Goal: Task Accomplishment & Management: Use online tool/utility

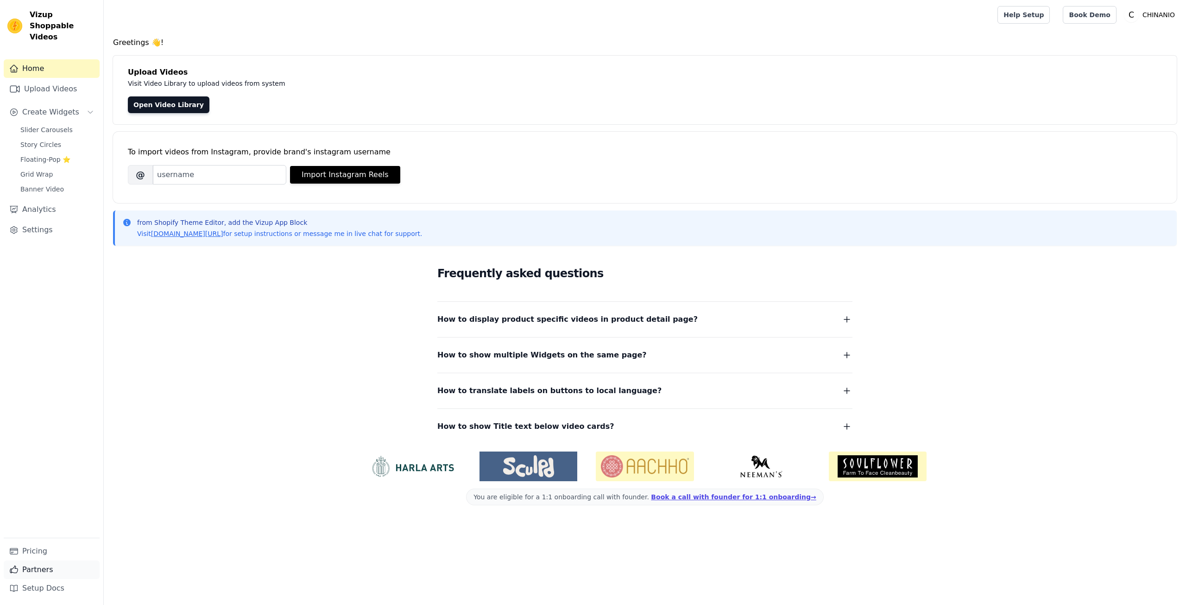
click at [41, 569] on link "Partners" at bounding box center [52, 569] width 96 height 19
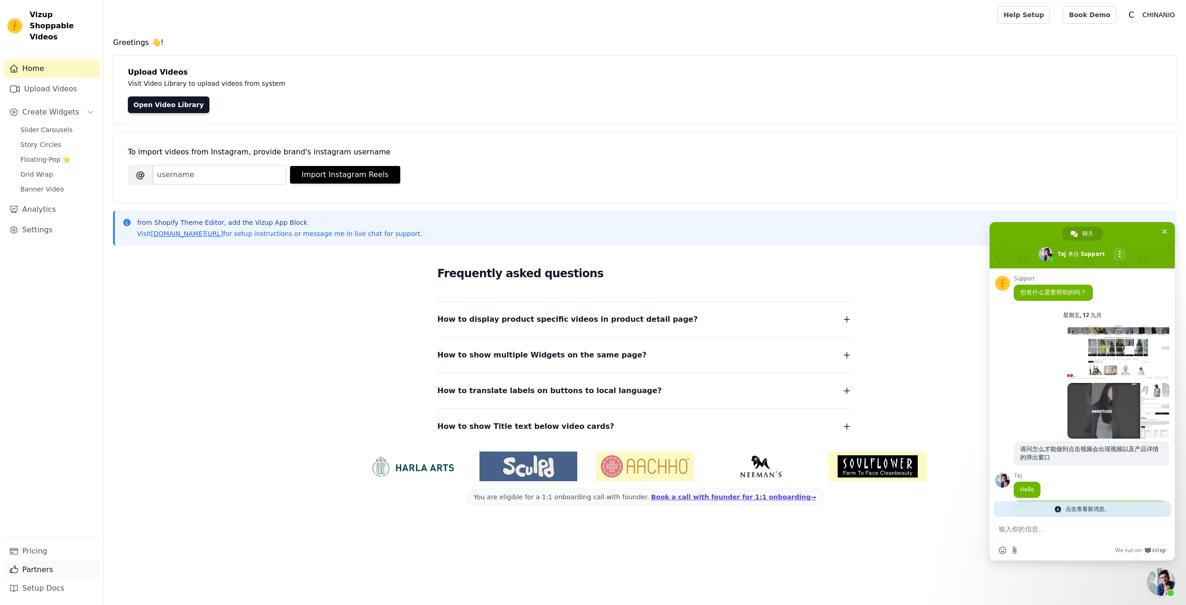
scroll to position [523, 0]
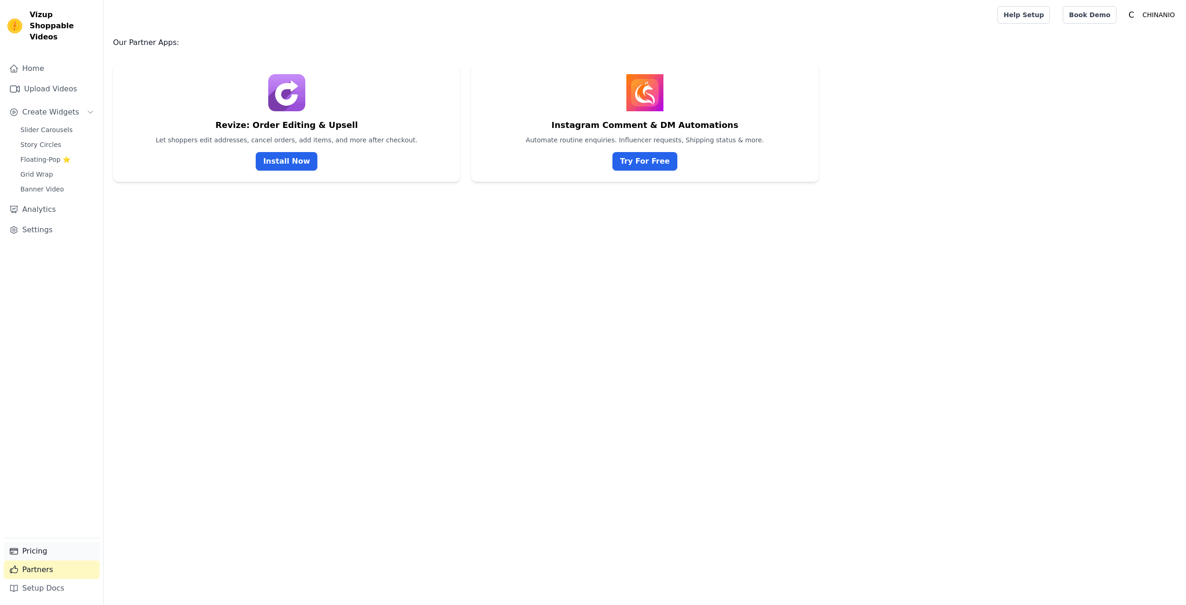
click at [49, 553] on link "Pricing" at bounding box center [52, 551] width 96 height 19
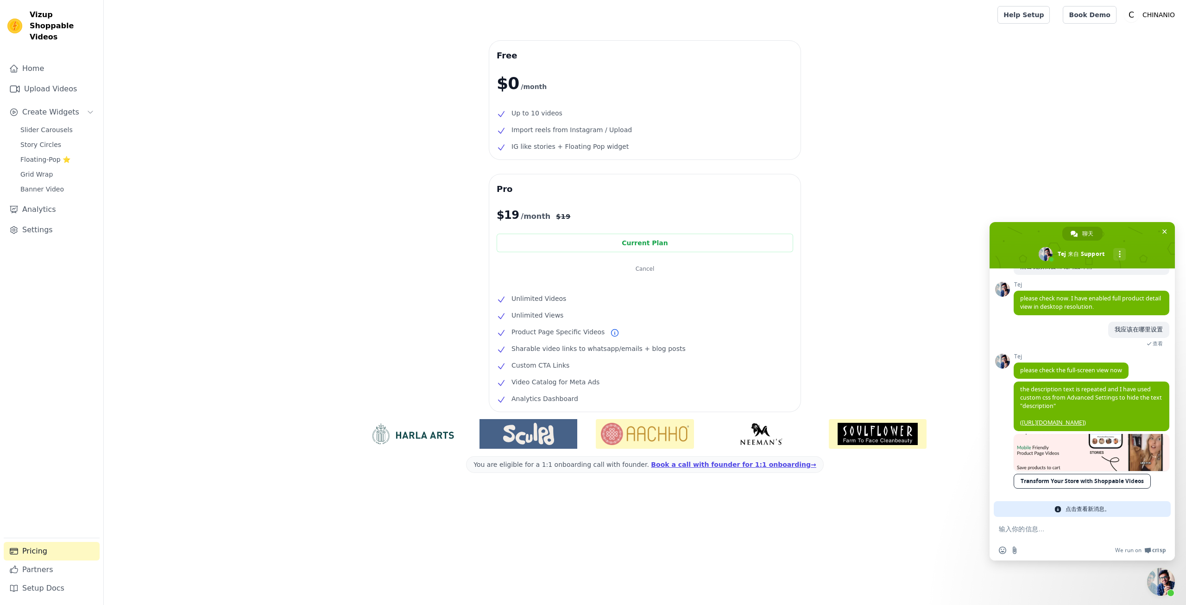
scroll to position [625, 0]
click at [1096, 488] on link "Transform Your Store with Shoppable Videos" at bounding box center [1082, 481] width 137 height 15
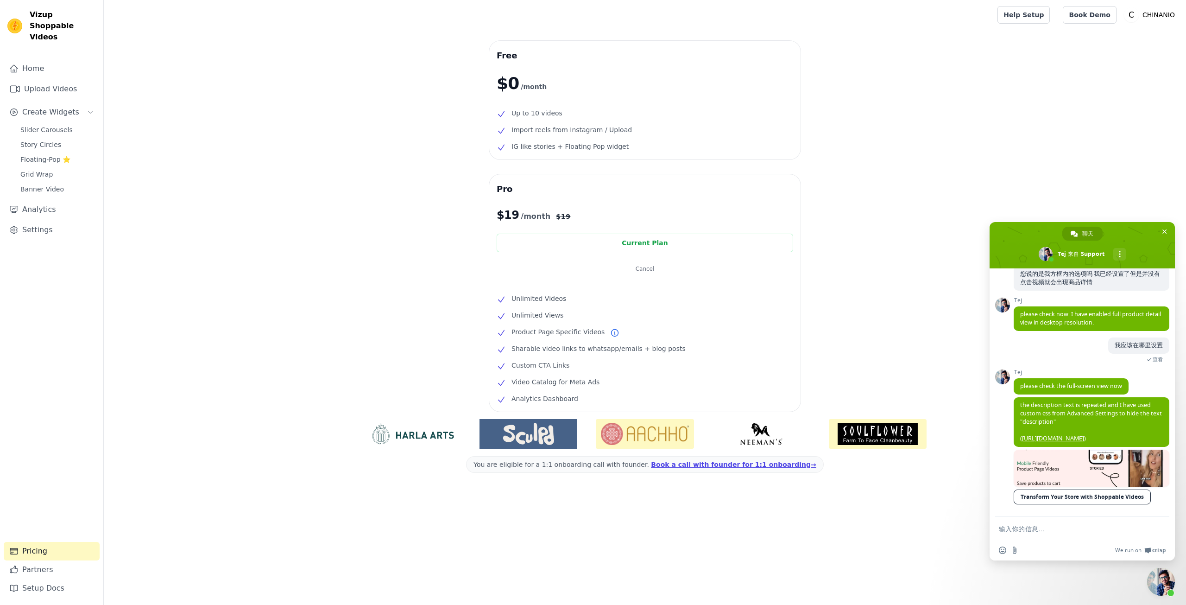
click at [1081, 537] on form at bounding box center [1072, 529] width 146 height 25
click at [1066, 531] on textarea "输入你的信息…" at bounding box center [1072, 529] width 146 height 8
type textarea "w"
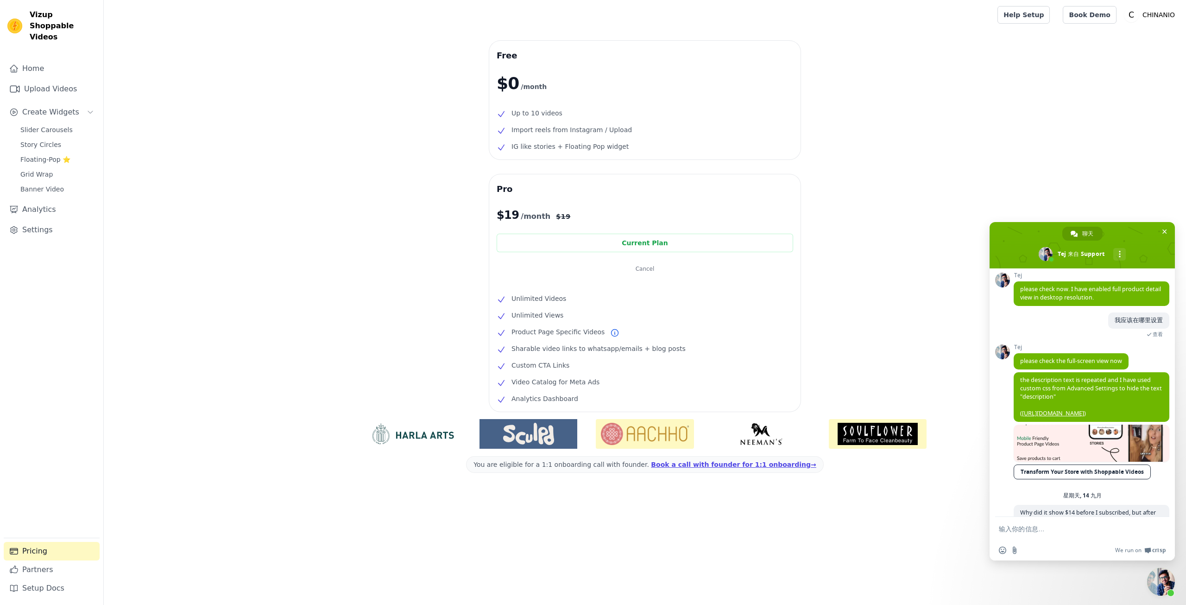
scroll to position [681, 0]
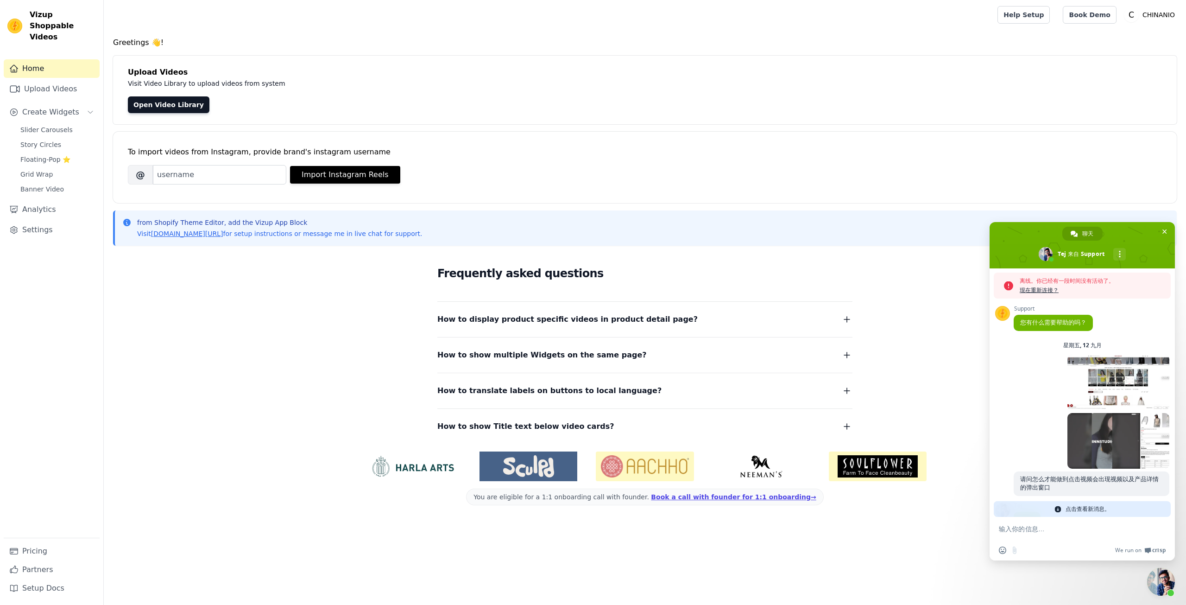
scroll to position [523, 0]
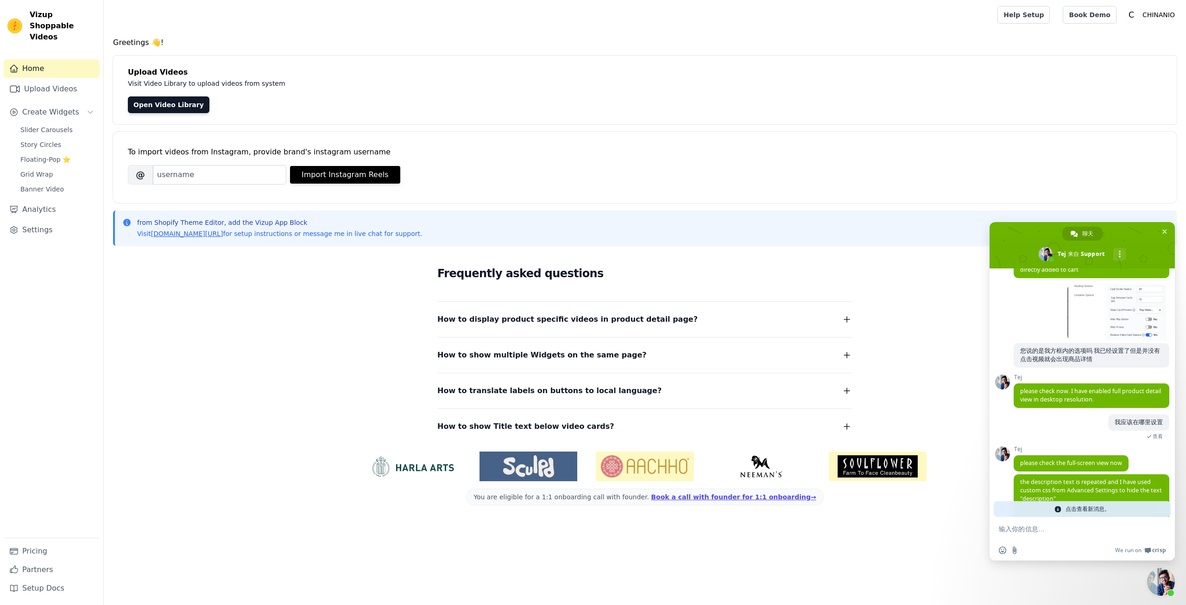
click at [1030, 532] on textarea "输入你的信息…" at bounding box center [1072, 529] width 146 height 9
type textarea "Why did it show $14 before I subscribed, but after clicking to subscribe, the c…"
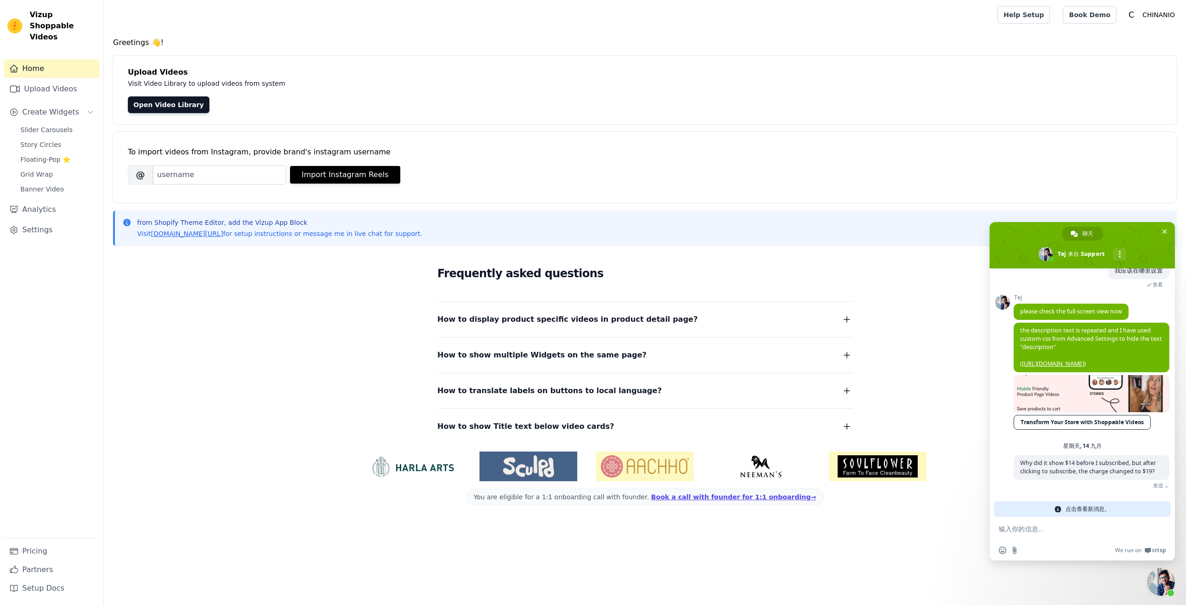
click at [1022, 443] on div "星期天, 14 九月 Why did it show $14 before I subscribed, but after clicking to subsc…" at bounding box center [1092, 471] width 156 height 59
click at [1054, 500] on div "星期天, 14 九月 Why did it show $14 before I subscribed, but after clicking to subsc…" at bounding box center [1092, 471] width 156 height 59
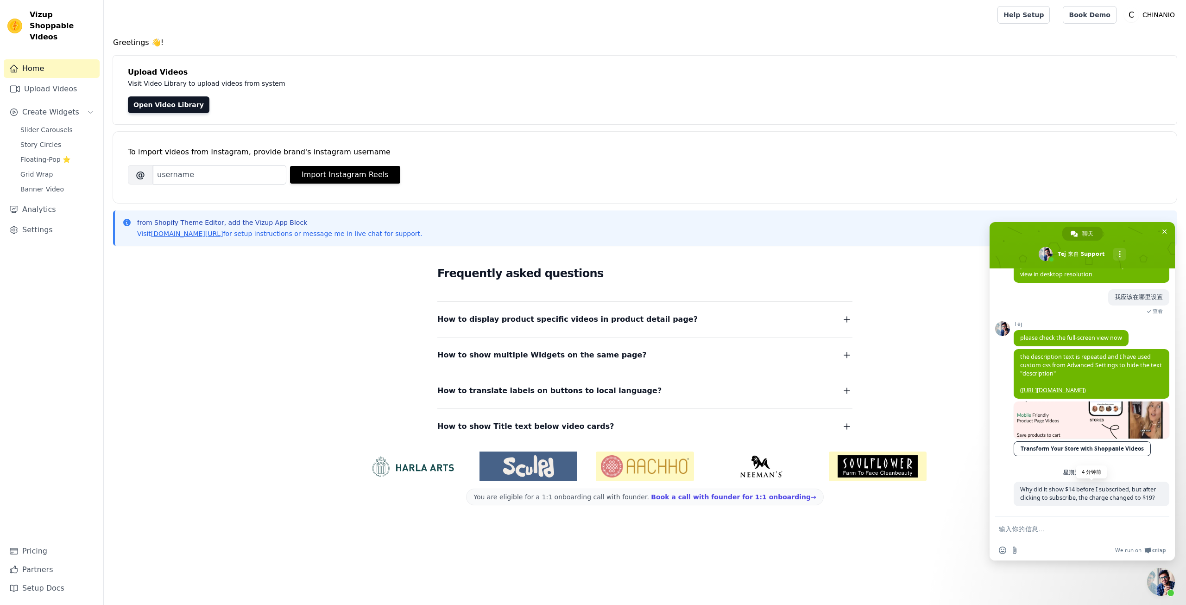
click at [1051, 496] on span "Why did it show $14 before I subscribed, but after clicking to subscribe, the c…" at bounding box center [1092, 493] width 156 height 25
click at [41, 85] on link "Upload Videos" at bounding box center [52, 89] width 96 height 19
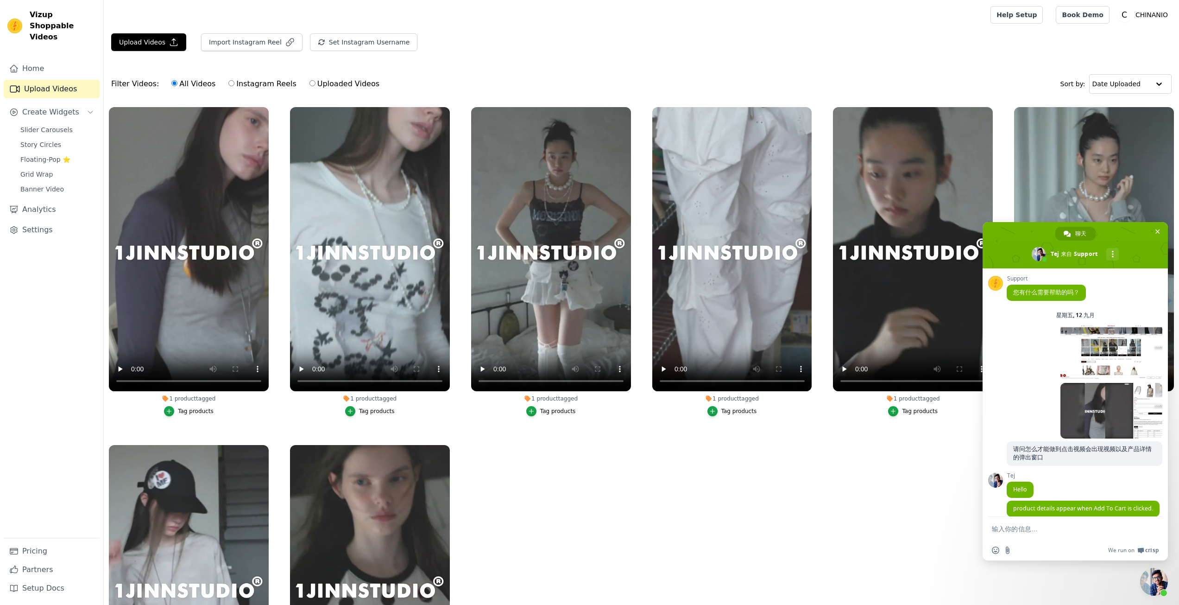
scroll to position [681, 0]
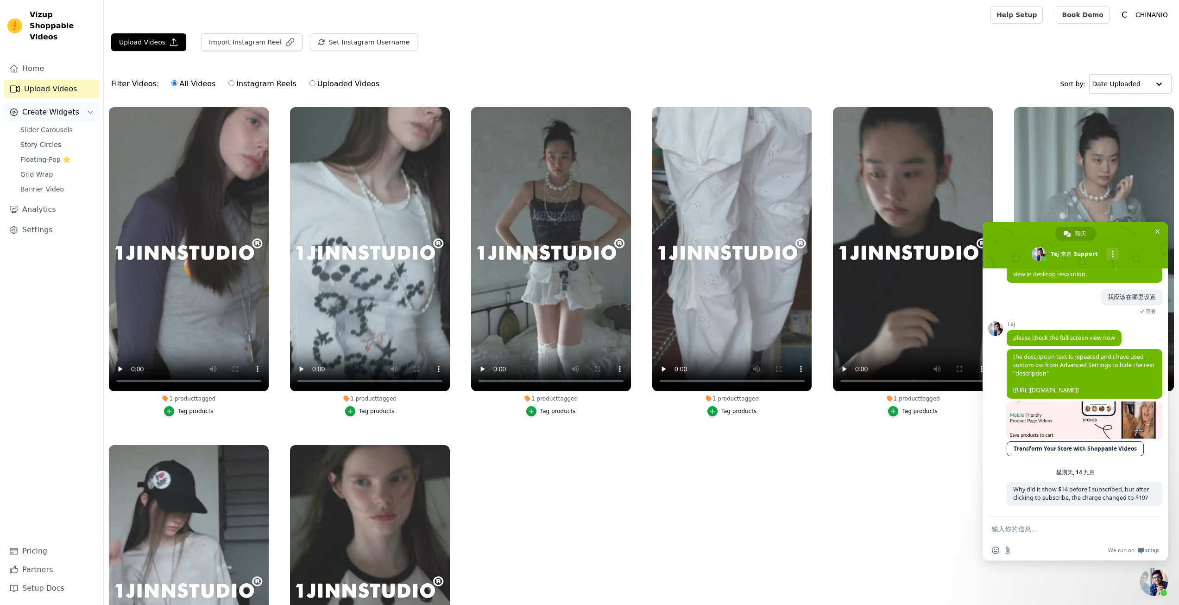
click at [59, 107] on span "Create Widgets" at bounding box center [50, 112] width 57 height 11
click at [33, 107] on span "Create Widgets" at bounding box center [50, 112] width 57 height 11
click at [52, 124] on link "Slider Carousels" at bounding box center [57, 129] width 85 height 13
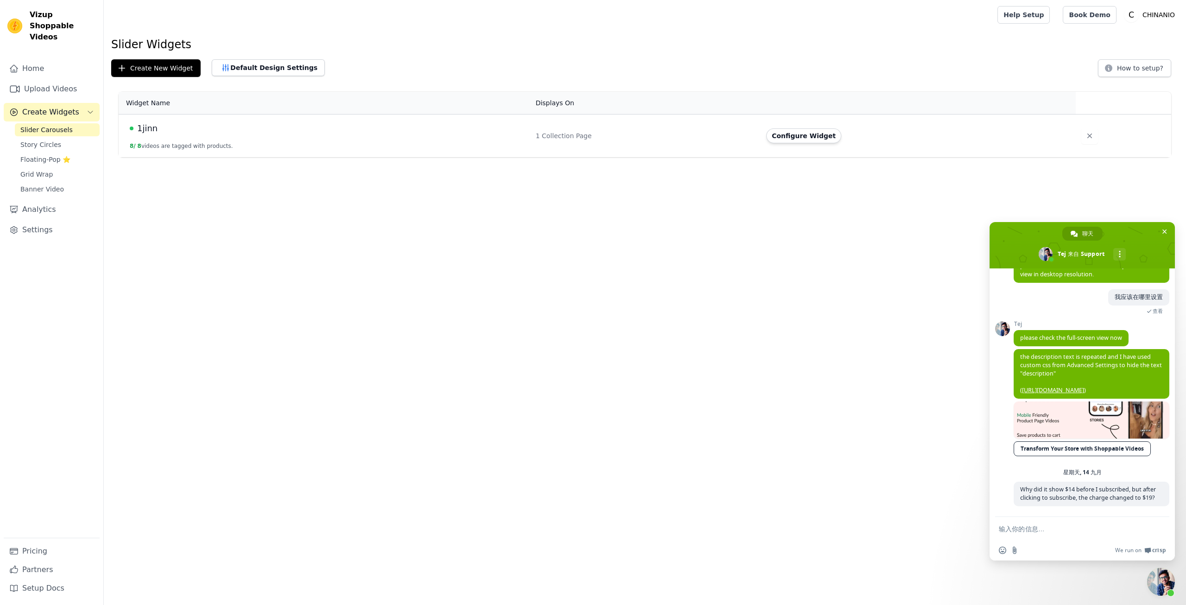
click at [292, 131] on div "1jinn" at bounding box center [327, 128] width 395 height 13
click at [208, 149] on button "8 / 8 videos are tagged with products." at bounding box center [181, 145] width 103 height 7
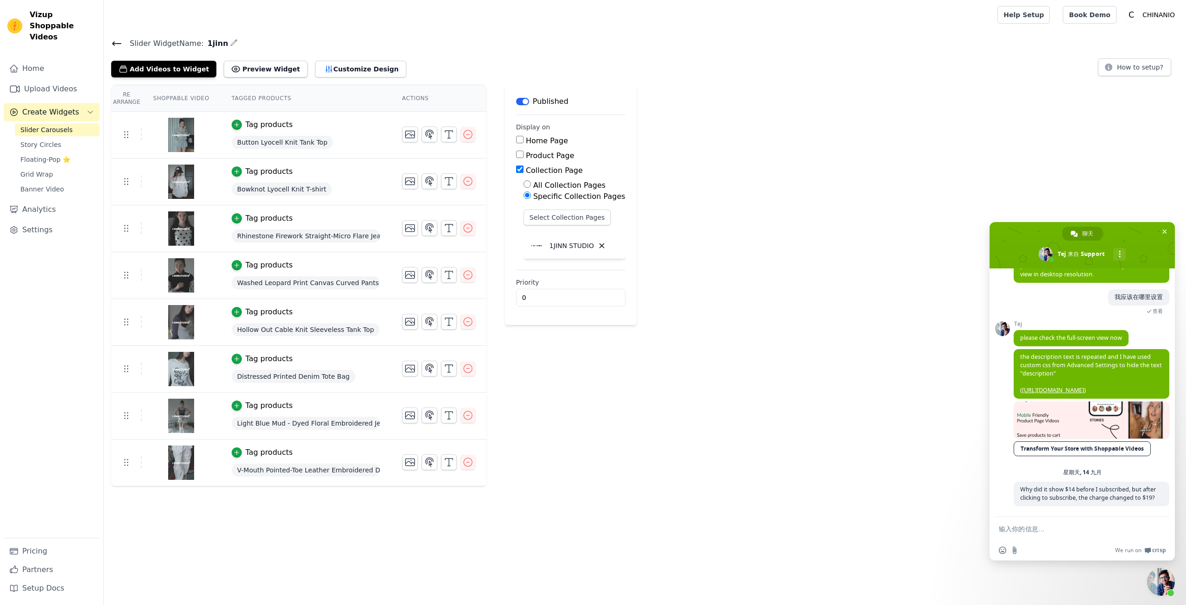
click at [303, 145] on span "Button Lyocell Knit Tank Top" at bounding box center [282, 142] width 101 height 13
click at [234, 124] on icon "button" at bounding box center [236, 125] width 4 height 4
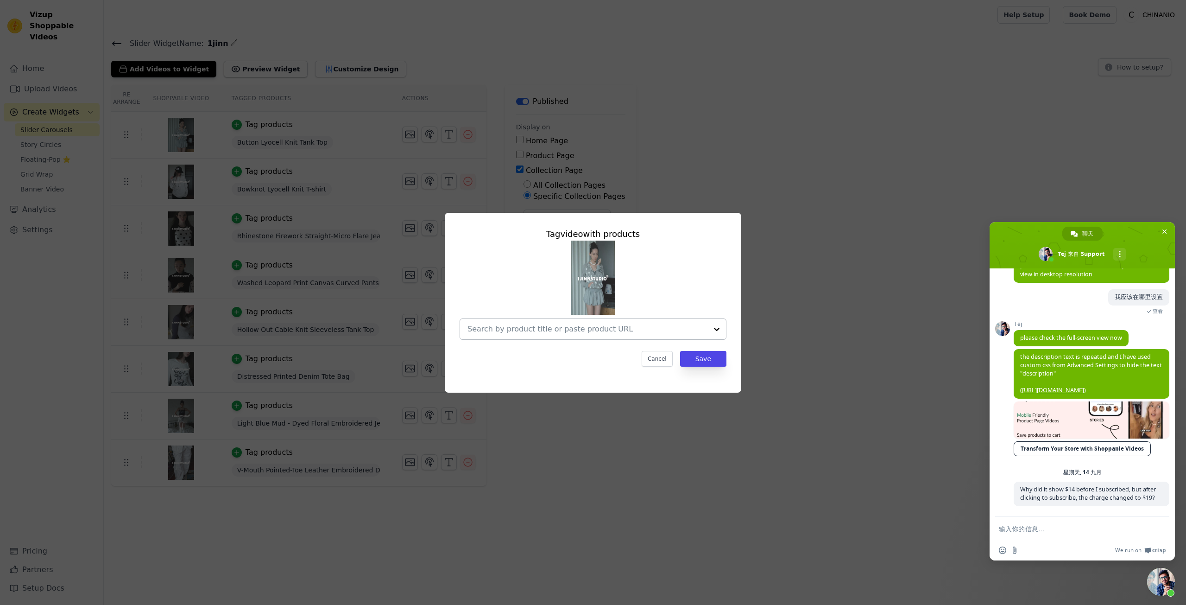
click at [561, 325] on input "text" at bounding box center [588, 328] width 240 height 11
click at [662, 356] on button "Cancel" at bounding box center [657, 359] width 31 height 16
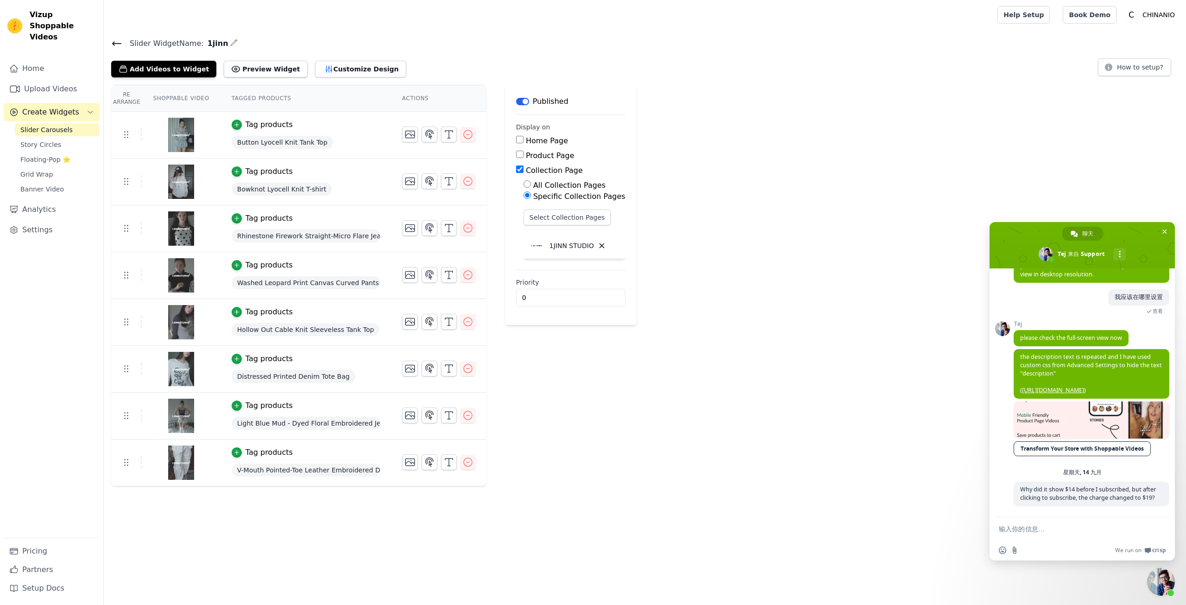
click at [142, 113] on div at bounding box center [180, 135] width 77 height 44
click at [155, 121] on div at bounding box center [180, 135] width 77 height 44
click at [168, 130] on img at bounding box center [181, 135] width 26 height 44
click at [181, 138] on img at bounding box center [181, 135] width 26 height 44
click at [53, 59] on link "Home" at bounding box center [52, 68] width 96 height 19
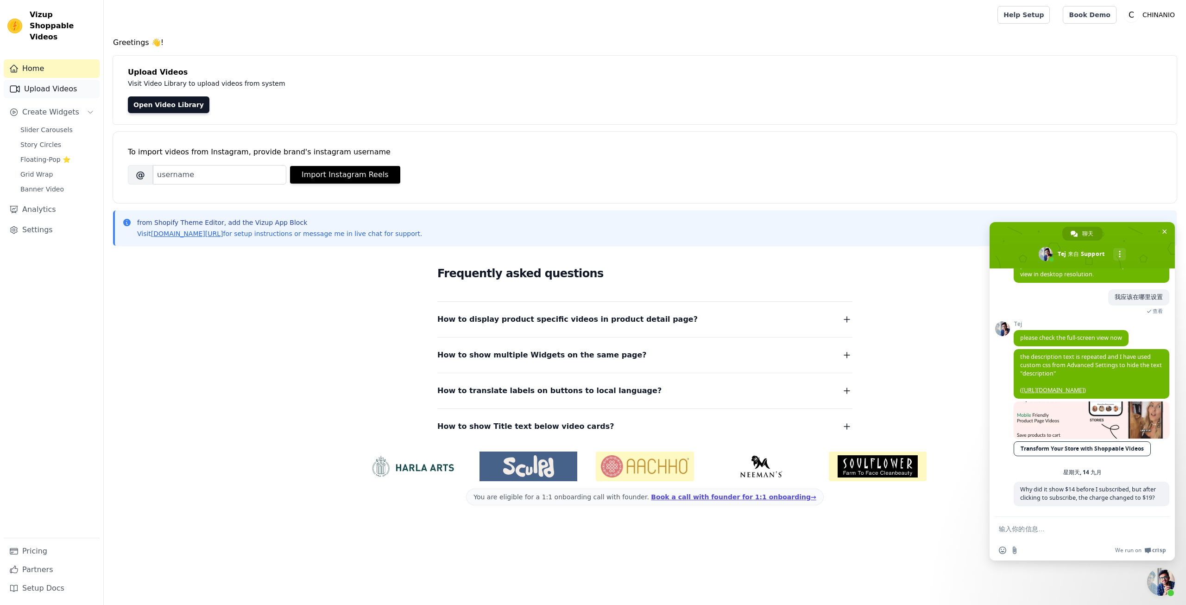
click at [58, 87] on link "Upload Videos" at bounding box center [52, 89] width 96 height 19
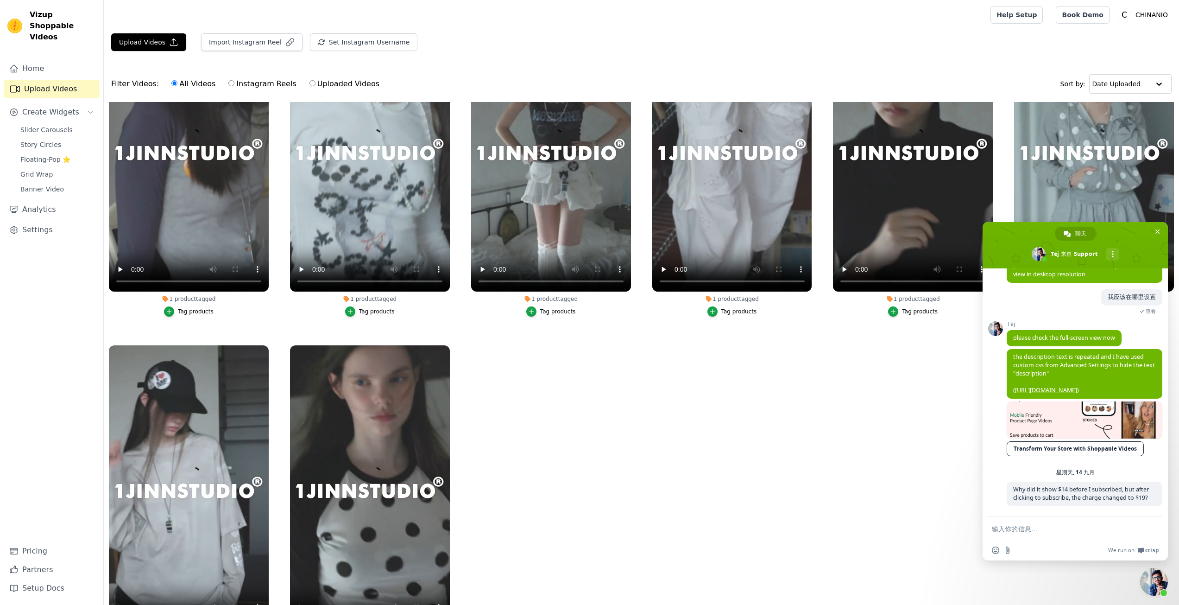
scroll to position [102, 0]
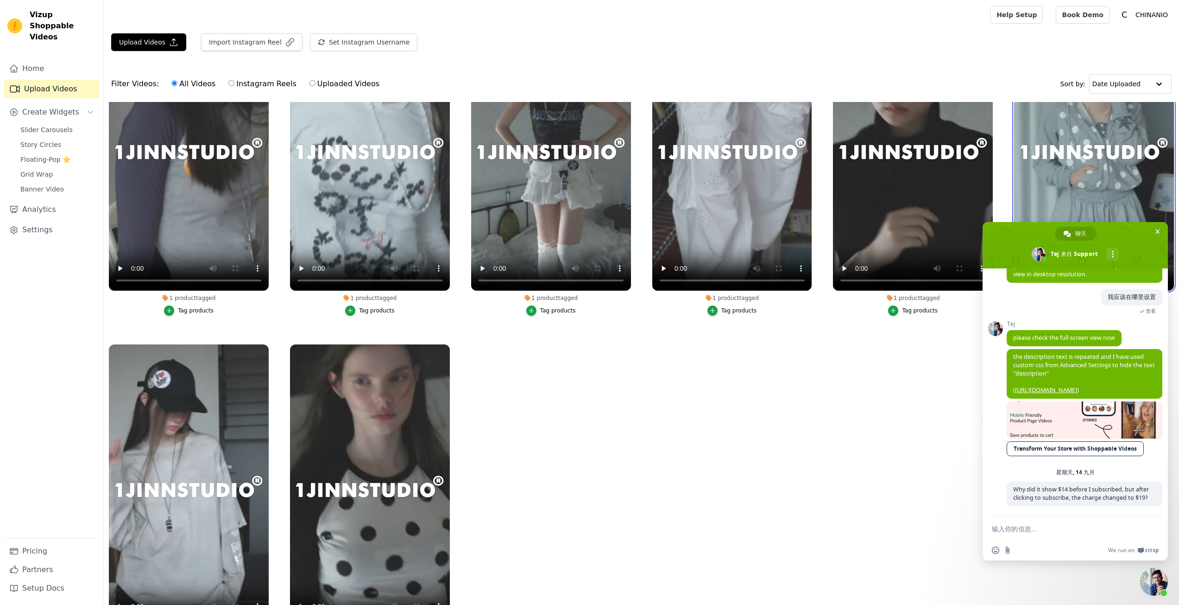
click at [1045, 165] on video at bounding box center [1094, 148] width 160 height 284
click at [1156, 231] on span "关闭聊天" at bounding box center [1158, 231] width 5 height 5
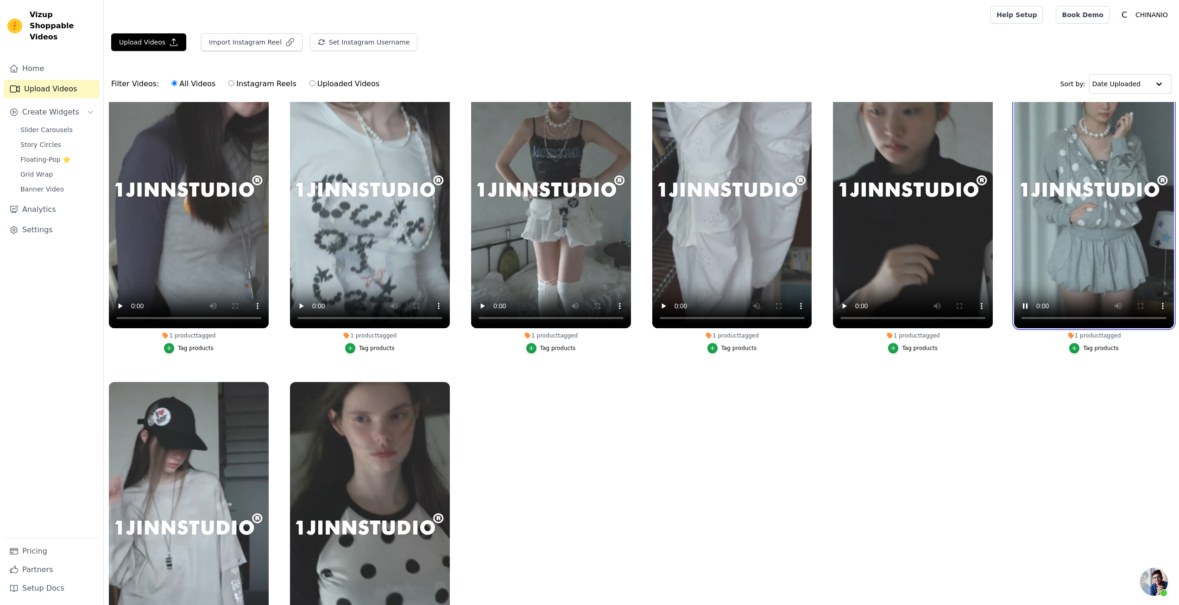
scroll to position [10, 0]
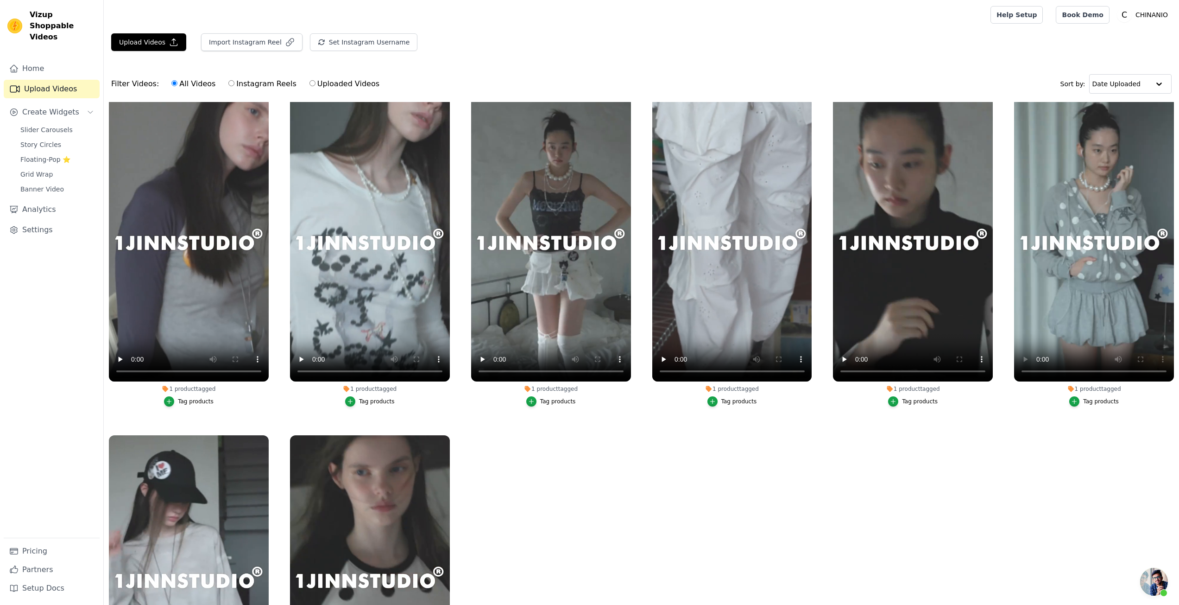
click at [1131, 541] on ul "1 product tagged Tag products 1 product tagged Tag products 1 product tagged Ta…" at bounding box center [642, 389] width 1076 height 575
click at [1158, 571] on span "开放式聊天" at bounding box center [1154, 582] width 28 height 28
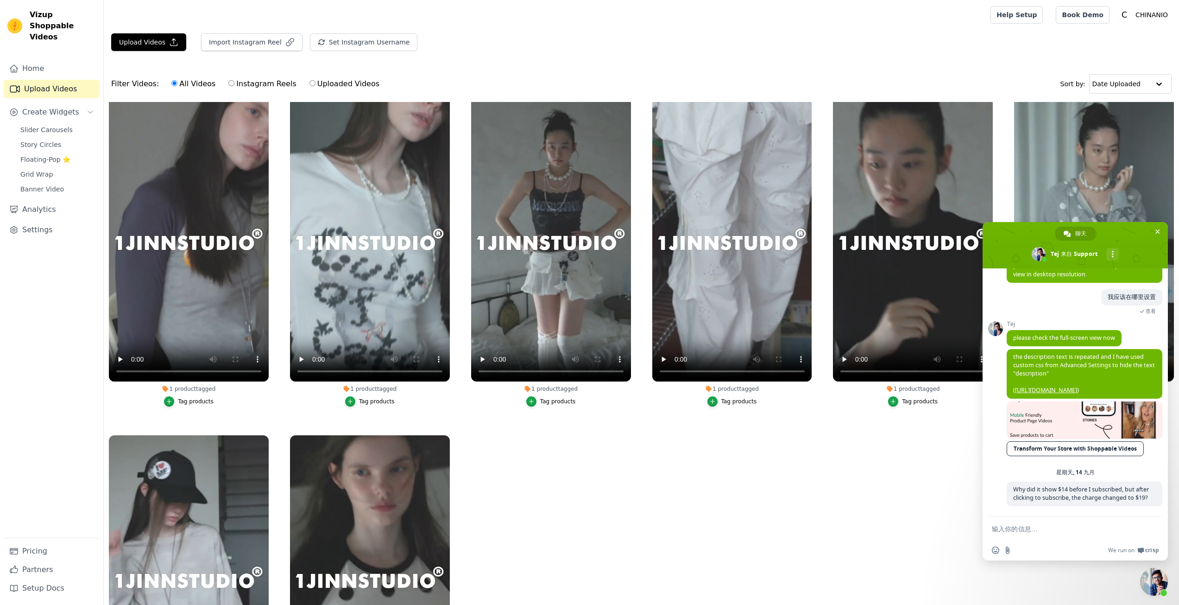
click at [784, 540] on ul "1 product tagged Tag products 1 product tagged Tag products 1 product tagged Ta…" at bounding box center [642, 389] width 1076 height 575
click at [1041, 485] on span "Why did it show $14 before I subscribed, but after clicking to subscribe, the c…" at bounding box center [1081, 493] width 136 height 16
click at [911, 491] on ul "1 product tagged Tag products 1 product tagged Tag products 1 product tagged Ta…" at bounding box center [642, 389] width 1076 height 575
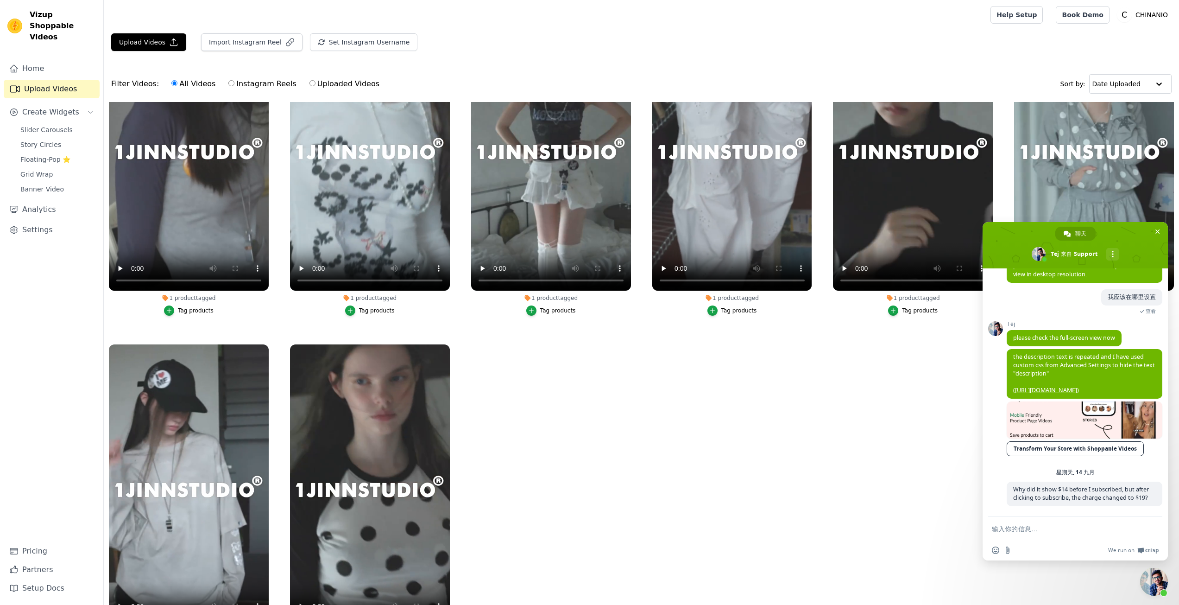
click at [705, 472] on ul "1 product tagged Tag products 1 product tagged Tag products 1 product tagged Ta…" at bounding box center [642, 389] width 1076 height 575
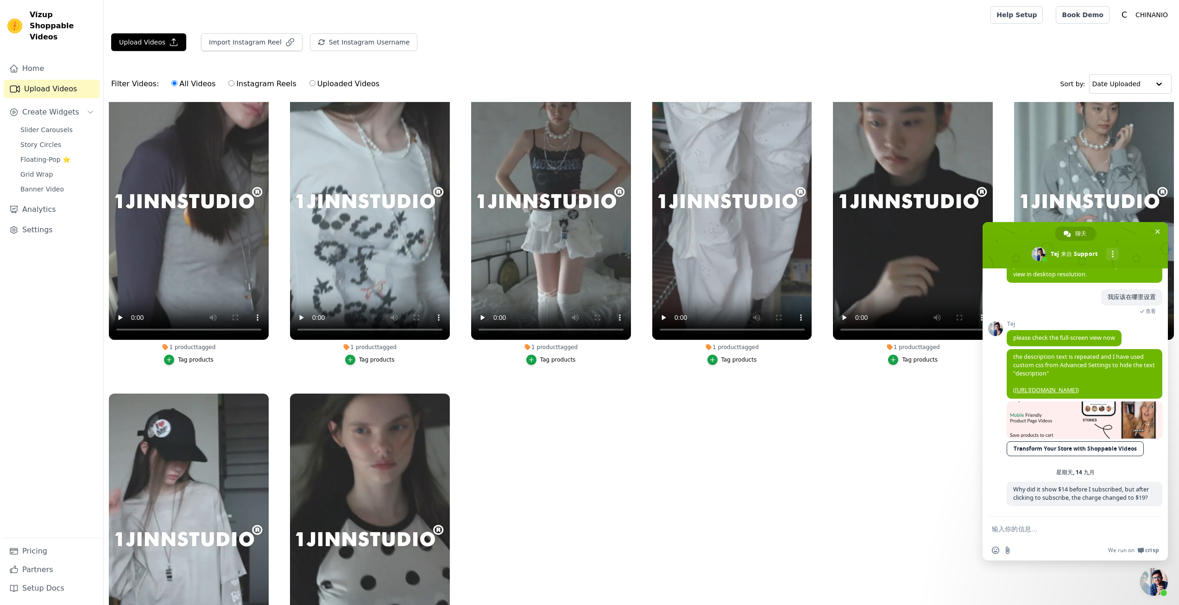
scroll to position [0, 0]
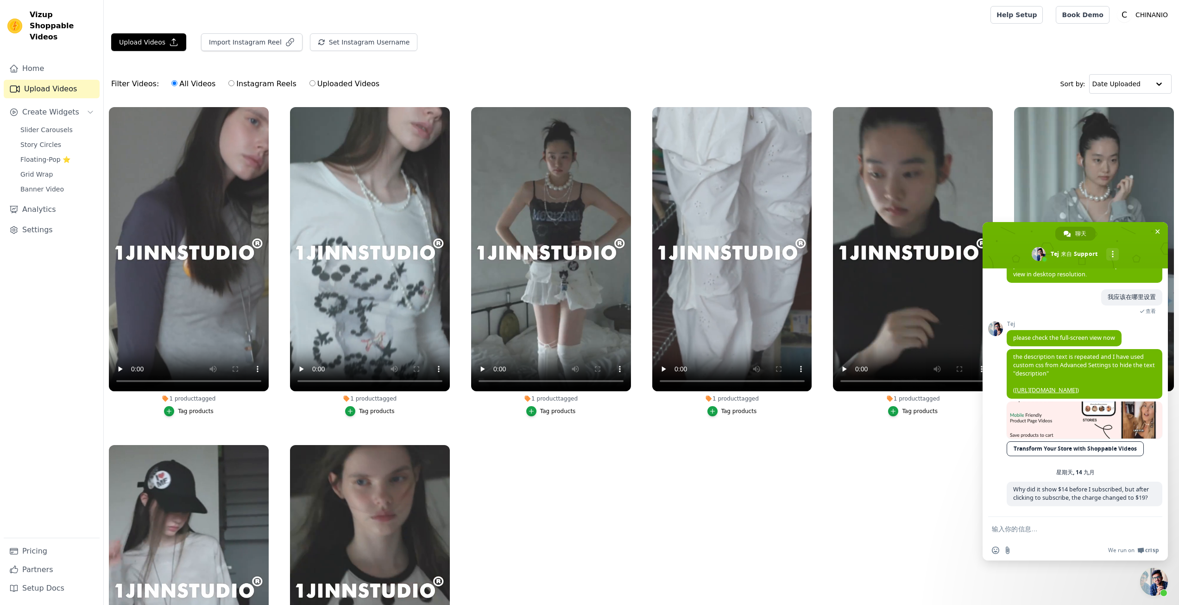
click at [181, 407] on div "Tag products" at bounding box center [196, 410] width 36 height 7
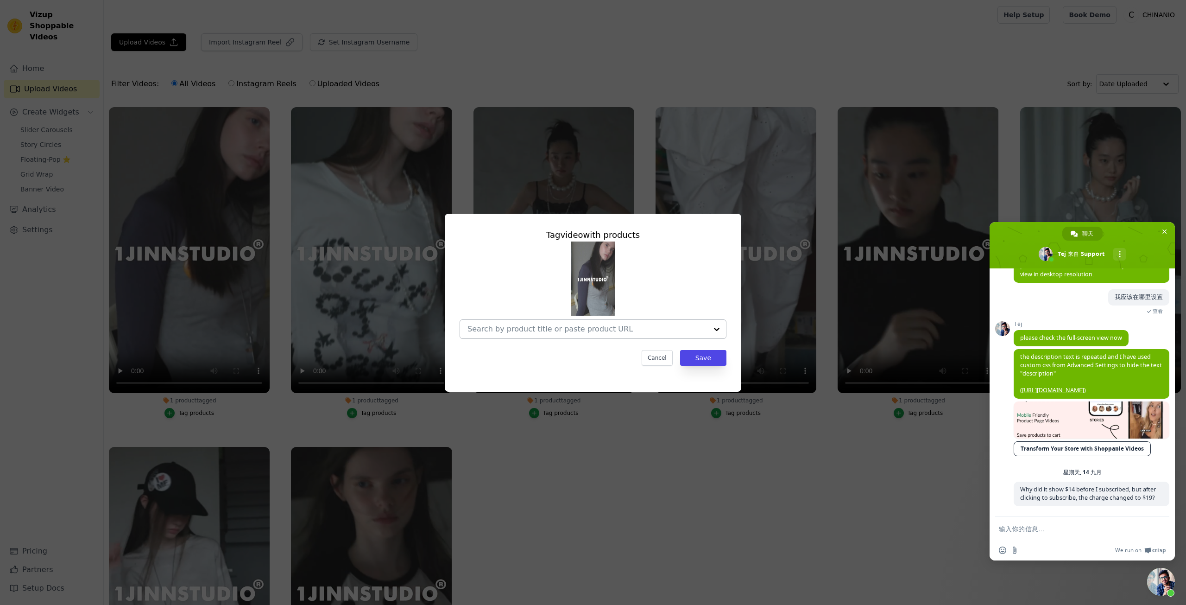
click at [606, 330] on input "1 product tagged Tag video with products Cancel Save Tag products" at bounding box center [588, 328] width 240 height 9
click at [547, 325] on input "1 product tagged Tag video with products Cancel Save Tag products" at bounding box center [588, 328] width 240 height 9
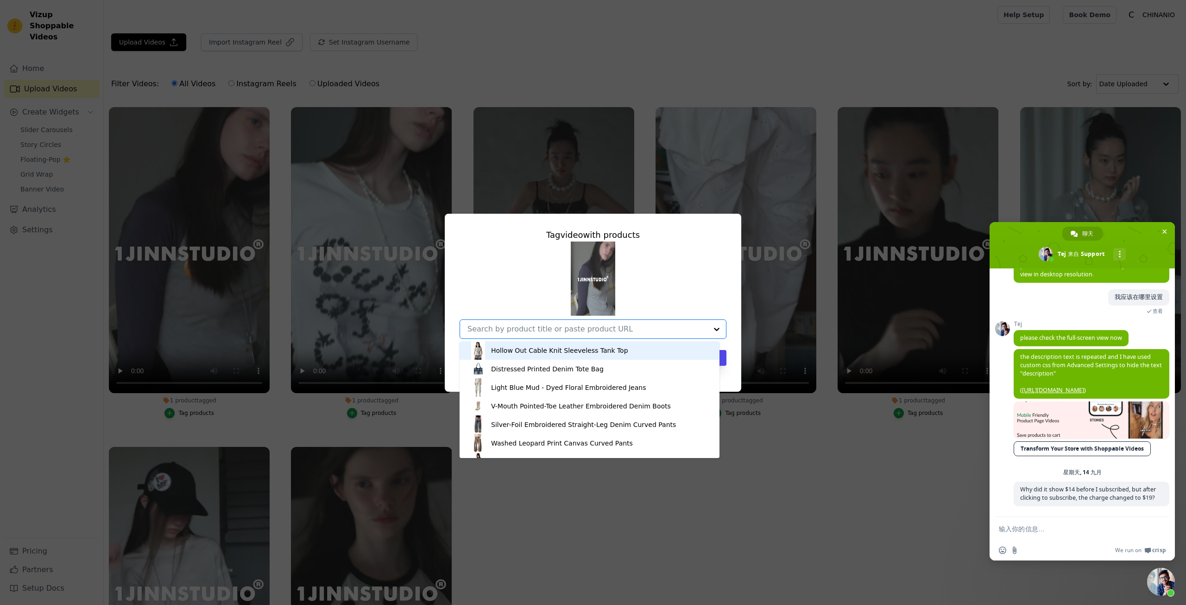
paste input "American Street Style Long Sleeve T-shirt"
type input "American Street Style Long Sleeve T-shirt"
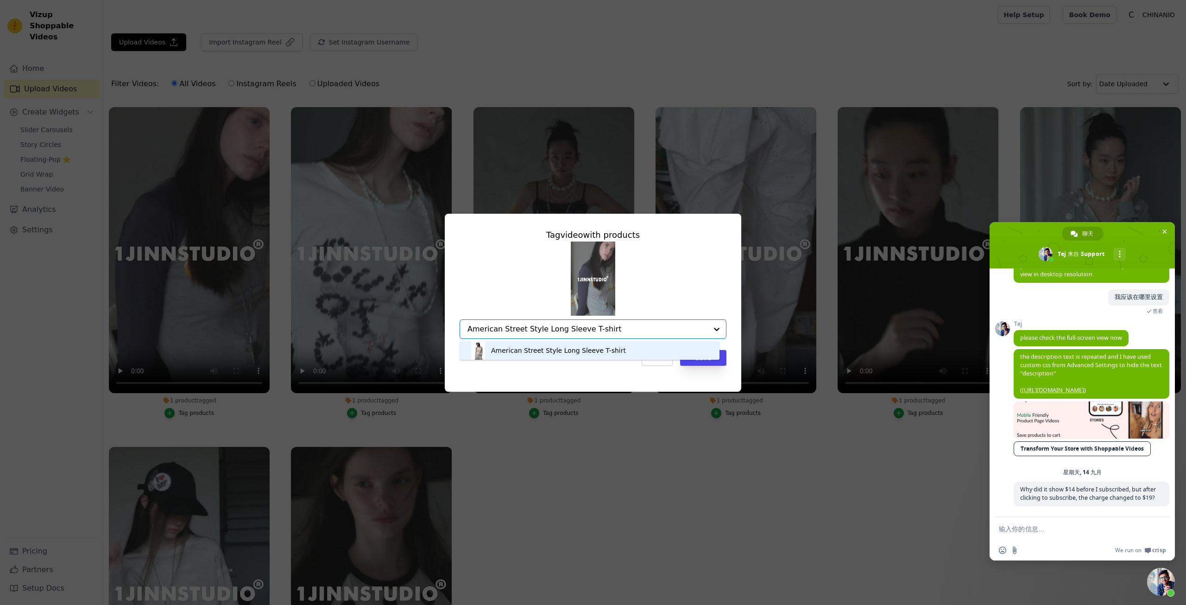
click at [594, 344] on div "American Street Style Long Sleeve T-shirt" at bounding box center [589, 350] width 241 height 19
click at [707, 361] on button "Save" at bounding box center [703, 358] width 46 height 16
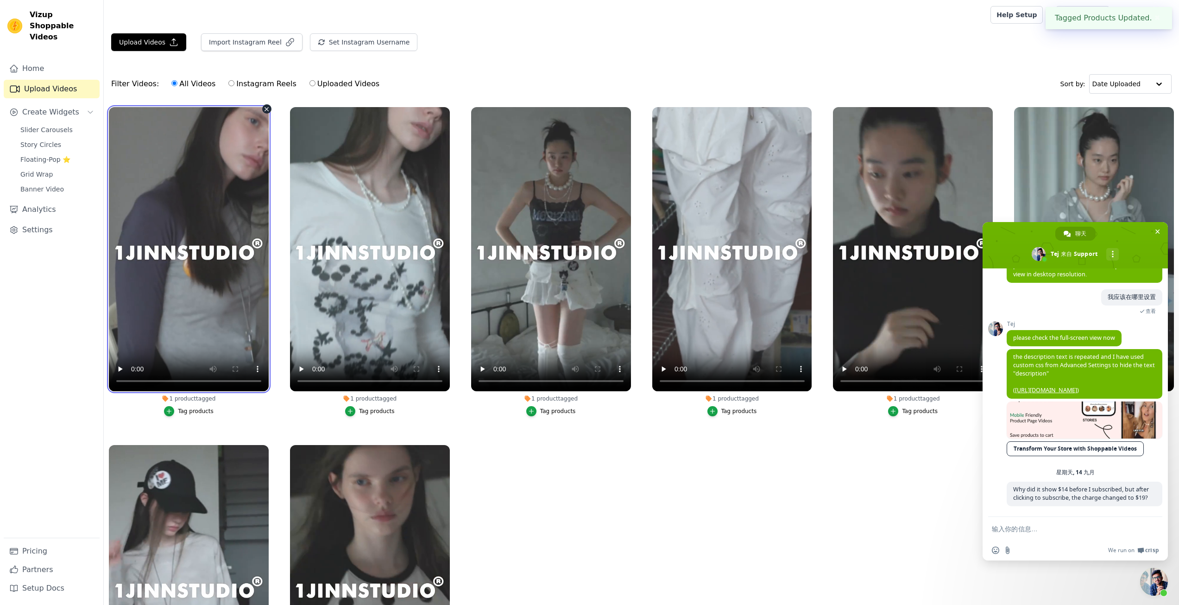
click at [235, 292] on video at bounding box center [189, 249] width 160 height 284
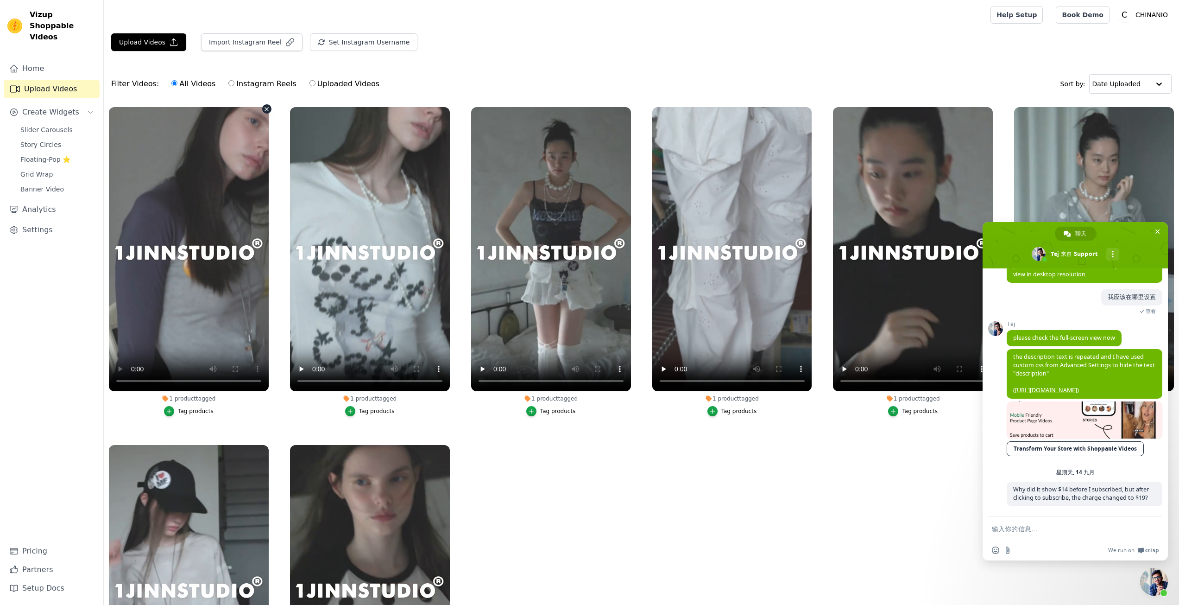
click at [236, 391] on li "1 product tagged Tag products" at bounding box center [189, 261] width 160 height 309
click at [209, 398] on div "1 product tagged" at bounding box center [189, 398] width 160 height 7
click at [194, 406] on button "Tag products" at bounding box center [189, 411] width 50 height 10
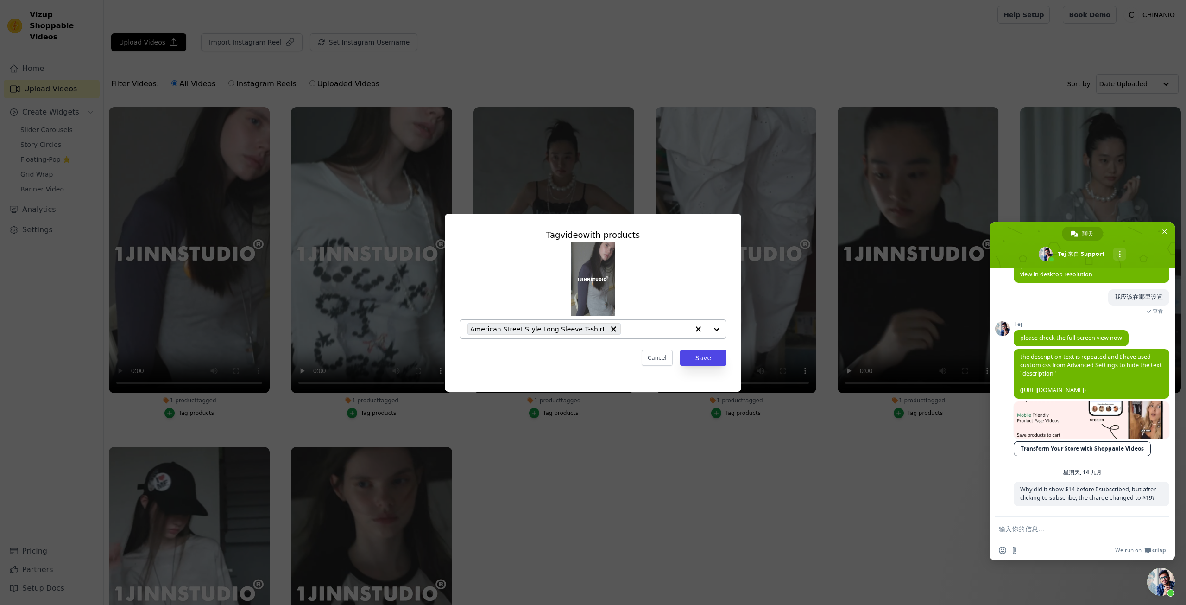
click at [567, 329] on span "American Street Style Long Sleeve T-shirt" at bounding box center [537, 328] width 135 height 11
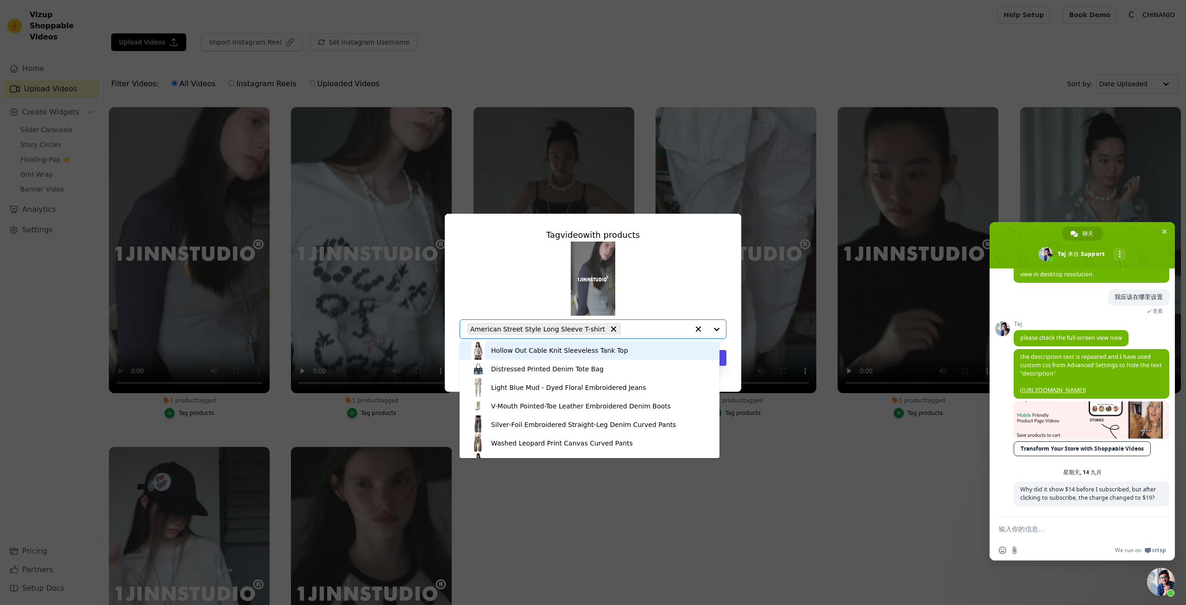
click at [706, 299] on div "Hollow Out Cable Knit Sleeveless Tank Top Distressed Printed Denim Tote Bag Lig…" at bounding box center [593, 289] width 267 height 97
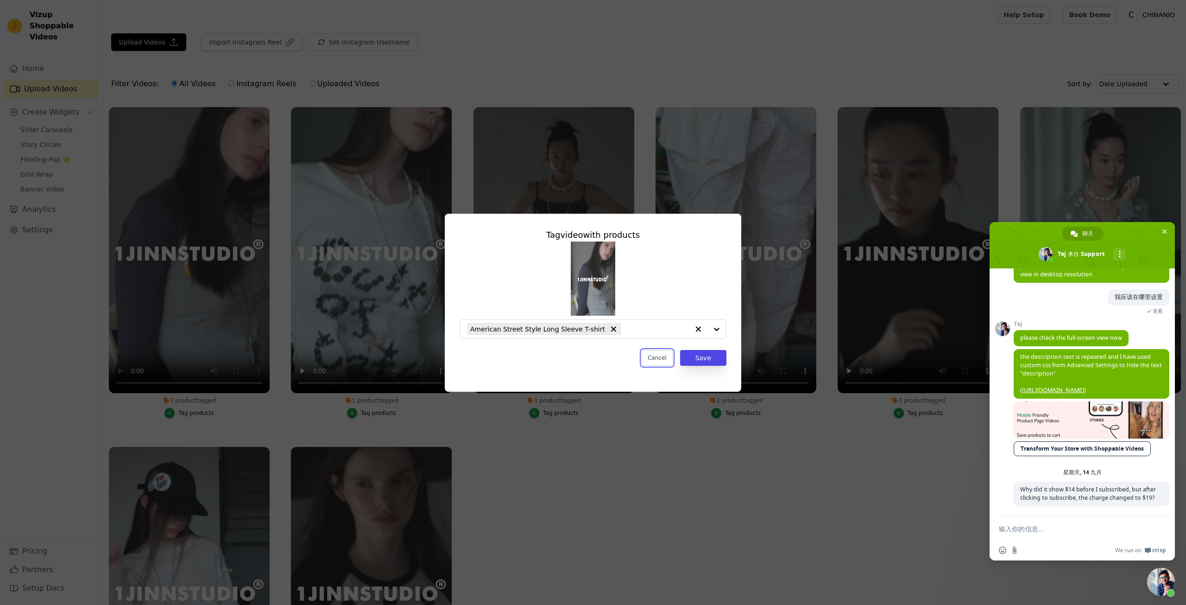
click at [660, 350] on button "Cancel" at bounding box center [657, 358] width 31 height 16
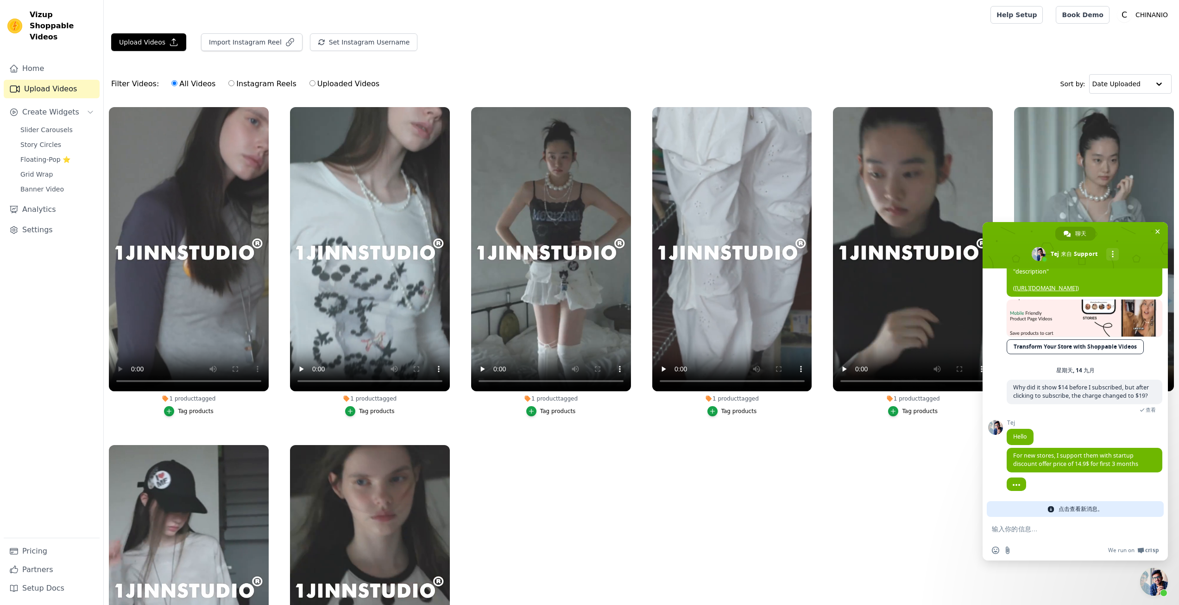
click at [1071, 502] on span "点击查看新消息。" at bounding box center [1081, 509] width 44 height 16
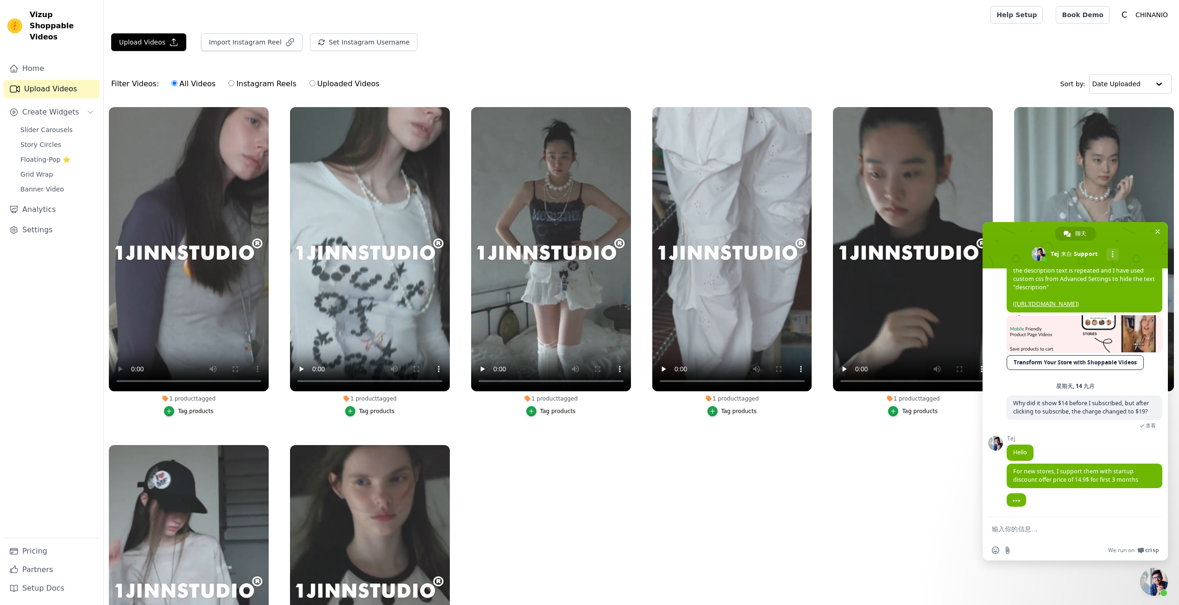
click at [1072, 506] on div at bounding box center [1085, 507] width 156 height 19
click at [1049, 476] on span "For new stores, I support them with startup discount offer price of 14.9$ for f…" at bounding box center [1075, 475] width 125 height 16
copy span "For new stores, I support them with startup discount offer price of 14.9$ for f…"
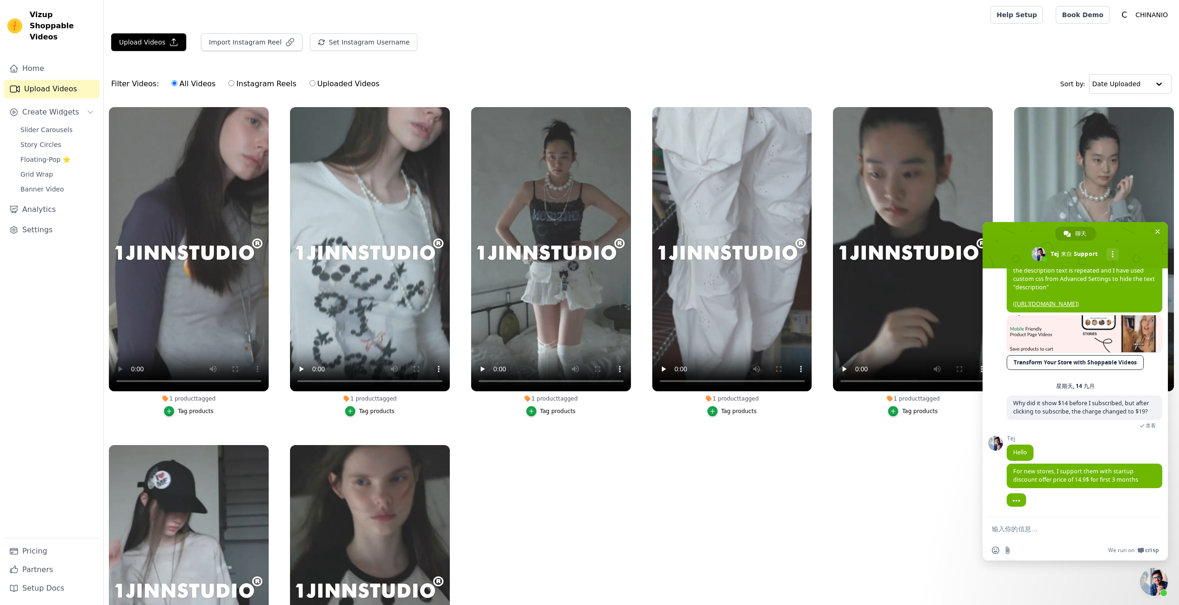
click at [1023, 525] on textarea "输入你的信息…" at bounding box center [1065, 529] width 146 height 9
click at [1044, 497] on span "did it not get applied for your store?" at bounding box center [1062, 498] width 99 height 8
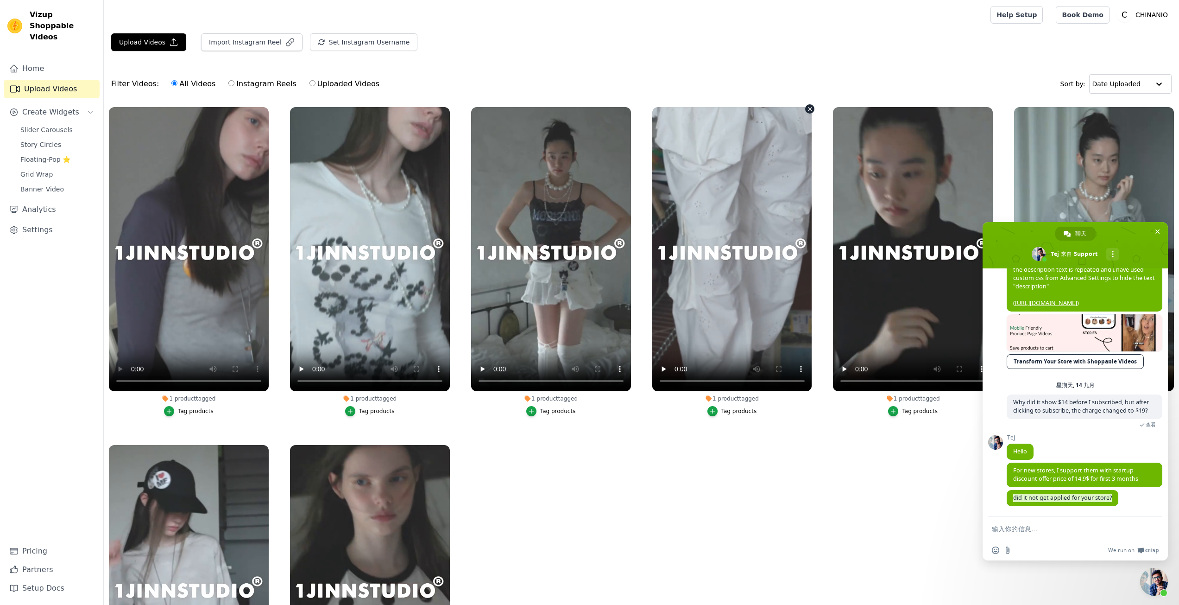
copy span "did it not get applied for your store?"
click at [1038, 532] on textarea "输入你的信息…" at bounding box center [1065, 529] width 146 height 9
paste textarea "I can't guarantee it, because I see my backend billing seems to be $19.90."
type textarea "I can't guarantee it, because I see my backend billing seems to be $19.90."
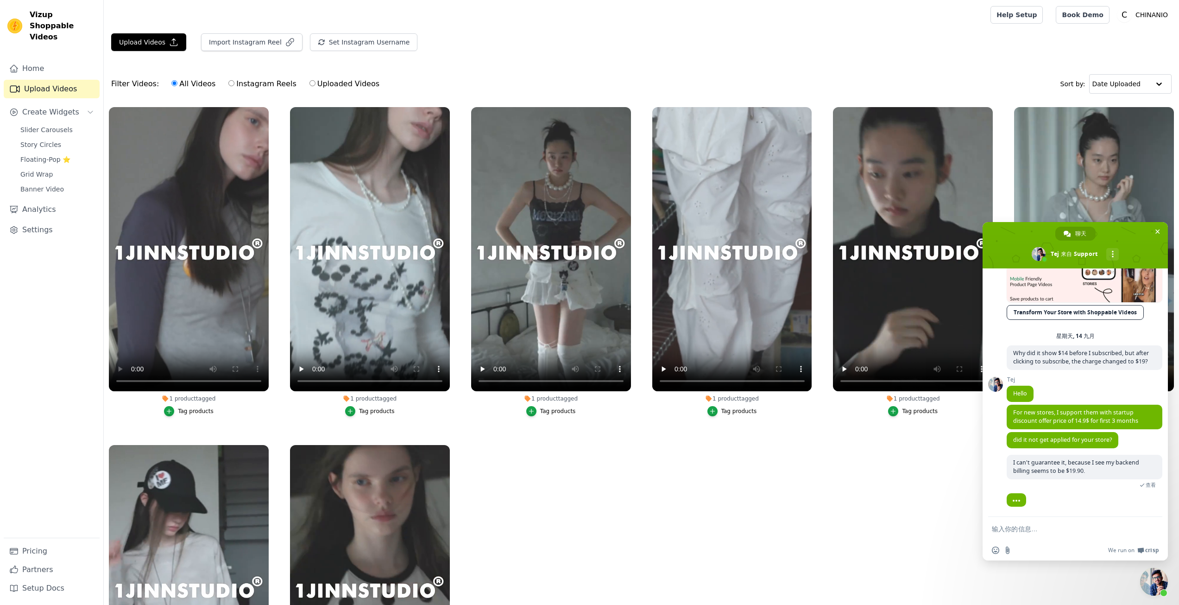
scroll to position [809, 0]
click at [1039, 533] on form at bounding box center [1065, 529] width 146 height 25
click at [1032, 531] on textarea "输入你的信息…" at bounding box center [1065, 529] width 146 height 8
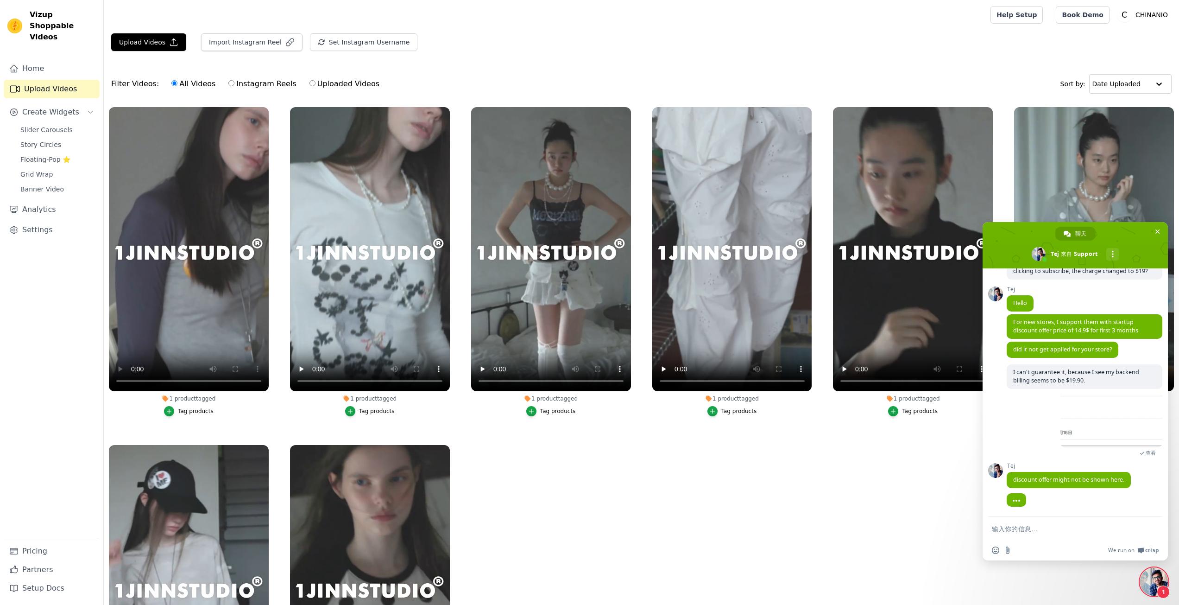
scroll to position [899, 0]
click at [1074, 482] on span "discount offer might not be shown here." at bounding box center [1068, 479] width 111 height 8
copy span "discount offer might not be shown here."
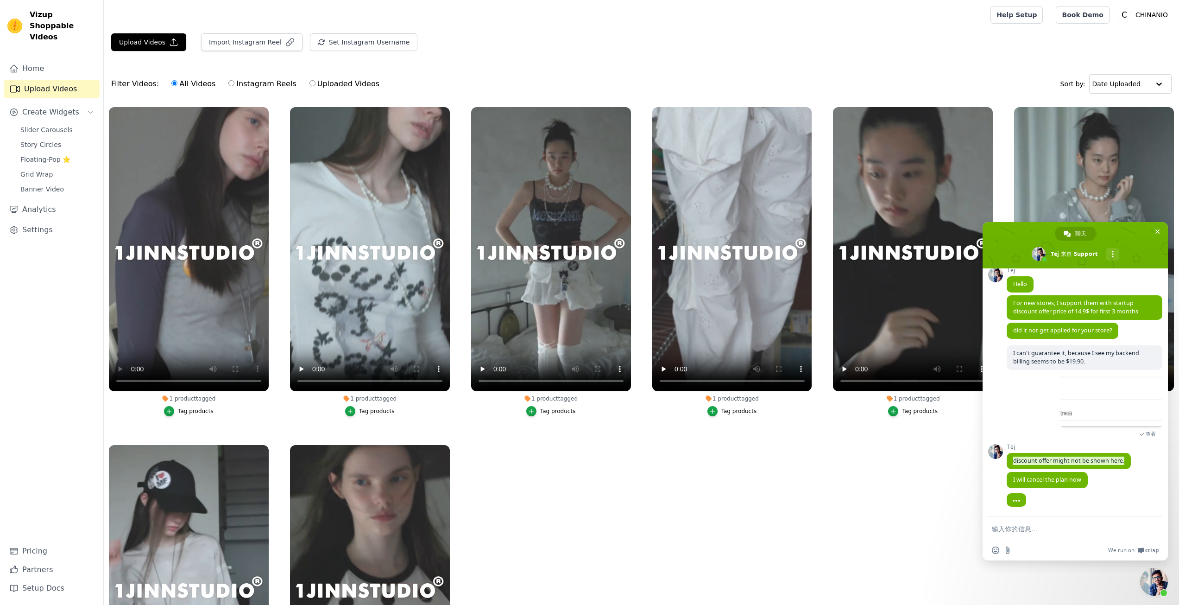
scroll to position [918, 0]
click at [1055, 477] on span "I will cancel the plan now" at bounding box center [1047, 479] width 68 height 8
copy span "I will cancel the plan now"
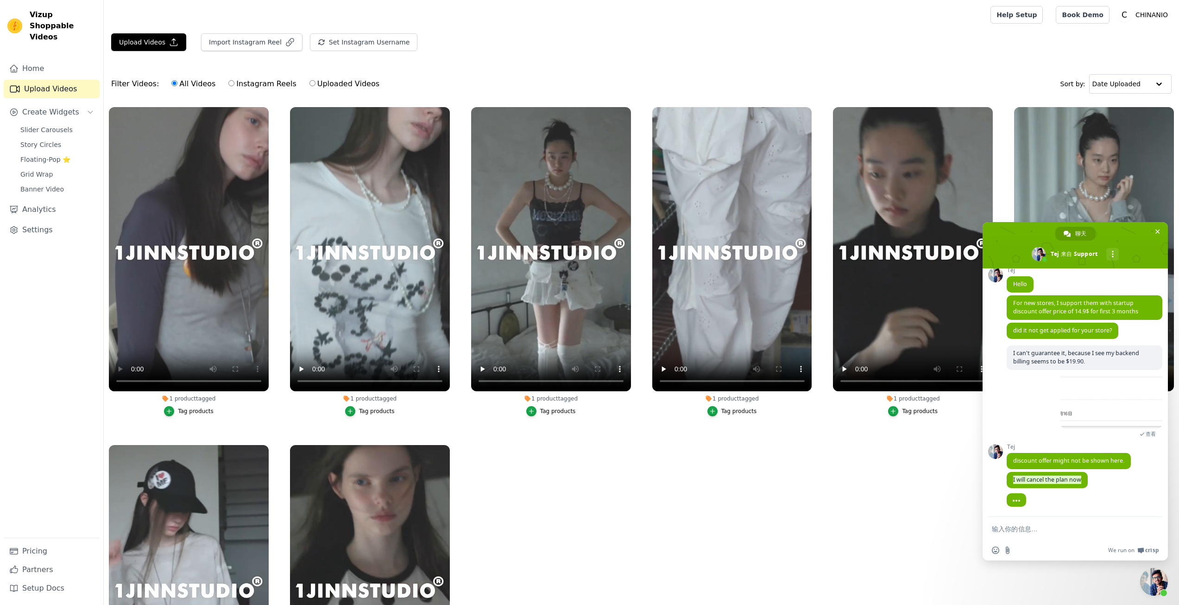
click at [1042, 501] on div at bounding box center [1085, 507] width 156 height 19
click at [1074, 419] on span at bounding box center [1112, 401] width 102 height 56
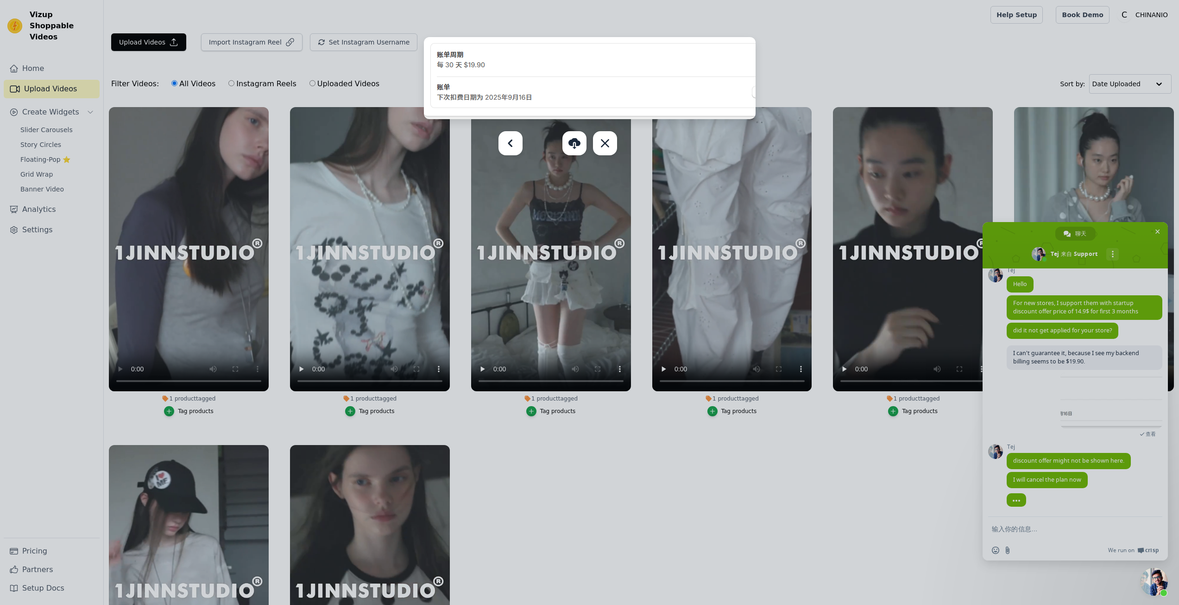
click at [1050, 427] on div at bounding box center [589, 302] width 1179 height 605
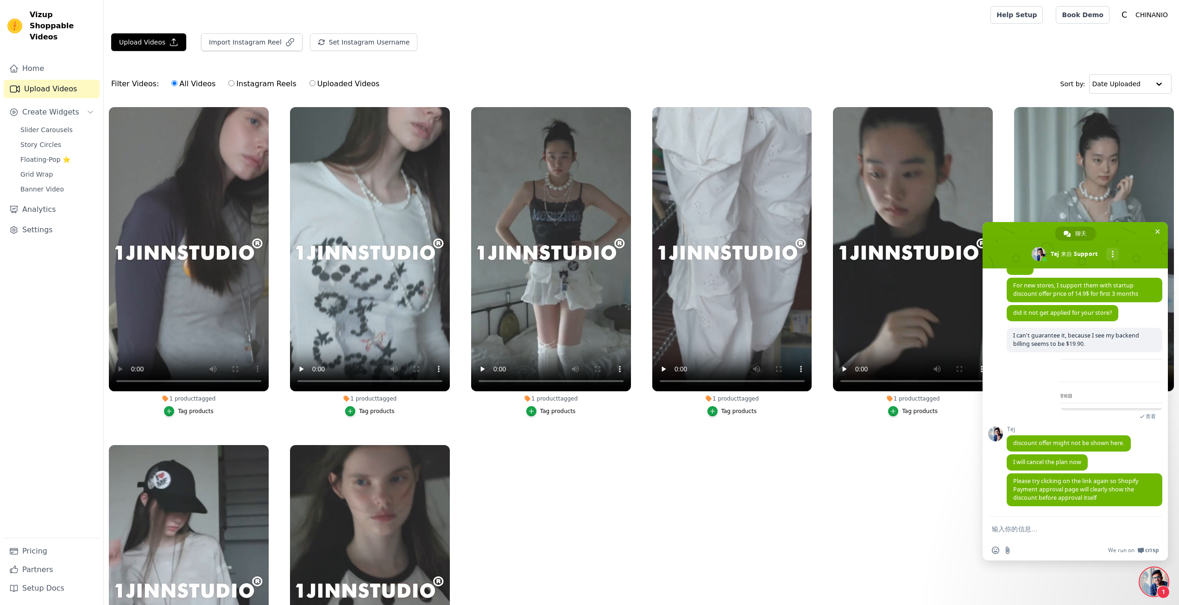
scroll to position [954, 0]
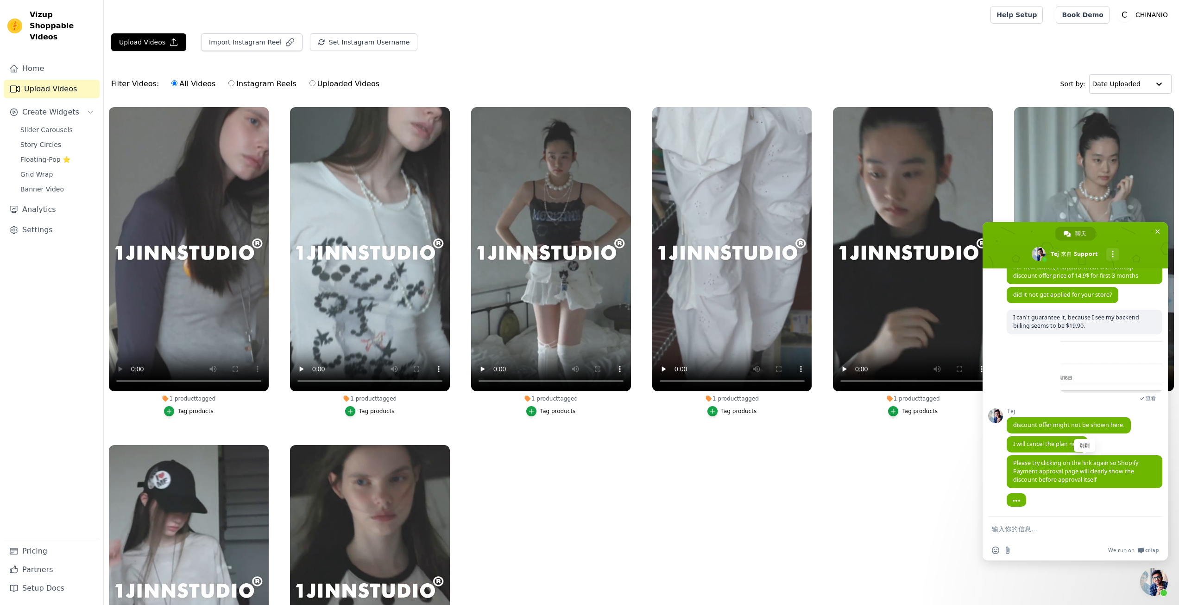
click at [1030, 470] on span "Please try clicking on the link again so Shopify Payment approval page will cle…" at bounding box center [1075, 471] width 125 height 25
copy span "Please try clicking on the link again so Shopify Payment approval page will cle…"
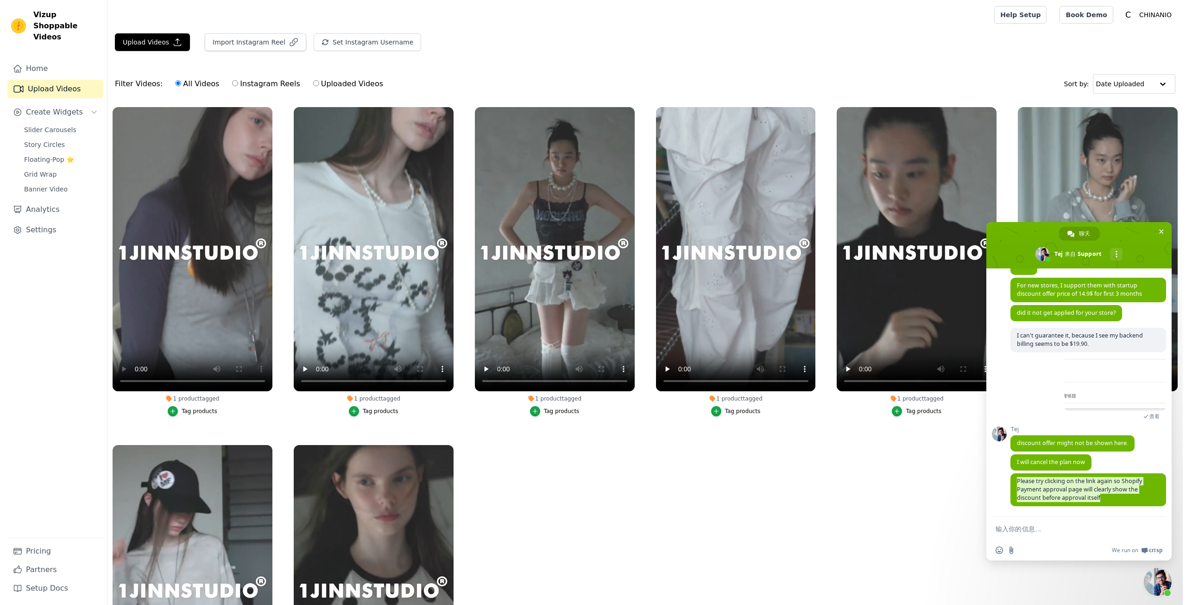
scroll to position [936, 0]
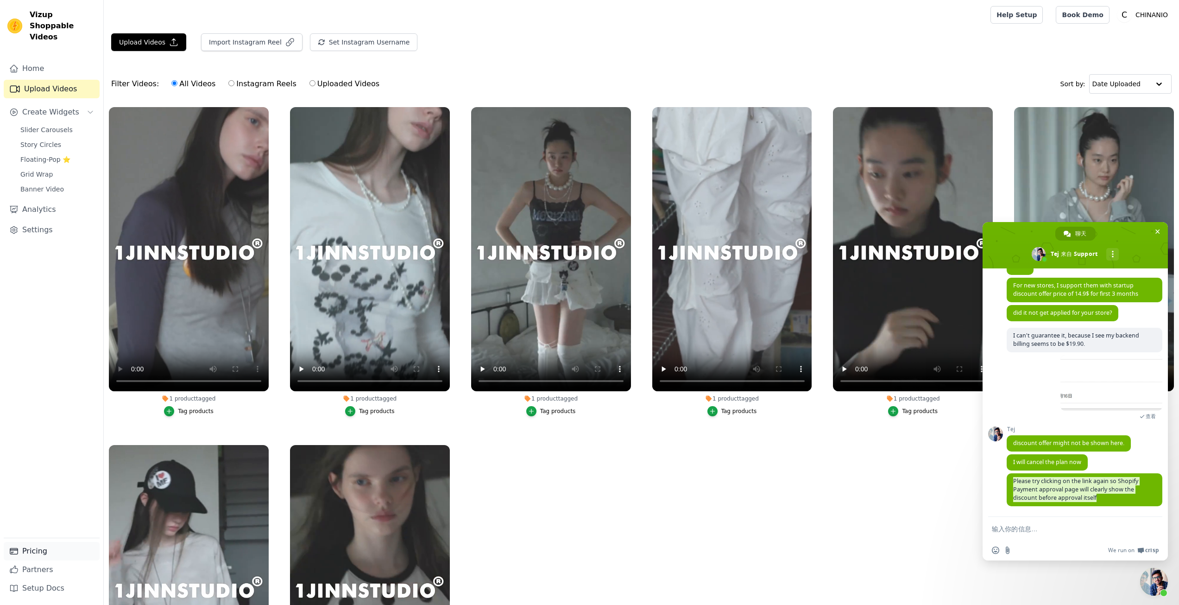
click at [38, 555] on link "Pricing" at bounding box center [52, 551] width 96 height 19
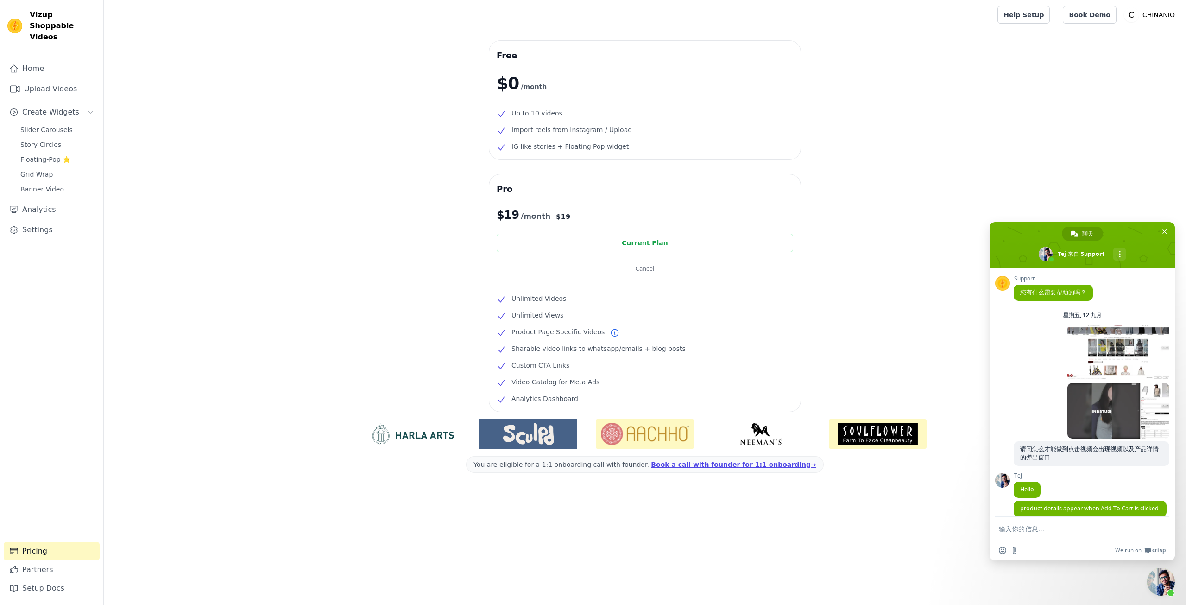
scroll to position [936, 0]
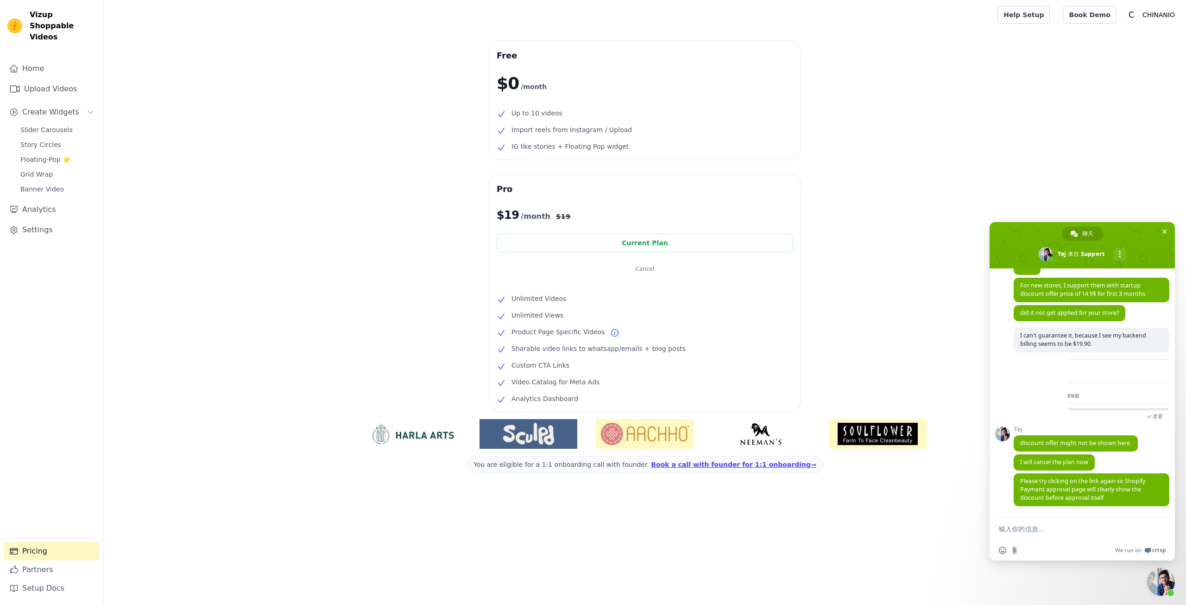
click at [1039, 532] on textarea "输入你的信息…" at bounding box center [1072, 529] width 146 height 9
click at [1050, 526] on textarea "输入你的信息…" at bounding box center [1072, 529] width 146 height 9
click at [1003, 521] on form at bounding box center [1072, 529] width 146 height 25
click at [1013, 533] on textarea "输入你的信息…" at bounding box center [1072, 529] width 146 height 9
paste textarea "I don't understand what you mean. Are you asking me to cancel and resubscribe?"
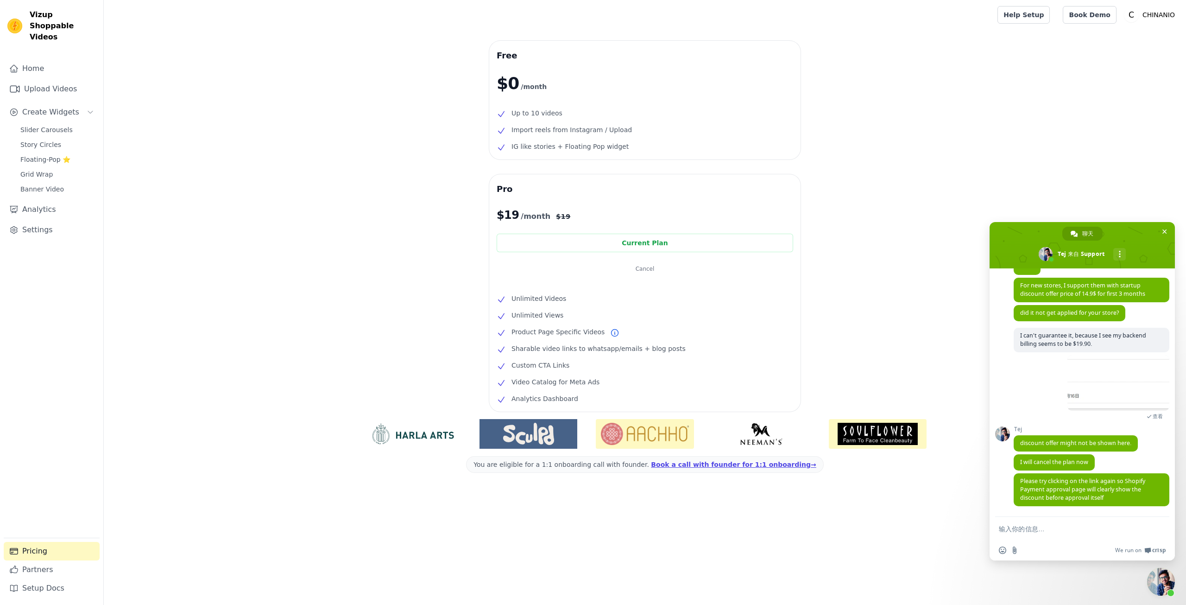
type textarea "I don't understand what you mean. Are you asking me to cancel and resubscribe?"
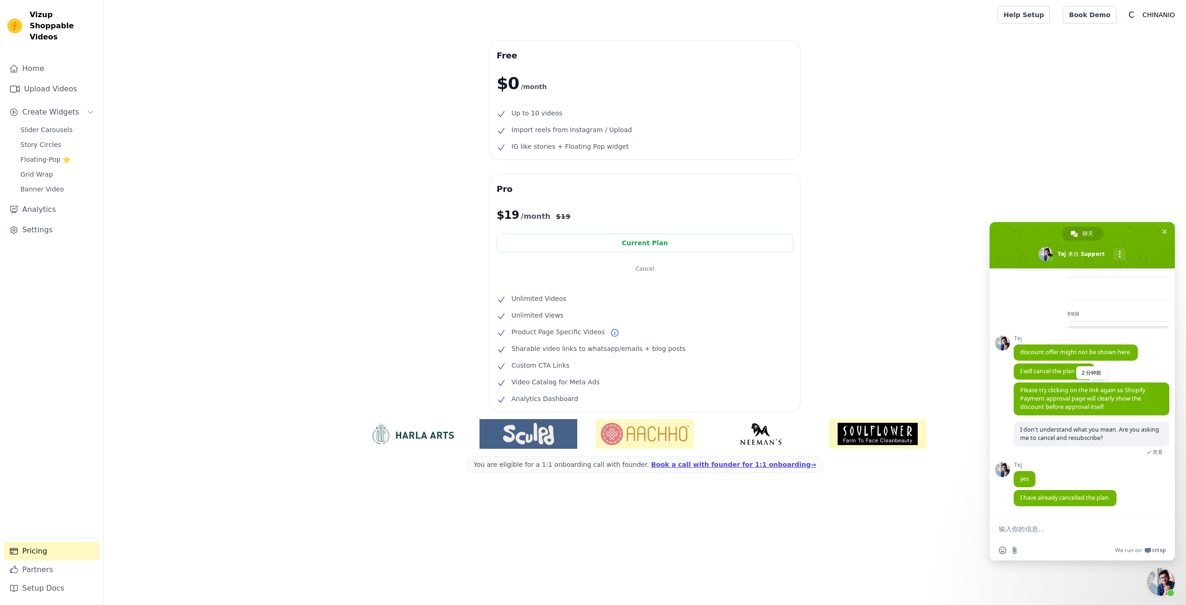
scroll to position [1018, 0]
click at [1053, 504] on span "I have already cancelled the plan." at bounding box center [1065, 498] width 103 height 16
click at [1051, 496] on span "I have already cancelled the plan." at bounding box center [1065, 498] width 90 height 8
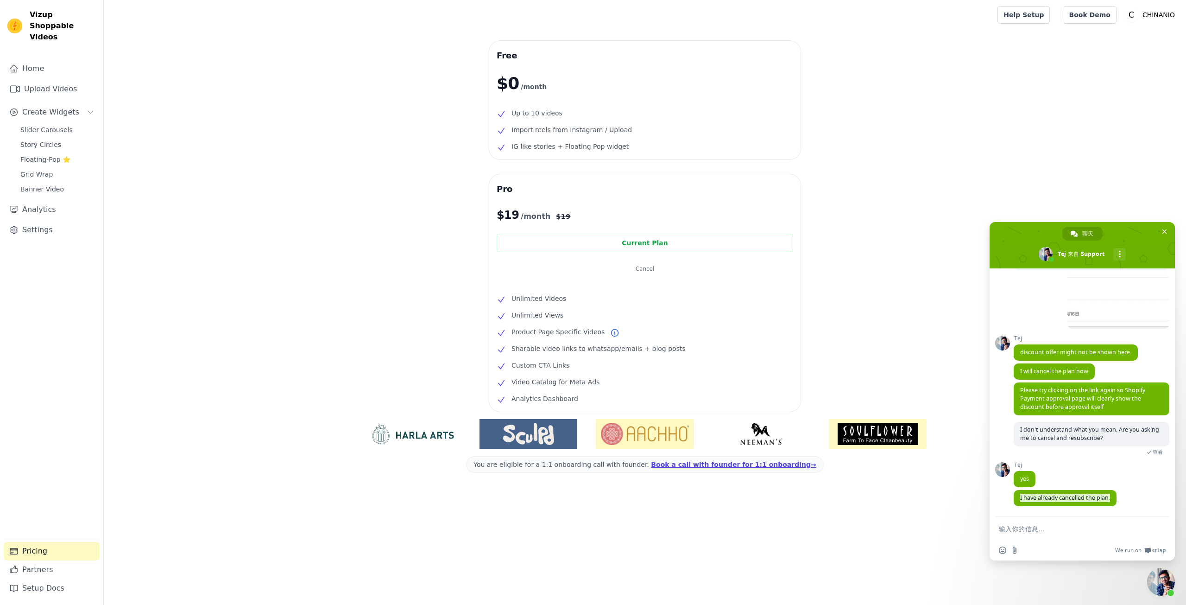
copy span "I have already cancelled the plan."
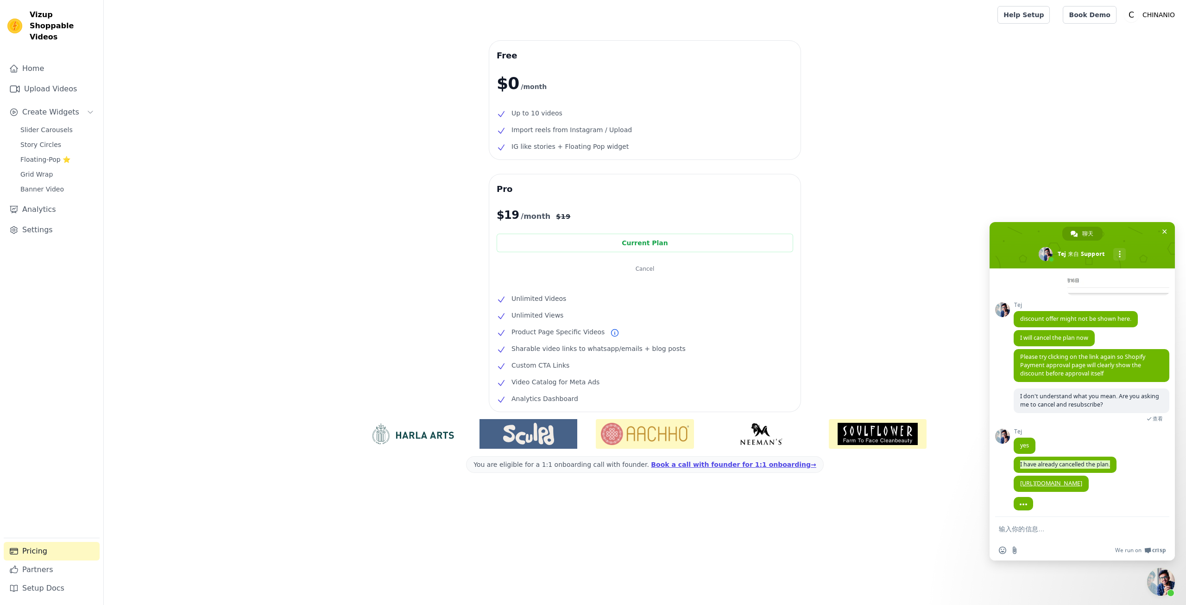
scroll to position [1055, 0]
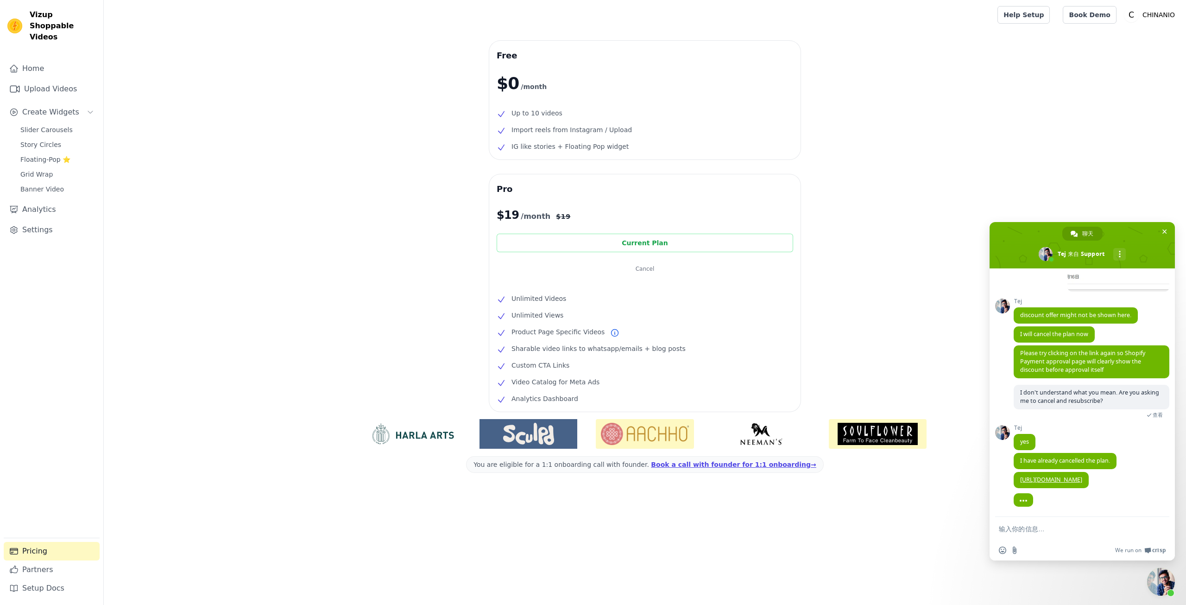
click at [652, 243] on div "Current Plan" at bounding box center [645, 243] width 297 height 19
click at [655, 267] on button "Cancel" at bounding box center [645, 269] width 297 height 19
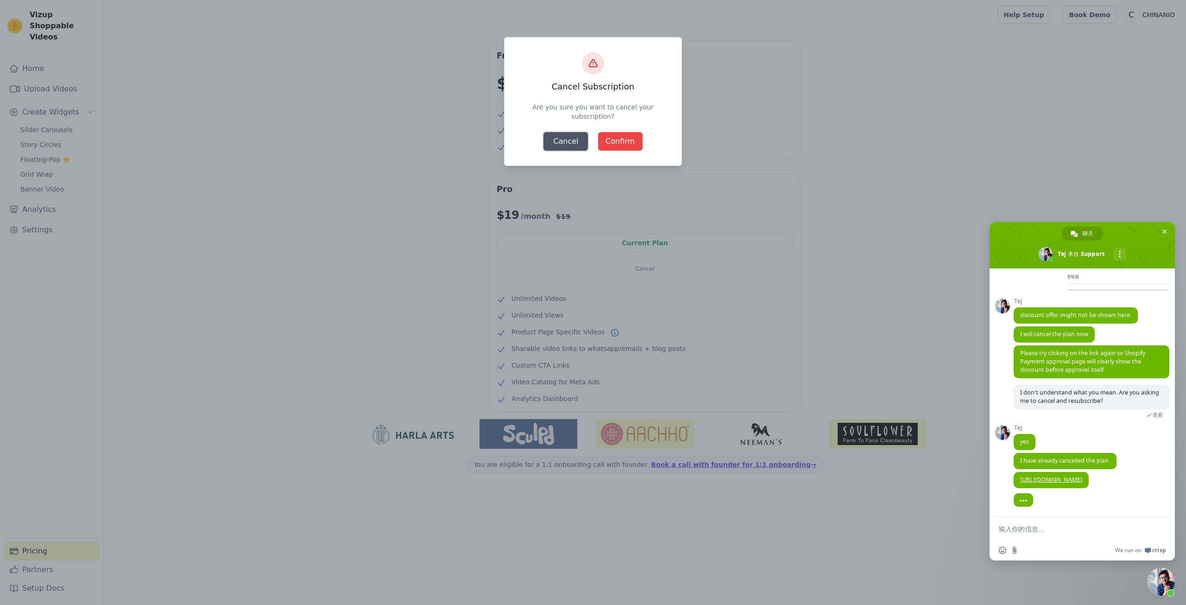
click at [572, 141] on button "Cancel" at bounding box center [566, 141] width 44 height 19
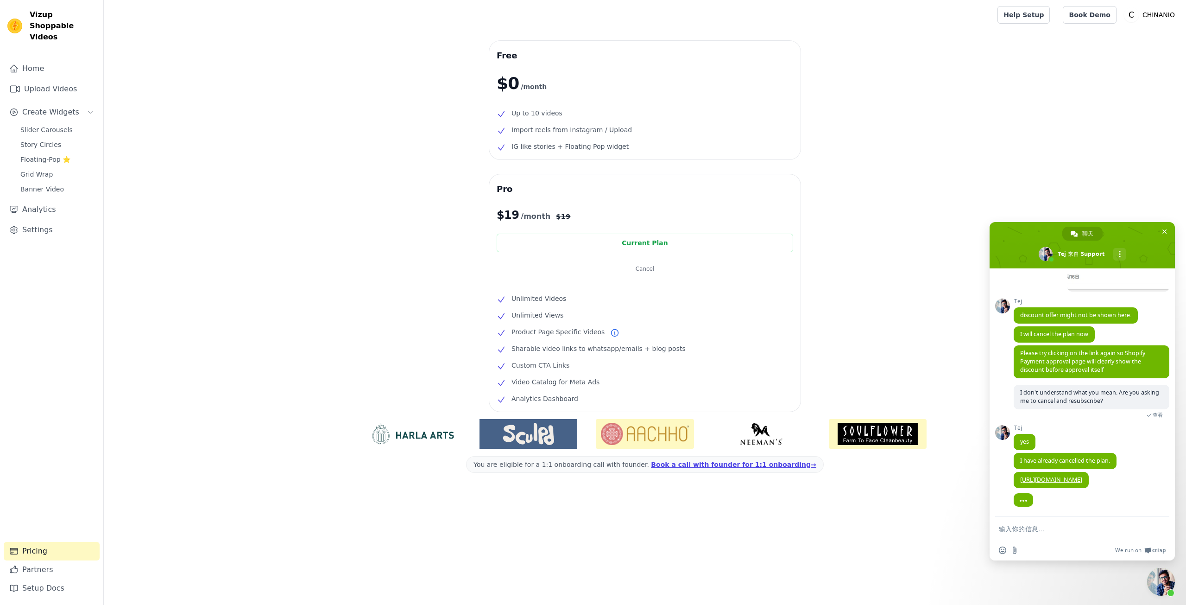
drag, startPoint x: 927, startPoint y: 186, endPoint x: 892, endPoint y: 183, distance: 35.4
click at [926, 186] on div "Free $0 /month Up to 10 videos Import reels from Instagram / Upload IG like sto…" at bounding box center [645, 283] width 1083 height 484
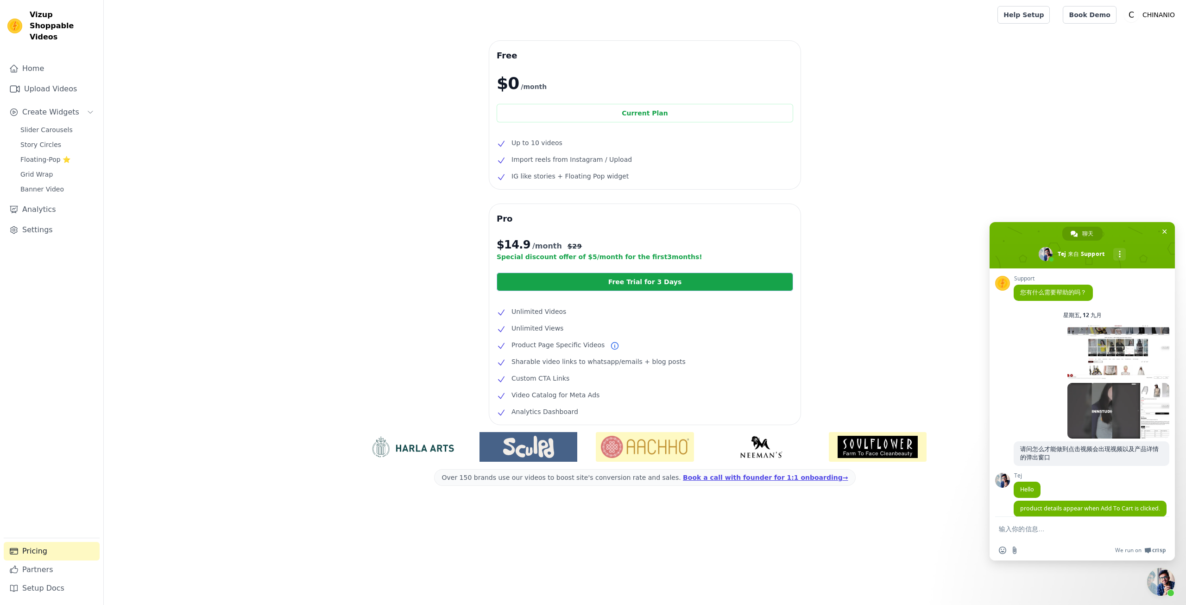
scroll to position [1090, 0]
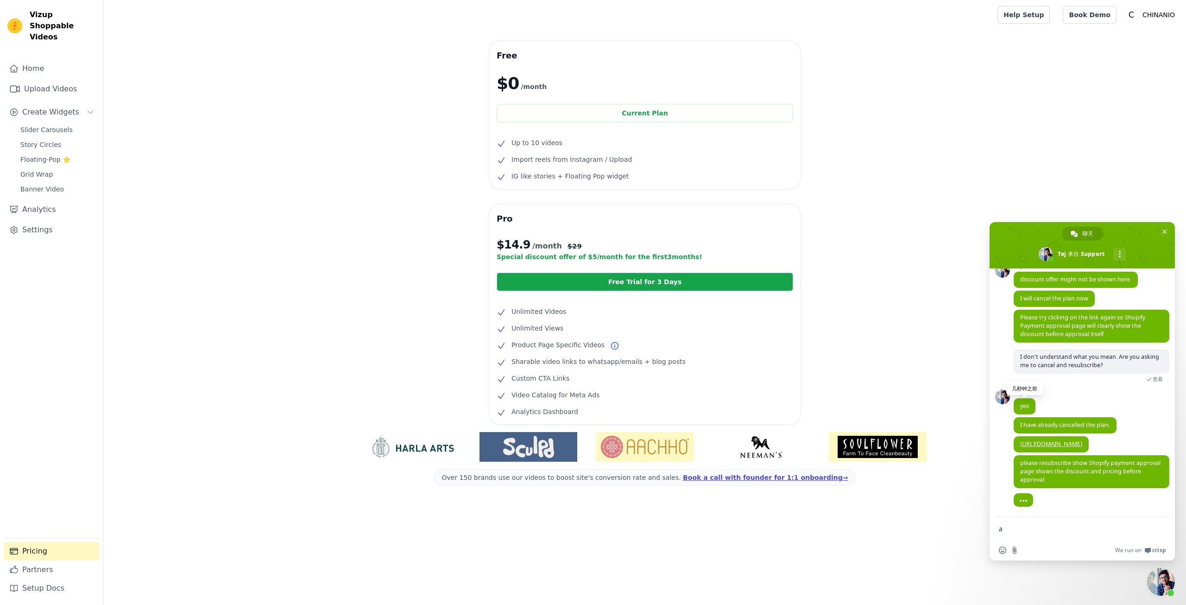
type textarea "a"
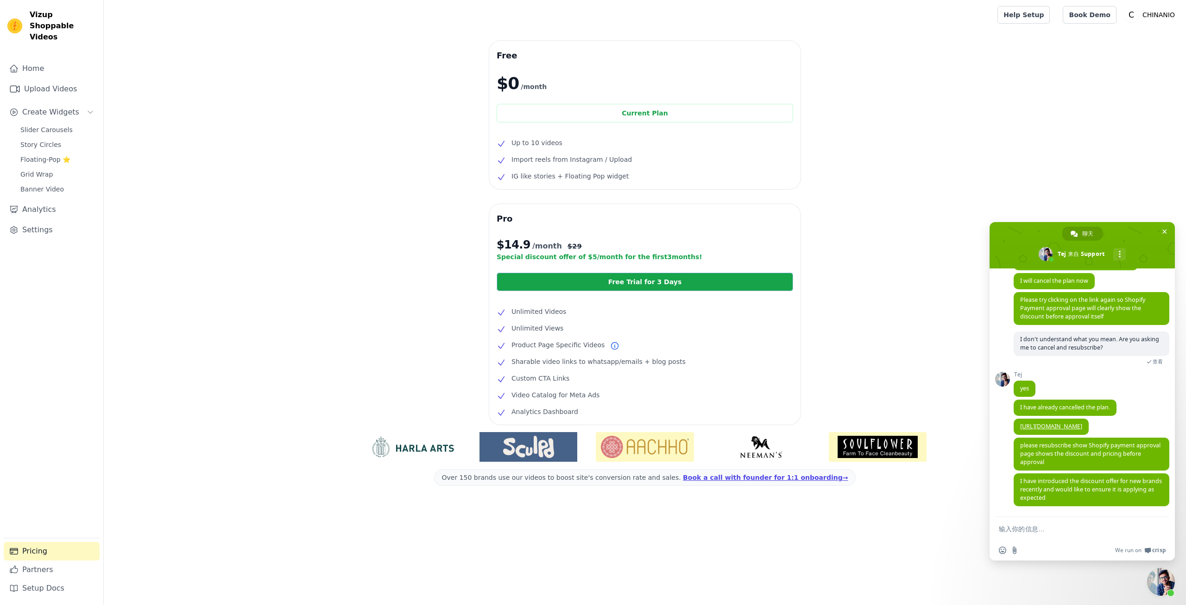
scroll to position [1108, 0]
click at [1050, 476] on span "I have introduced the discount offer for new brands recently and would like to …" at bounding box center [1092, 489] width 156 height 33
click at [1050, 477] on span "I have introduced the discount offer for new brands recently and would like to …" at bounding box center [1091, 489] width 142 height 25
copy span "I have introduced the discount offer for new brands recently and would like to …"
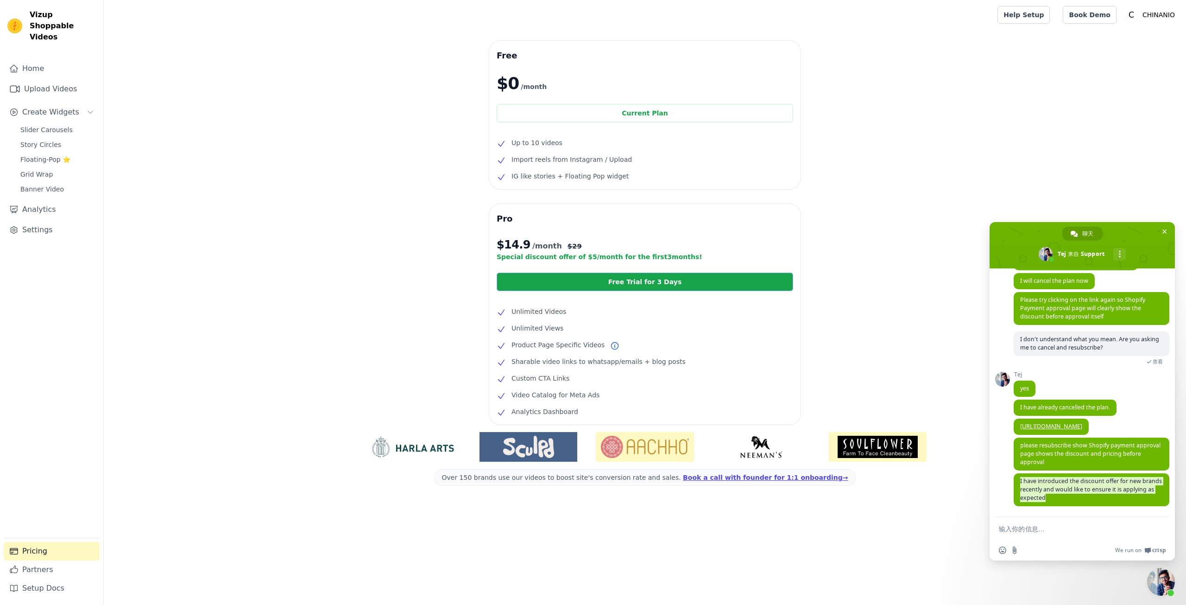
click at [673, 282] on link "Free Trial for 3 Days" at bounding box center [645, 281] width 297 height 19
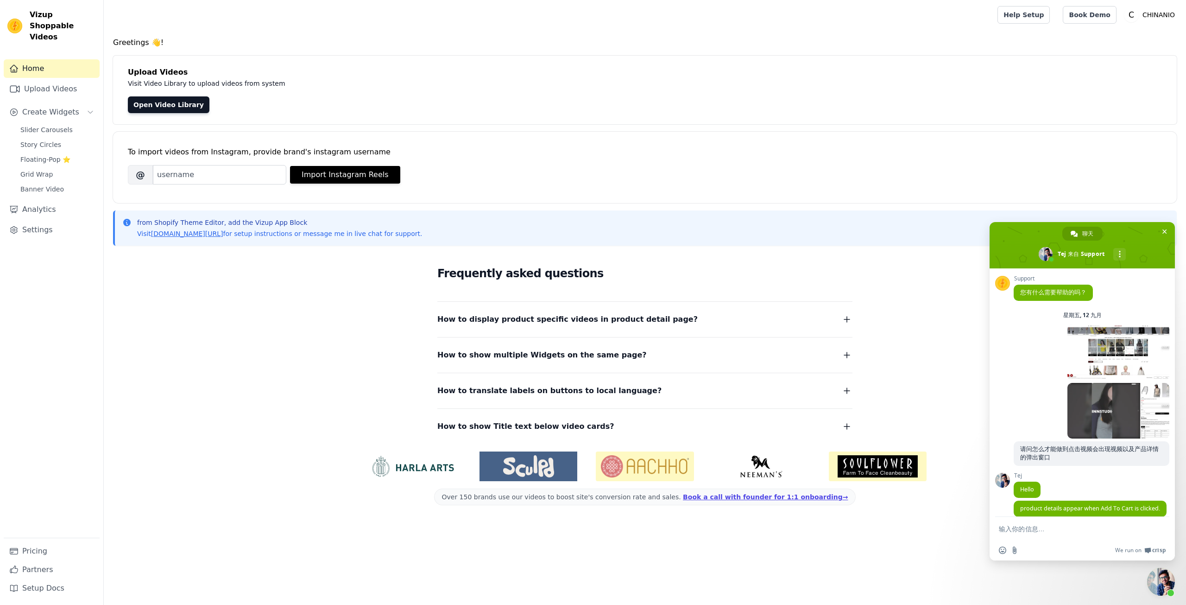
scroll to position [1108, 0]
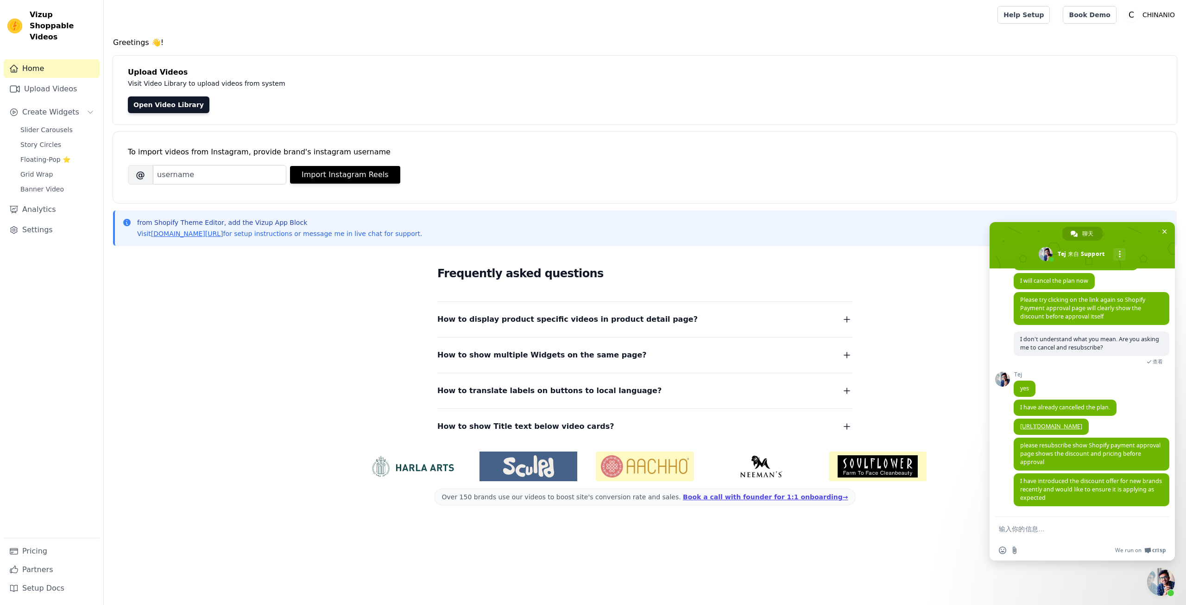
click at [1091, 522] on form at bounding box center [1072, 529] width 146 height 25
click at [1056, 544] on div "插入表情符号 发送文件 We run on Crisp" at bounding box center [1082, 550] width 185 height 20
click at [1053, 532] on textarea "输入你的信息…" at bounding box center [1072, 529] width 146 height 9
paste textarea "Okay, thank you very much. The discount has been applied."
type textarea "Okay, thank you very much. The discount has been applied."
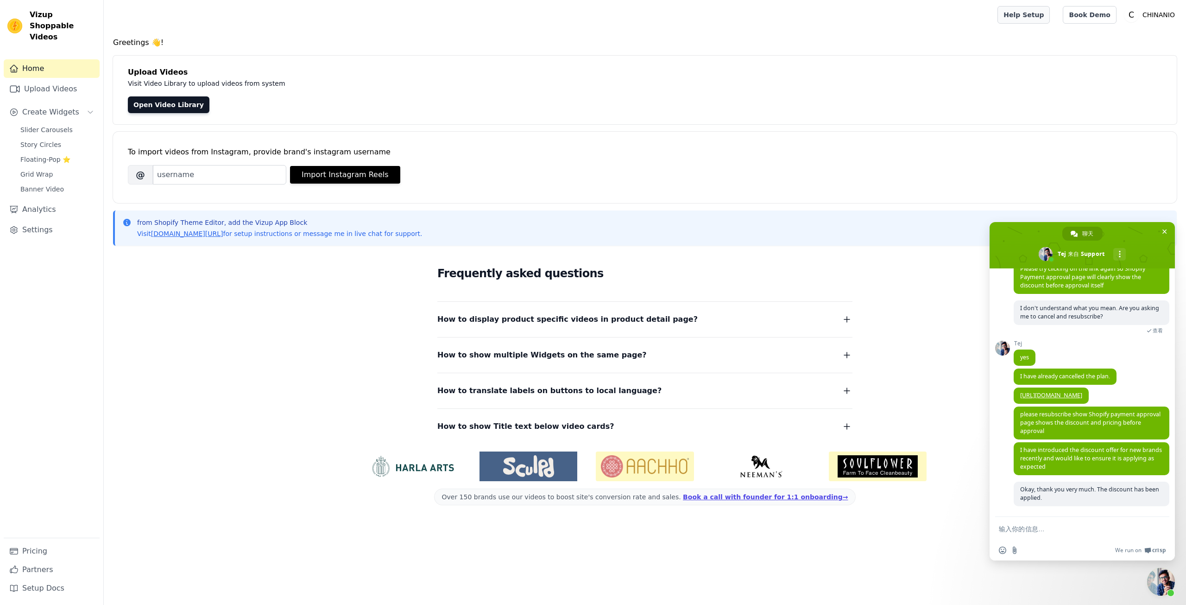
scroll to position [1139, 0]
click at [59, 125] on span "Slider Carousels" at bounding box center [46, 129] width 52 height 9
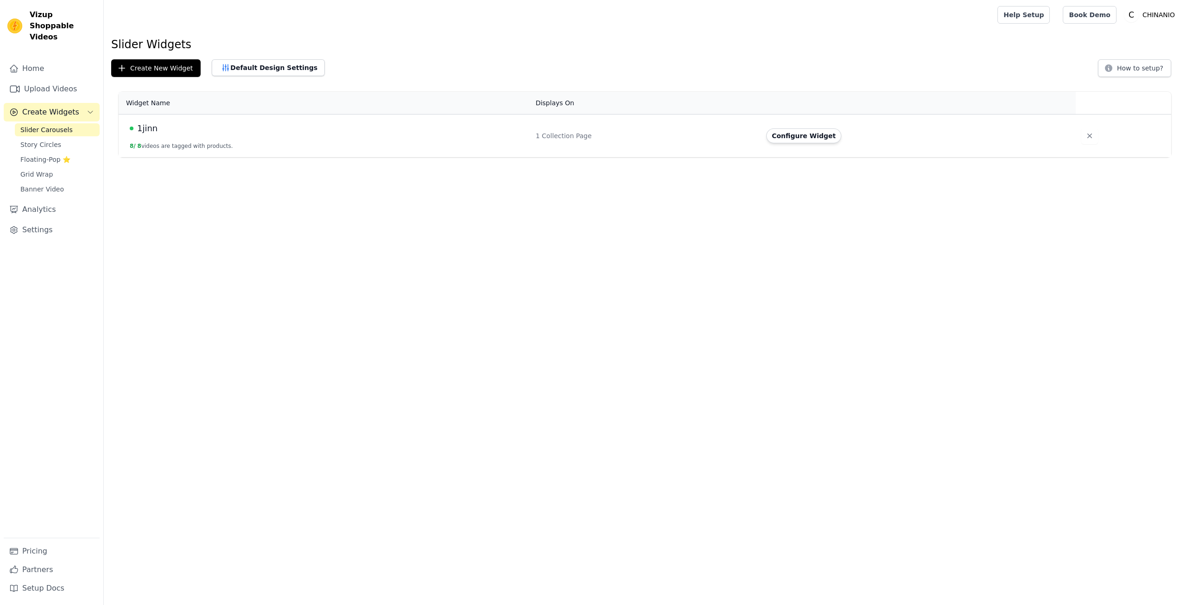
click at [281, 137] on td "1jinn 8 / 8 videos are tagged with products." at bounding box center [325, 135] width 412 height 43
click at [169, 133] on div "1jinn" at bounding box center [327, 128] width 395 height 13
click at [166, 144] on button "8 / 8 videos are tagged with products." at bounding box center [181, 145] width 103 height 7
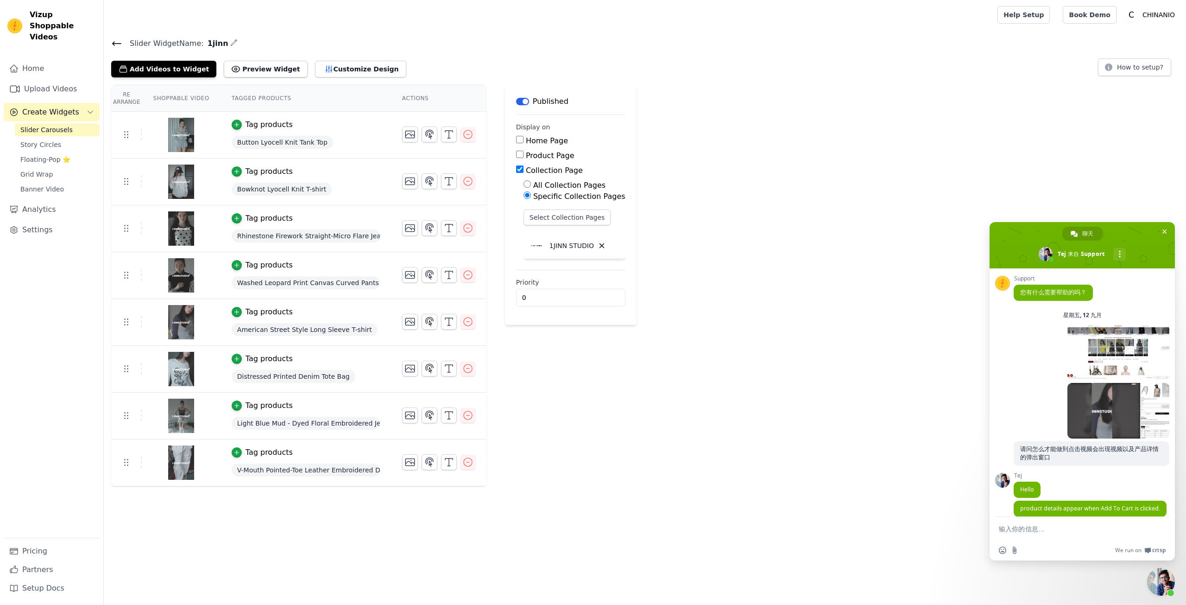
scroll to position [1139, 0]
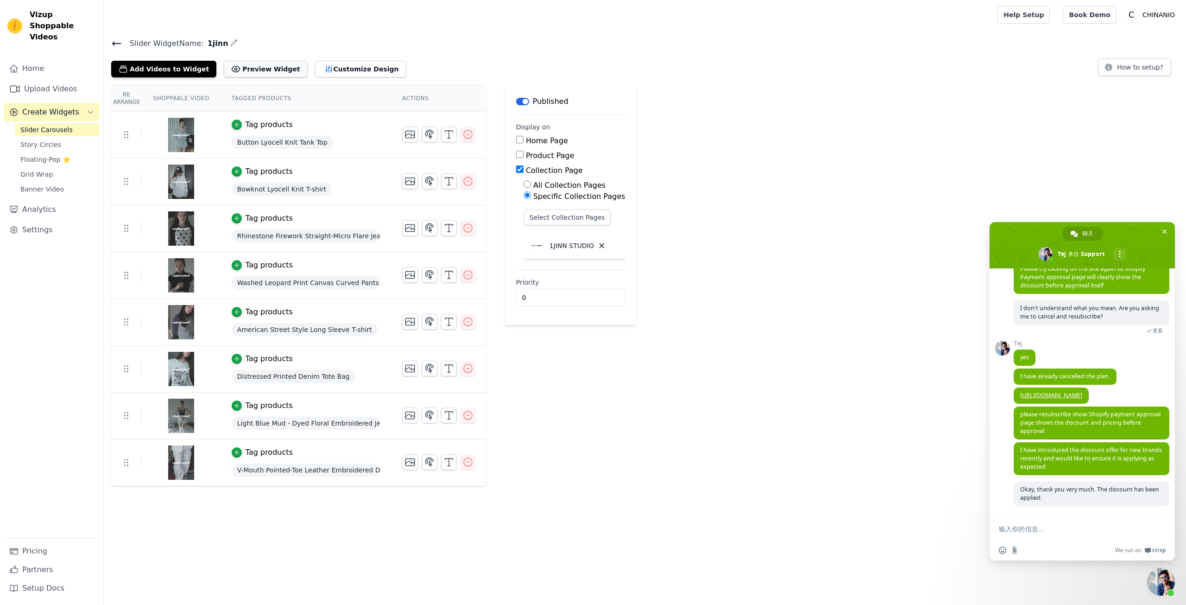
click at [280, 70] on button "Preview Widget" at bounding box center [265, 69] width 83 height 17
drag, startPoint x: 1086, startPoint y: 547, endPoint x: 1081, endPoint y: 545, distance: 5.4
click at [1086, 547] on div "We run on Crisp" at bounding box center [1094, 550] width 143 height 8
click at [1081, 545] on div "插入表情符号 发送文件 We run on Crisp" at bounding box center [1082, 550] width 185 height 20
click at [1069, 531] on textarea "输入你的信息…" at bounding box center [1072, 529] width 146 height 9
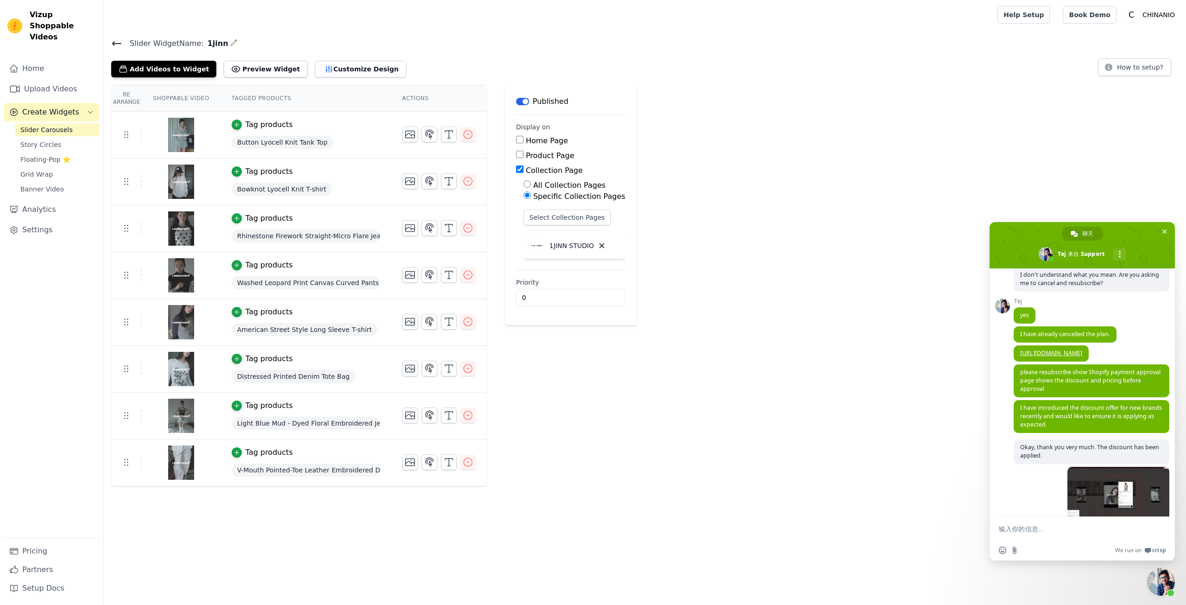
scroll to position [1197, 0]
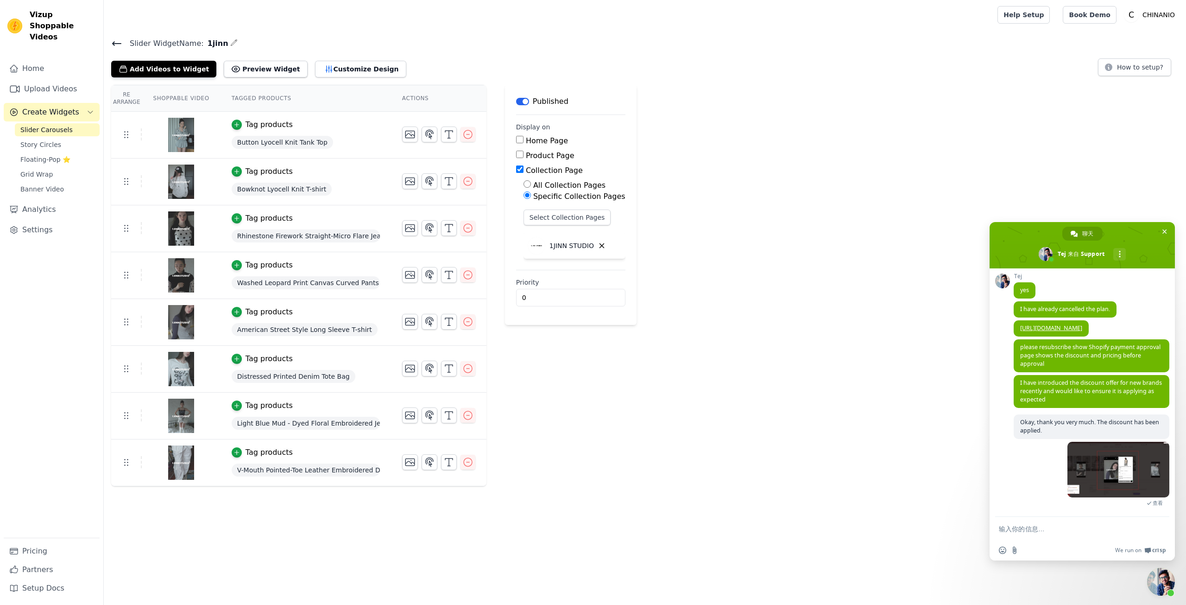
click at [1016, 523] on form at bounding box center [1072, 529] width 146 height 25
click at [1019, 528] on textarea "输入你的信息…" at bounding box center [1072, 529] width 146 height 9
paste textarea "I'd like to know if the size of this pop-up window can be increased?"
type textarea "I'd like to know if the size of this pop-up window can be increased?"
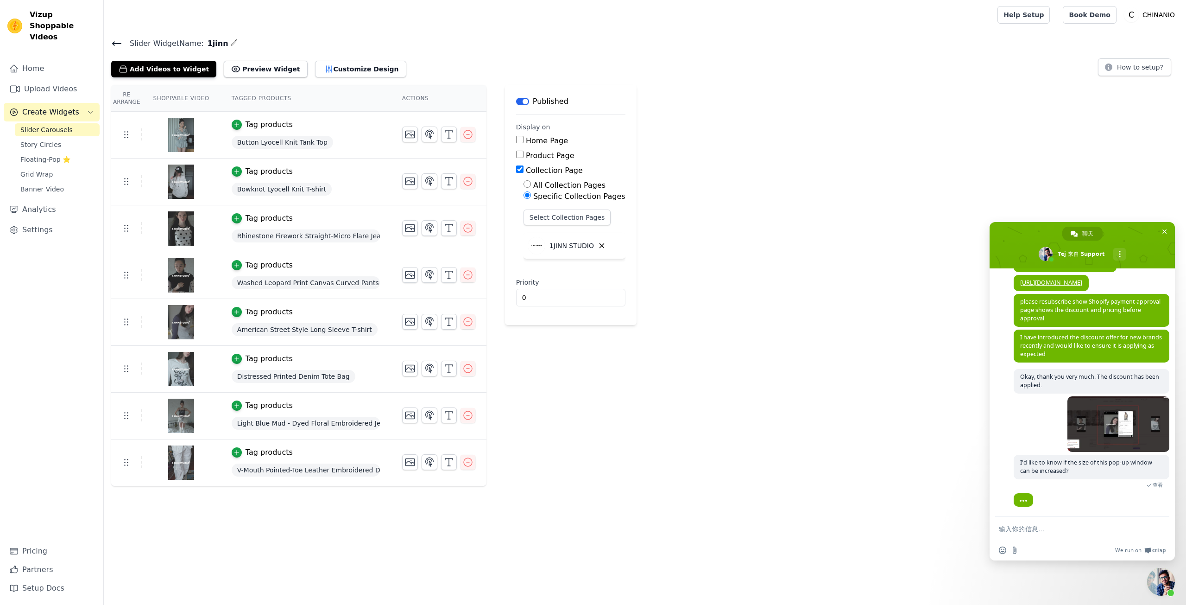
scroll to position [1243, 0]
click at [1092, 419] on span at bounding box center [1119, 424] width 102 height 56
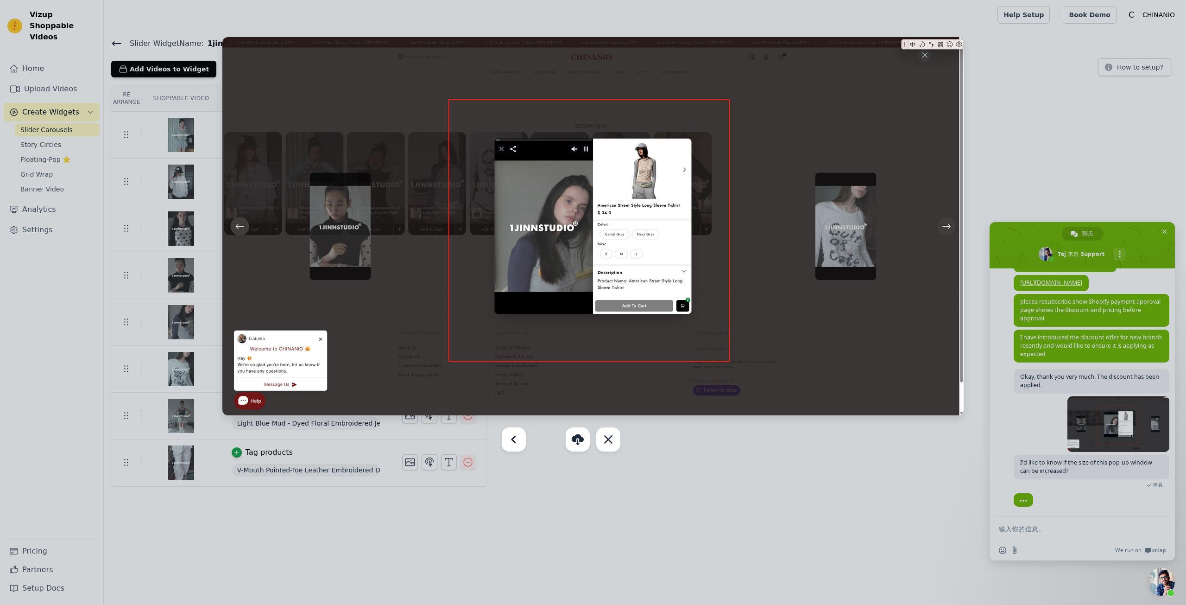
click at [980, 142] on div at bounding box center [593, 302] width 1186 height 605
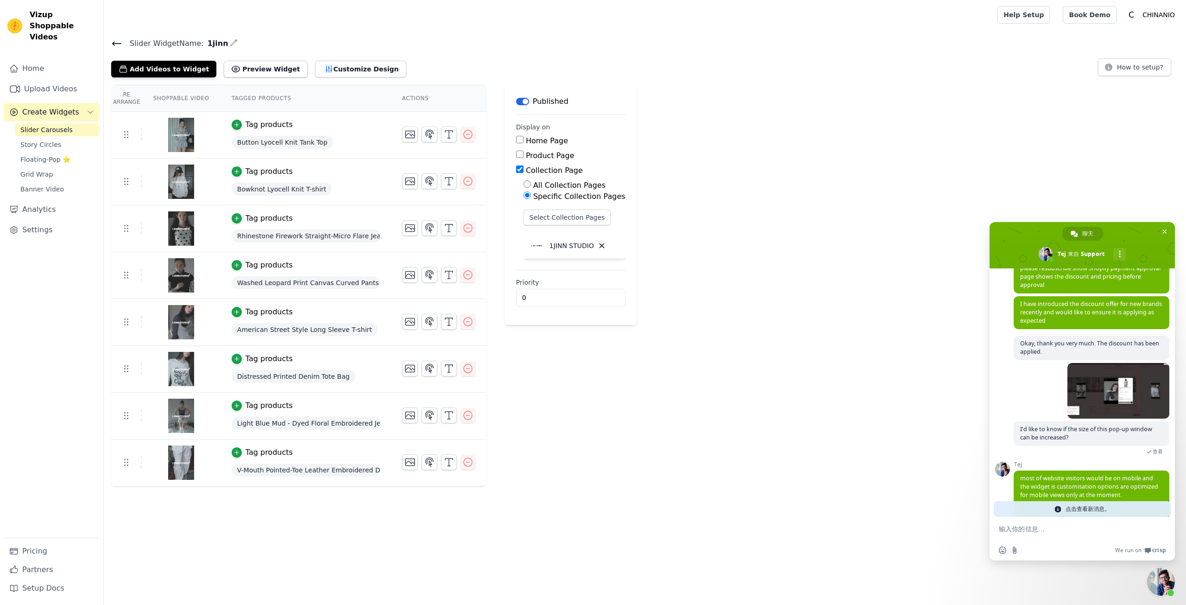
scroll to position [1289, 0]
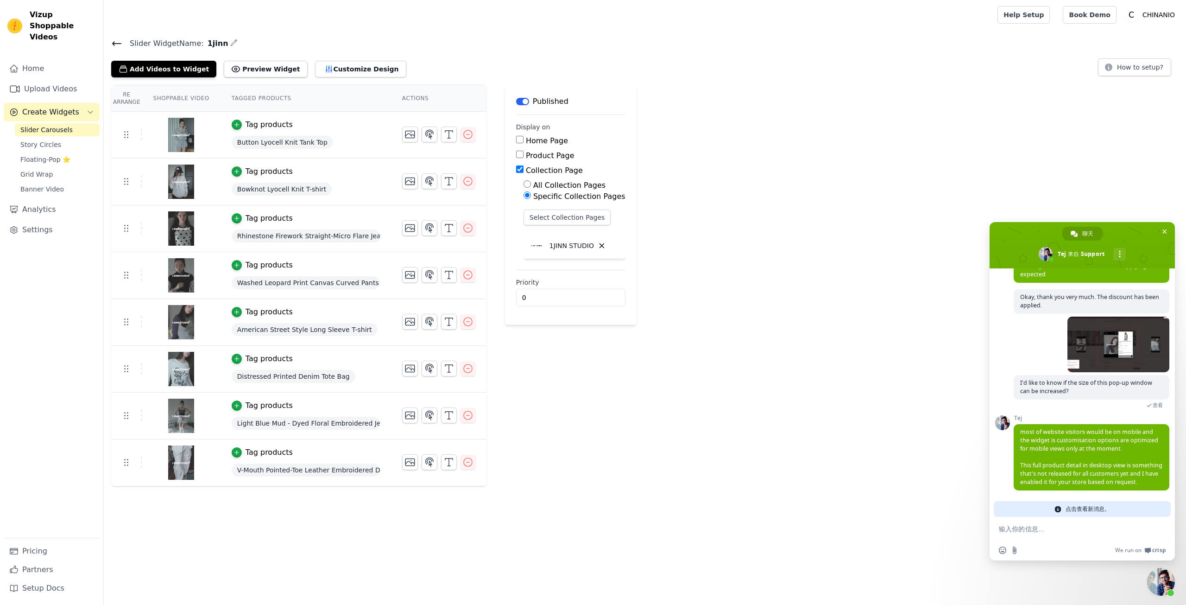
click at [1104, 519] on div "Support 您有什么需要帮助的吗？ 星期五, 12 九月 [DATE] [DATE] 请问怎么才能做到点击视频会出现视频以及产品详情的弹出窗口 [DATE…" at bounding box center [1082, 414] width 185 height 292
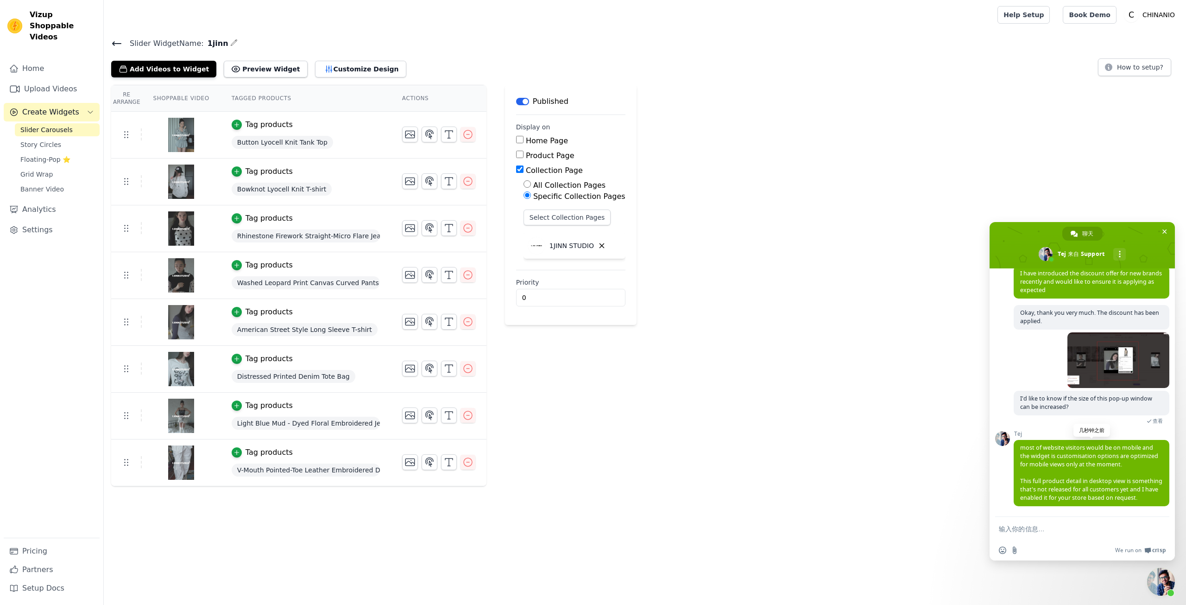
click at [1096, 501] on span "most of website visitors would be on mobile and the widget is customisation opt…" at bounding box center [1091, 472] width 142 height 58
click at [1087, 477] on span "most of website visitors would be on mobile and the widget is customisation opt…" at bounding box center [1091, 472] width 142 height 58
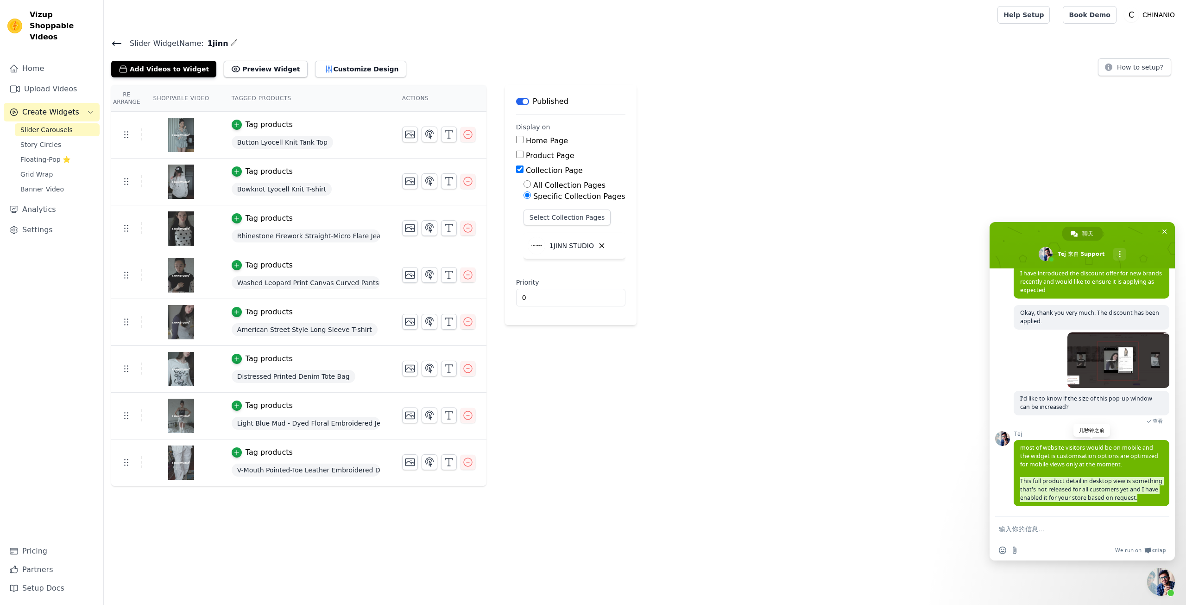
click at [1087, 479] on span "most of website visitors would be on mobile and the widget is customisation opt…" at bounding box center [1091, 472] width 142 height 58
drag, startPoint x: 1050, startPoint y: 500, endPoint x: 1039, endPoint y: 493, distance: 14.0
click at [1039, 493] on span "most of website visitors would be on mobile and the widget is customisation opt…" at bounding box center [1092, 473] width 156 height 66
click at [1041, 493] on span "most of website visitors would be on mobile and the widget is customisation opt…" at bounding box center [1091, 472] width 142 height 58
drag, startPoint x: 1043, startPoint y: 495, endPoint x: 1012, endPoint y: 448, distance: 56.8
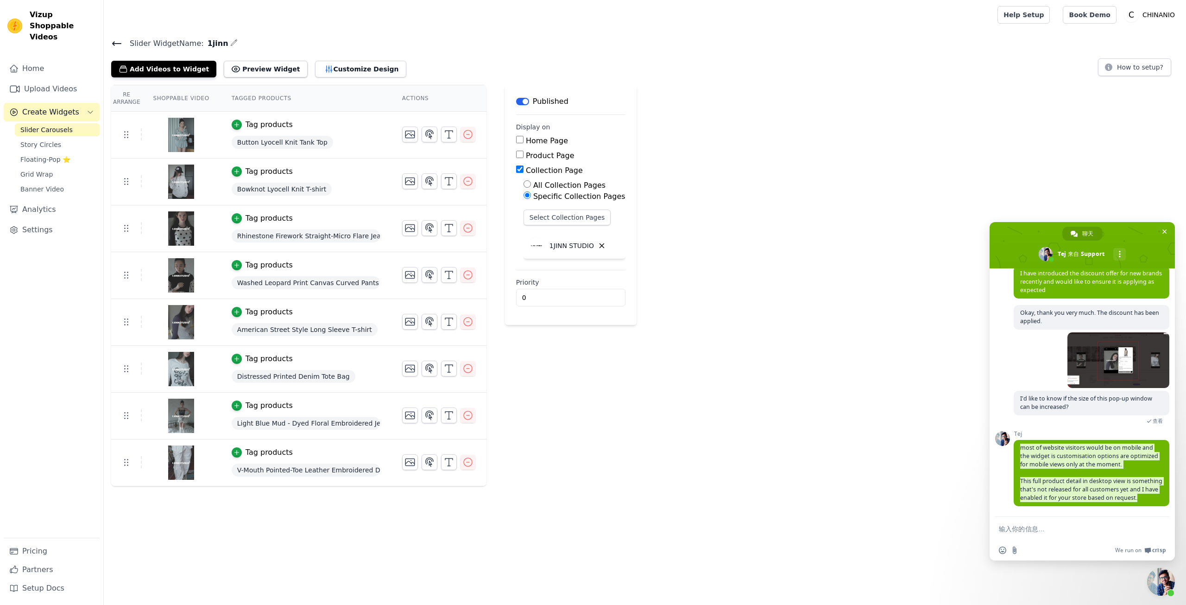
click at [1012, 448] on div "Support 您有什么需要帮助的吗？ 星期五, 12 九月 2025/9/12 2025/9/12 请问怎么才能做到点击视频会出现视频以及产品详情的弹出窗口…" at bounding box center [1082, 392] width 185 height 248
drag, startPoint x: 1022, startPoint y: 436, endPoint x: 1069, endPoint y: 501, distance: 80.4
click at [1069, 501] on span "most of website visitors would be on mobile and the widget is customisation opt…" at bounding box center [1092, 473] width 156 height 66
copy span "most of website visitors would be on mobile and the widget is customisation opt…"
click at [1046, 458] on span "most of website visitors would be on mobile and the widget is customisation opt…" at bounding box center [1091, 472] width 142 height 58
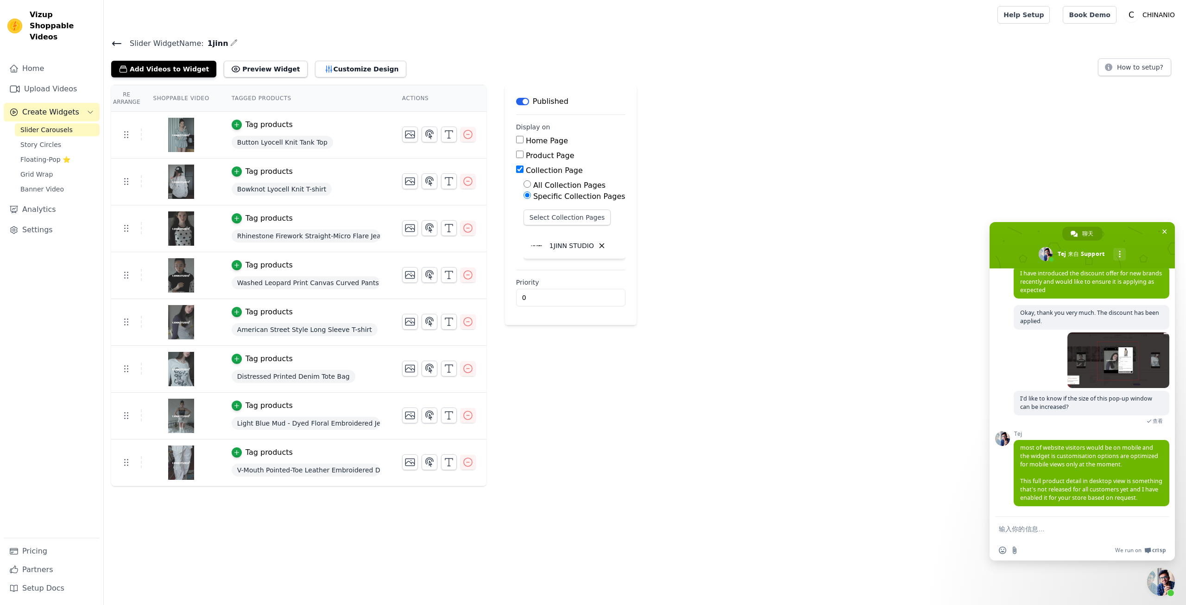
click at [1067, 537] on form at bounding box center [1072, 529] width 146 height 25
click at [1064, 534] on form at bounding box center [1072, 529] width 146 height 25
click at [1062, 530] on textarea "输入你的信息…" at bounding box center [1072, 529] width 146 height 8
paste textarea "Then I'll take a look at what the mobile version looks like."
type textarea "Then I'll take a look at what the mobile version looks like."
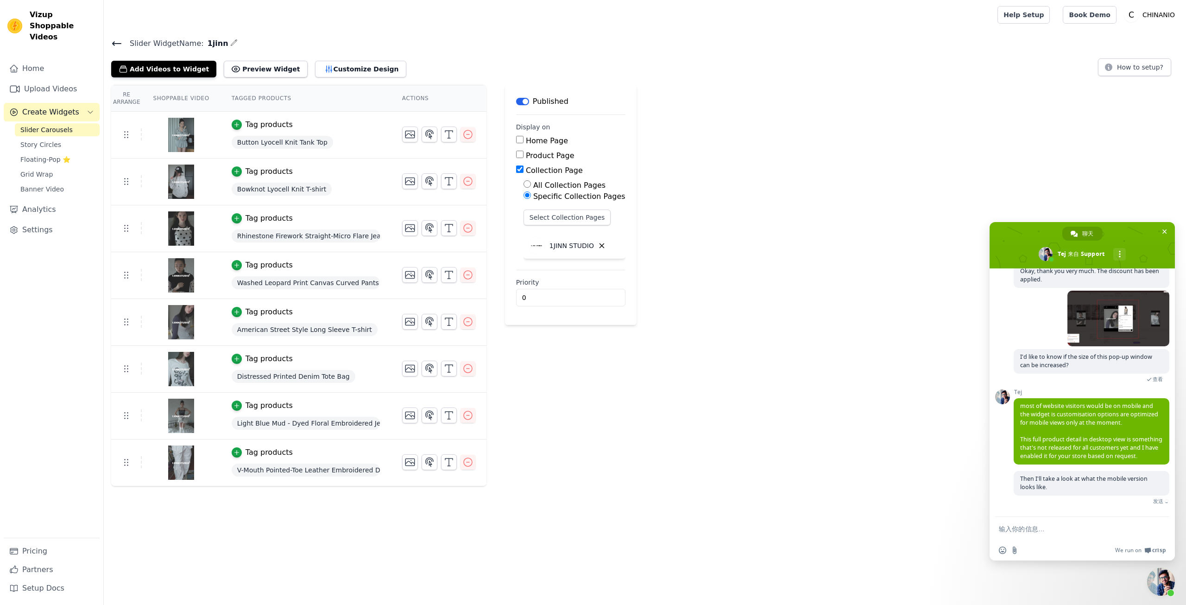
scroll to position [1346, 0]
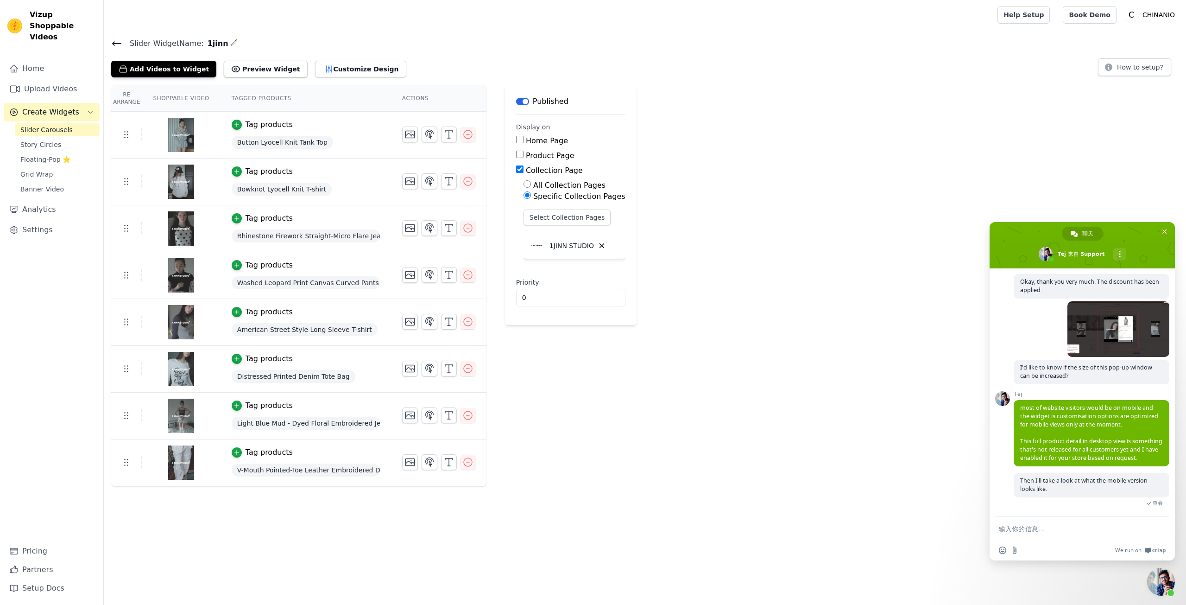
click at [1052, 540] on div "插入表情符号 发送文件 We run on Crisp" at bounding box center [1082, 550] width 185 height 20
click at [1039, 526] on textarea "输入你的信息…" at bounding box center [1072, 529] width 146 height 8
click at [1053, 523] on form at bounding box center [1072, 529] width 146 height 25
click at [1054, 527] on textarea "输入你的信息…" at bounding box center [1072, 529] width 146 height 8
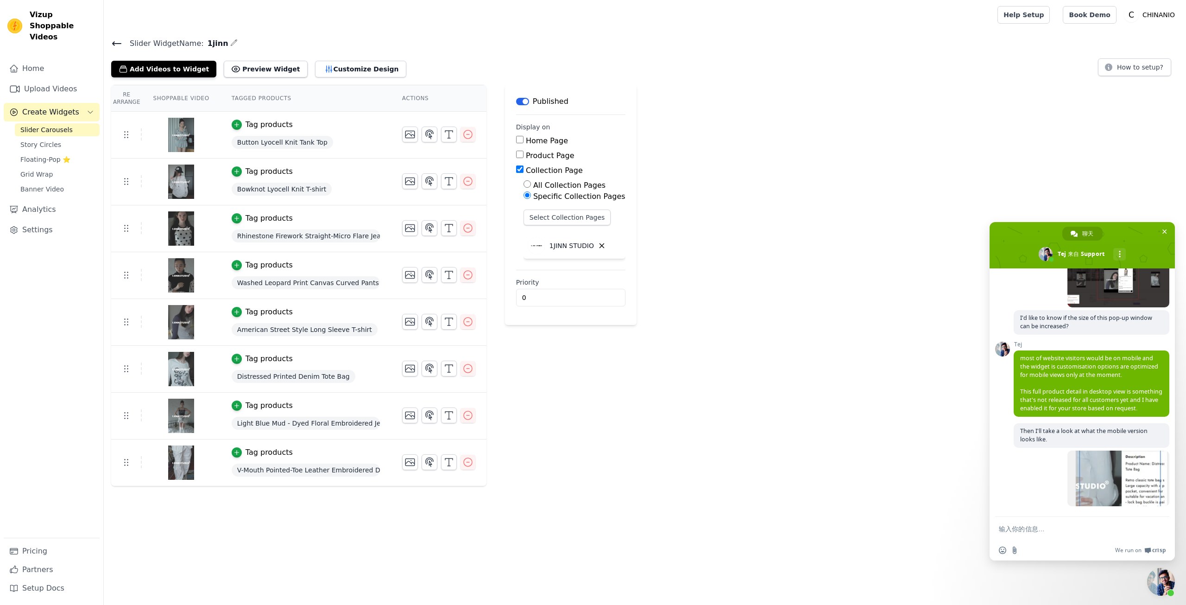
scroll to position [1396, 0]
click at [1097, 488] on span at bounding box center [1119, 478] width 102 height 56
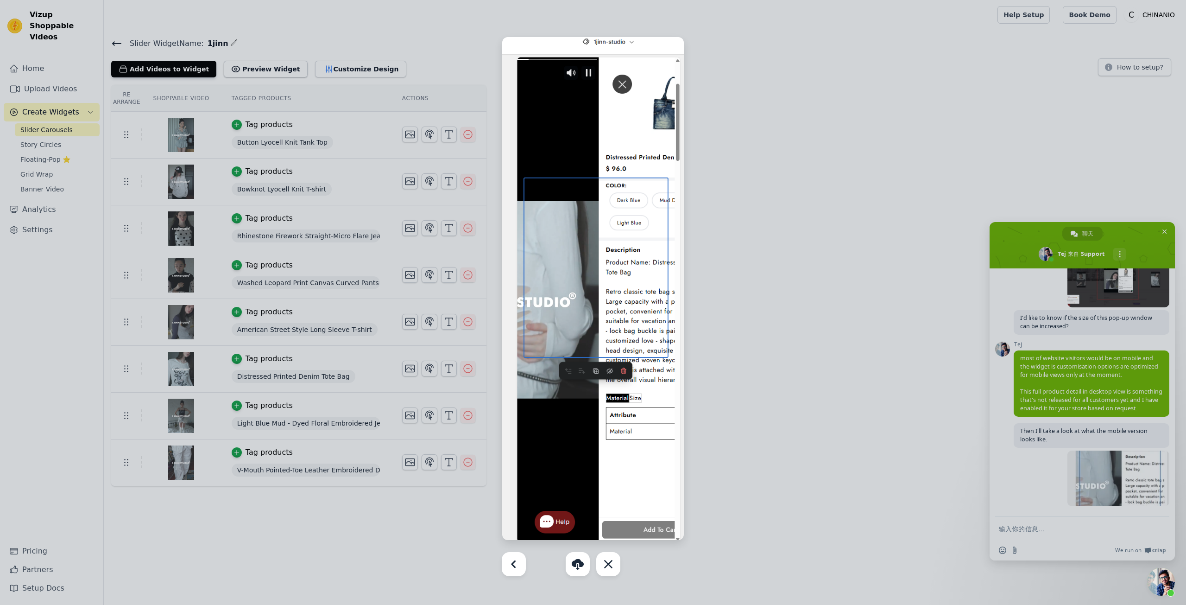
click at [1103, 529] on div at bounding box center [593, 302] width 1186 height 605
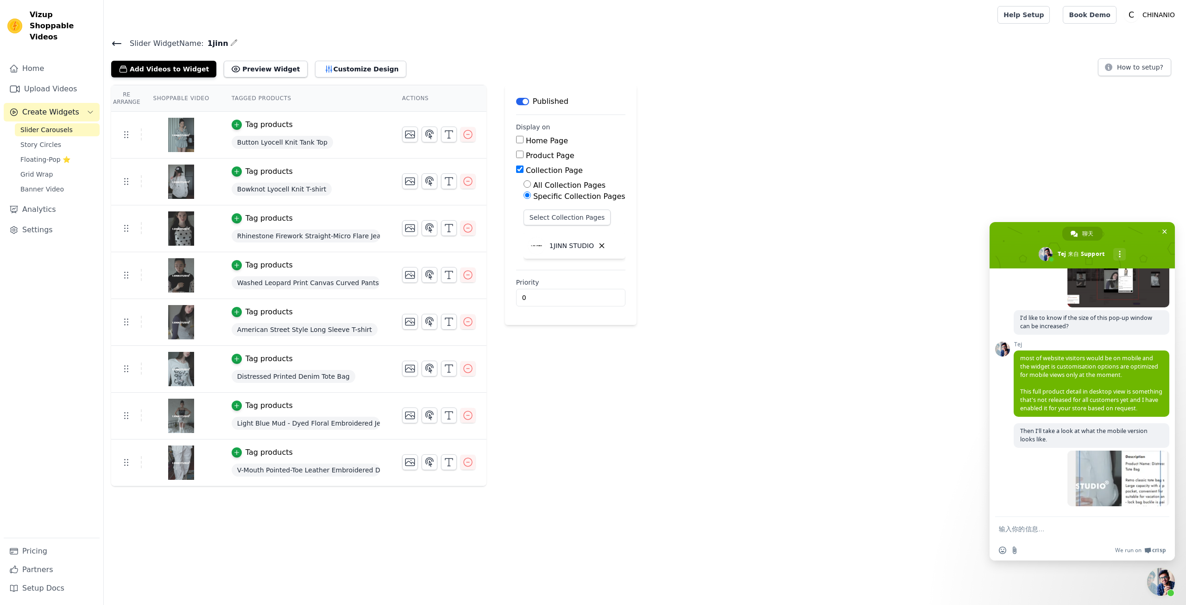
click at [1074, 537] on form at bounding box center [1072, 529] width 146 height 25
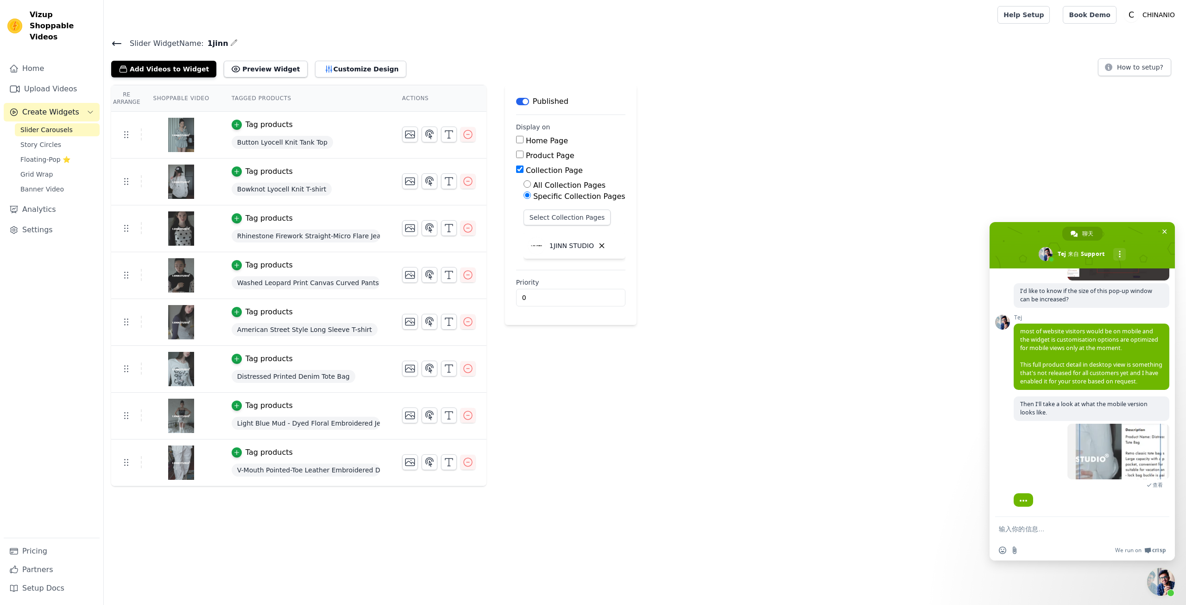
scroll to position [1423, 0]
click at [1039, 523] on form at bounding box center [1072, 529] width 146 height 25
click at [1041, 530] on textarea "输入你的信息…" at bounding box center [1072, 529] width 146 height 8
paste textarea "Why did the mobile page turn out like this?"
type textarea "Why did the mobile page turn out like this?"
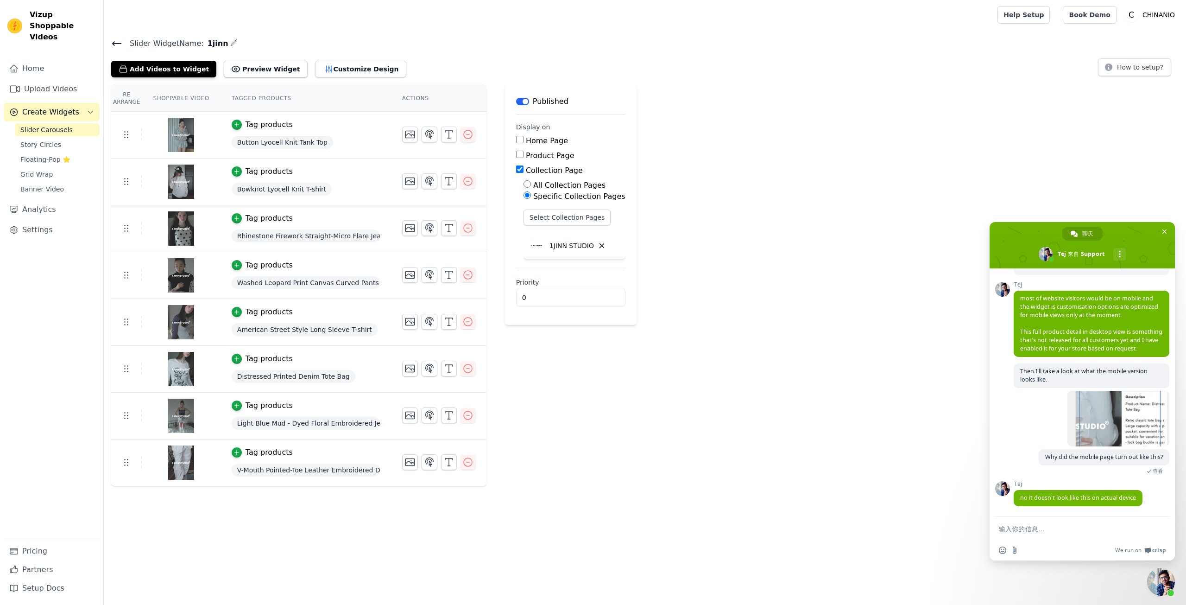
scroll to position [1456, 0]
click at [1079, 498] on span "no it doesn't look like this on actual device" at bounding box center [1078, 498] width 116 height 8
copy span "no it doesn't look like this on actual device"
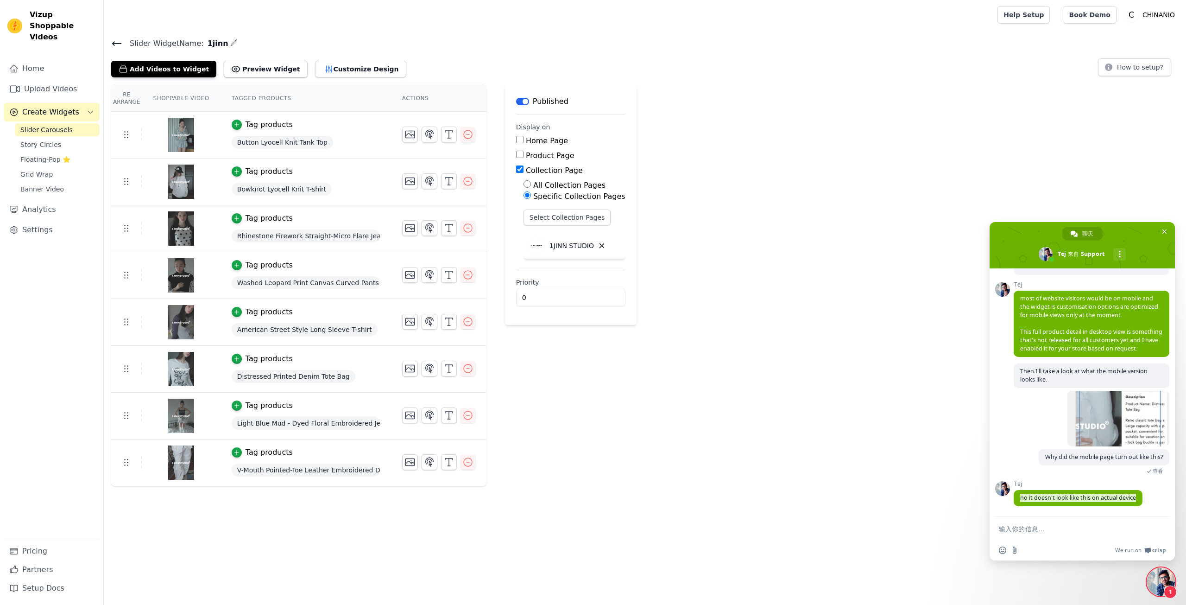
scroll to position [1475, 0]
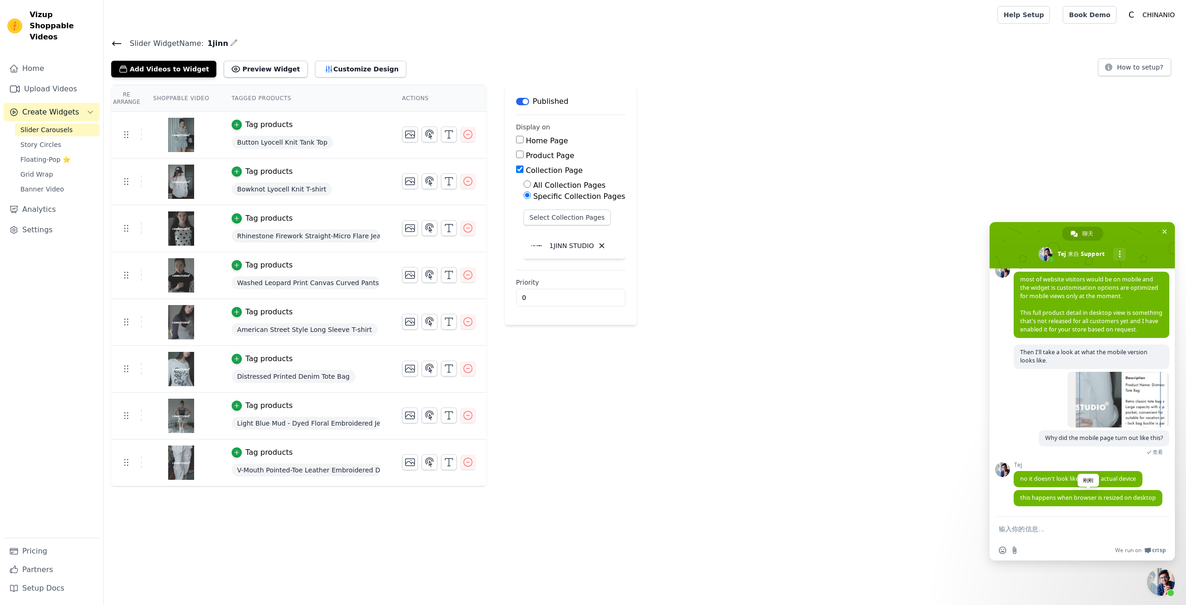
click at [1055, 496] on span "this happens when browser is resized on desktop" at bounding box center [1088, 498] width 136 height 8
click at [1055, 496] on div "Tej this happens when browser is resized on desktop 刚刚" at bounding box center [1092, 503] width 156 height 26
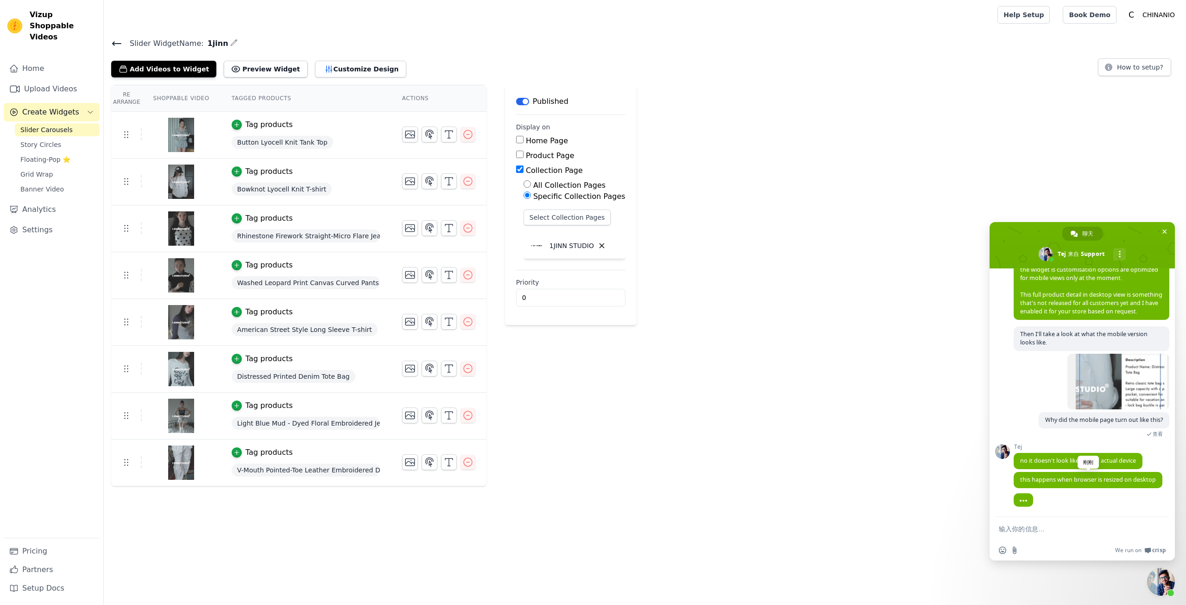
click at [1045, 482] on span "this happens when browser is resized on desktop" at bounding box center [1088, 479] width 136 height 8
copy span "this happens when browser is resized on desktop"
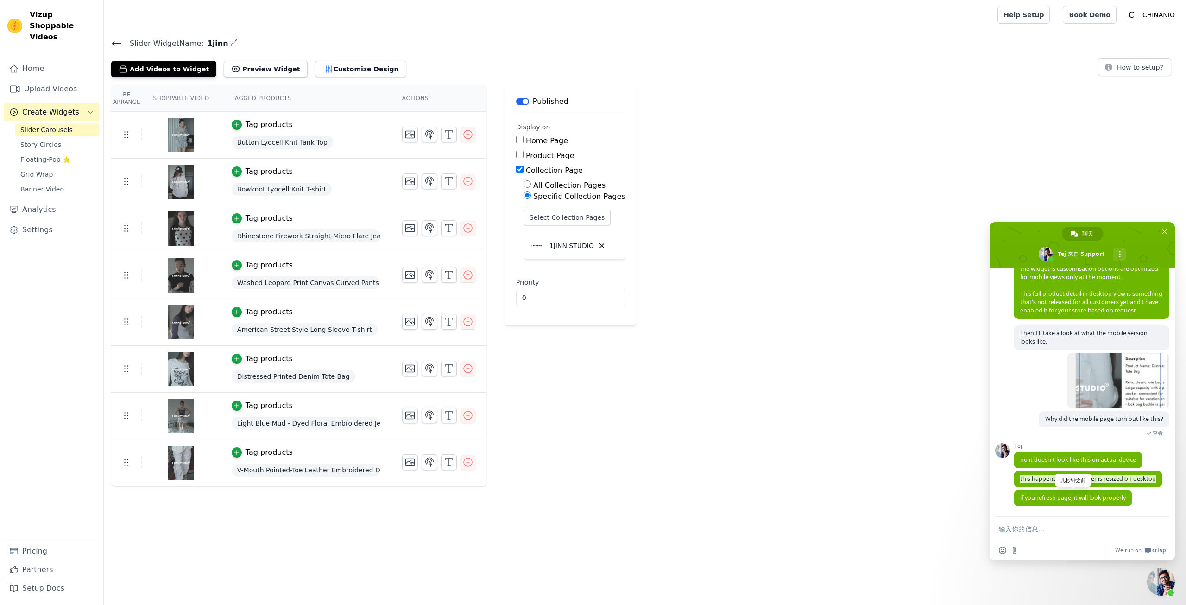
click at [1057, 497] on span "if you refresh page, it will look properly" at bounding box center [1073, 498] width 106 height 8
copy span "if you refresh page, it will look properly"
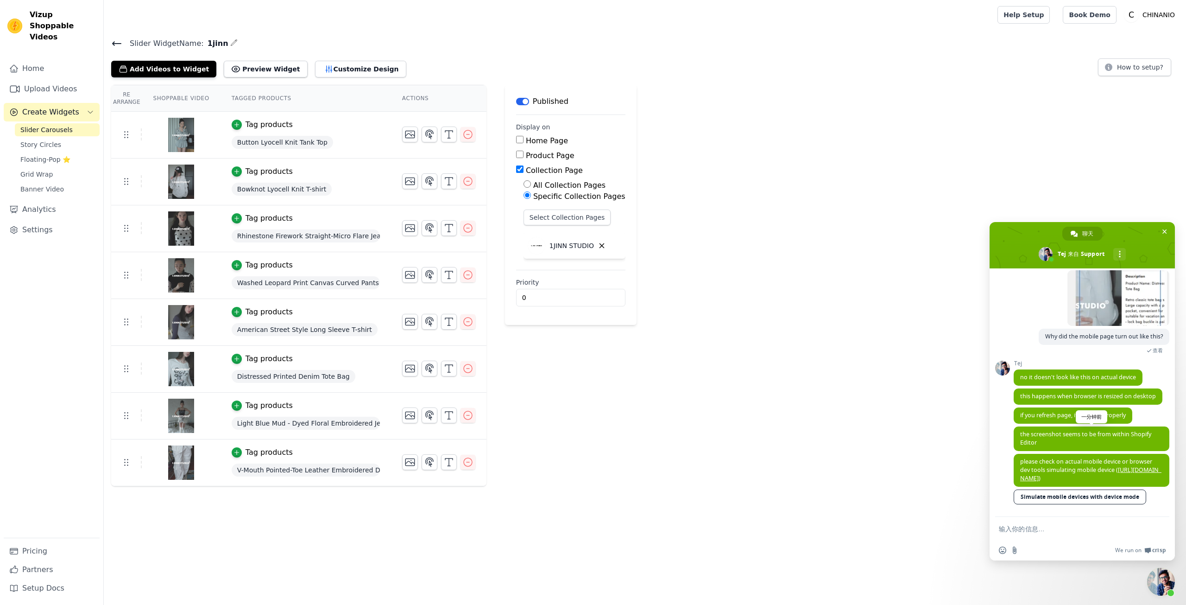
scroll to position [1576, 0]
click at [1045, 433] on span "the screenshot seems to be from within Shopify Editor" at bounding box center [1085, 438] width 131 height 16
copy span "the screenshot seems to be from within Shopify Editor"
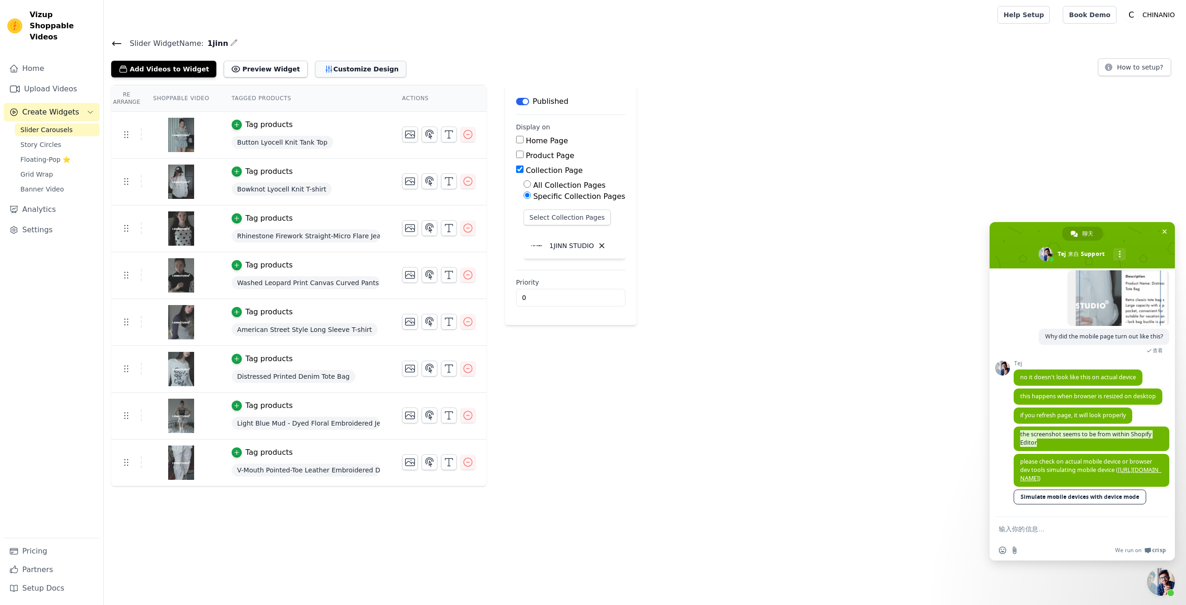
click at [331, 72] on button "Customize Design" at bounding box center [360, 69] width 91 height 17
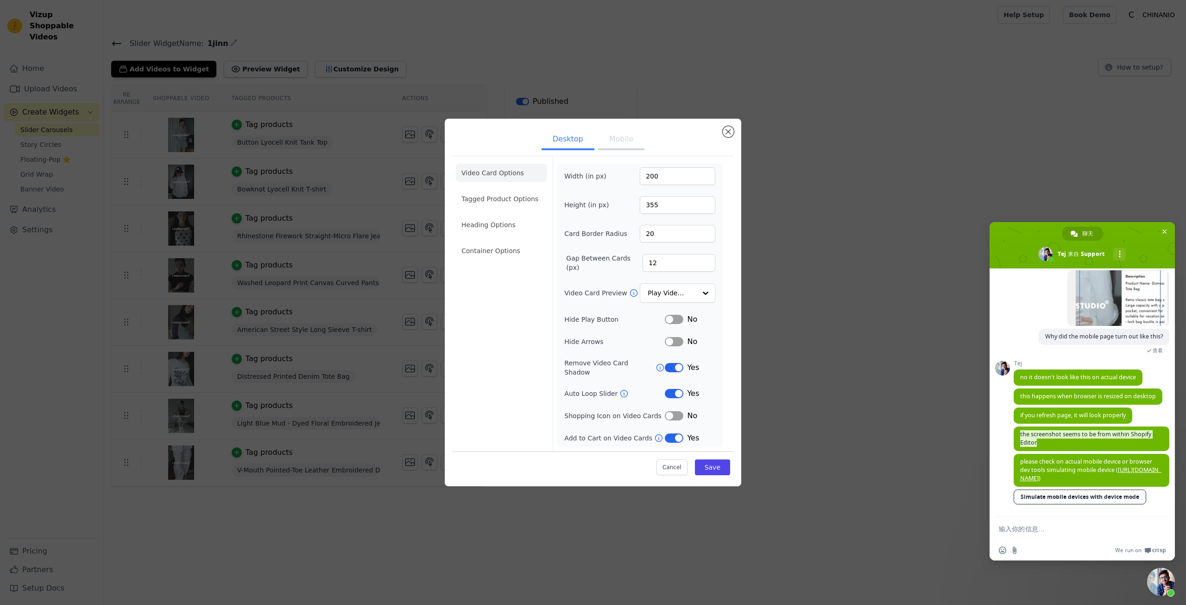
click at [623, 150] on button "Mobile" at bounding box center [621, 140] width 46 height 20
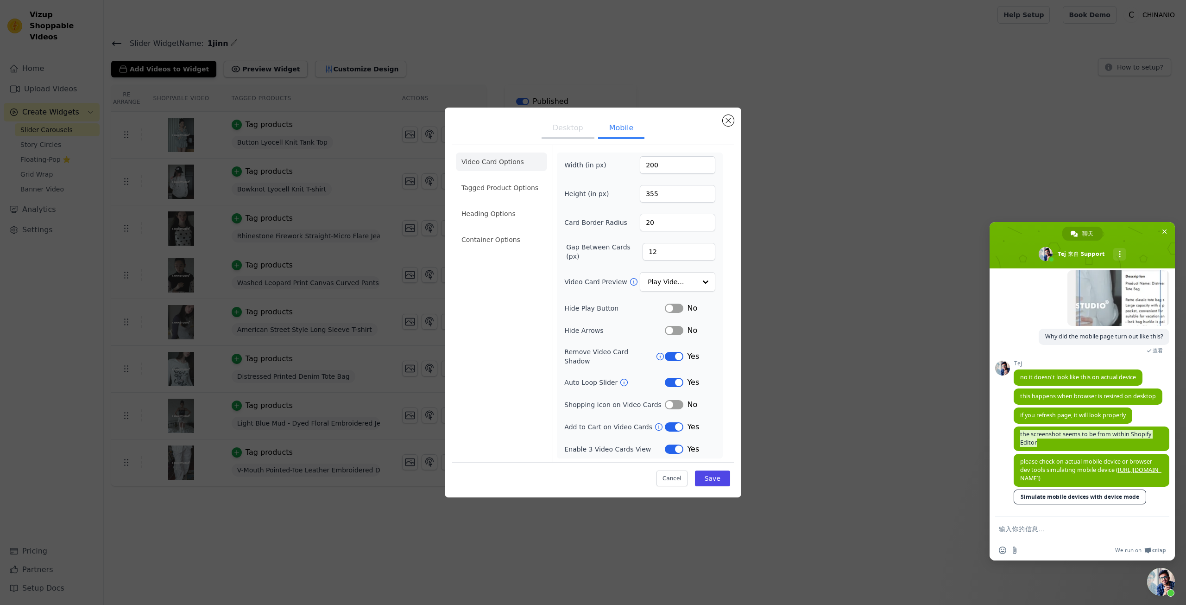
click at [575, 139] on button "Desktop" at bounding box center [568, 129] width 53 height 20
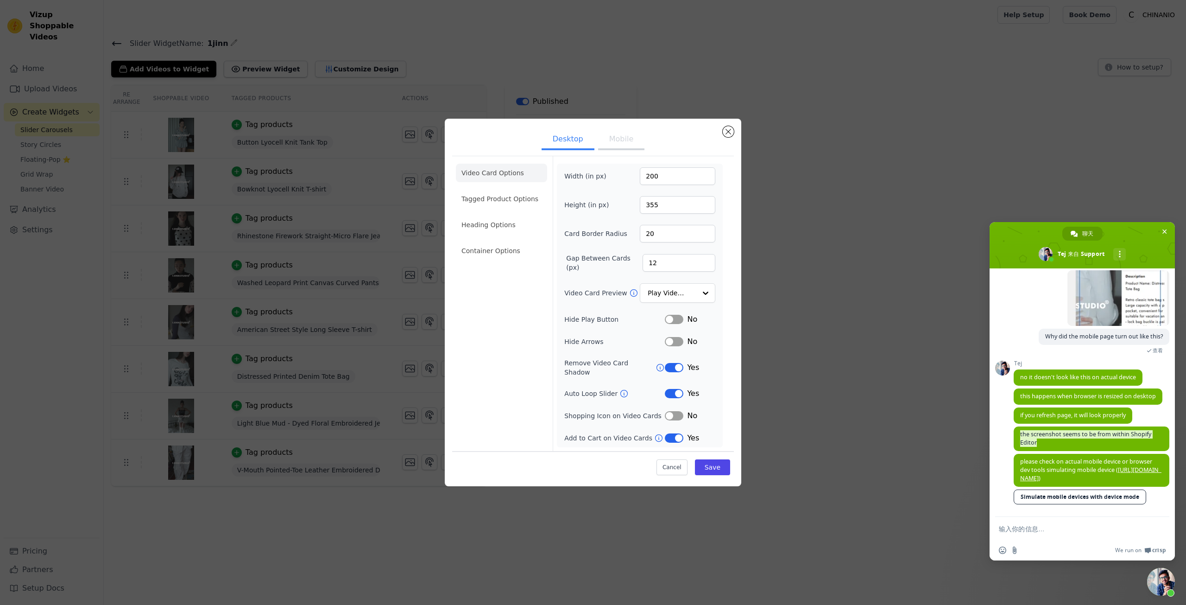
click at [622, 149] on button "Mobile" at bounding box center [621, 140] width 46 height 20
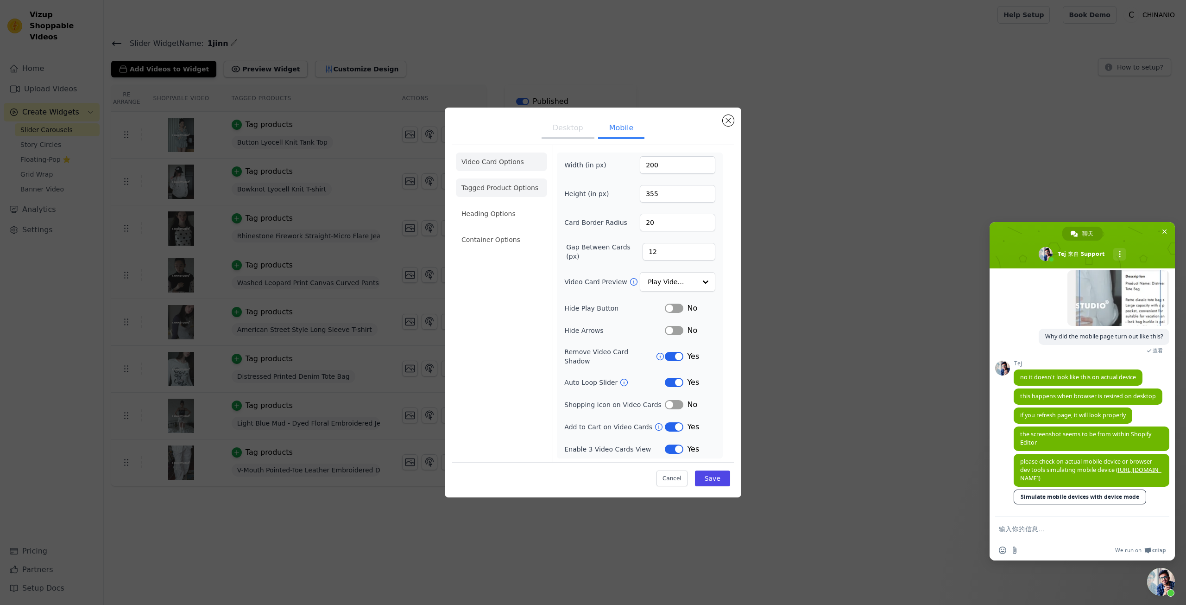
click at [515, 191] on li "Tagged Product Options" at bounding box center [501, 187] width 91 height 19
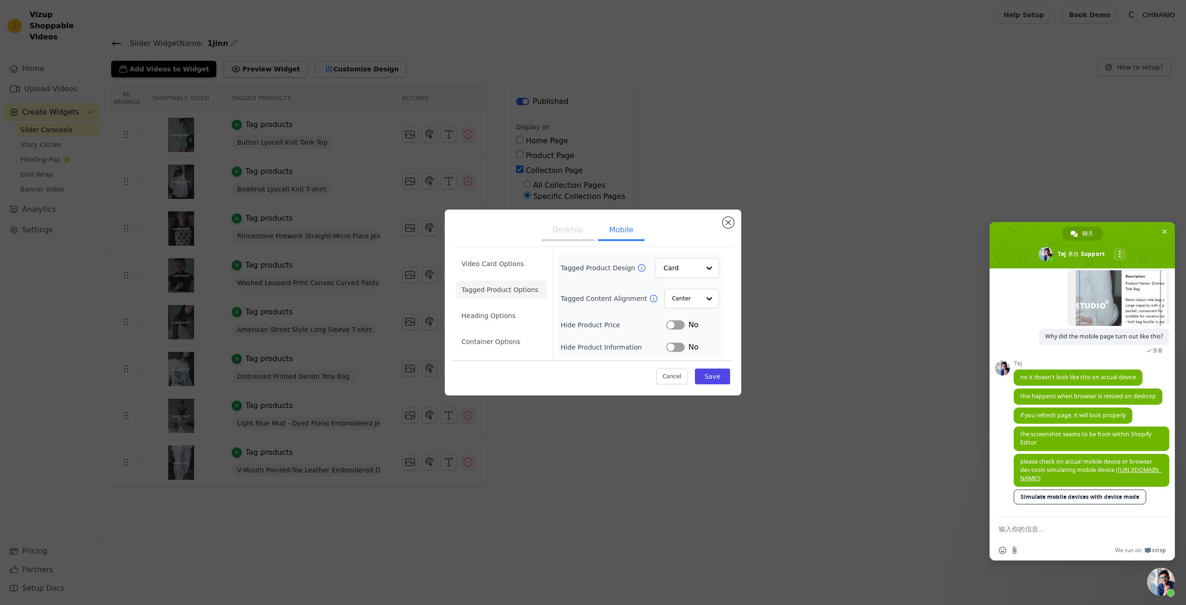
click at [576, 237] on button "Desktop" at bounding box center [568, 231] width 53 height 20
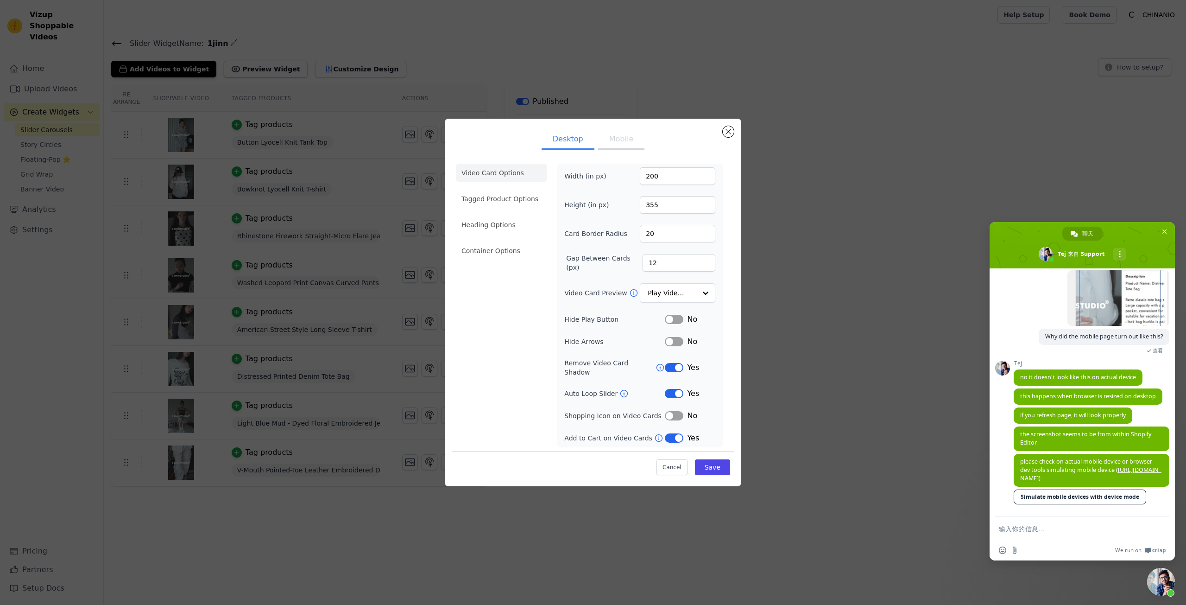
click at [513, 203] on li "Tagged Product Options" at bounding box center [501, 199] width 91 height 19
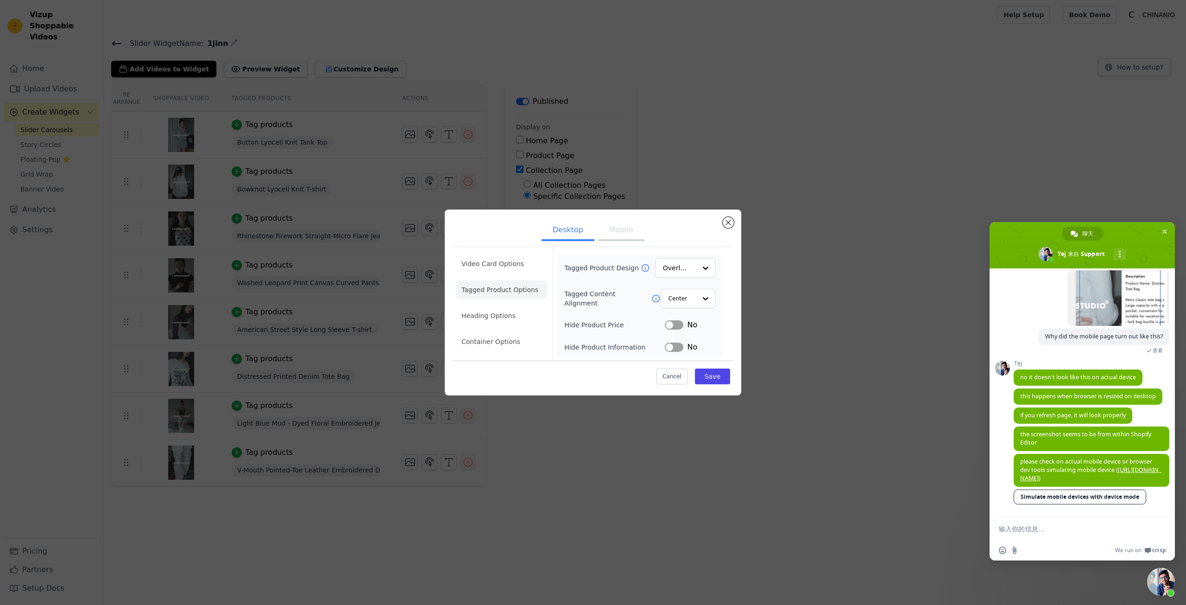
click at [632, 229] on button "Mobile" at bounding box center [621, 231] width 46 height 20
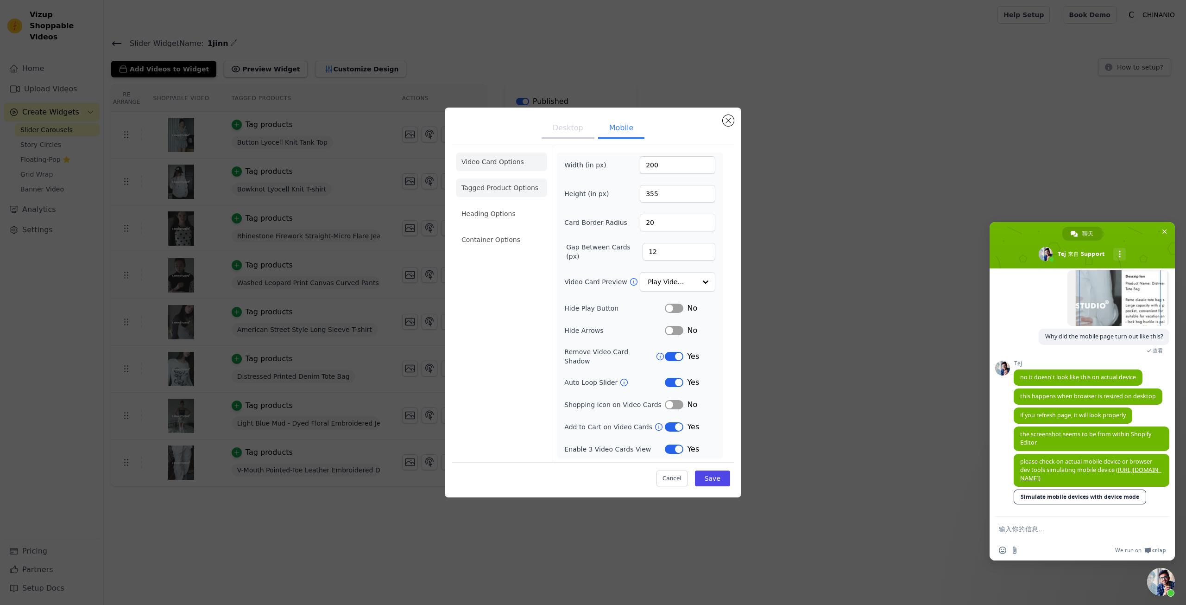
click at [493, 190] on li "Tagged Product Options" at bounding box center [501, 187] width 91 height 19
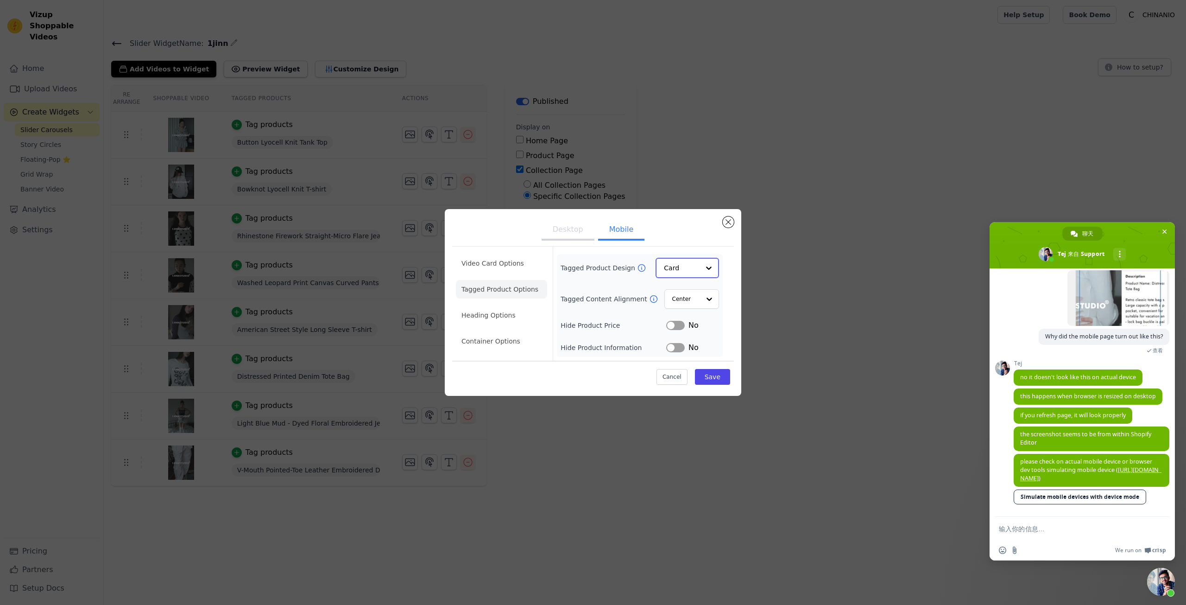
drag, startPoint x: 683, startPoint y: 269, endPoint x: 686, endPoint y: 277, distance: 8.4
click at [683, 269] on input "Tagged Product Design" at bounding box center [682, 268] width 36 height 19
click at [691, 314] on div "Overlay" at bounding box center [687, 309] width 63 height 19
click at [717, 380] on button "Save" at bounding box center [712, 376] width 35 height 16
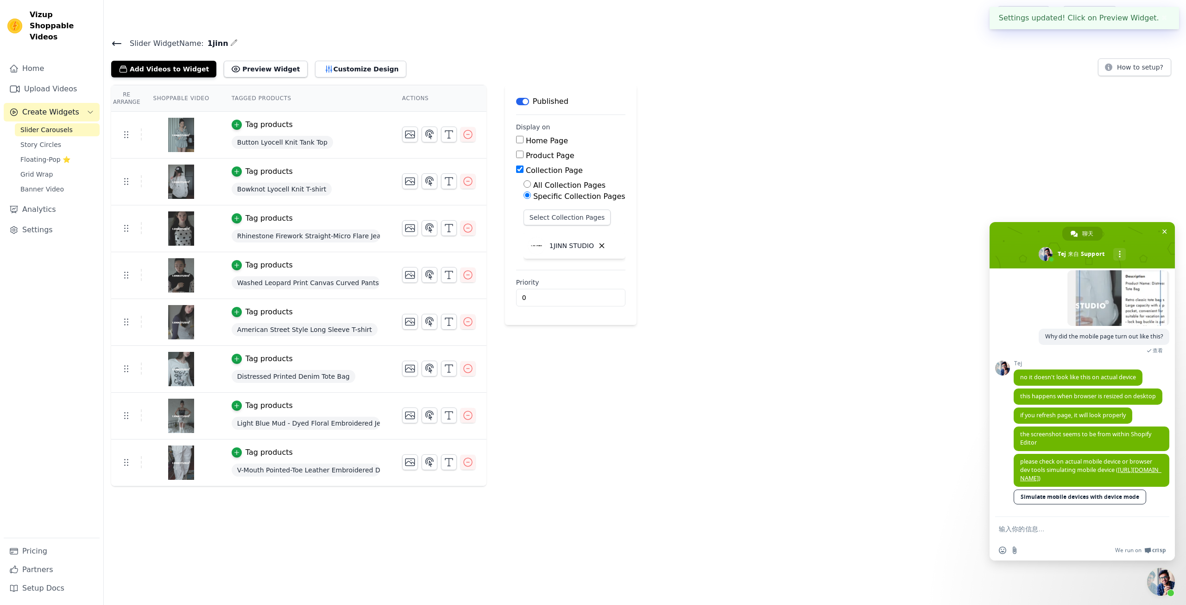
click at [772, 307] on div "Re Arrange Shoppable Video Tagged Products Actions Tag products Button Lyocell …" at bounding box center [645, 285] width 1083 height 401
click at [1066, 465] on span "please check on actual mobile device or browser dev tools simulating mobile dev…" at bounding box center [1090, 469] width 141 height 25
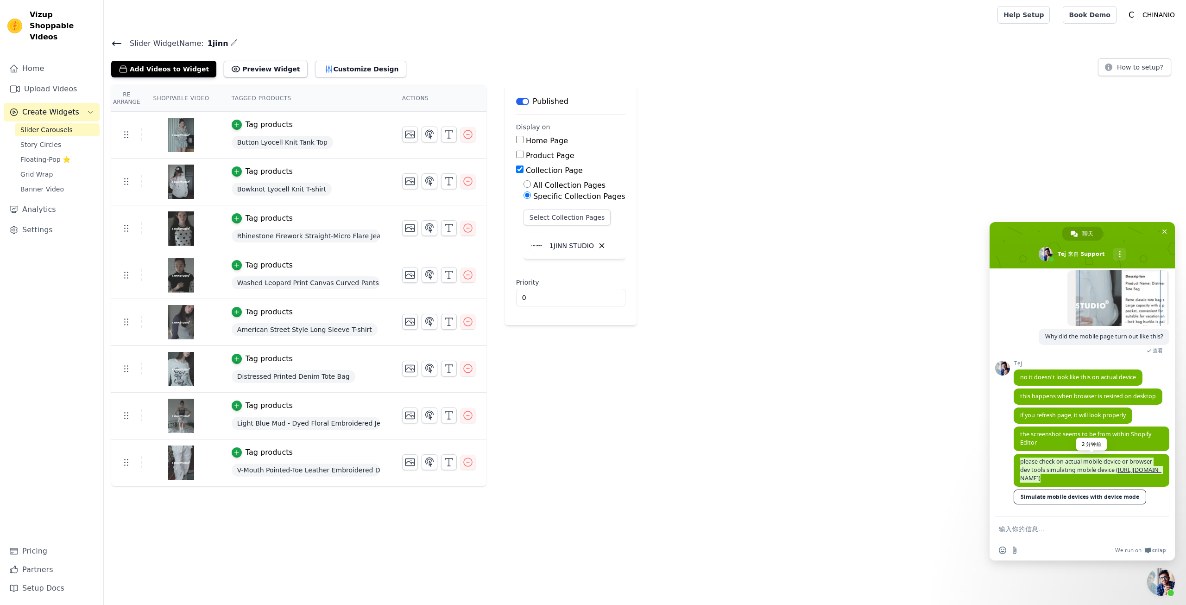
click at [1066, 465] on span "please check on actual mobile device or browser dev tools simulating mobile dev…" at bounding box center [1090, 469] width 141 height 25
copy span "please check on actual mobile device or browser dev tools simulating mobile dev…"
click at [1050, 531] on textarea "输入你的信息…" at bounding box center [1072, 529] width 146 height 8
type textarea "ok"
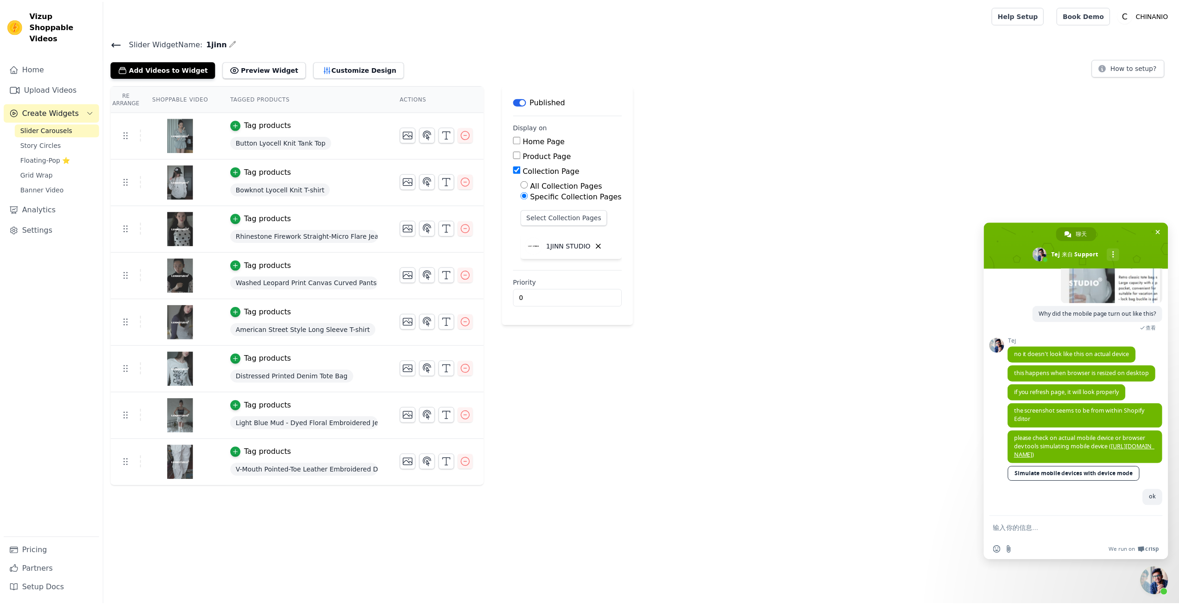
scroll to position [1599, 0]
click at [286, 147] on span "Button Lyocell Knit Tank Top" at bounding box center [282, 142] width 101 height 13
click at [199, 74] on button "Add Videos to Widget" at bounding box center [163, 69] width 105 height 17
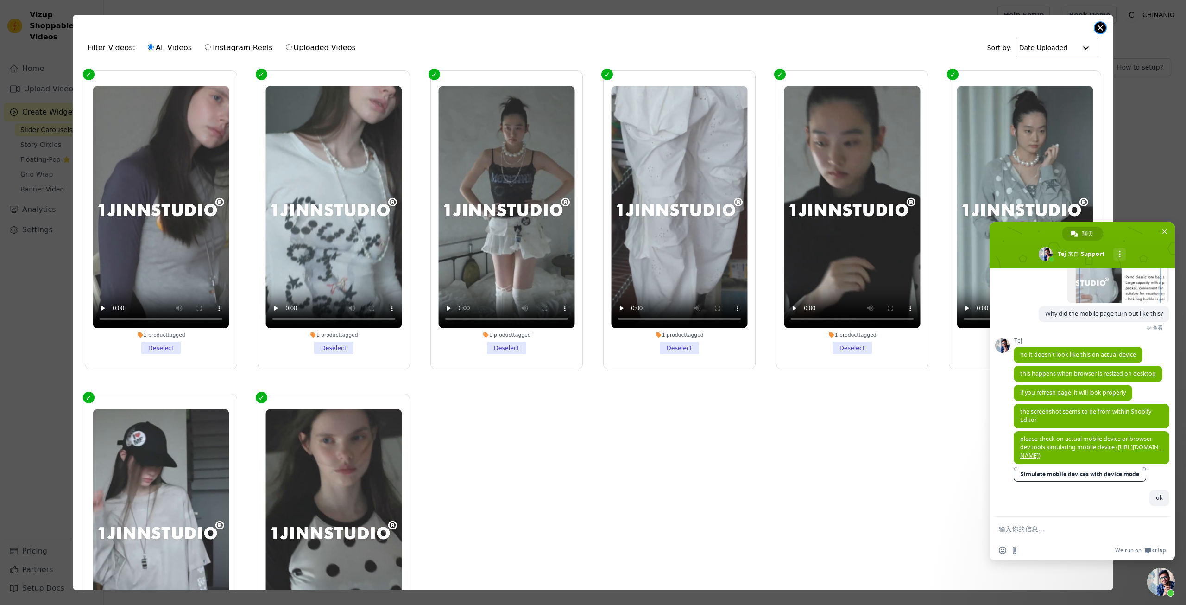
click at [1102, 28] on button "Close modal" at bounding box center [1100, 27] width 11 height 11
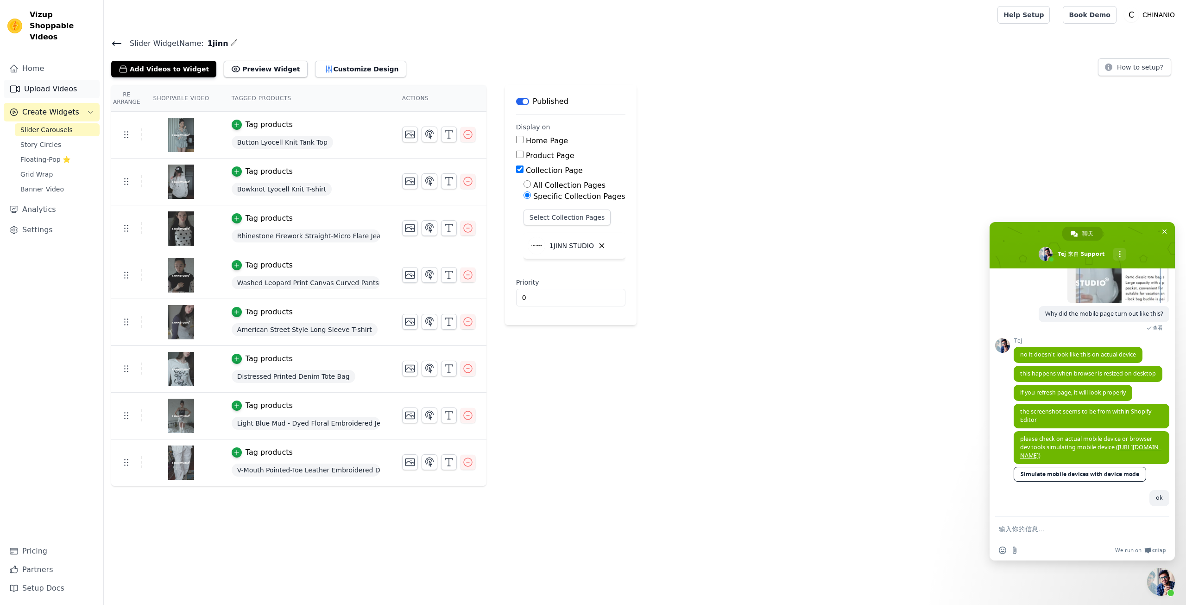
click at [42, 82] on link "Upload Videos" at bounding box center [52, 89] width 96 height 19
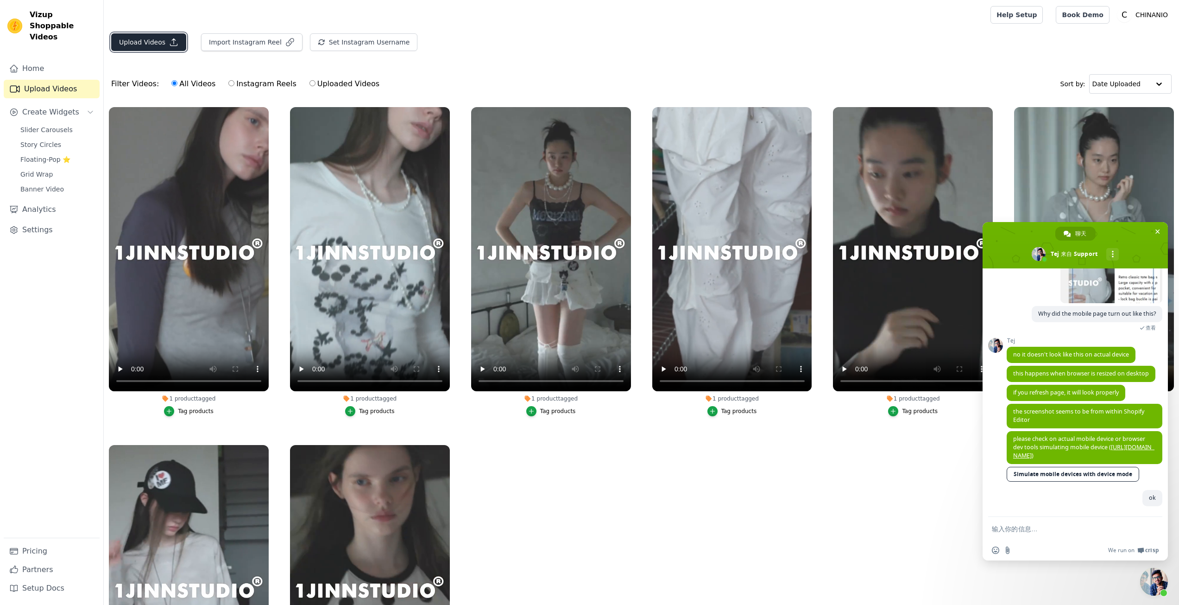
click at [169, 46] on icon "button" at bounding box center [173, 42] width 9 height 9
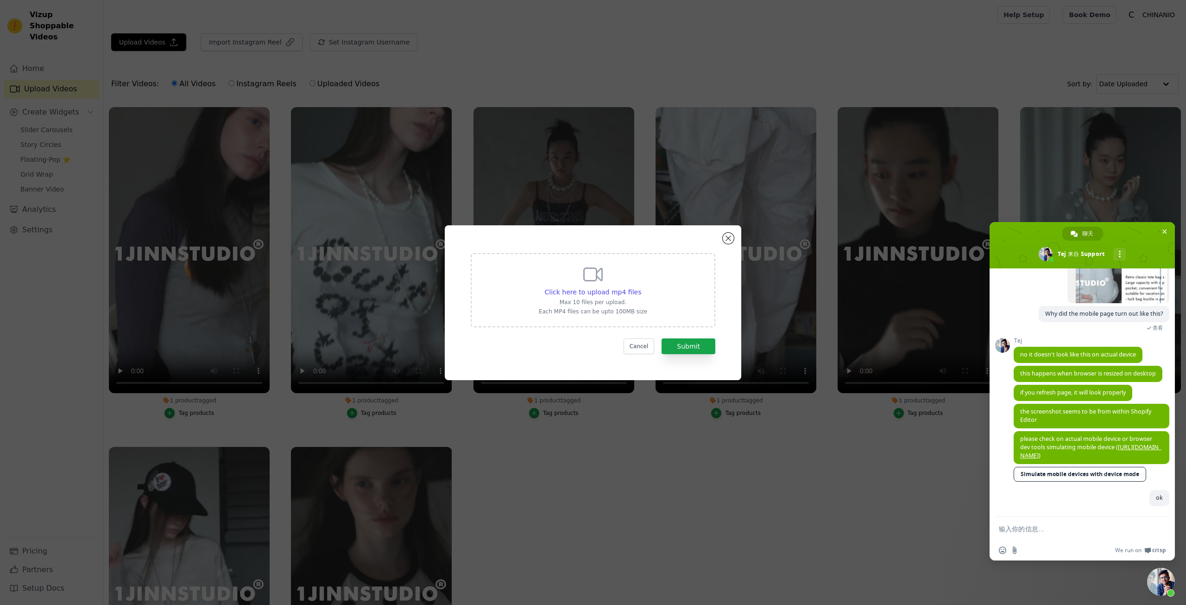
click at [601, 315] on p "Each MP4 files can be upto 100MB size" at bounding box center [593, 311] width 108 height 7
click at [641, 287] on input "Click here to upload mp4 files Max 10 files per upload. Each MP4 files can be u…" at bounding box center [641, 287] width 0 height 0
type input "C:\fakepath\1JINN STUDIO 刺绣提花多口袋束脚工装裤女立体抽褶设计感气球裤-淘宝网.mp4"
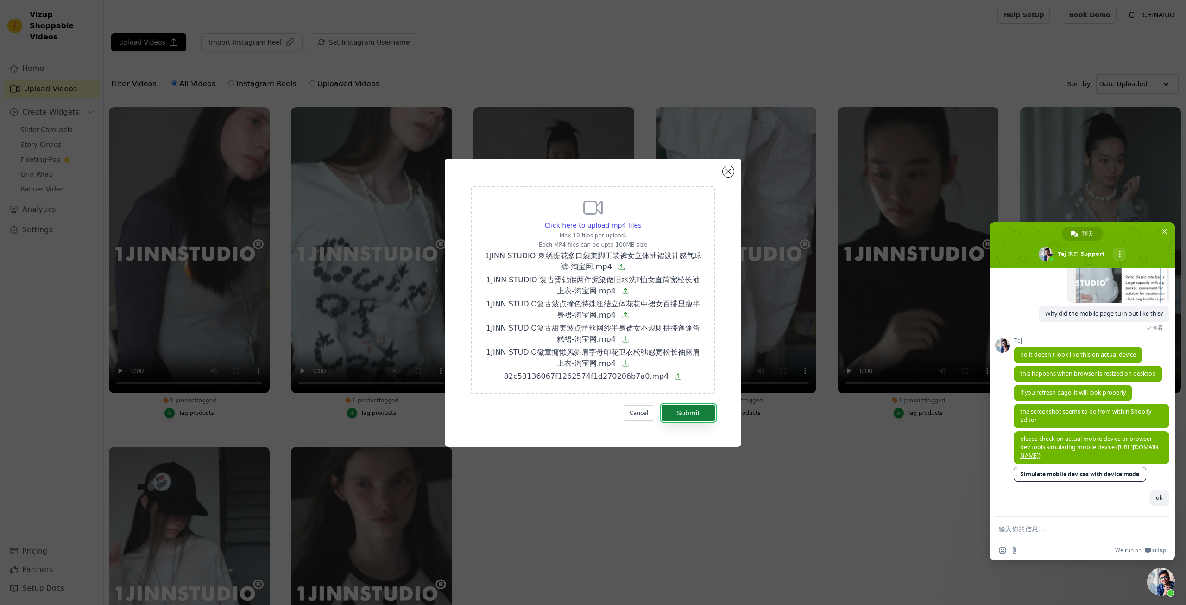
click at [693, 415] on button "Submit" at bounding box center [689, 413] width 54 height 16
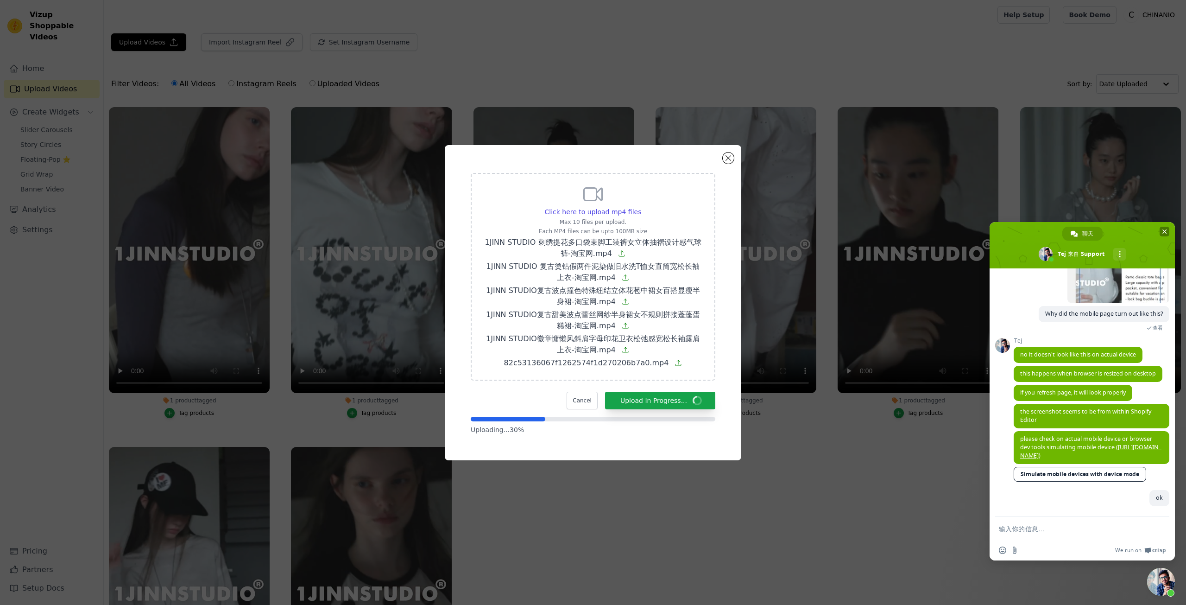
click at [1166, 234] on span "关闭聊天" at bounding box center [1165, 232] width 10 height 10
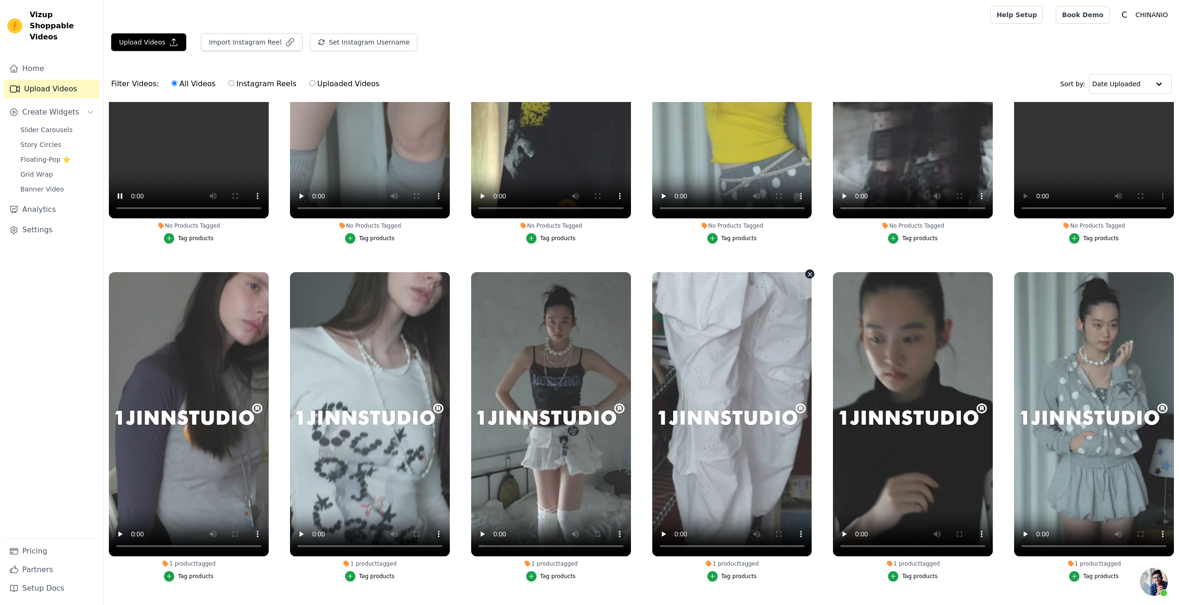
scroll to position [232, 0]
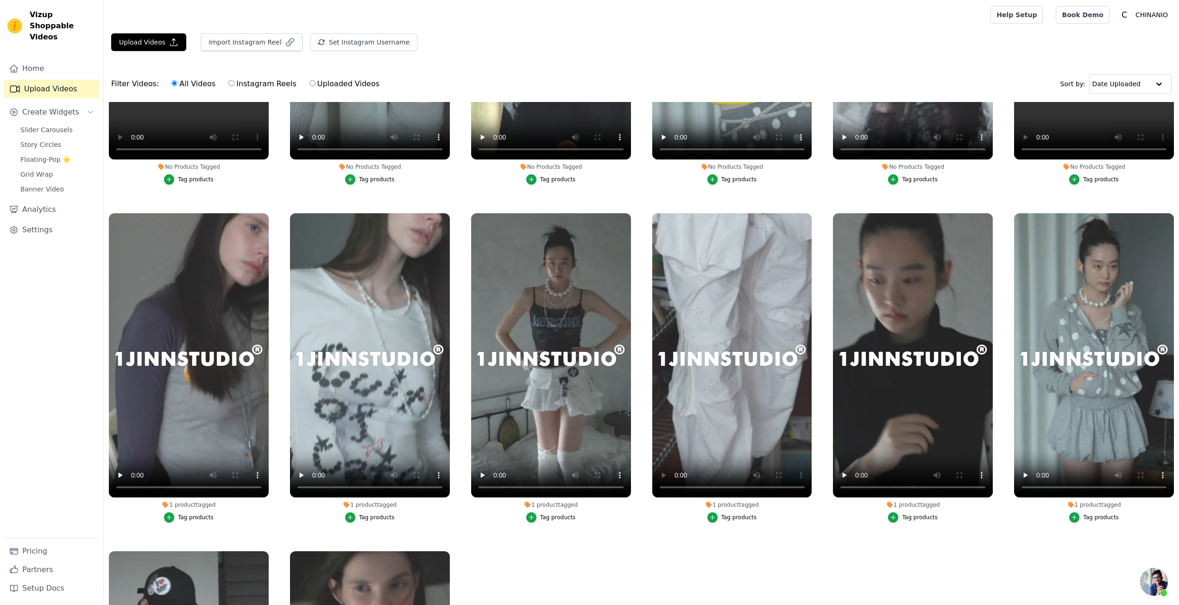
click at [812, 200] on ul "No Products Tagged Tag products No Products Tagged Tag products No Products Tag…" at bounding box center [642, 389] width 1076 height 575
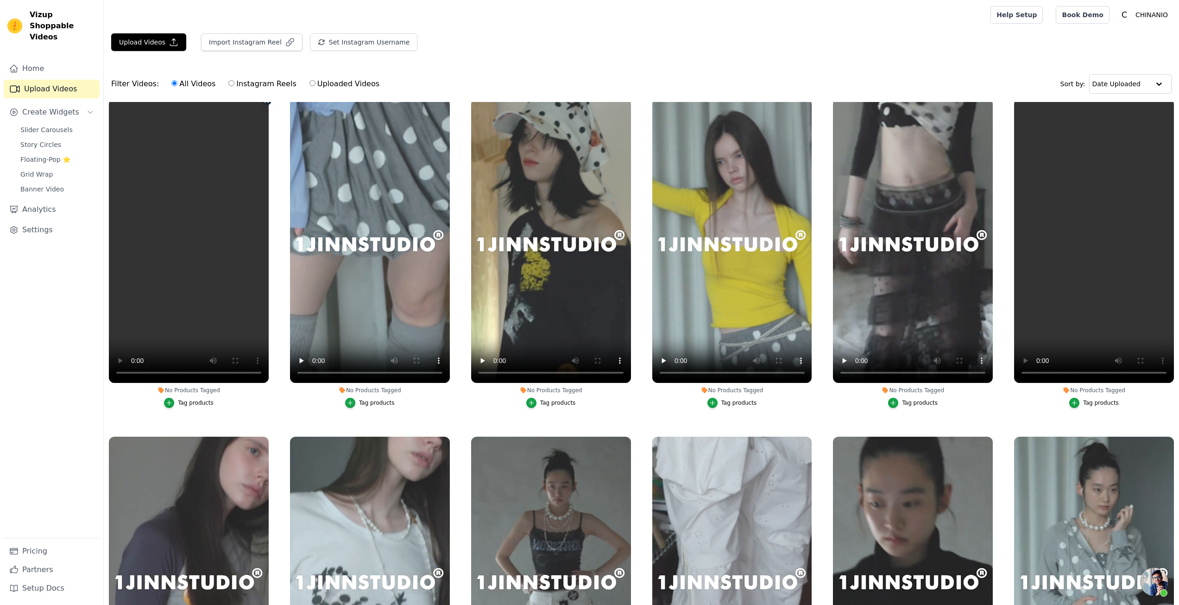
scroll to position [0, 0]
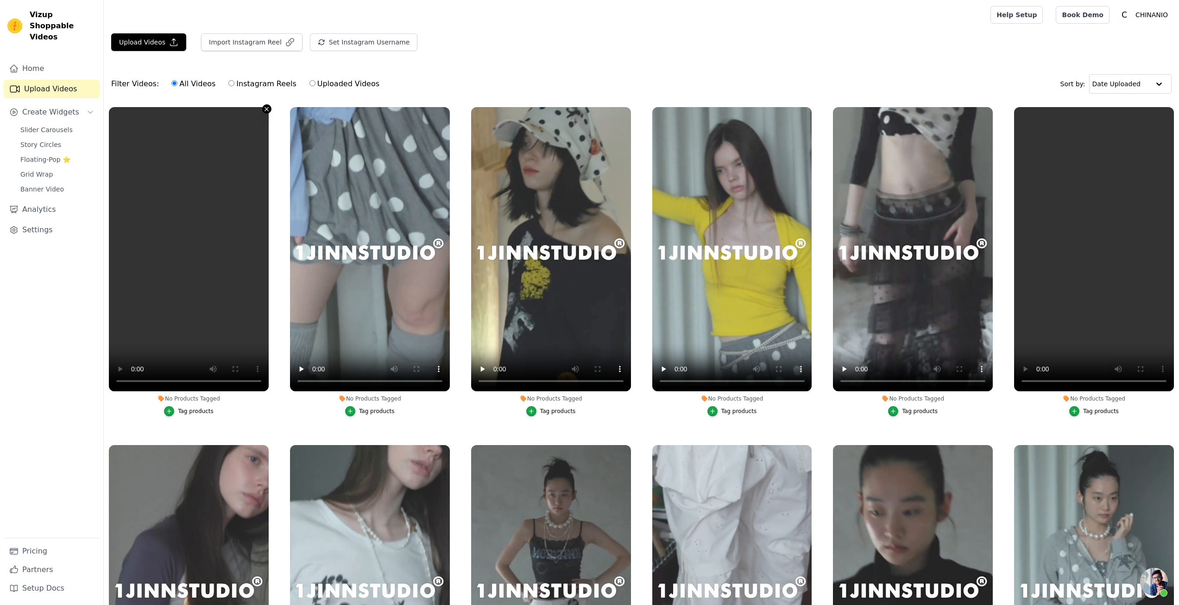
click at [263, 110] on icon "button" at bounding box center [266, 109] width 7 height 7
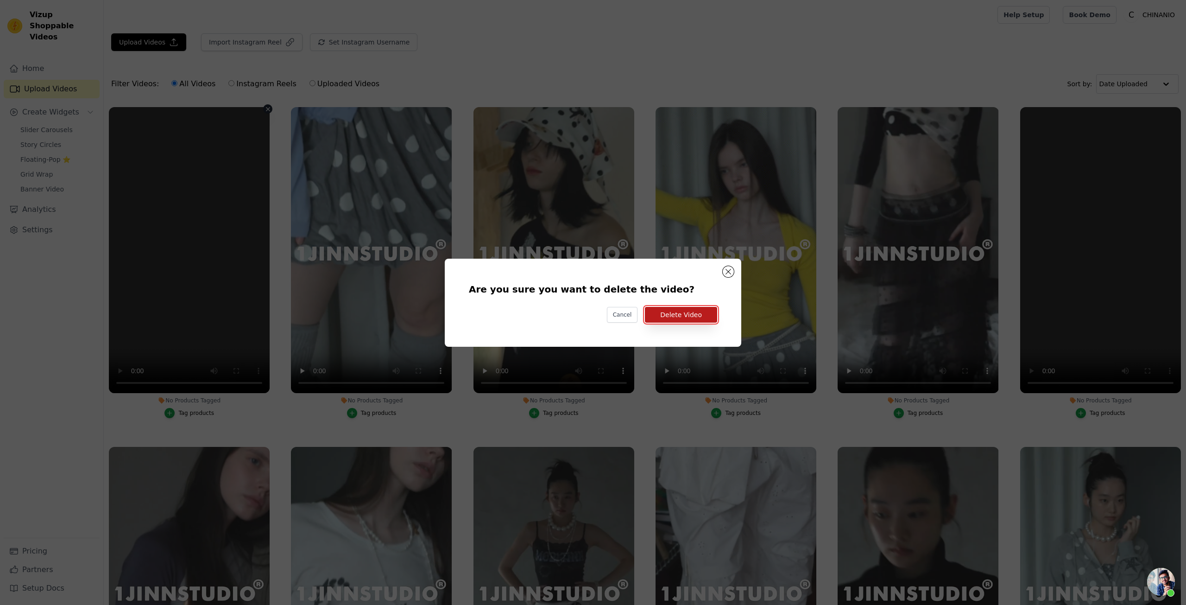
click at [670, 316] on button "Delete Video" at bounding box center [681, 315] width 72 height 16
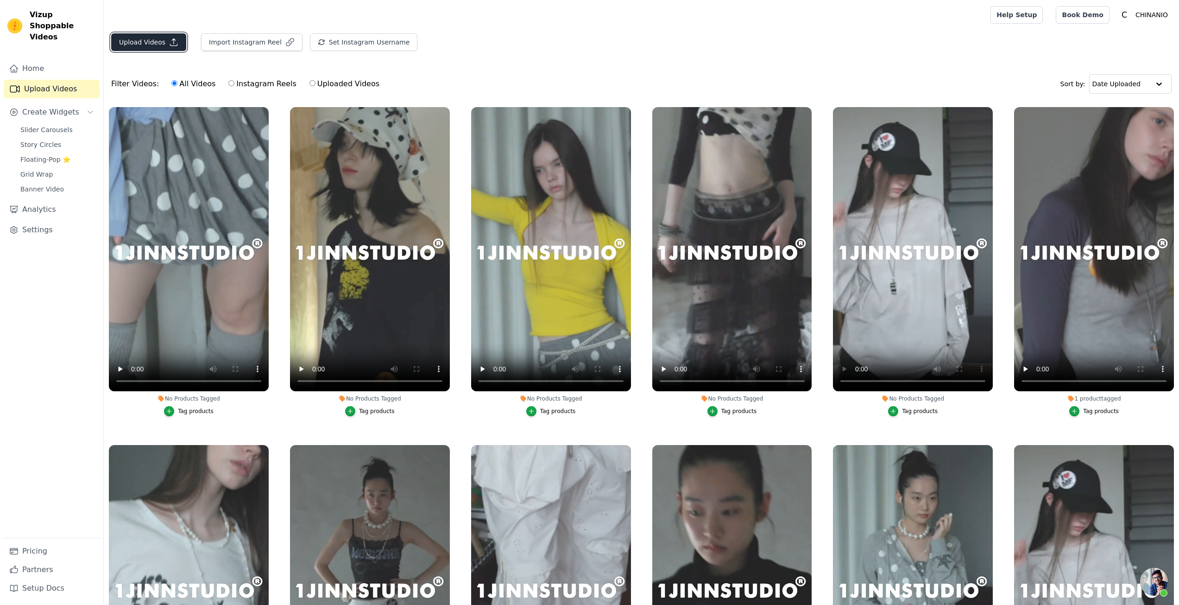
click at [167, 44] on button "Upload Videos" at bounding box center [148, 42] width 75 height 18
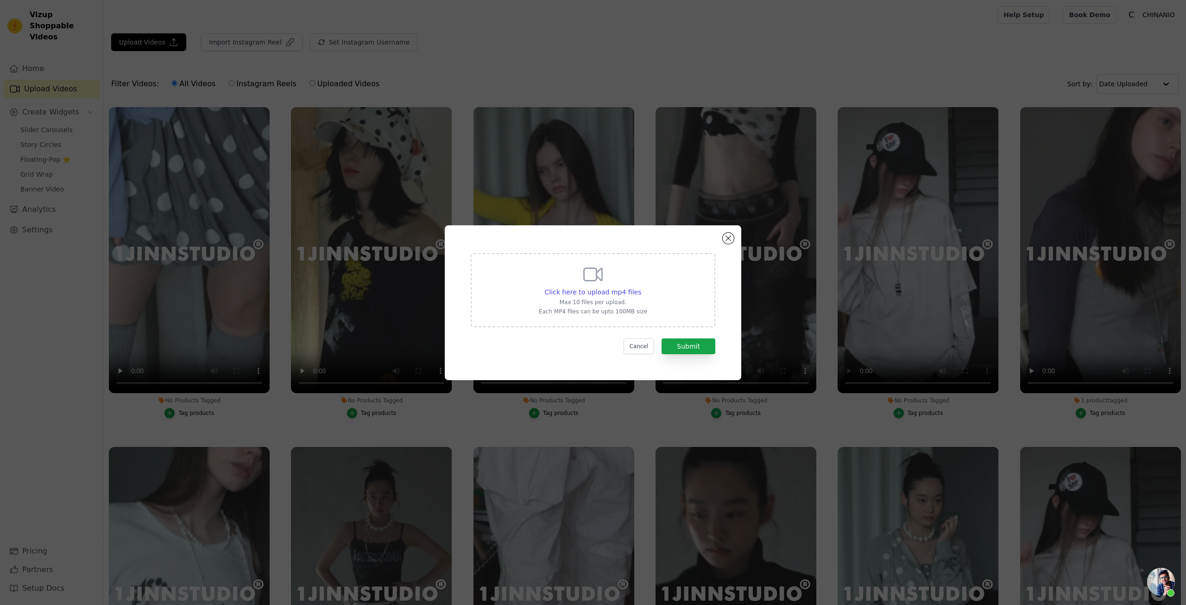
click at [593, 280] on icon at bounding box center [593, 274] width 18 height 13
click at [641, 287] on input "Click here to upload mp4 files Max 10 files per upload. Each MP4 files can be u…" at bounding box center [641, 287] width 0 height 0
click at [729, 234] on button "Close modal" at bounding box center [728, 238] width 11 height 11
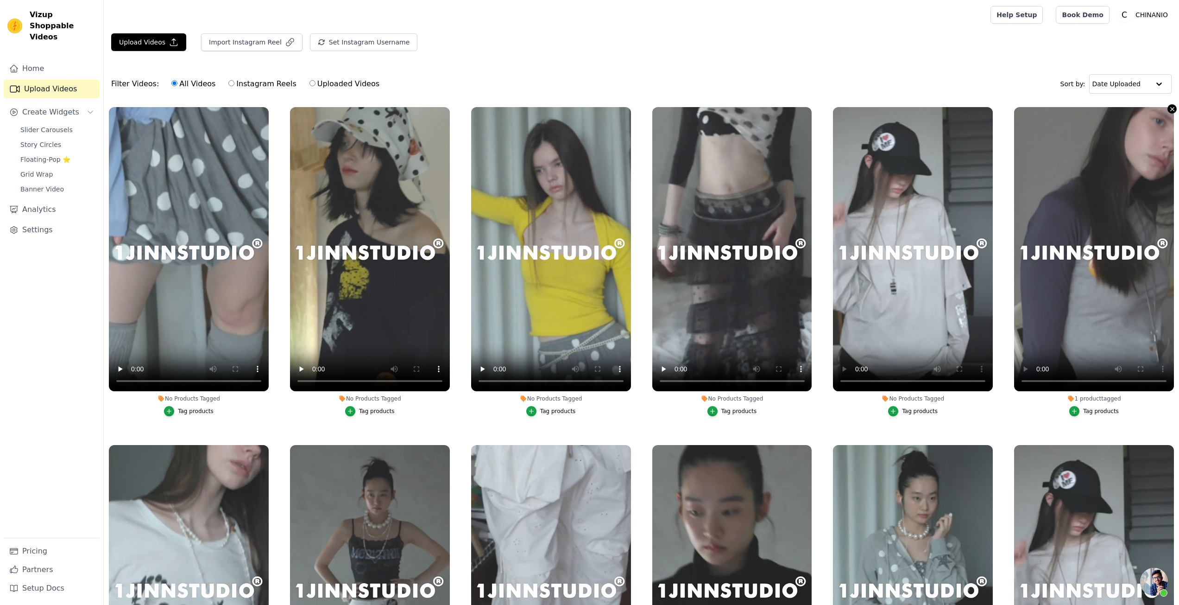
click at [1169, 112] on icon "button" at bounding box center [1172, 109] width 7 height 7
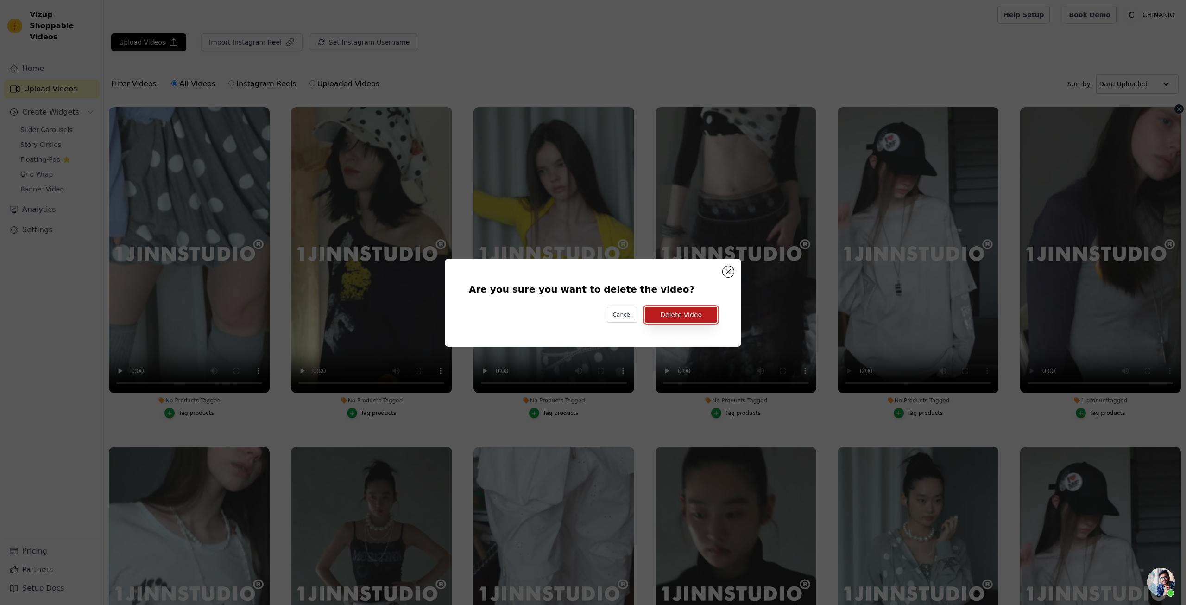
click at [682, 309] on button "Delete Video" at bounding box center [681, 315] width 72 height 16
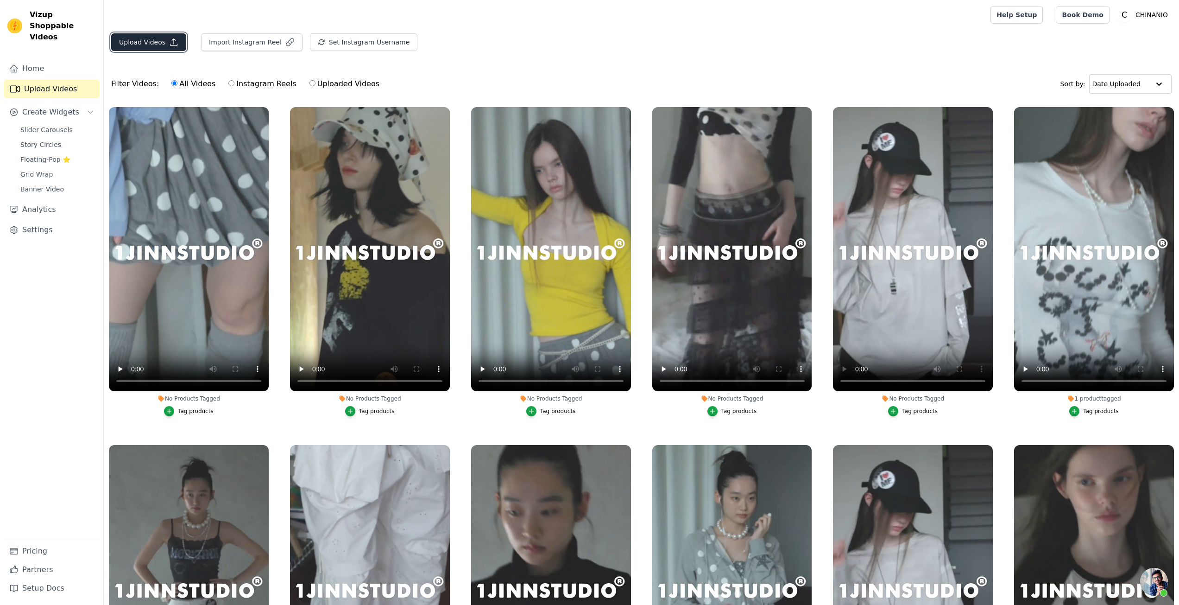
click at [167, 50] on button "Upload Videos" at bounding box center [148, 42] width 75 height 18
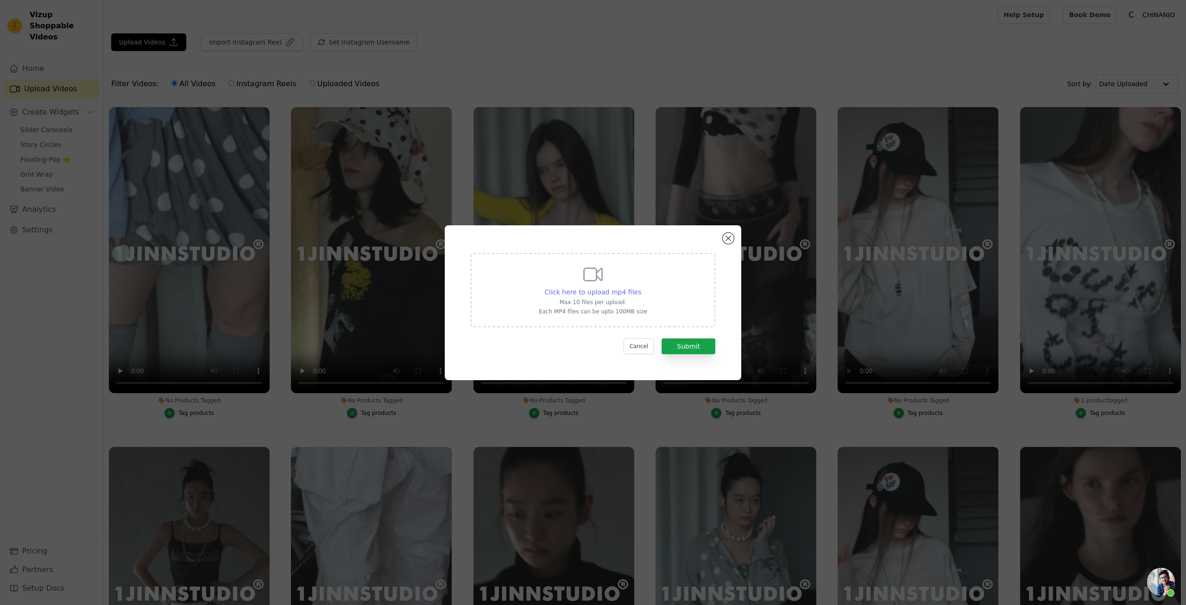
click at [613, 288] on span "Click here to upload mp4 files" at bounding box center [593, 291] width 97 height 7
click at [641, 287] on input "Click here to upload mp4 files Max 10 files per upload. Each MP4 files can be u…" at bounding box center [641, 287] width 0 height 0
click at [726, 241] on button "Close modal" at bounding box center [728, 238] width 11 height 11
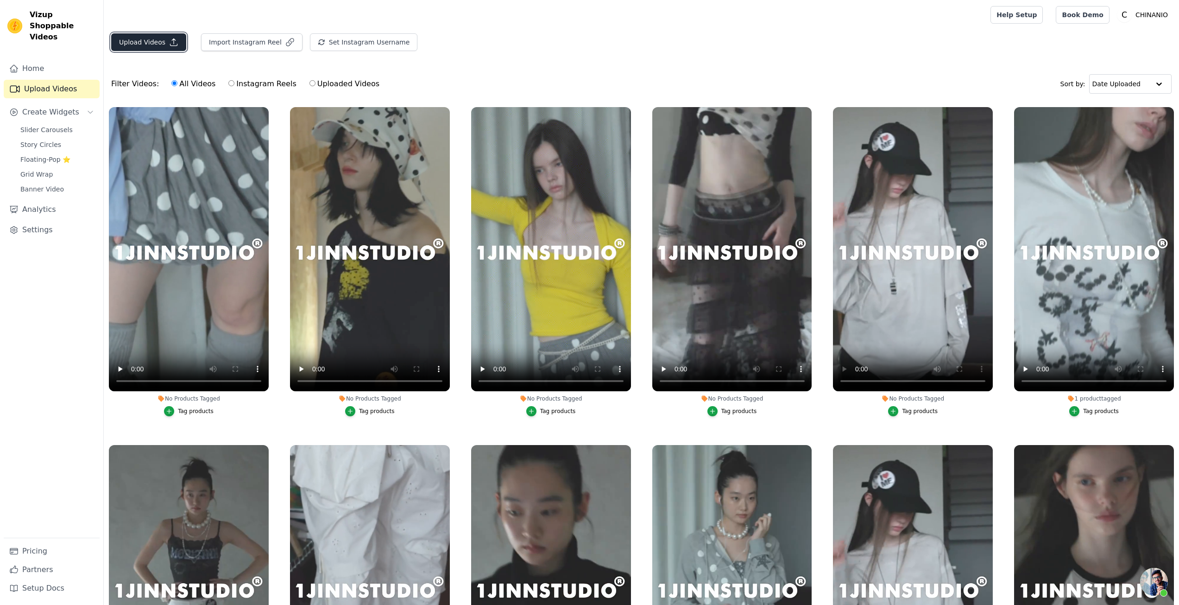
click at [167, 49] on button "Upload Videos" at bounding box center [148, 42] width 75 height 18
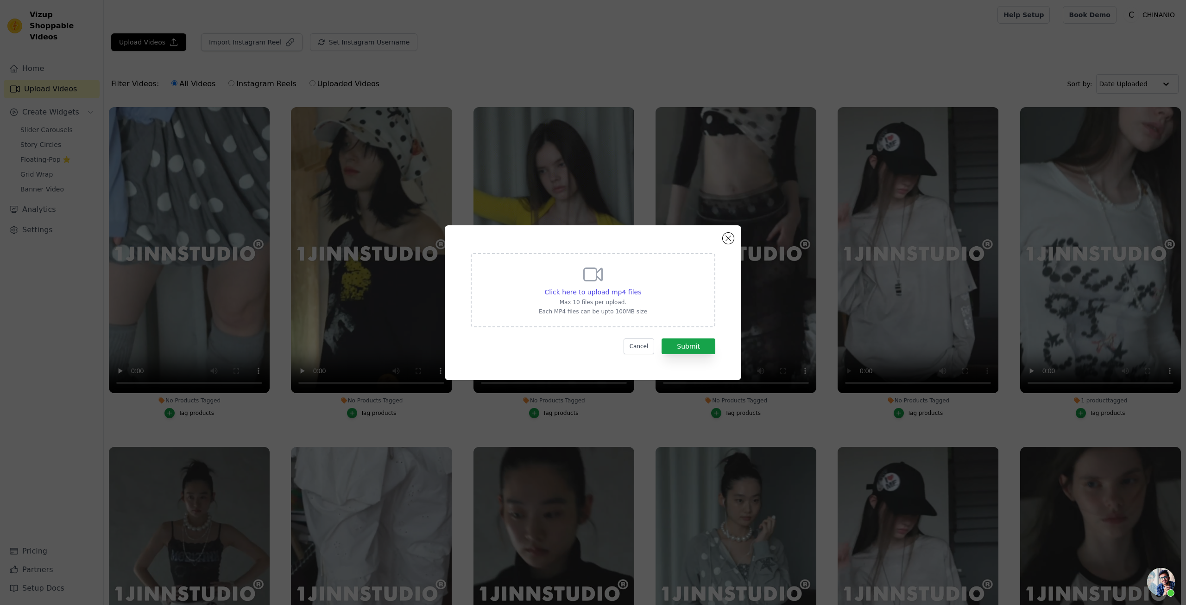
click at [580, 280] on div "Click here to upload mp4 files Max 10 files per upload. Each MP4 files can be u…" at bounding box center [593, 289] width 108 height 52
click at [641, 287] on input "Click here to upload mp4 files Max 10 files per upload. Each MP4 files can be u…" at bounding box center [641, 287] width 0 height 0
type input "C:\fakepath\1JINN STUDIO波点猫狗爱印花小高领皮肤衣女辣妹修身长袖打底上衣-淘宝网.mp4"
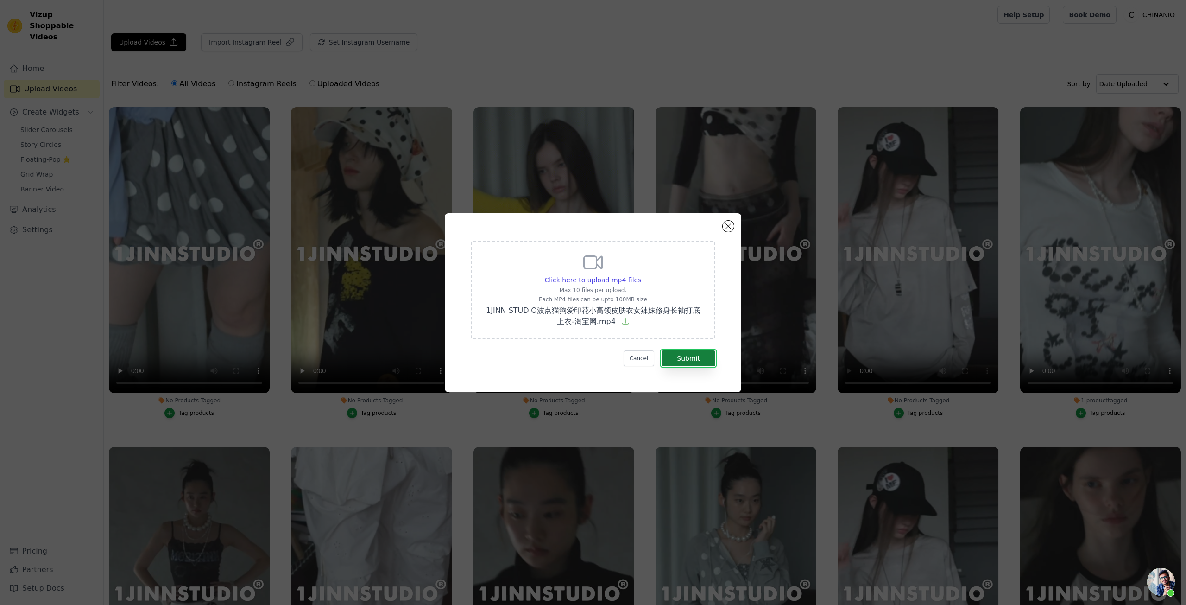
click at [679, 352] on button "Submit" at bounding box center [689, 358] width 54 height 16
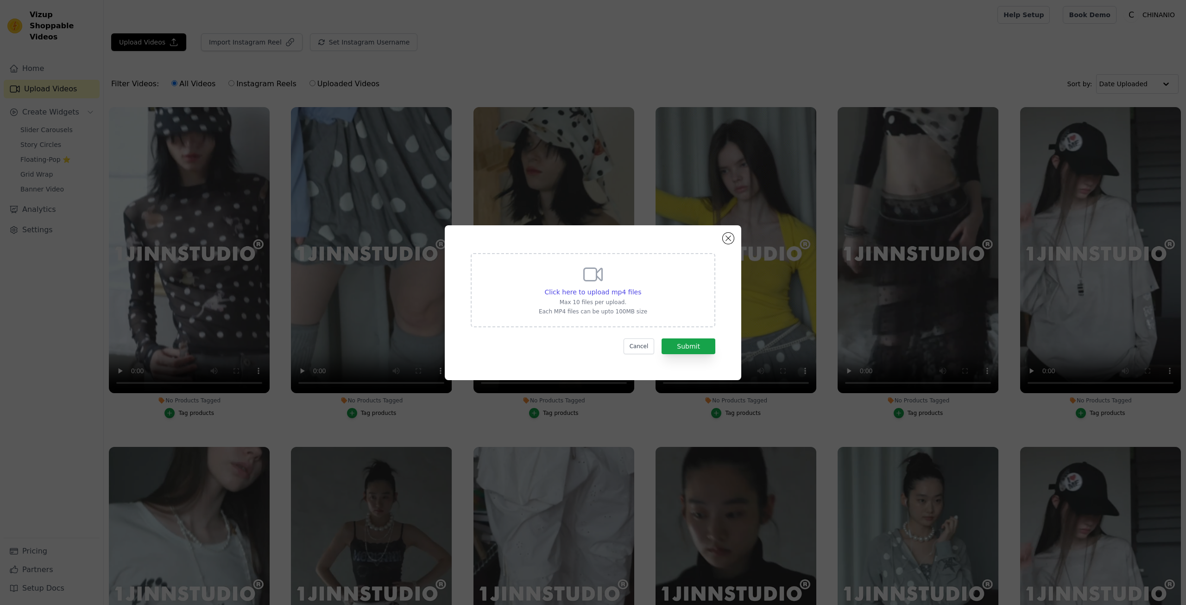
click at [589, 283] on icon at bounding box center [593, 274] width 22 height 22
click at [641, 287] on input "Click here to upload mp4 files Max 10 files per upload. Each MP4 files can be u…" at bounding box center [641, 287] width 0 height 0
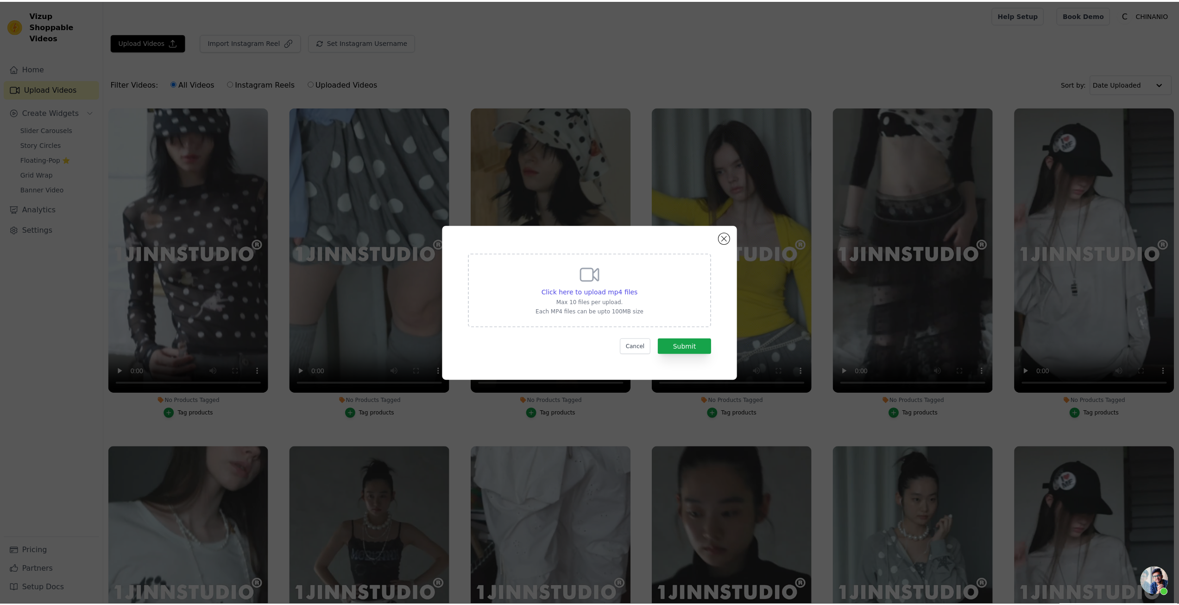
scroll to position [1599, 0]
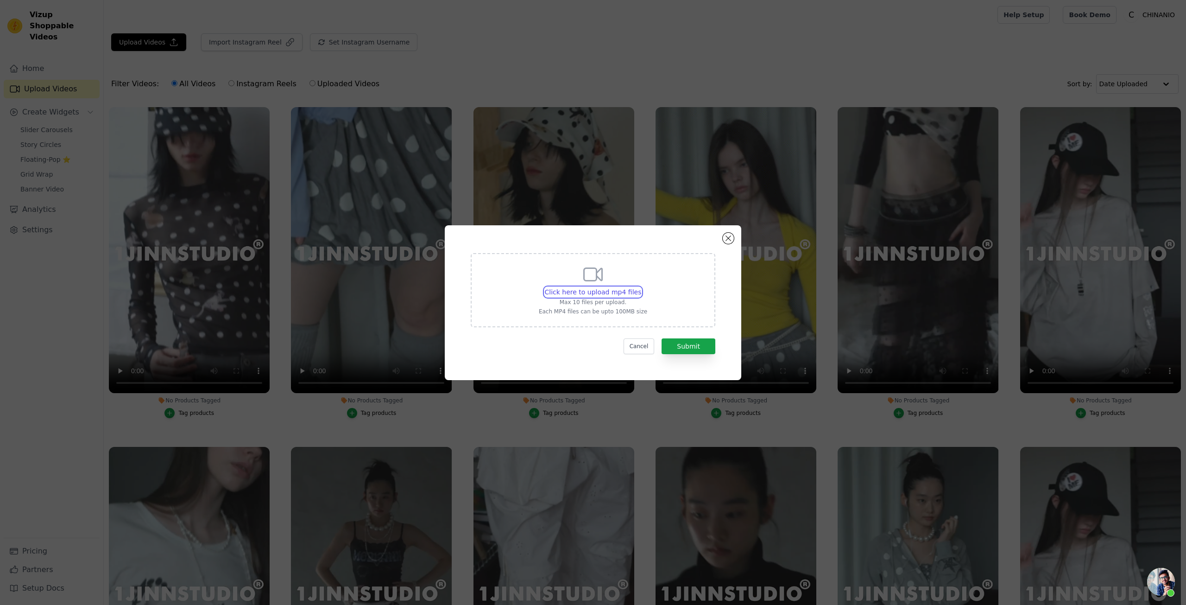
type input "C:\fakepath\1JINN STUDIO 做旧白水洗破洞宽松牛仔裤女松紧腰刺绣低腰阔腿裤-淘宝网.mp4"
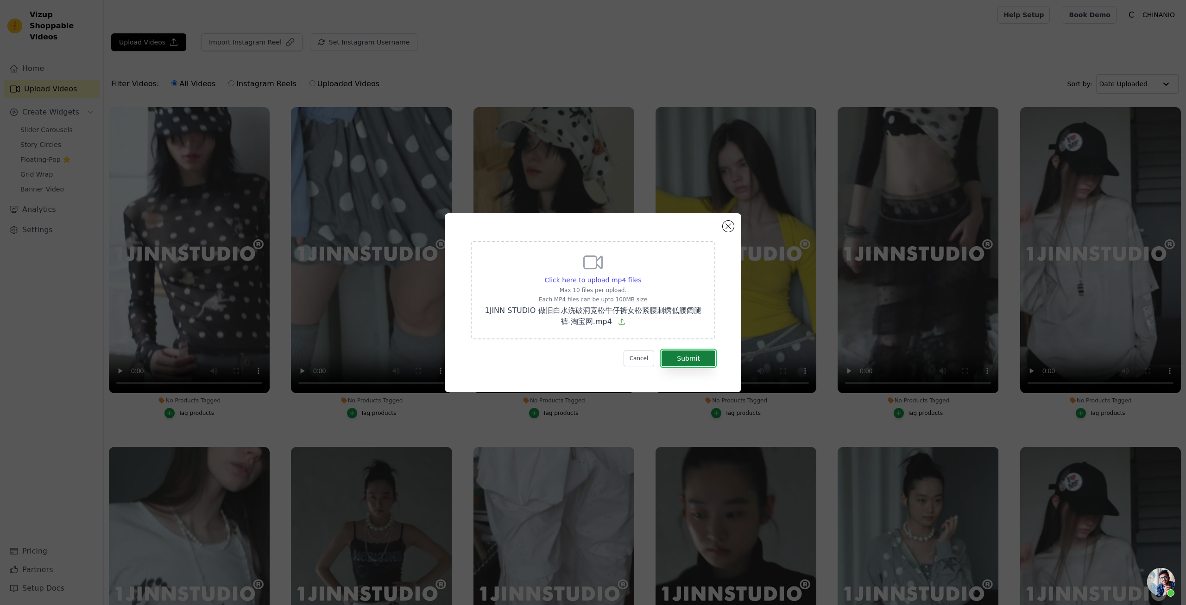
click at [678, 355] on button "Submit" at bounding box center [689, 358] width 54 height 16
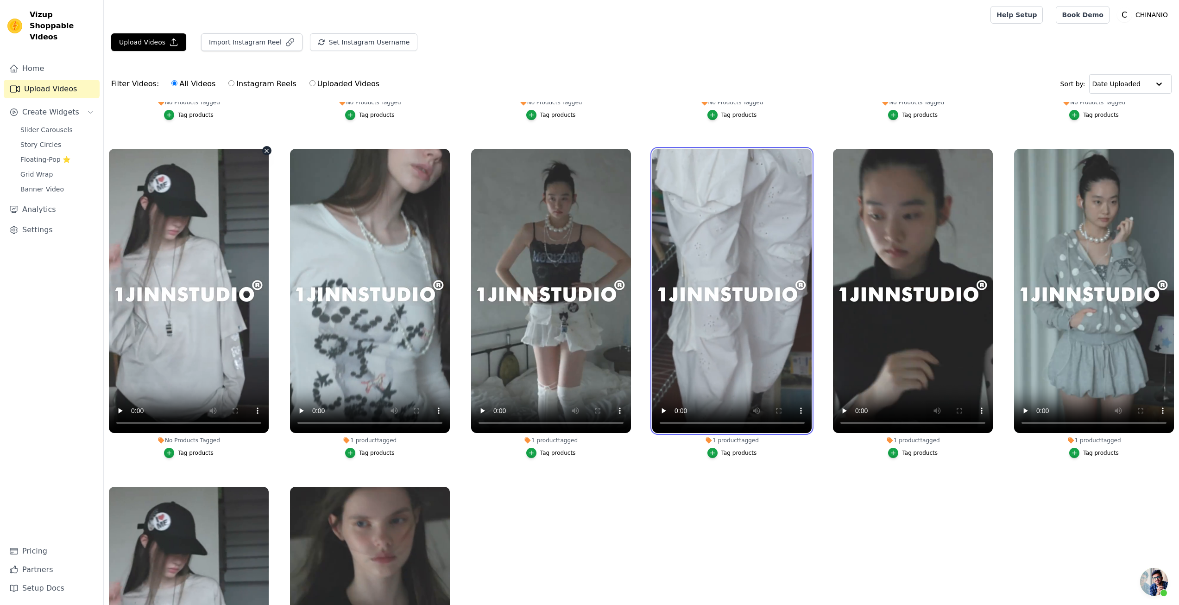
scroll to position [139, 0]
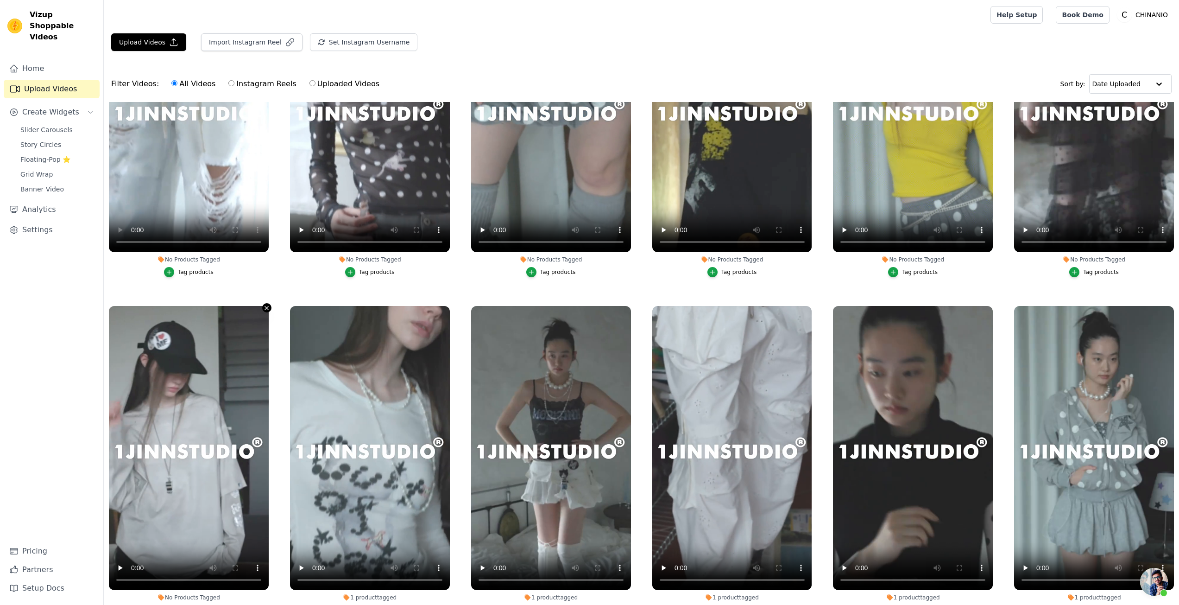
click at [268, 306] on icon "button" at bounding box center [266, 307] width 7 height 7
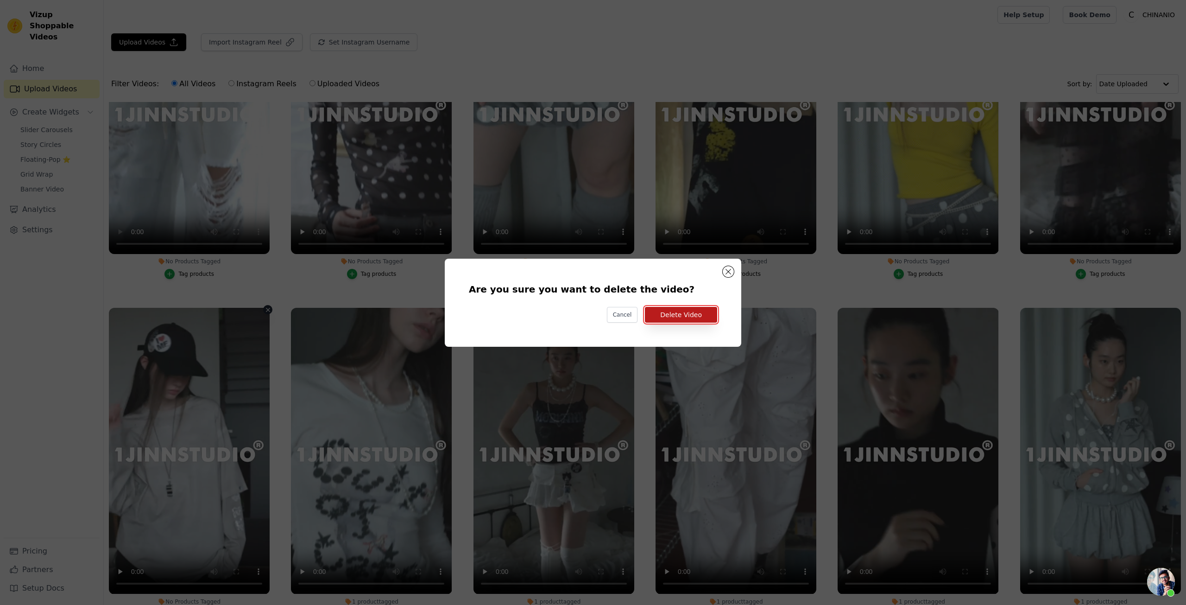
click at [666, 319] on button "Delete Video" at bounding box center [681, 315] width 72 height 16
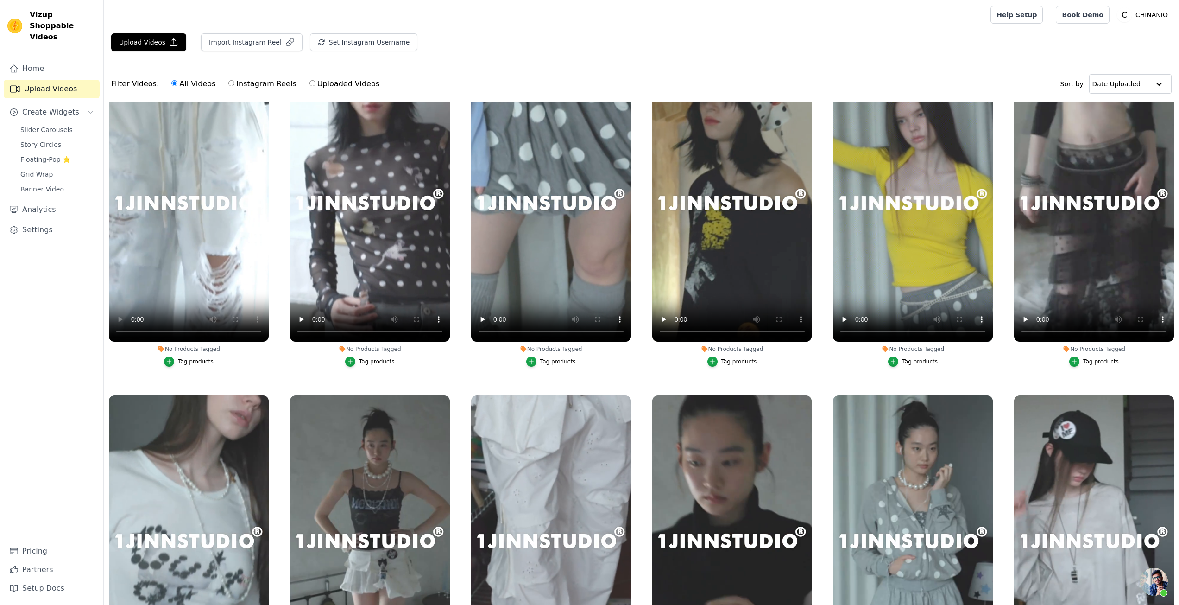
scroll to position [0, 0]
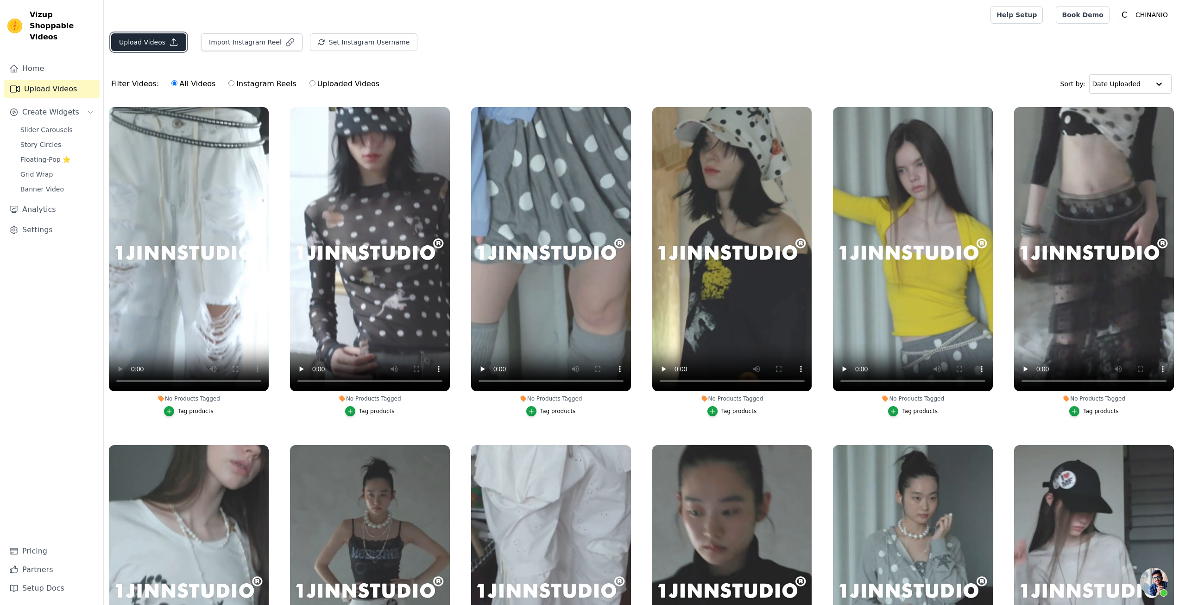
click at [163, 35] on button "Upload Videos" at bounding box center [148, 42] width 75 height 18
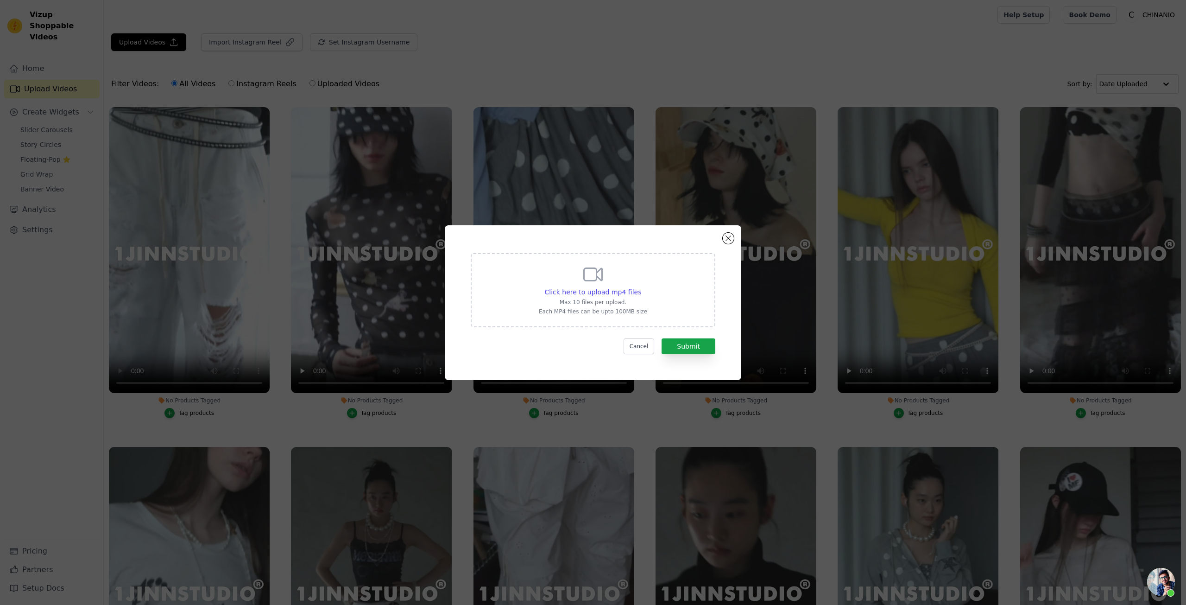
click at [574, 277] on div "Click here to upload mp4 files Max 10 files per upload. Each MP4 files can be u…" at bounding box center [593, 289] width 108 height 52
click at [641, 287] on input "Click here to upload mp4 files Max 10 files per upload. Each MP4 files can be u…" at bounding box center [641, 287] width 0 height 0
type input "C:\fakepath\1JINN STUDIO 波点拼接插肩袖连帽卫衣女中短款设计感显瘦外套-淘宝网.mp4"
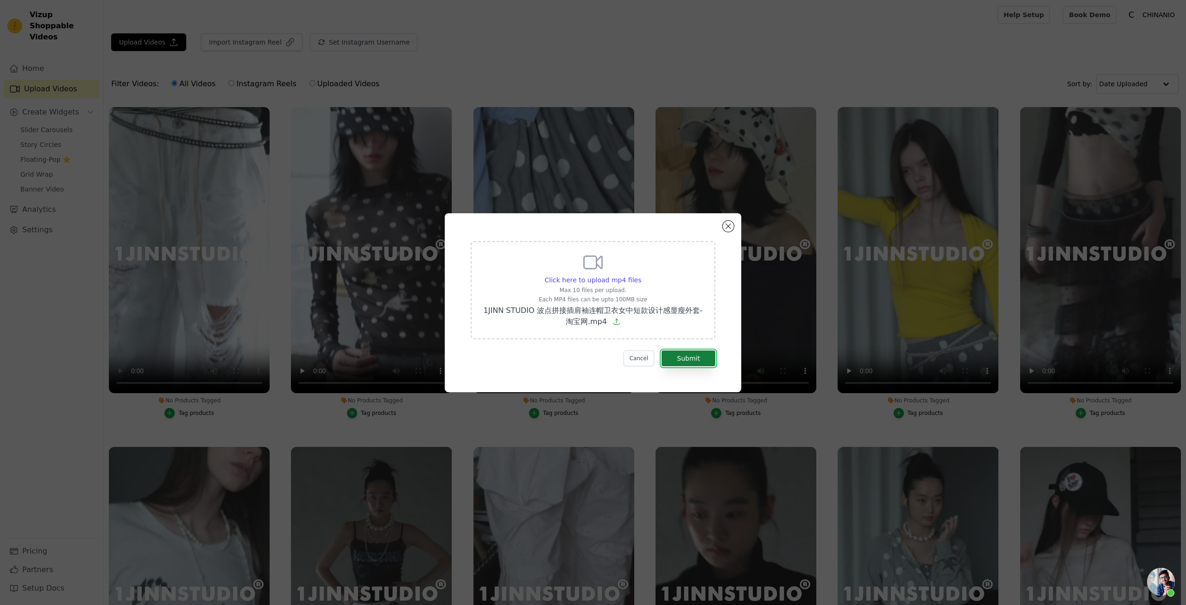
click at [679, 356] on button "Submit" at bounding box center [689, 358] width 54 height 16
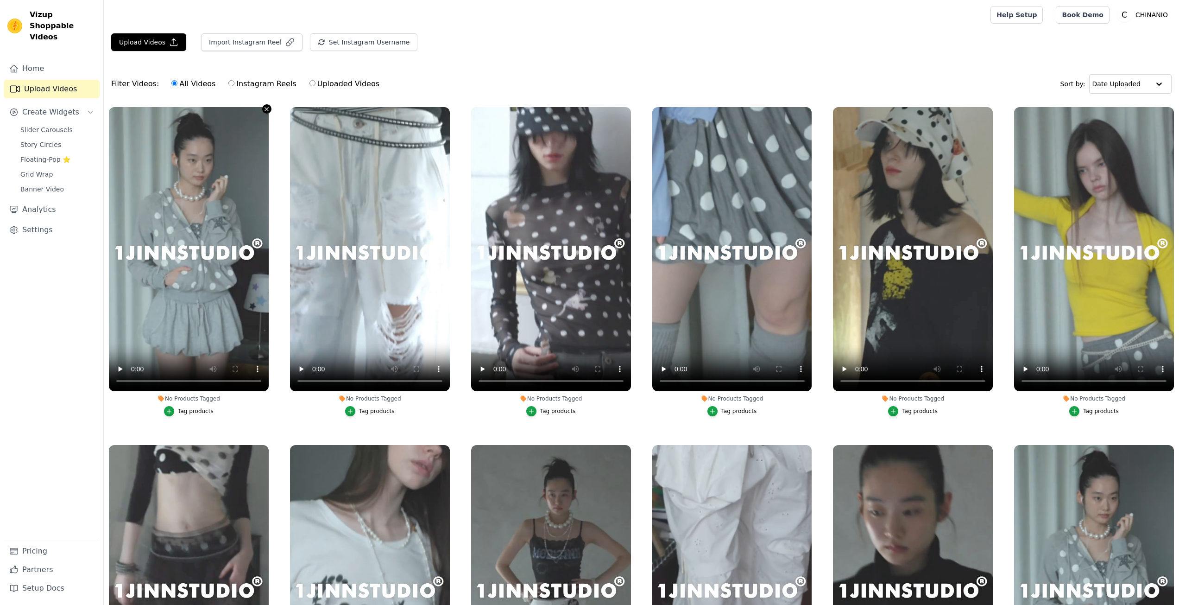
drag, startPoint x: 0, startPoint y: 0, endPoint x: 268, endPoint y: 109, distance: 289.3
click at [268, 109] on icon "button" at bounding box center [266, 109] width 7 height 7
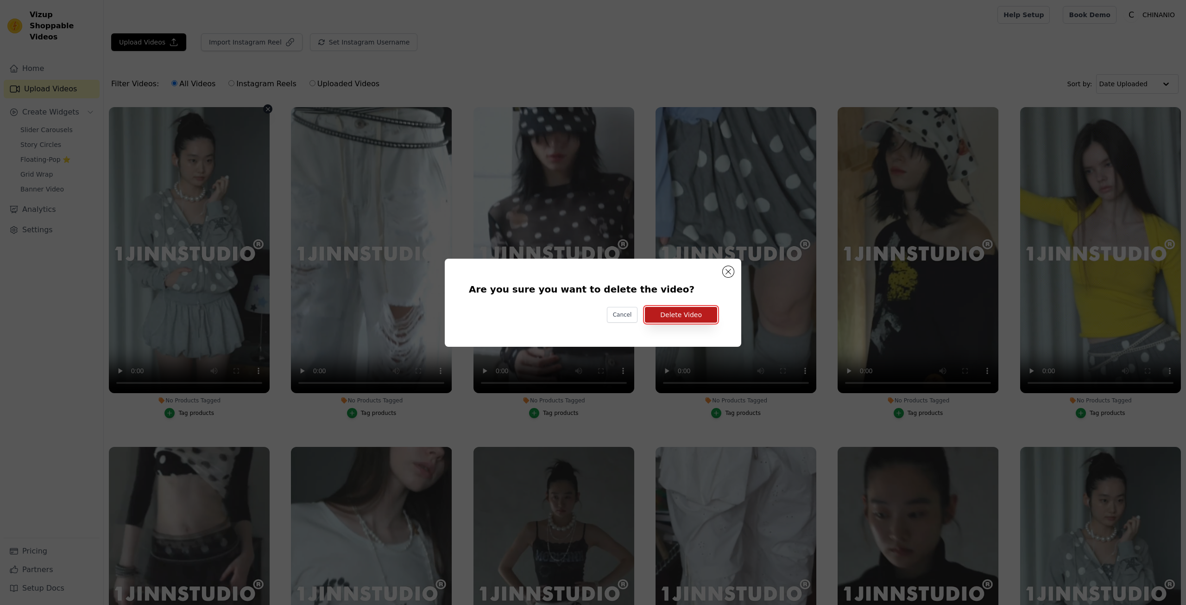
click at [698, 319] on button "Delete Video" at bounding box center [681, 315] width 72 height 16
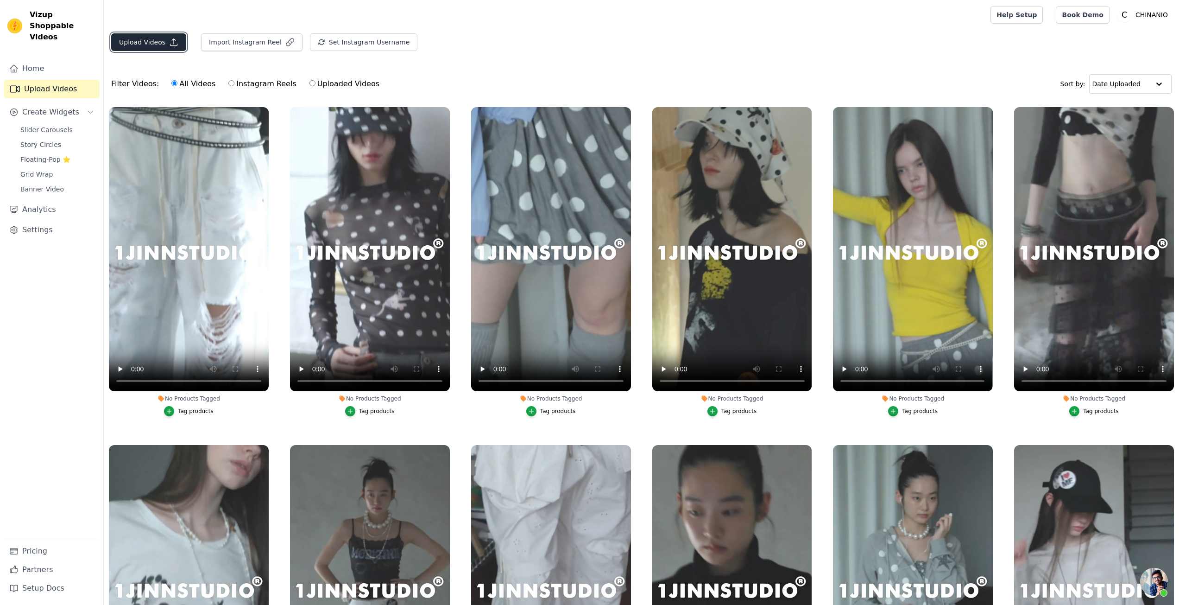
click at [155, 44] on button "Upload Videos" at bounding box center [148, 42] width 75 height 18
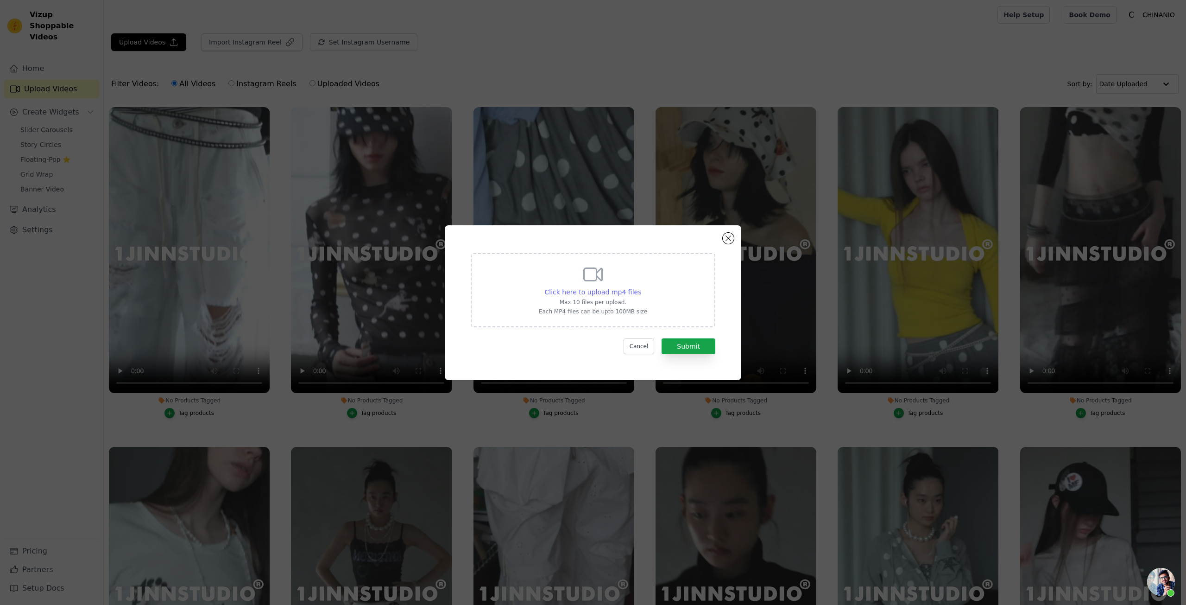
click at [617, 292] on span "Click here to upload mp4 files" at bounding box center [593, 291] width 97 height 7
click at [641, 287] on input "Click here to upload mp4 files Max 10 files per upload. Each MP4 files can be u…" at bounding box center [641, 287] width 0 height 0
type input "C:\fakepath\1JINN STUDIO 斜门襟不规则堆堆领针织开衫女慵懒感修身收腰上衣-淘宝网.mp4"
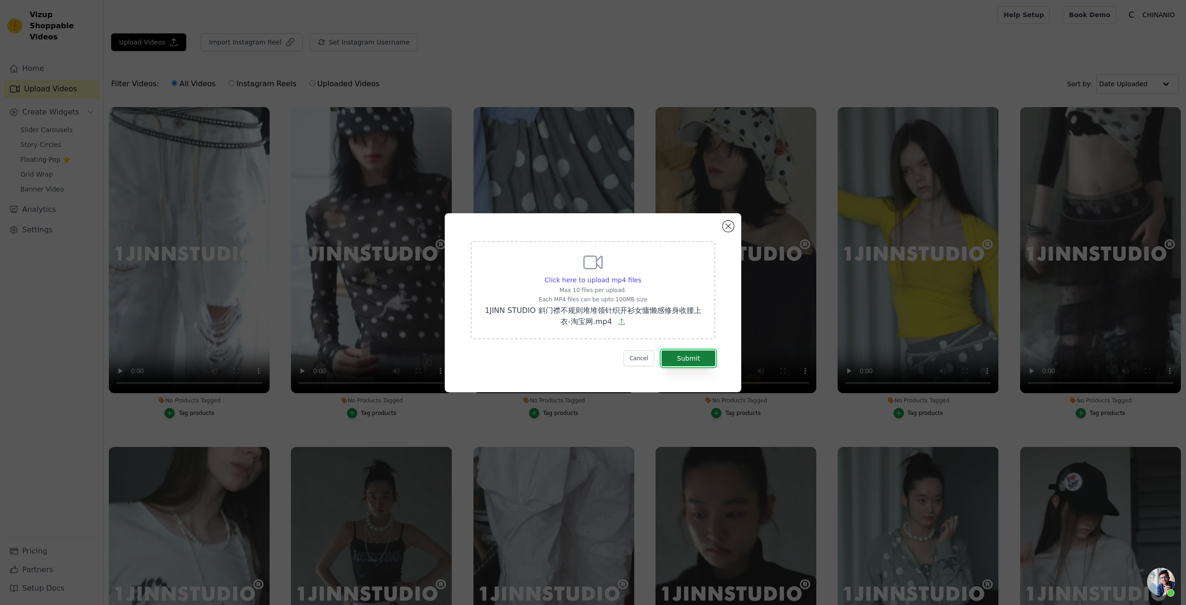
click at [669, 355] on button "Submit" at bounding box center [689, 358] width 54 height 16
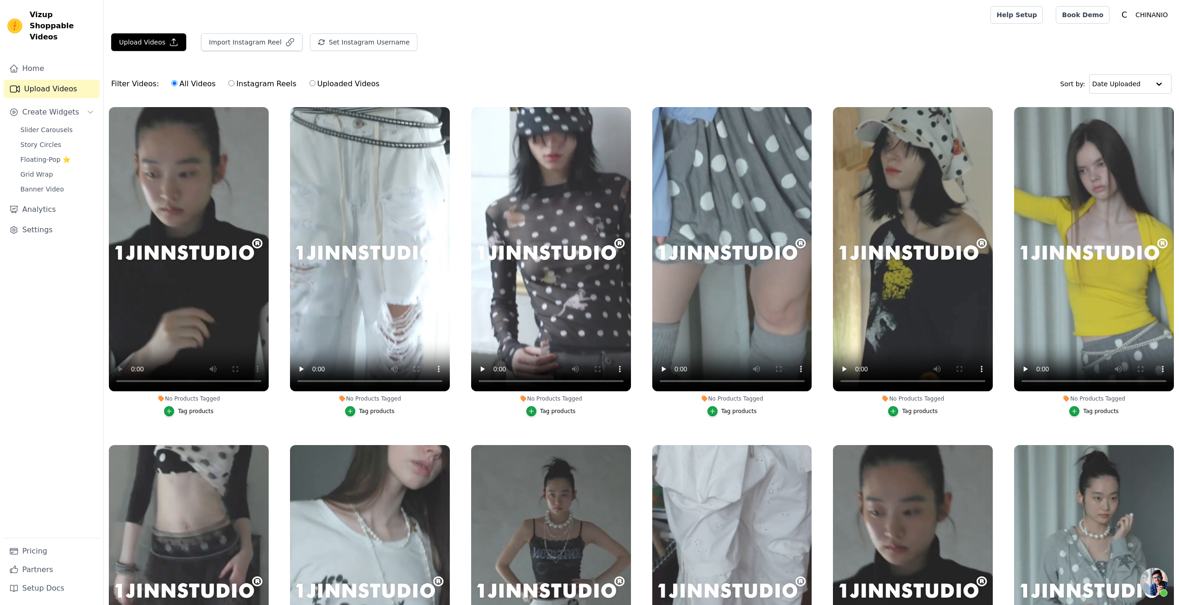
click at [270, 114] on div "No Products Tagged Tag products" at bounding box center [189, 263] width 170 height 323
click at [266, 109] on icon "button" at bounding box center [267, 109] width 4 height 4
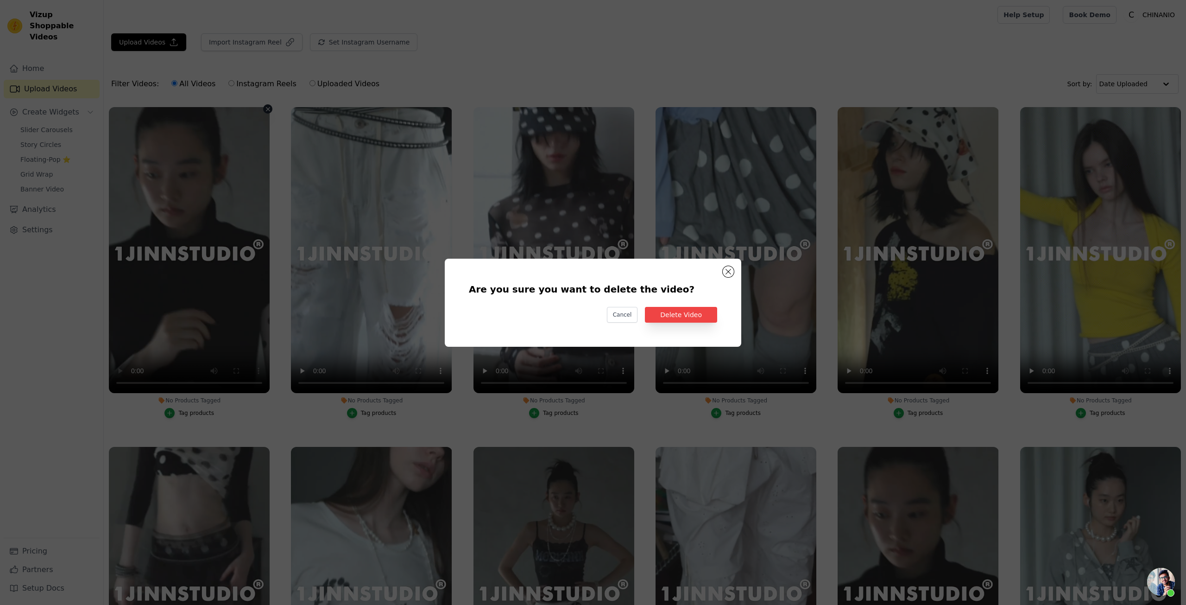
click at [671, 303] on div "Are you sure you want to delete the video? Cancel Delete Video" at bounding box center [593, 302] width 267 height 58
click at [674, 310] on button "Delete Video" at bounding box center [681, 315] width 72 height 16
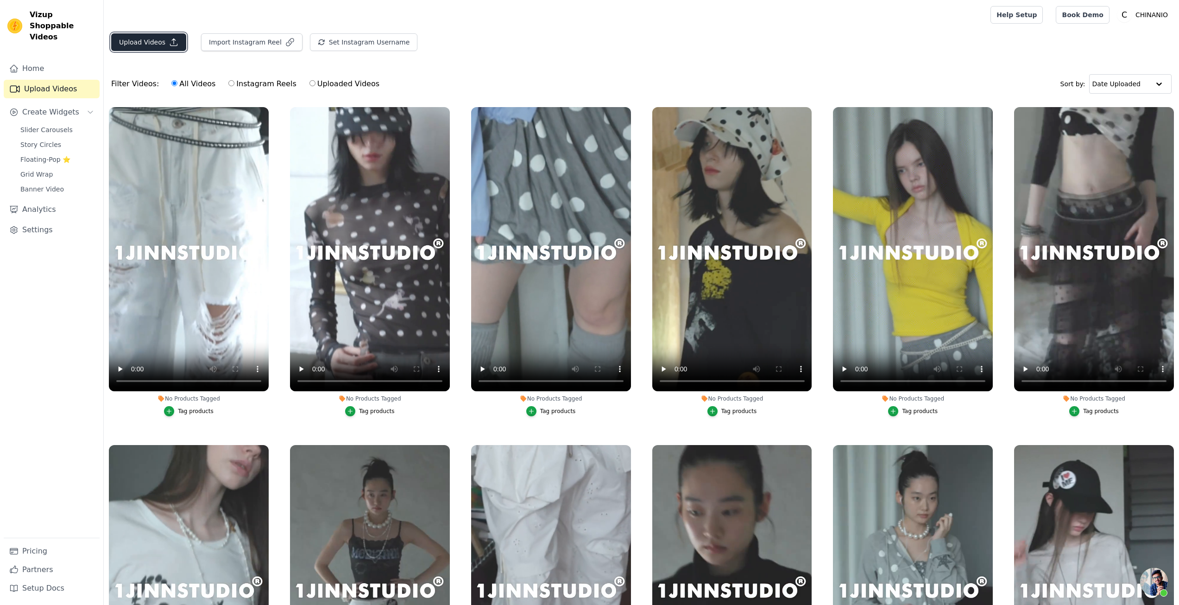
click at [157, 46] on button "Upload Videos" at bounding box center [148, 42] width 75 height 18
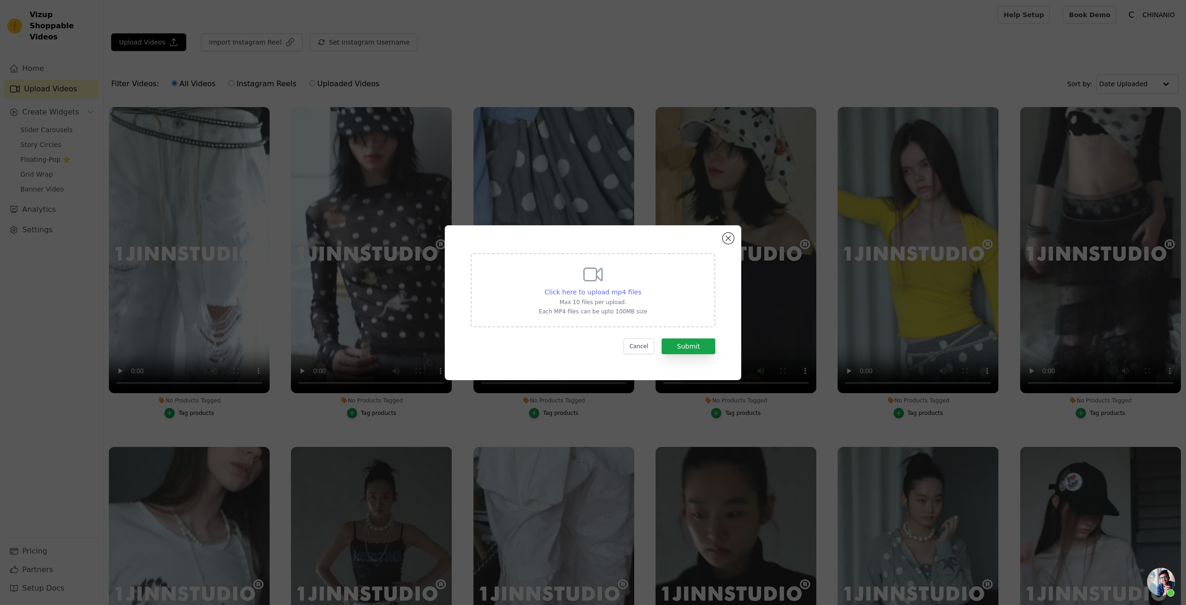
click at [566, 293] on span "Click here to upload mp4 files" at bounding box center [593, 291] width 97 height 7
click at [641, 287] on input "Click here to upload mp4 files Max 10 files per upload. Each MP4 files can be u…" at bounding box center [641, 287] width 0 height 0
type input "C:\fakepath\1JINN STUDIO复古甜美波点蕾丝网纱半身裙女不规则拼接蓬蓬蛋糕裙-淘宝网.mp4"
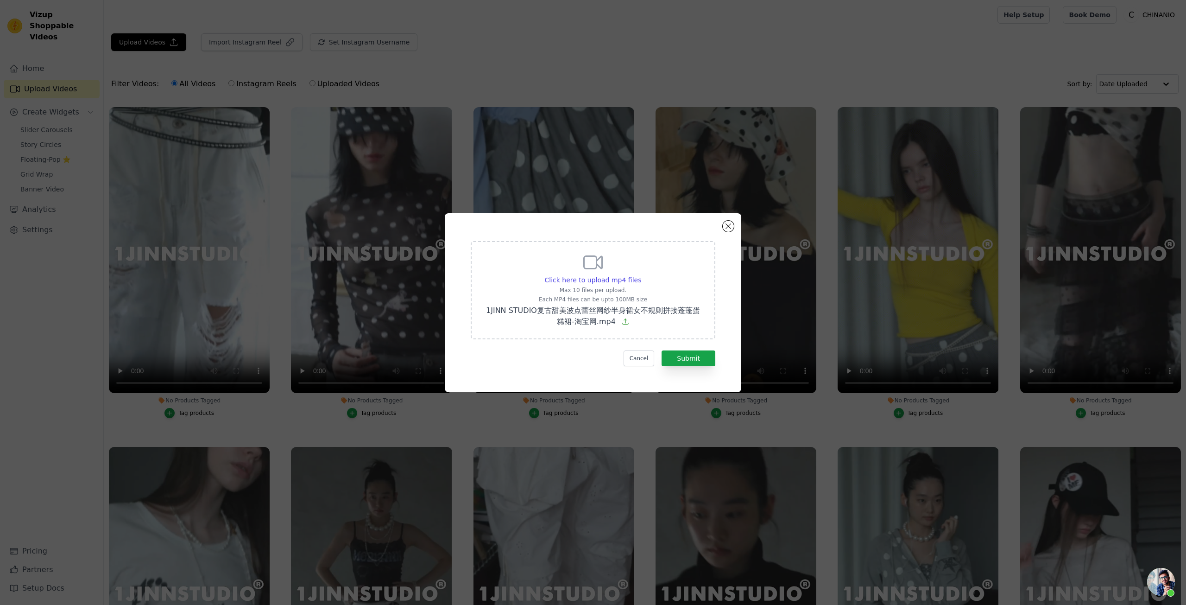
click at [675, 367] on div "Click here to upload mp4 files Max 10 files per upload. Each MP4 files can be u…" at bounding box center [593, 303] width 263 height 146
click at [679, 359] on button "Submit" at bounding box center [689, 358] width 54 height 16
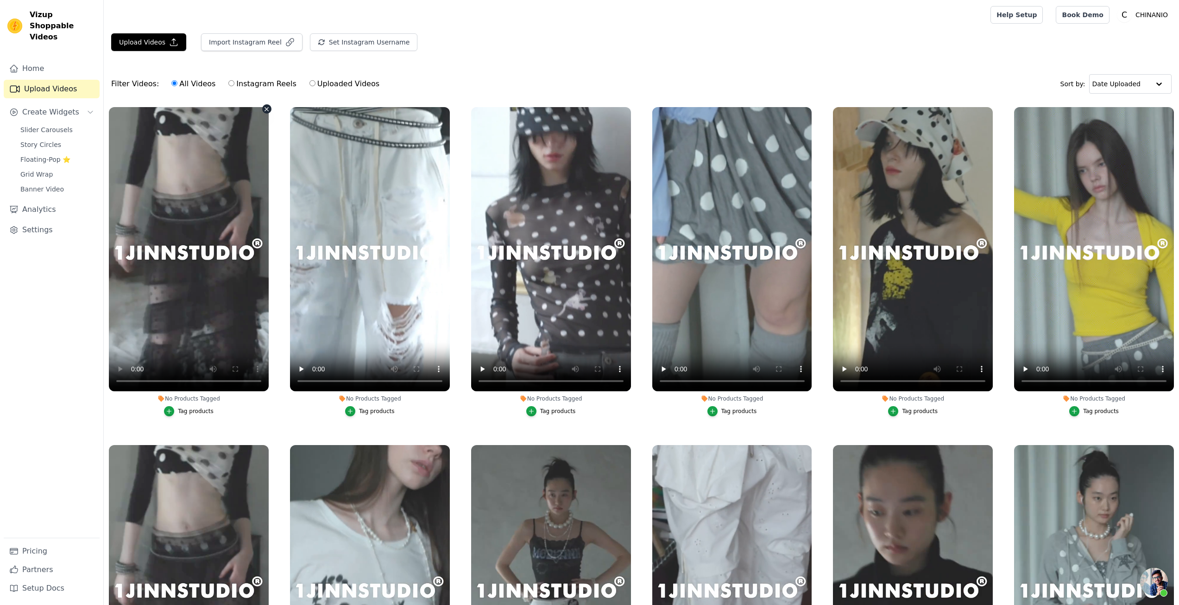
click at [265, 105] on button "No Products Tagged Tag products" at bounding box center [266, 108] width 9 height 9
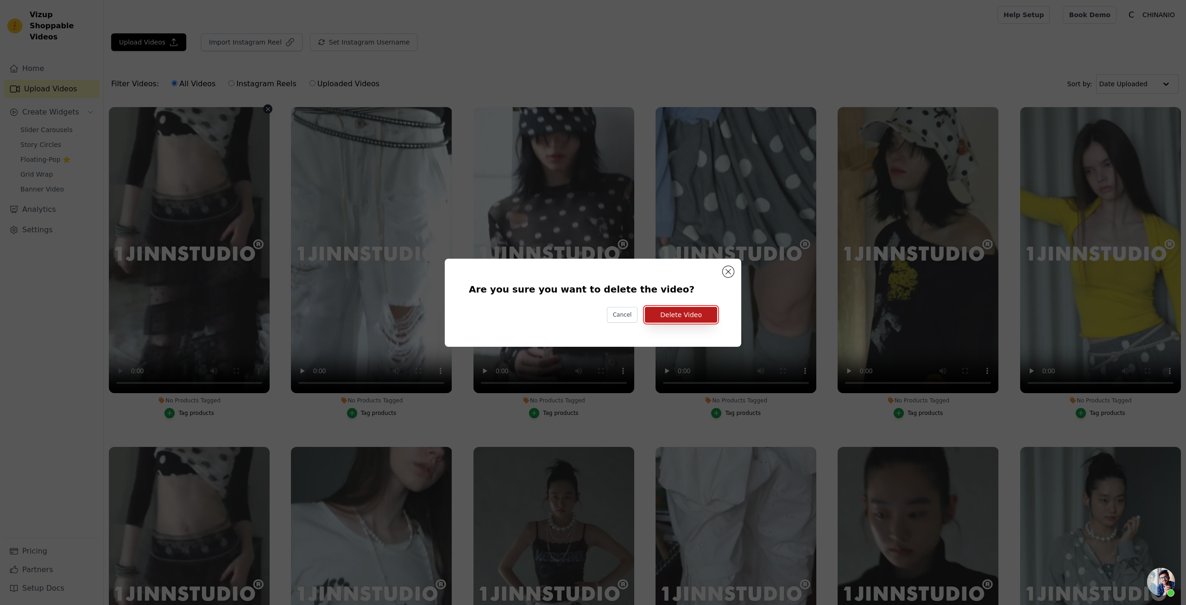
click at [667, 308] on button "Delete Video" at bounding box center [681, 315] width 72 height 16
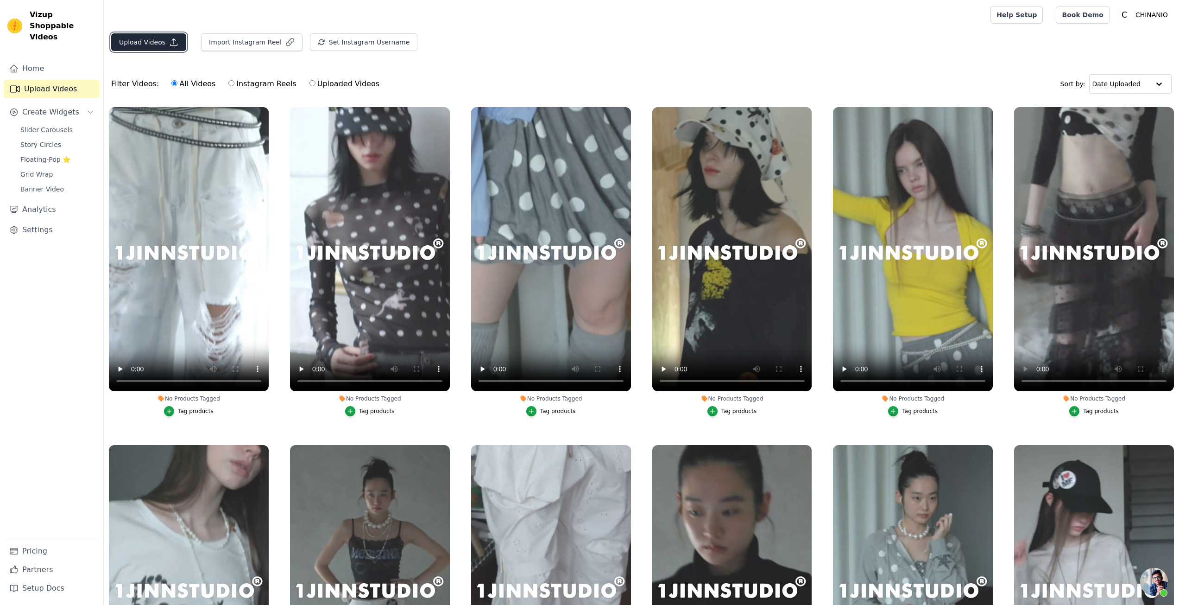
click at [157, 42] on button "Upload Videos" at bounding box center [148, 42] width 75 height 18
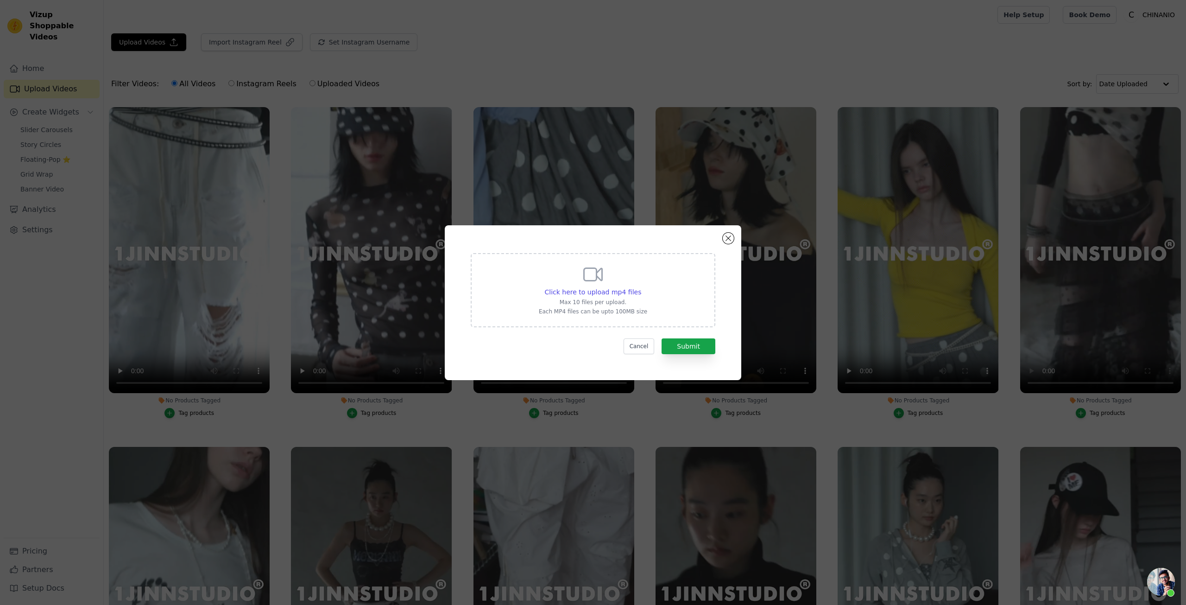
click at [576, 302] on p "Max 10 files per upload." at bounding box center [593, 301] width 108 height 7
click at [641, 287] on input "Click here to upload mp4 files Max 10 files per upload. Each MP4 files can be u…" at bounding box center [641, 287] width 0 height 0
click at [610, 288] on span "Click here to upload mp4 files" at bounding box center [593, 291] width 97 height 7
click at [641, 287] on input "Click here to upload mp4 files Max 10 files per upload. Each MP4 files can be u…" at bounding box center [641, 287] width 0 height 0
type input "C:\fakepath\1JINN STUDIO 撞色拼接波点印花插肩七分袖T恤女休闲设计感上衣-淘宝网.mp4"
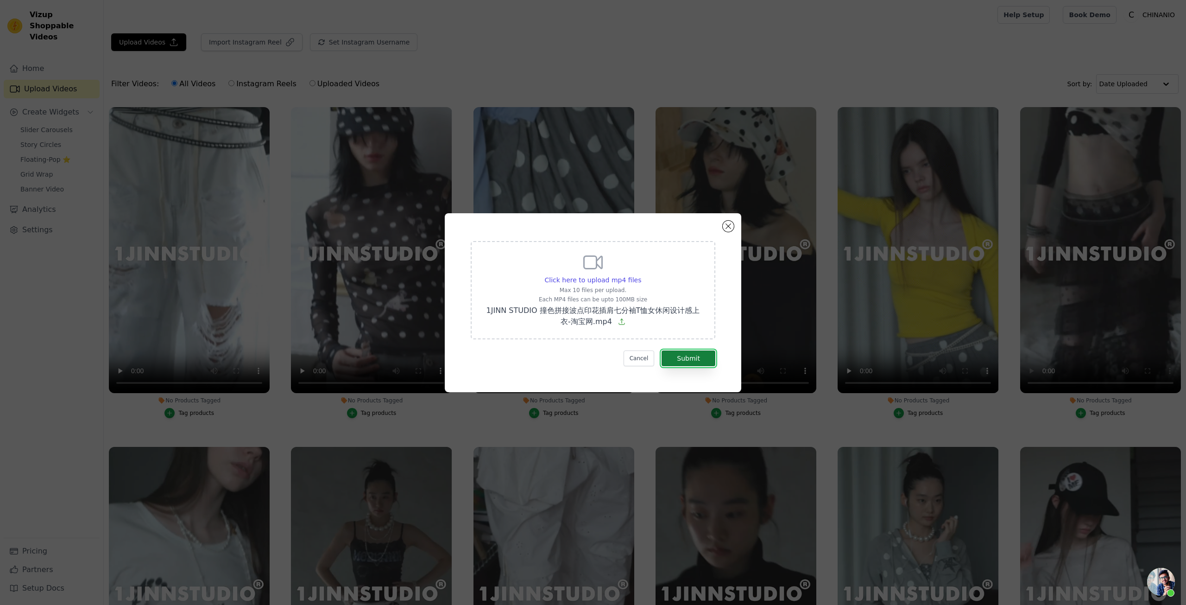
click at [705, 357] on button "Submit" at bounding box center [689, 358] width 54 height 16
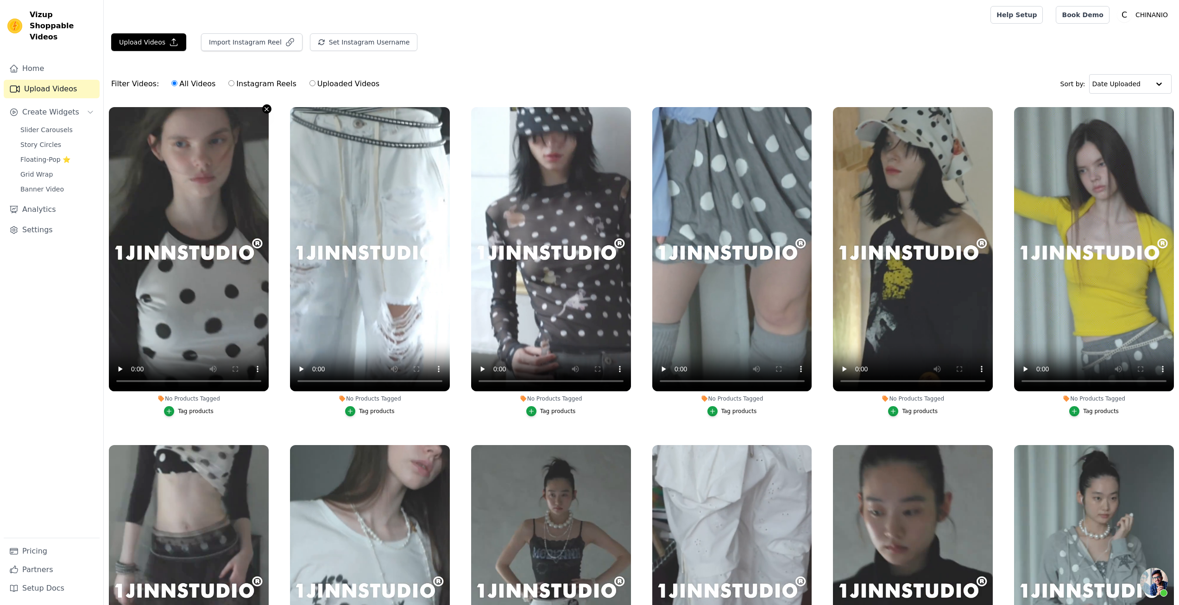
click at [269, 110] on icon "button" at bounding box center [266, 109] width 7 height 7
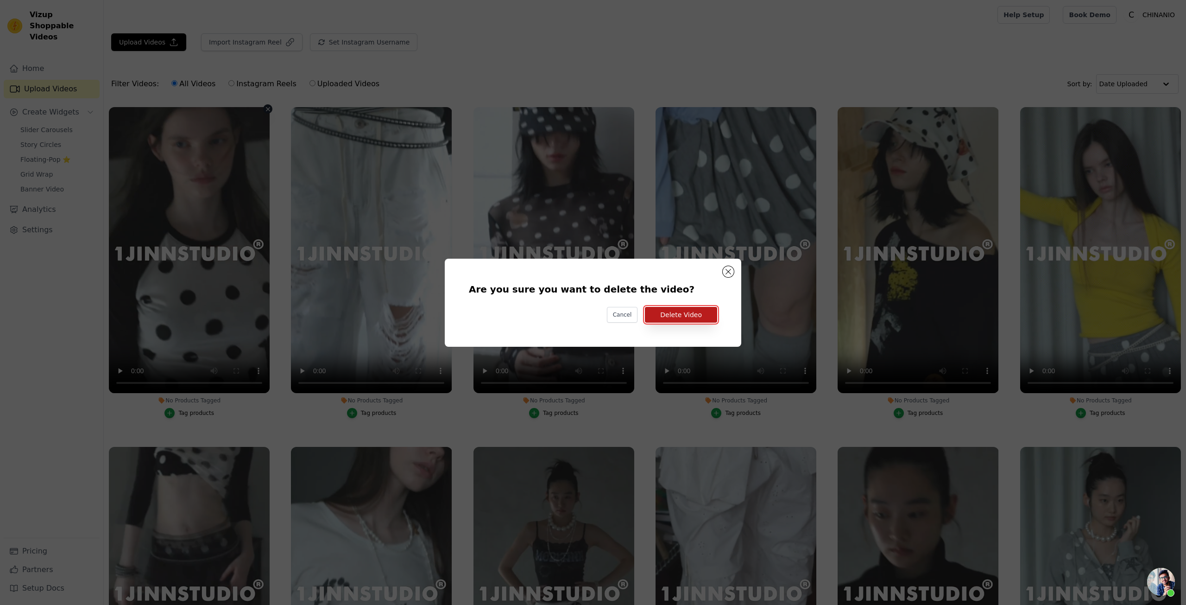
click at [657, 316] on button "Delete Video" at bounding box center [681, 315] width 72 height 16
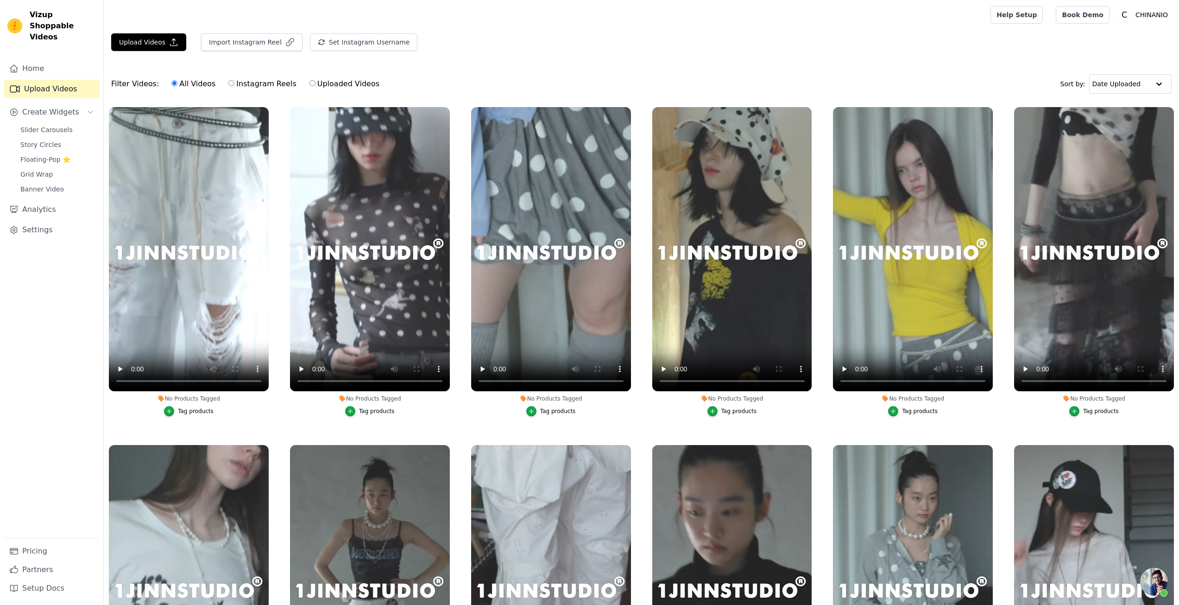
click at [156, 54] on div "Upload Videos Import Instagram Reel Set Instagram Username Import Latest IG Ree…" at bounding box center [642, 45] width 1076 height 25
click at [157, 42] on button "Upload Videos" at bounding box center [148, 42] width 75 height 18
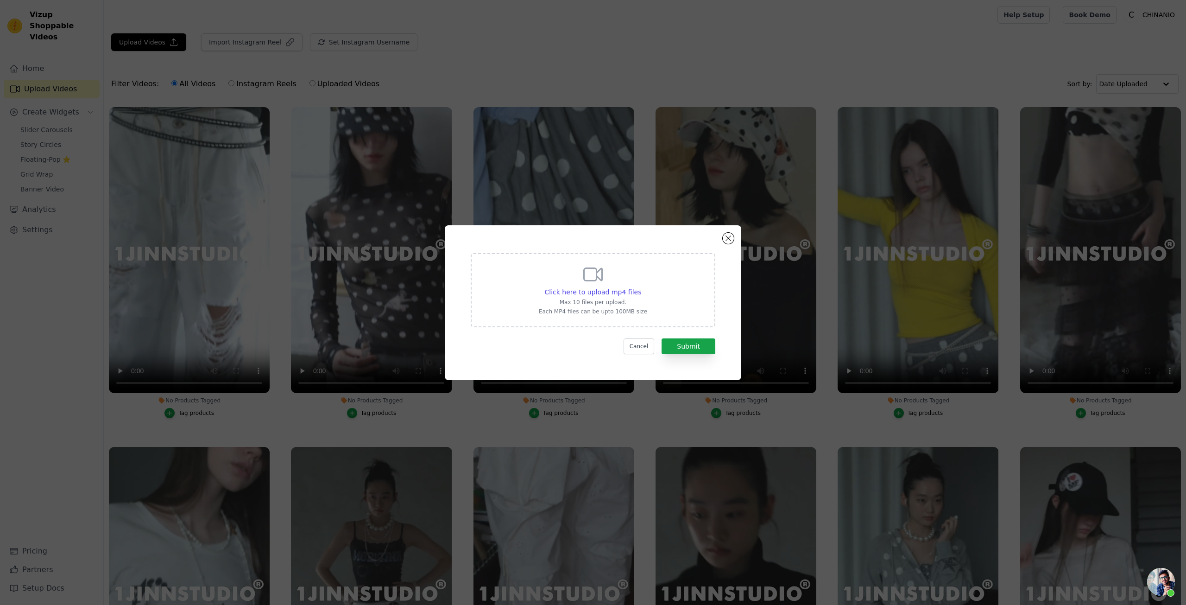
click at [614, 298] on p "Max 10 files per upload." at bounding box center [593, 301] width 108 height 7
click at [641, 287] on input "Click here to upload mp4 files Max 10 files per upload. Each MP4 files can be u…" at bounding box center [641, 287] width 0 height 0
click at [728, 239] on button "Close modal" at bounding box center [728, 238] width 11 height 11
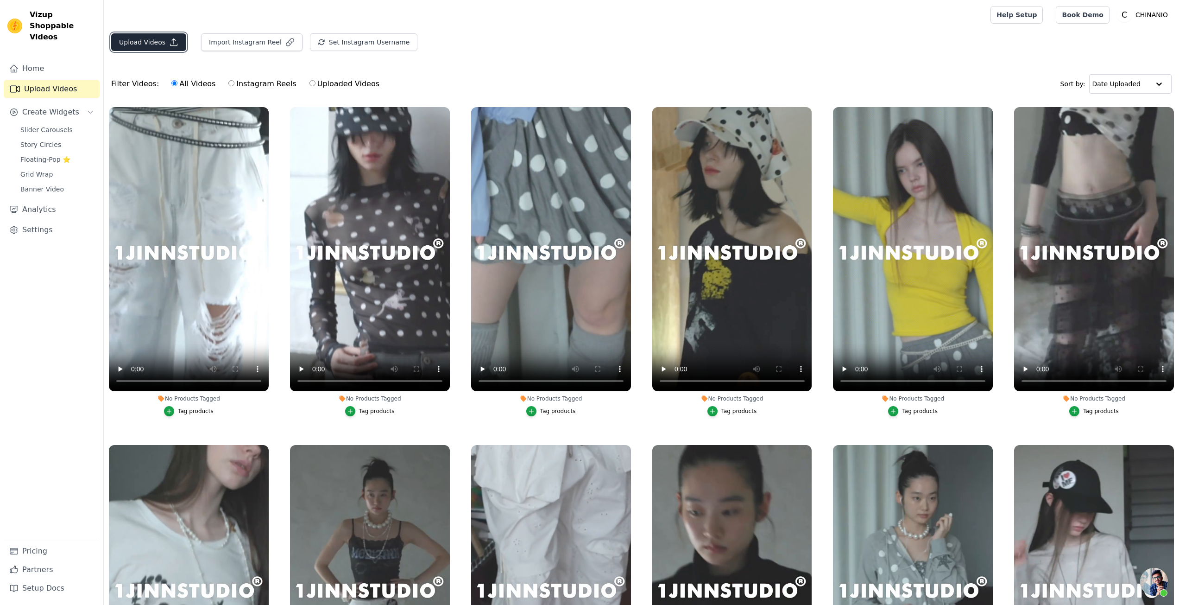
click at [176, 45] on icon "button" at bounding box center [174, 42] width 7 height 7
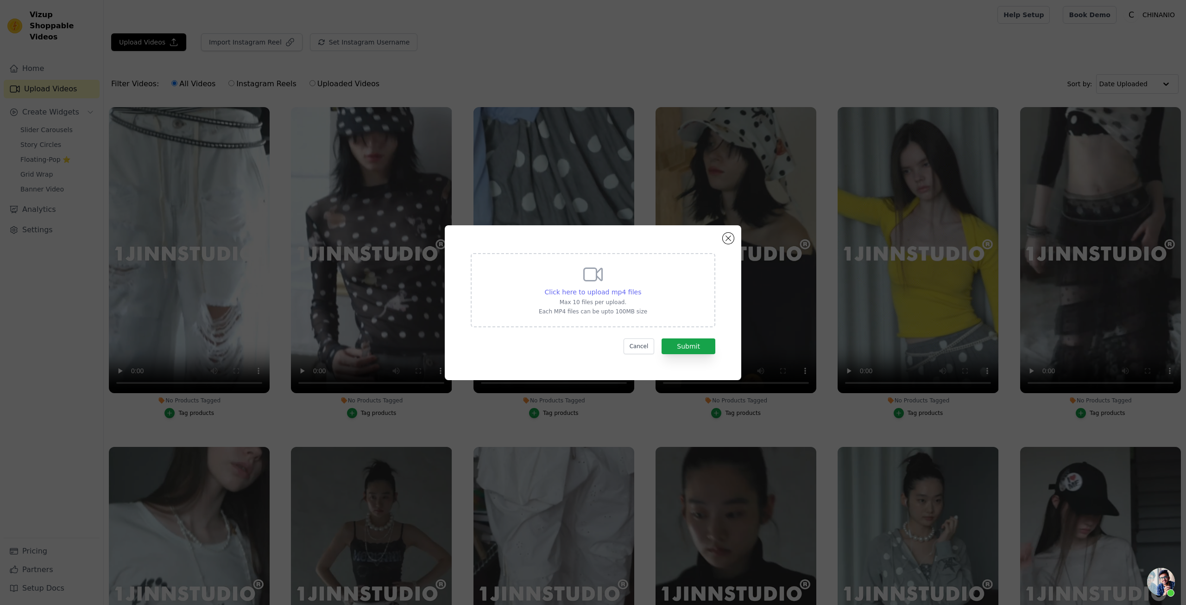
click at [581, 288] on span "Click here to upload mp4 files" at bounding box center [593, 291] width 97 height 7
click at [641, 287] on input "Click here to upload mp4 files Max 10 files per upload. Each MP4 files can be u…" at bounding box center [641, 287] width 0 height 0
type input "C:\fakepath\82c53136067f1262574f1d270206b7a0.mp4"
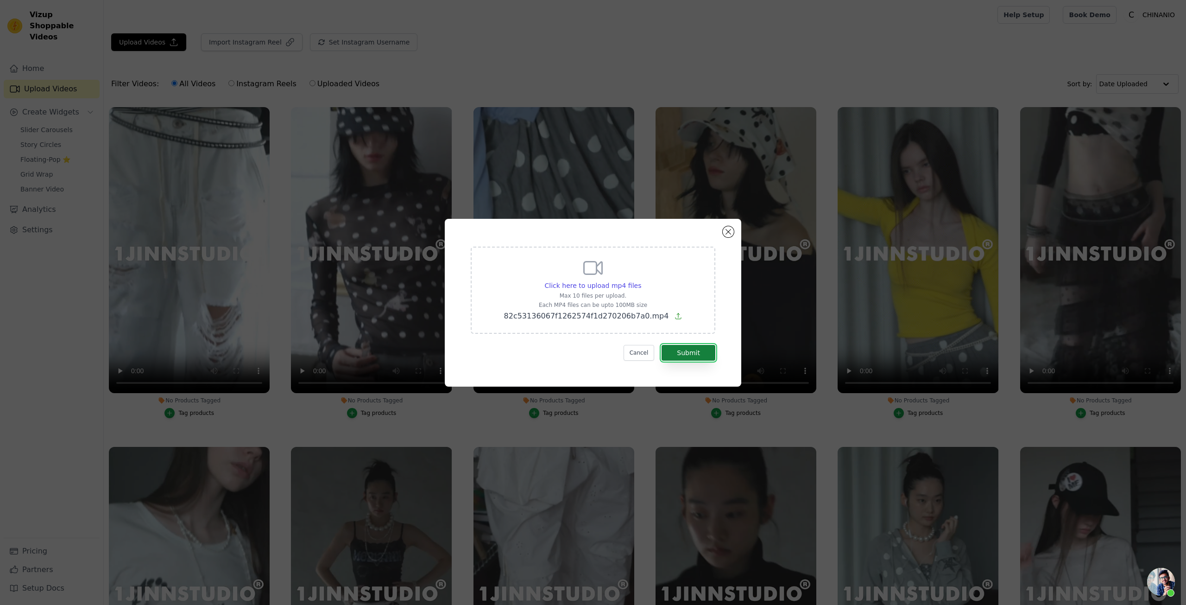
click at [703, 350] on button "Submit" at bounding box center [689, 353] width 54 height 16
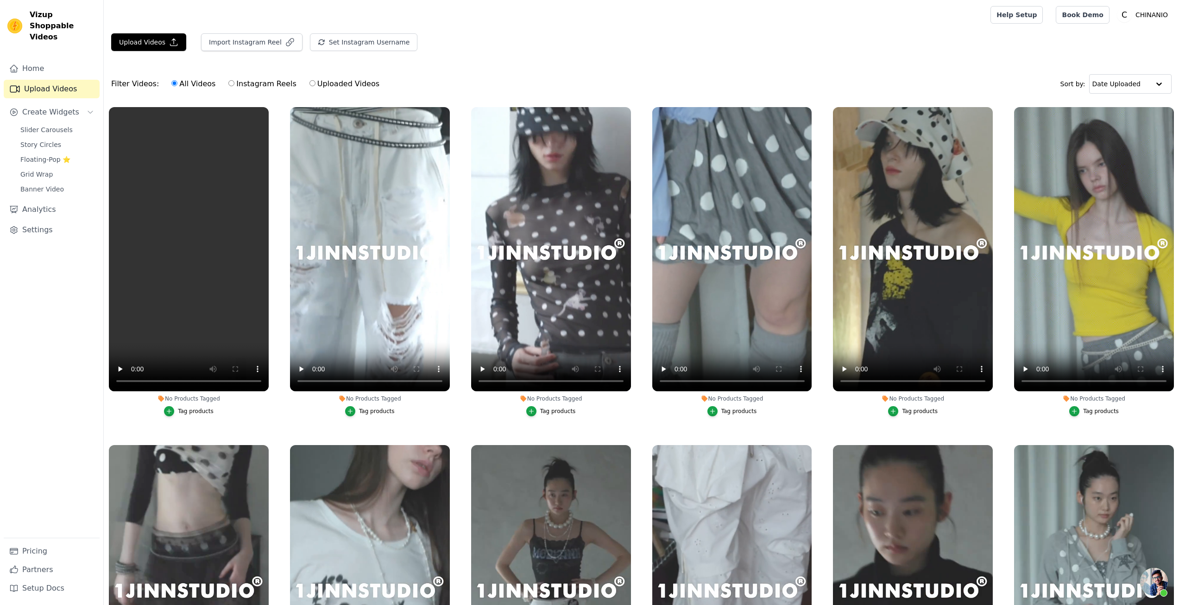
scroll to position [1599, 0]
click at [267, 106] on icon "button" at bounding box center [266, 109] width 7 height 7
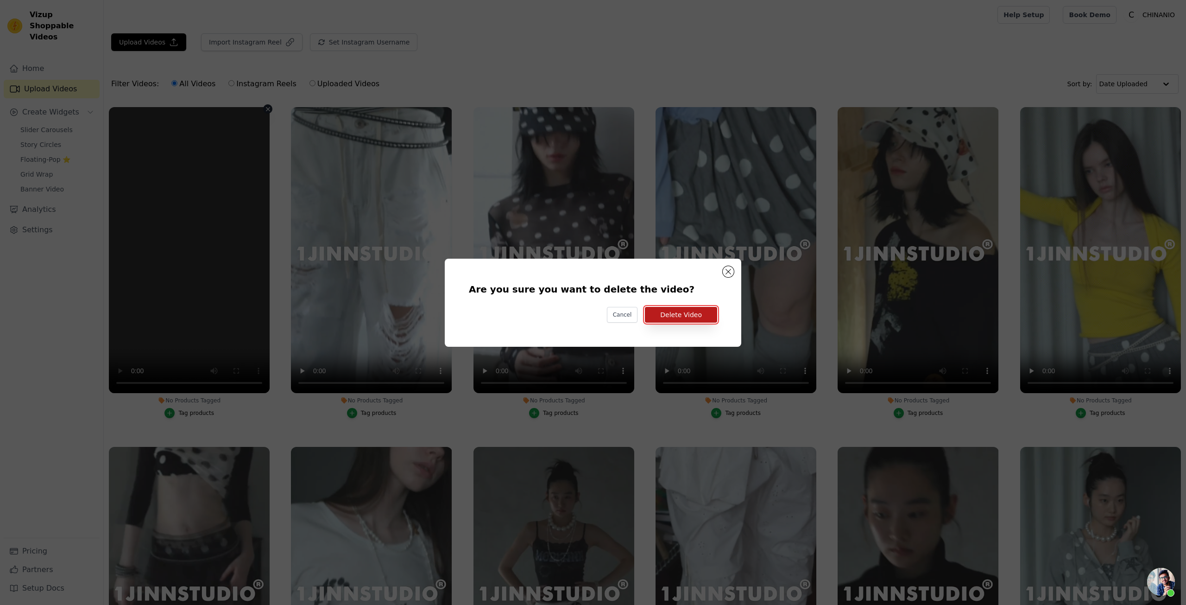
click at [666, 311] on button "Delete Video" at bounding box center [681, 315] width 72 height 16
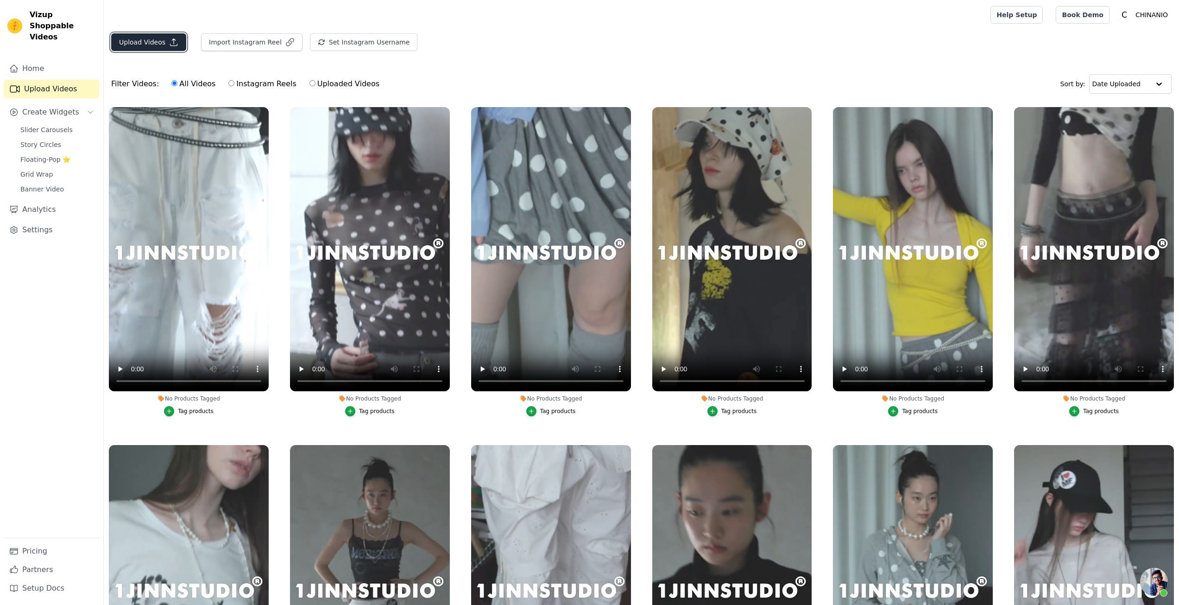
click at [157, 40] on button "Upload Videos" at bounding box center [148, 42] width 75 height 18
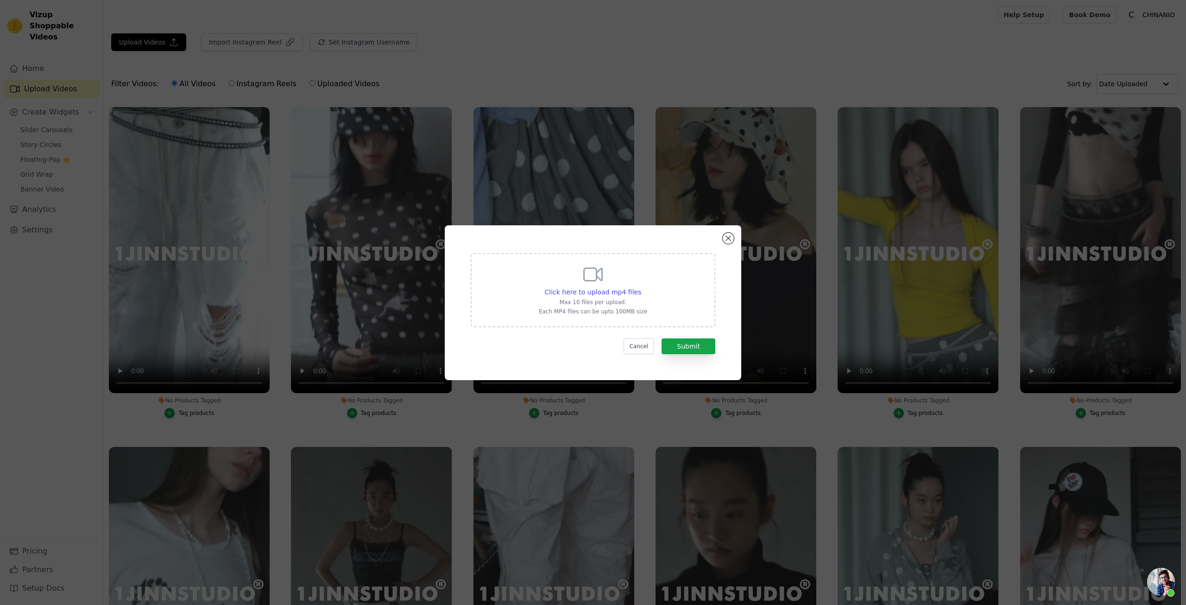
click at [586, 298] on p "Max 10 files per upload." at bounding box center [593, 301] width 108 height 7
click at [641, 287] on input "Click here to upload mp4 files Max 10 files per upload. Each MP4 files can be u…" at bounding box center [641, 287] width 0 height 0
type input "C:\fakepath\1JINN STUDIO复古波点撞色特殊纽结立体花苞中裙女百搭显瘦半身裙-淘宝网.mp4"
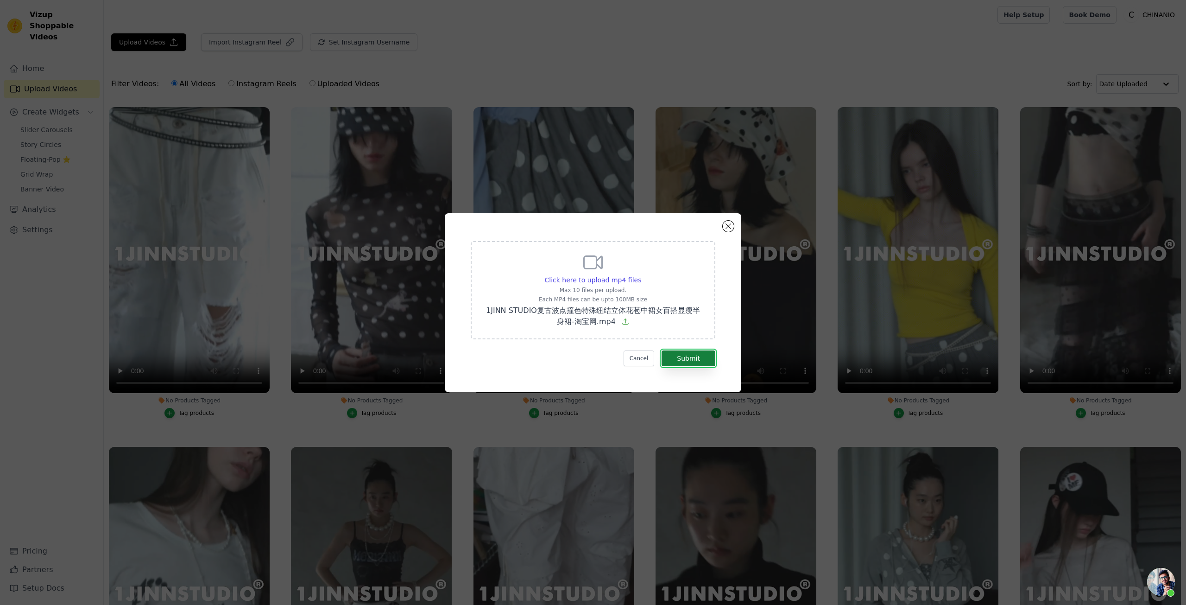
click at [674, 352] on button "Submit" at bounding box center [689, 358] width 54 height 16
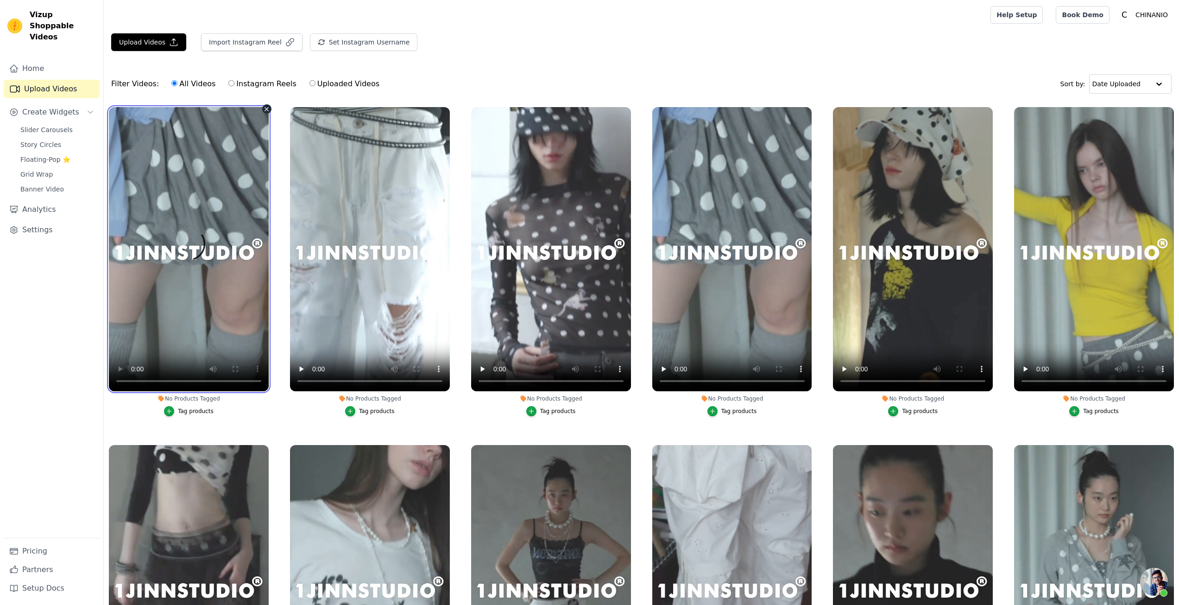
scroll to position [1599, 0]
click at [265, 107] on icon "button" at bounding box center [267, 109] width 4 height 4
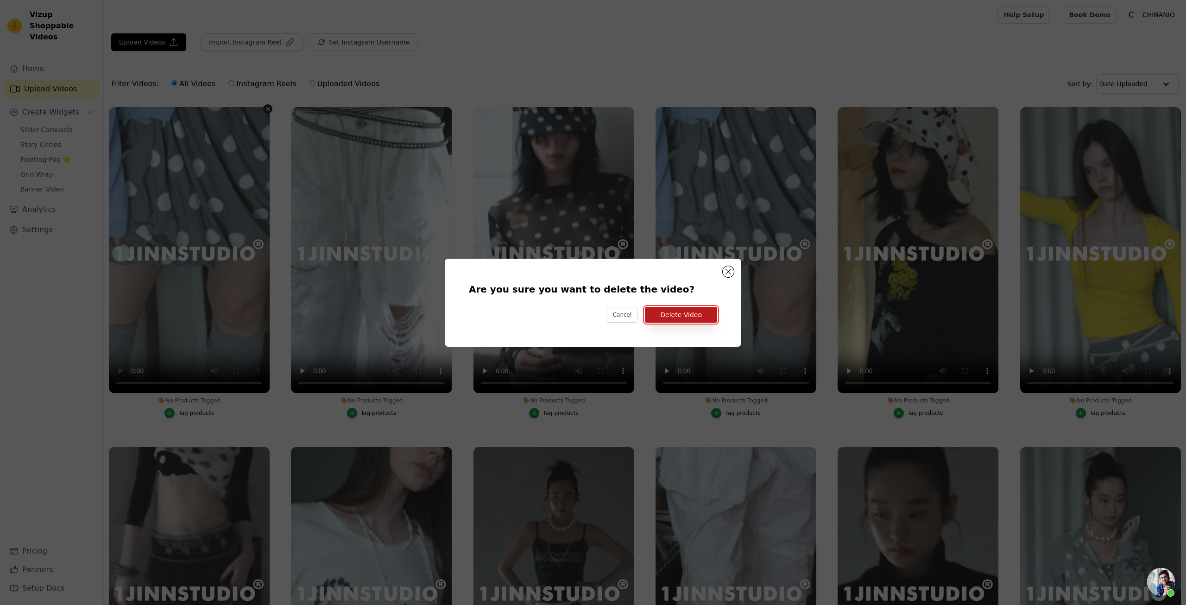
click at [681, 310] on button "Delete Video" at bounding box center [681, 315] width 72 height 16
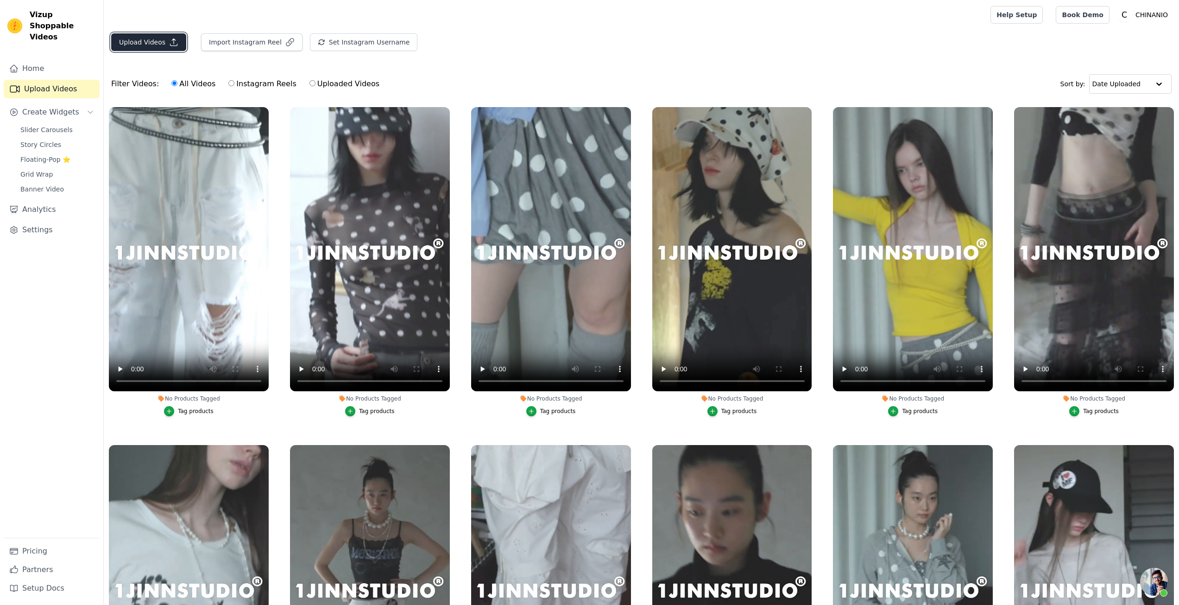
click at [153, 42] on button "Upload Videos" at bounding box center [148, 42] width 75 height 18
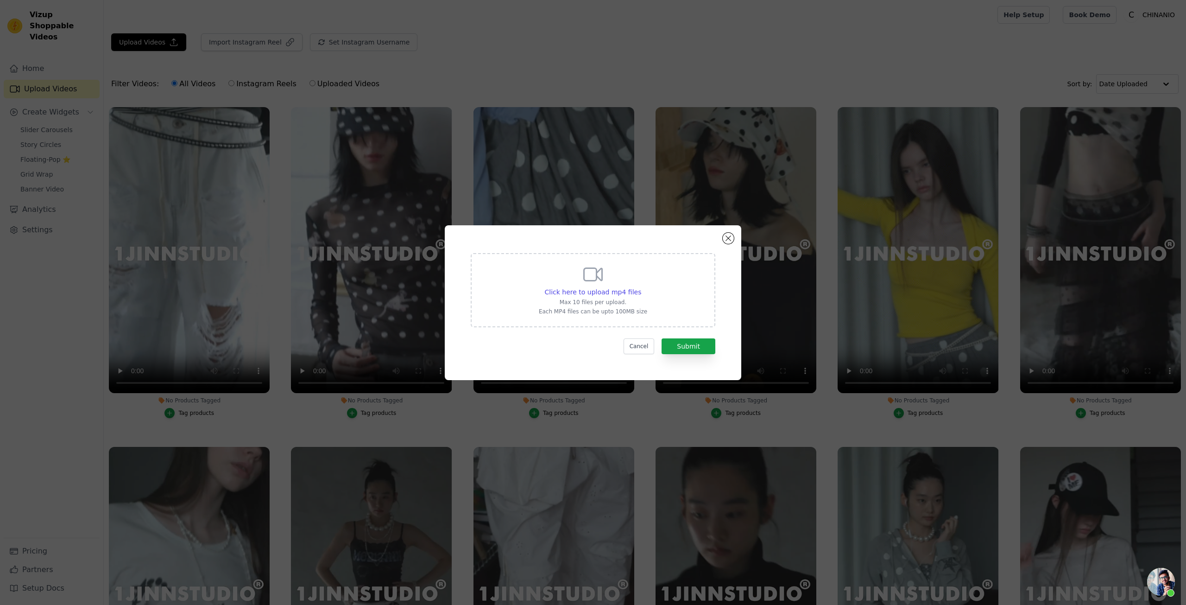
click at [551, 280] on div "Click here to upload mp4 files Max 10 files per upload. Each MP4 files can be u…" at bounding box center [593, 289] width 108 height 52
click at [641, 287] on input "Click here to upload mp4 files Max 10 files per upload. Each MP4 files can be u…" at bounding box center [641, 287] width 0 height 0
click at [723, 232] on div "Click here to upload mp4 files Max 10 files per upload. Each MP4 files can be u…" at bounding box center [593, 302] width 297 height 155
click at [731, 241] on button "Close modal" at bounding box center [728, 238] width 11 height 11
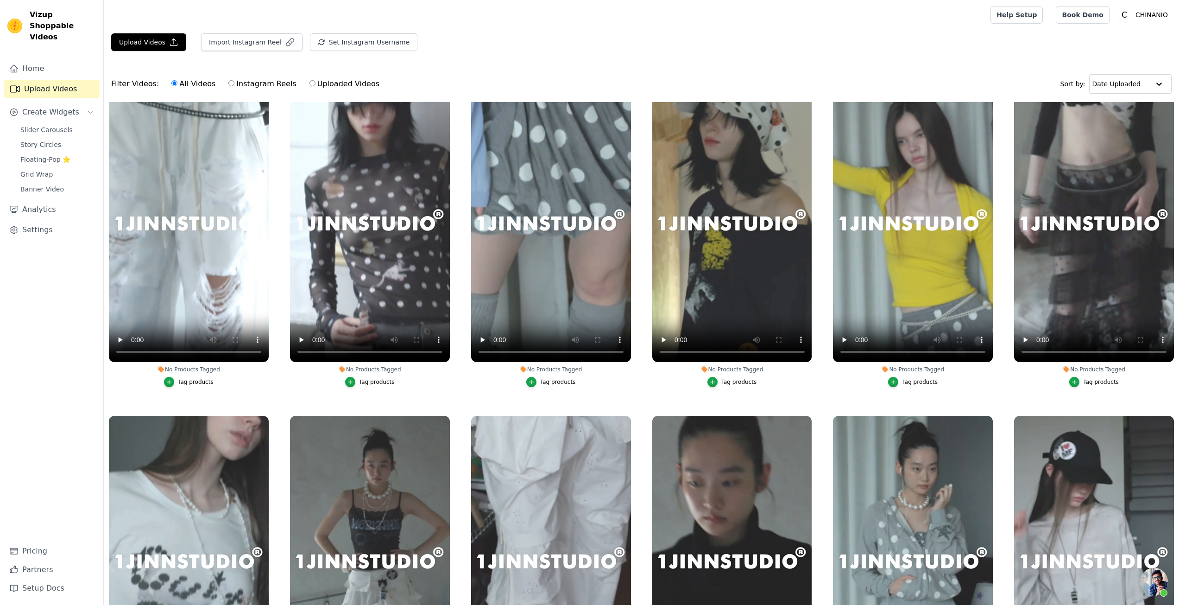
scroll to position [0, 0]
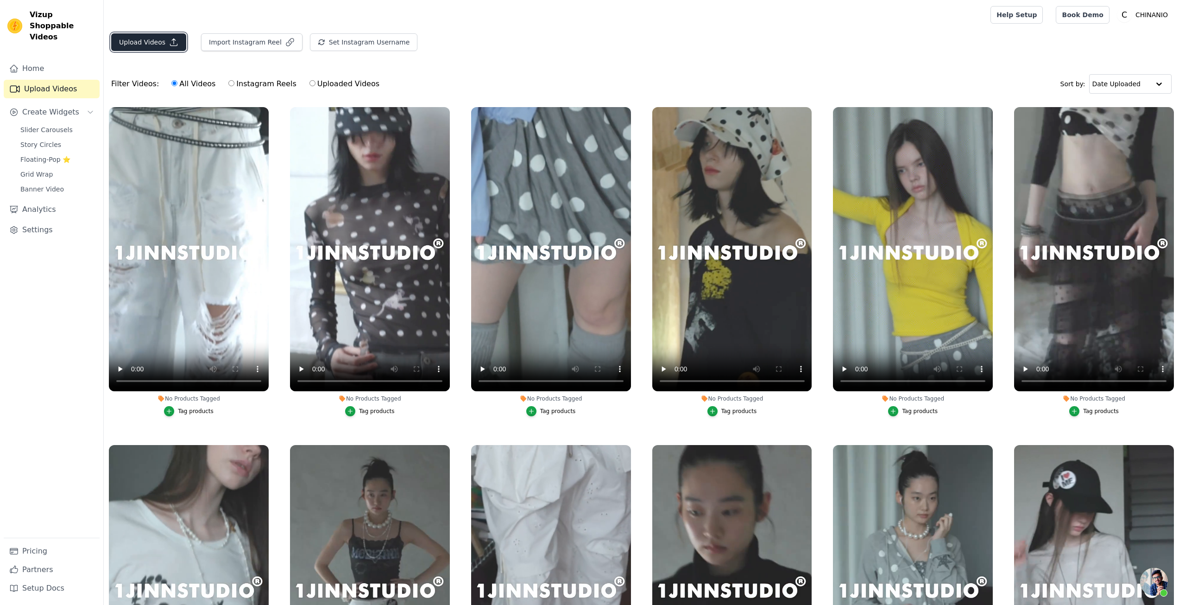
click at [164, 49] on button "Upload Videos" at bounding box center [148, 42] width 75 height 18
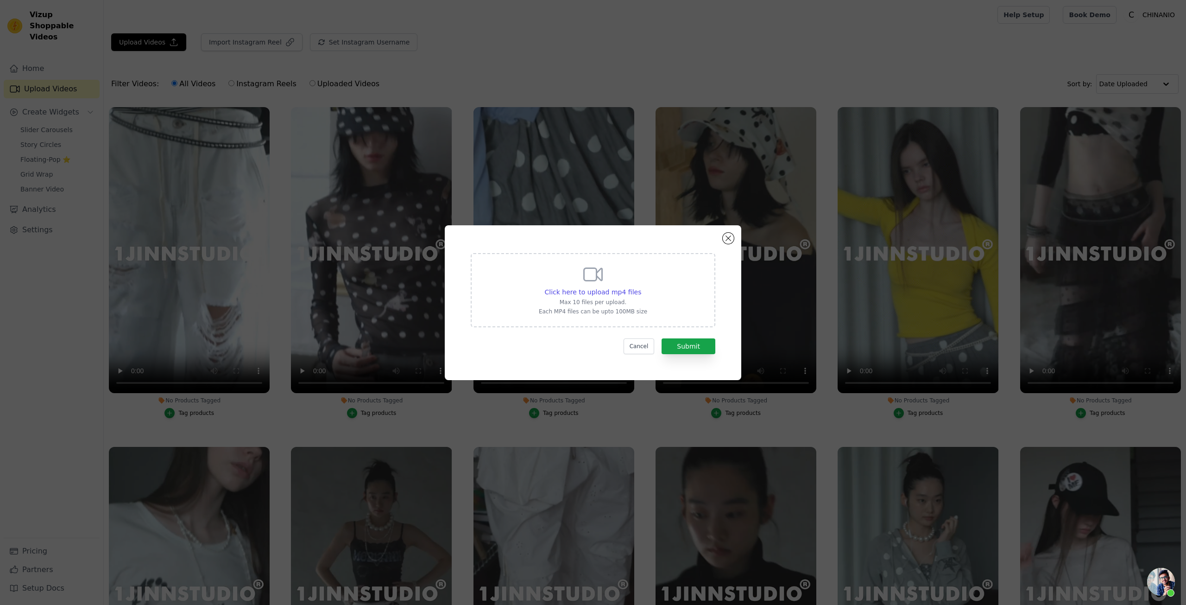
click at [566, 283] on div "Click here to upload mp4 files Max 10 files per upload. Each MP4 files can be u…" at bounding box center [593, 289] width 108 height 52
click at [641, 287] on input "Click here to upload mp4 files Max 10 files per upload. Each MP4 files can be u…" at bounding box center [641, 287] width 0 height 0
type input "C:\fakepath\1JINN STUDIO 斜门襟不规则堆堆领针织开衫女慵懒感修身收腰上衣-淘宝网.mp4"
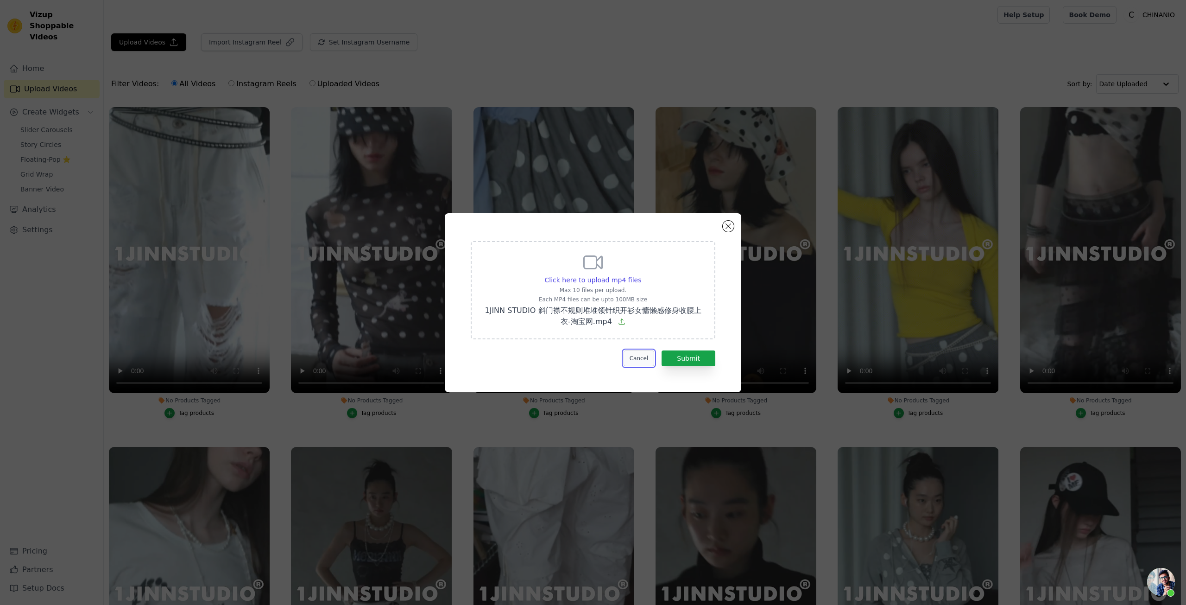
click at [647, 360] on button "Cancel" at bounding box center [639, 358] width 31 height 16
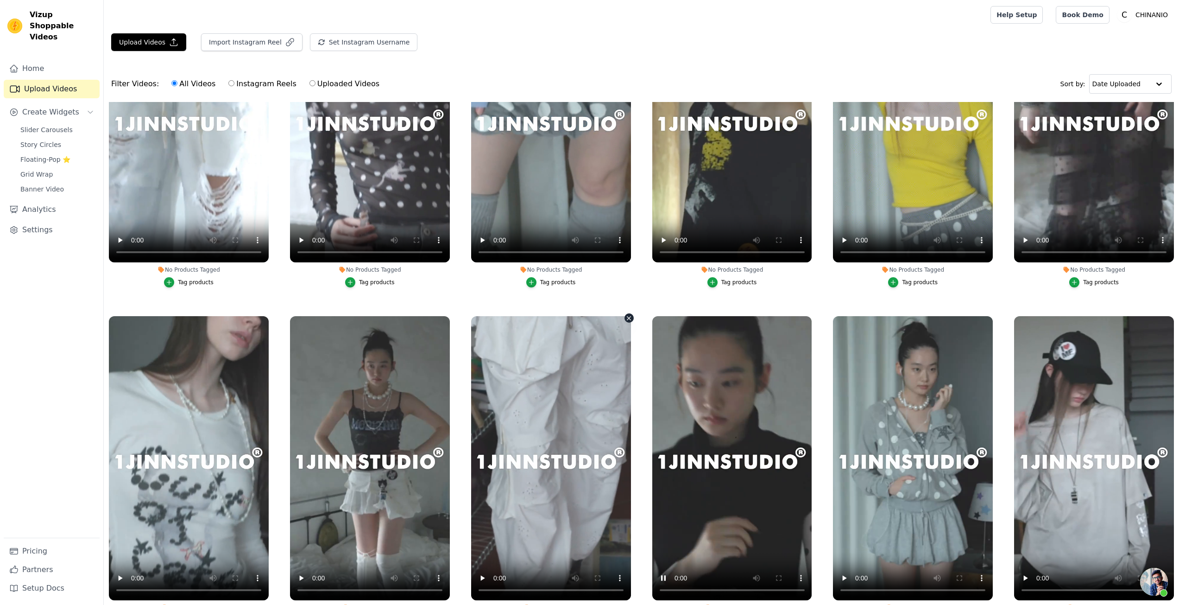
scroll to position [93, 0]
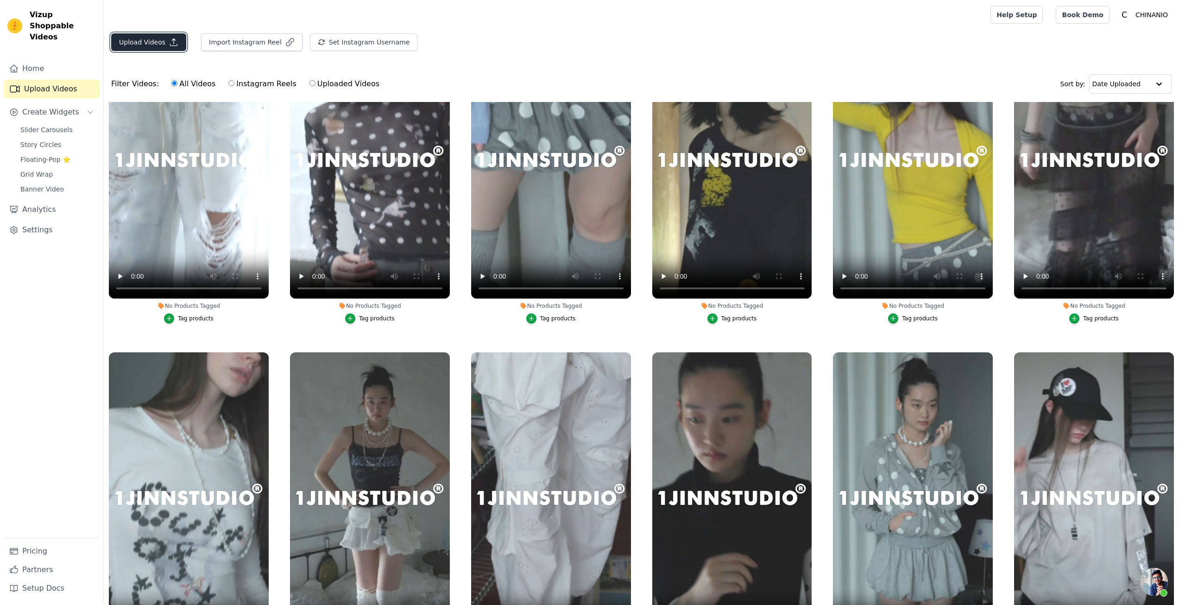
click at [174, 43] on icon "button" at bounding box center [173, 42] width 9 height 9
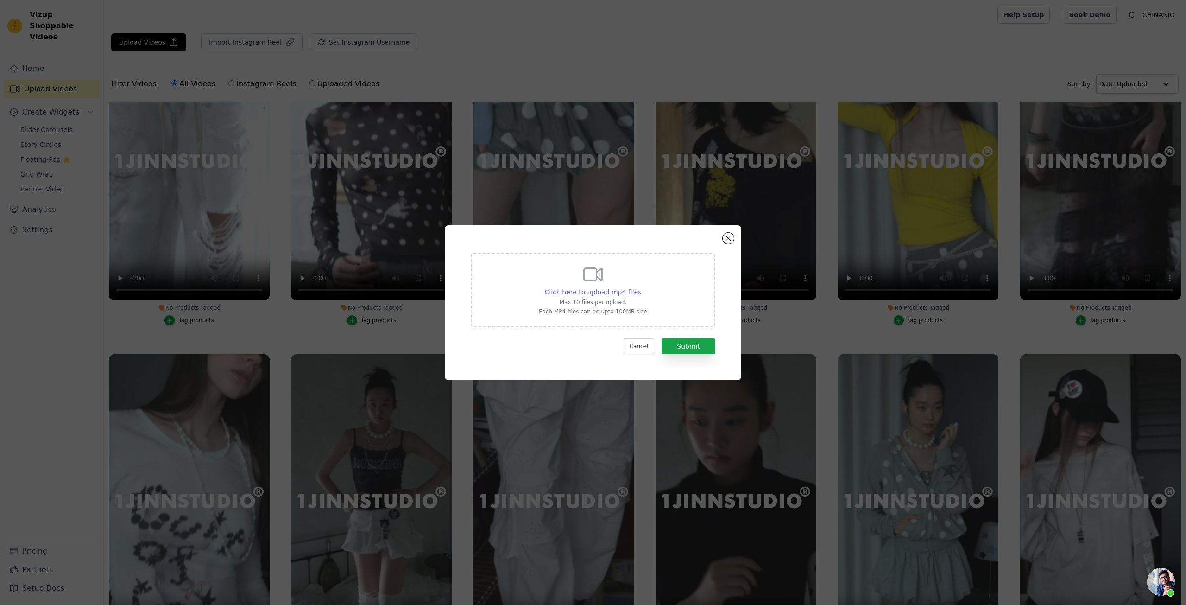
click at [586, 288] on span "Click here to upload mp4 files" at bounding box center [593, 291] width 97 height 7
click at [641, 287] on input "Click here to upload mp4 files Max 10 files per upload. Each MP4 files can be u…" at bounding box center [641, 287] width 0 height 0
type input "C:\fakepath\1JINN STUDIO 撞色拼接波点印花插肩七分袖T恤女休闲设计感上衣-淘宝网.mp4"
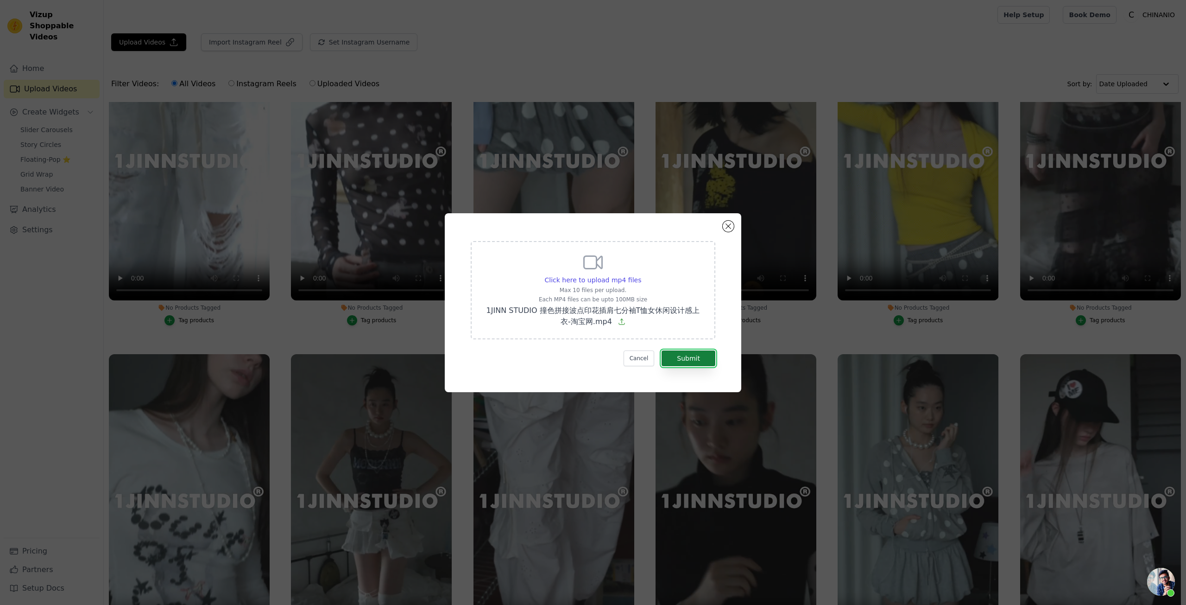
click at [685, 356] on button "Submit" at bounding box center [689, 358] width 54 height 16
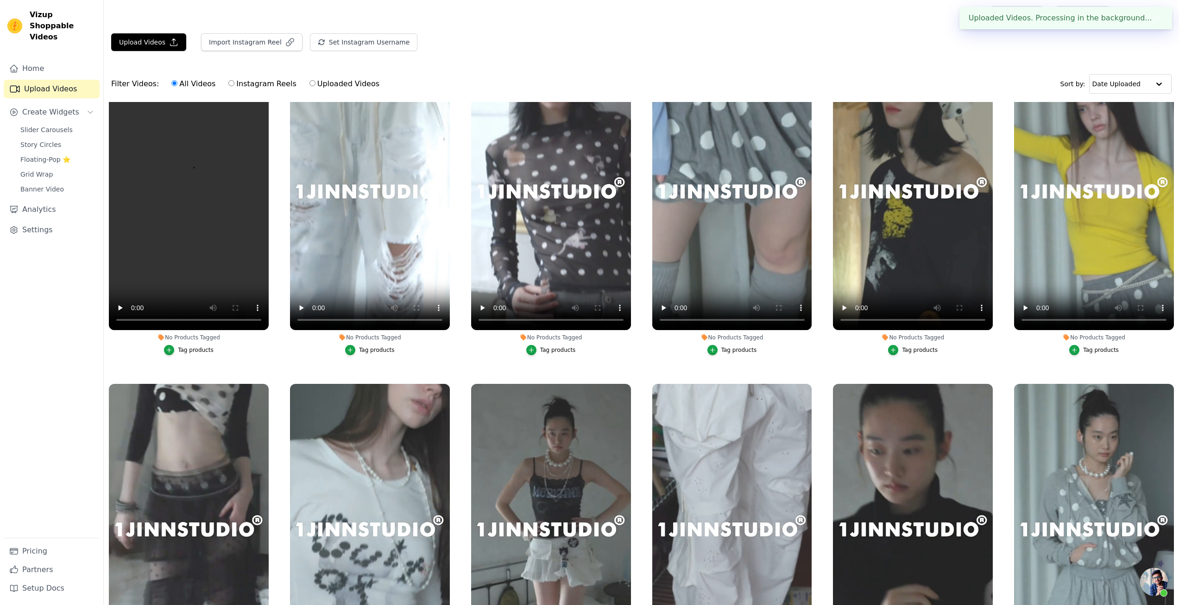
scroll to position [0, 0]
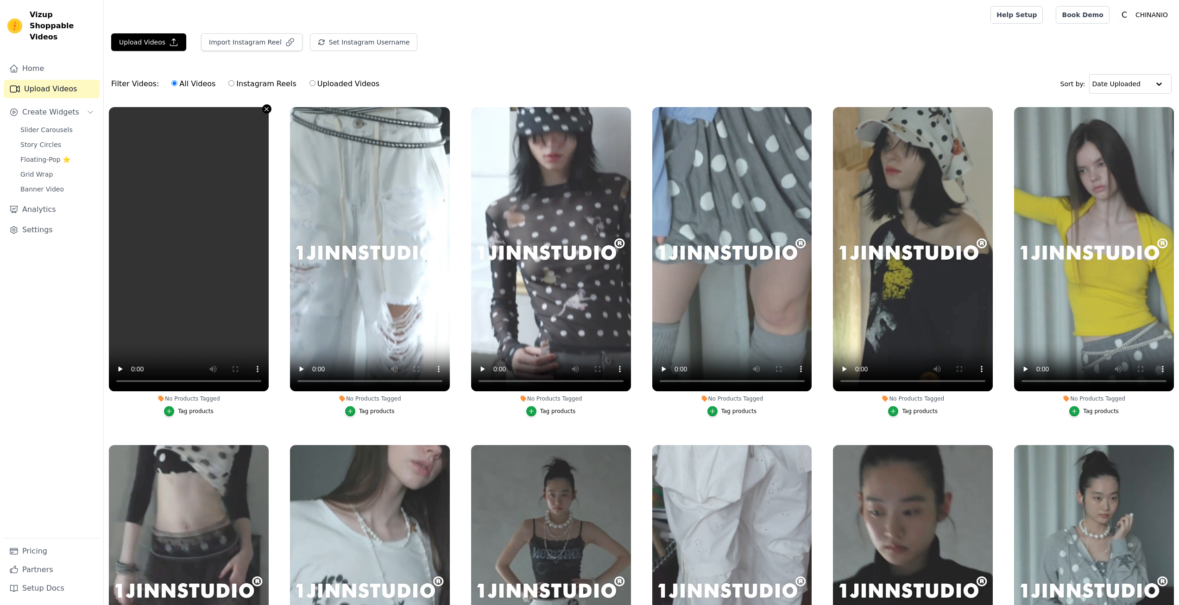
click at [265, 109] on icon "button" at bounding box center [266, 109] width 7 height 7
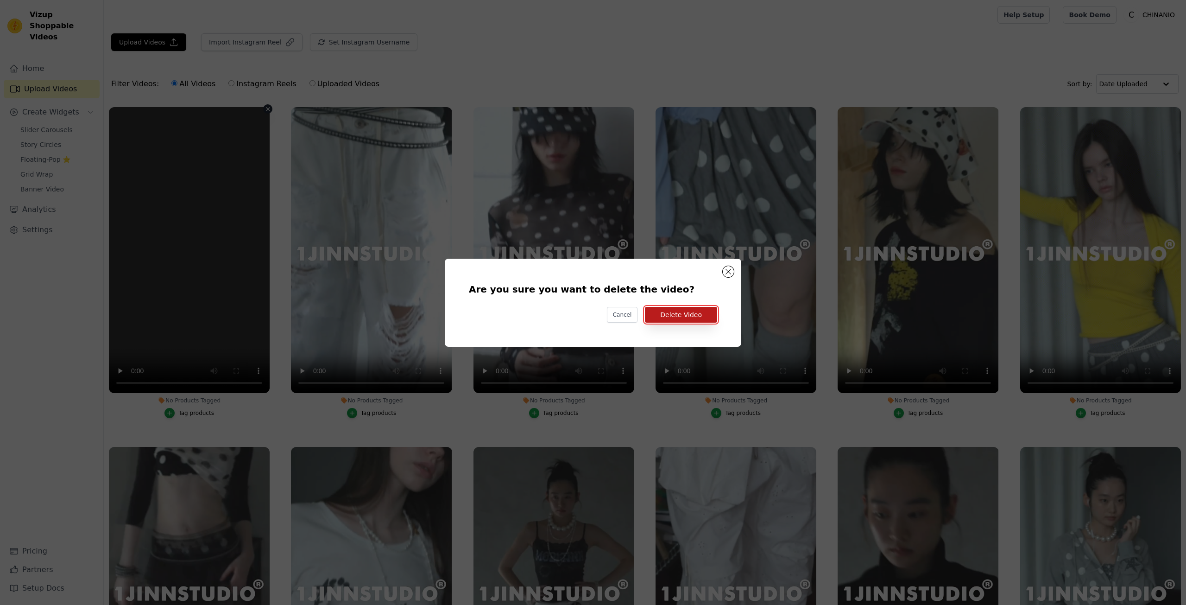
click at [668, 320] on button "Delete Video" at bounding box center [681, 315] width 72 height 16
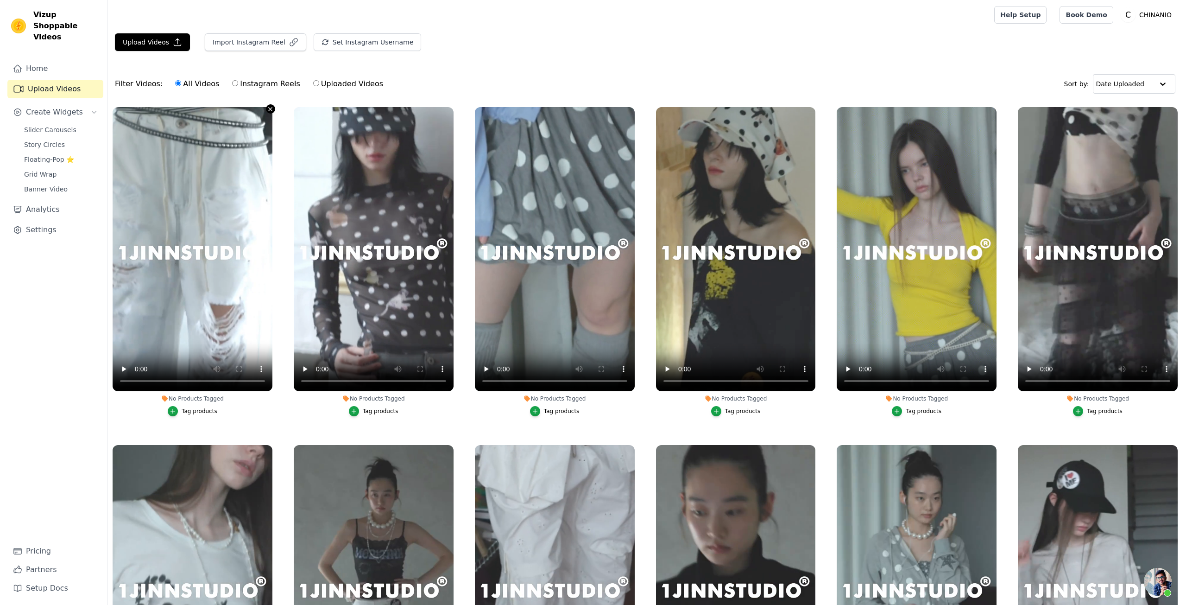
scroll to position [1599, 0]
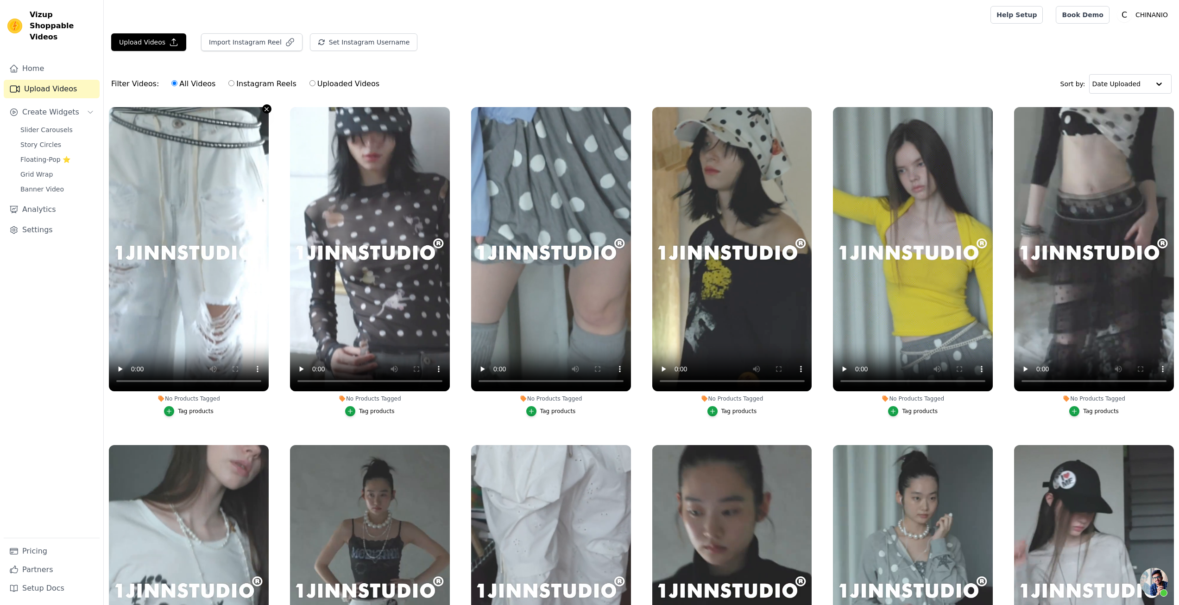
click at [266, 108] on icon "button" at bounding box center [267, 109] width 4 height 4
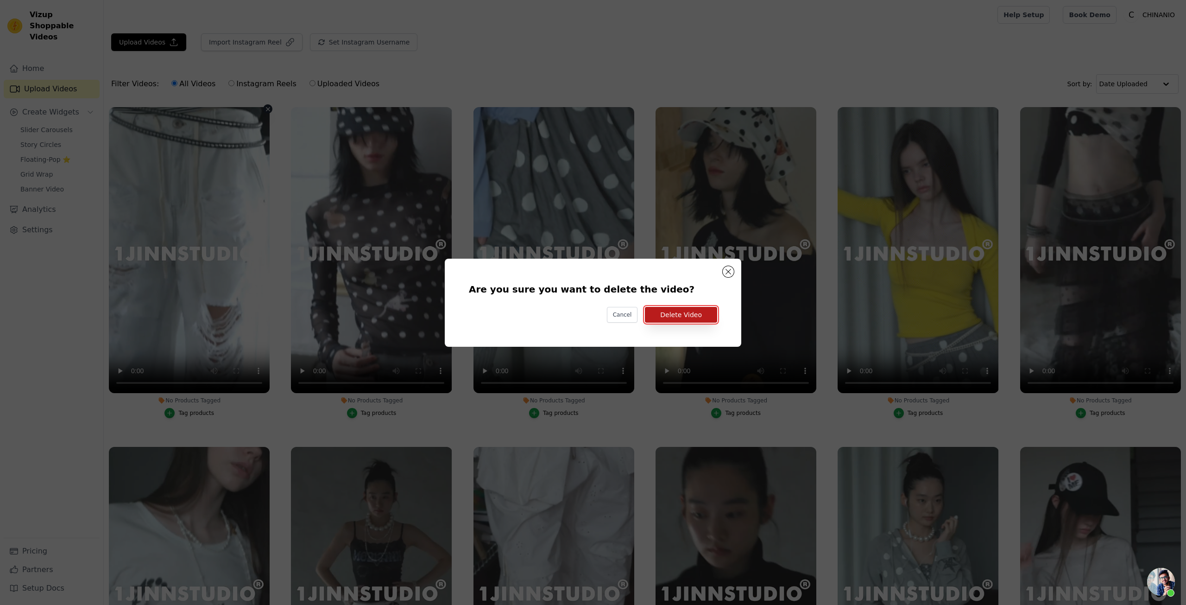
click at [662, 316] on button "Delete Video" at bounding box center [681, 315] width 72 height 16
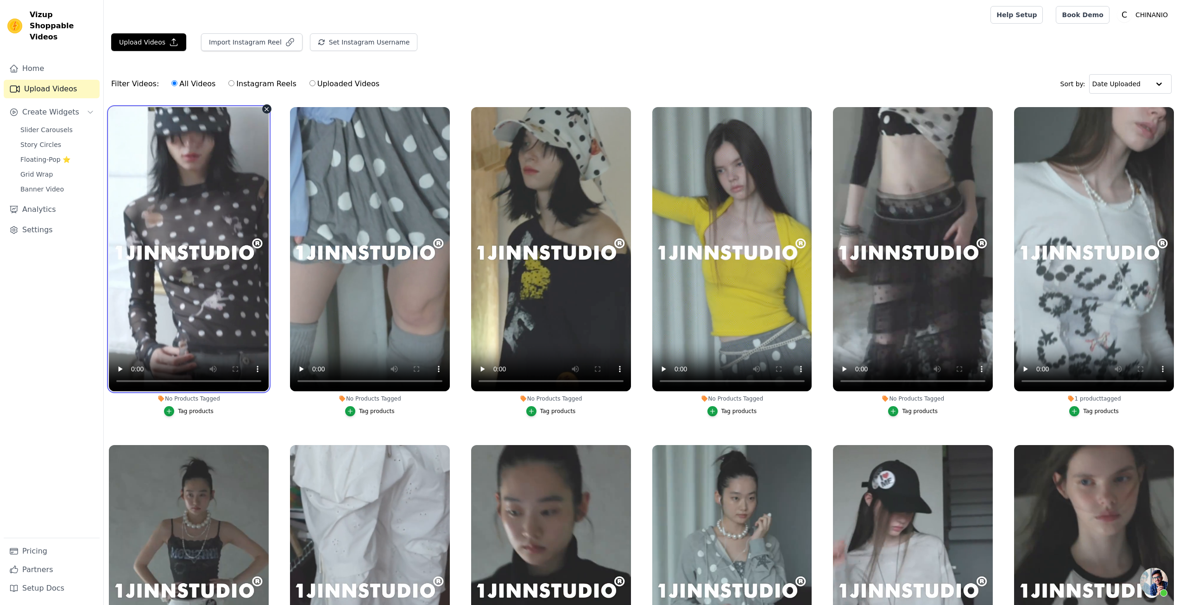
click at [260, 111] on video at bounding box center [189, 249] width 160 height 284
click at [266, 107] on icon "button" at bounding box center [266, 109] width 7 height 7
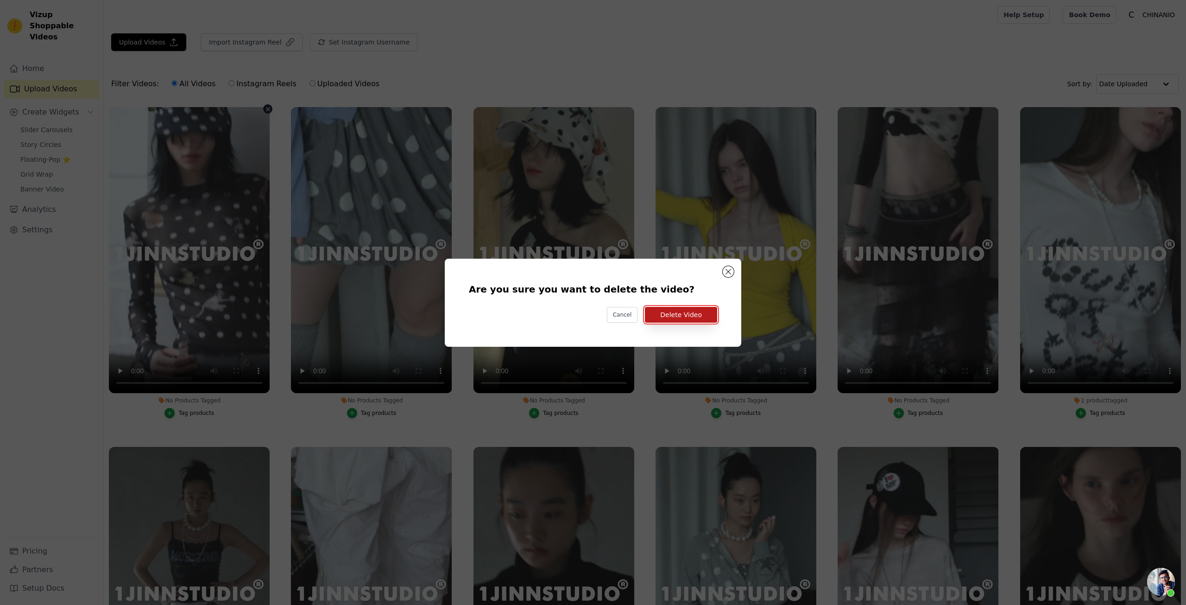
click at [673, 314] on button "Delete Video" at bounding box center [681, 315] width 72 height 16
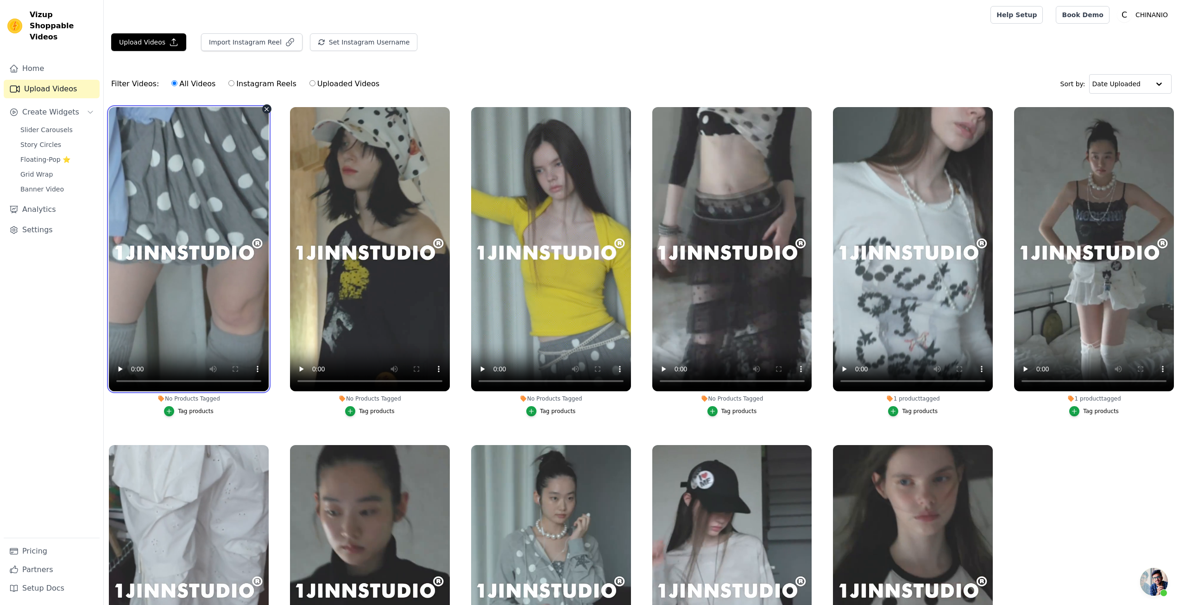
click at [259, 107] on video at bounding box center [189, 249] width 160 height 284
click at [265, 108] on icon "button" at bounding box center [267, 109] width 4 height 4
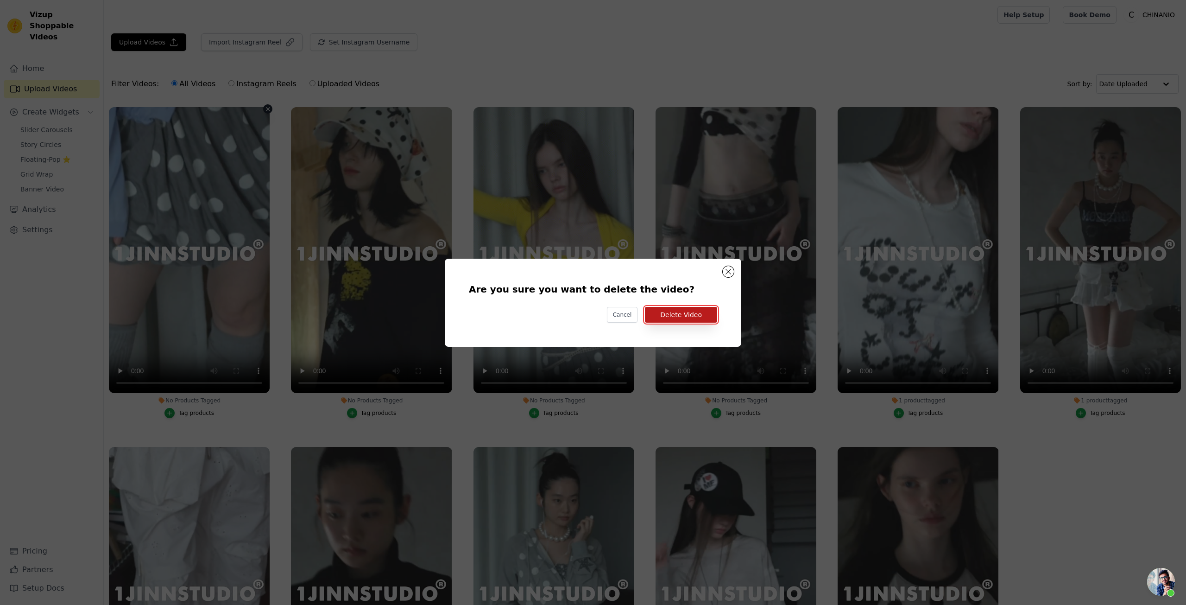
click at [662, 308] on button "Delete Video" at bounding box center [681, 315] width 72 height 16
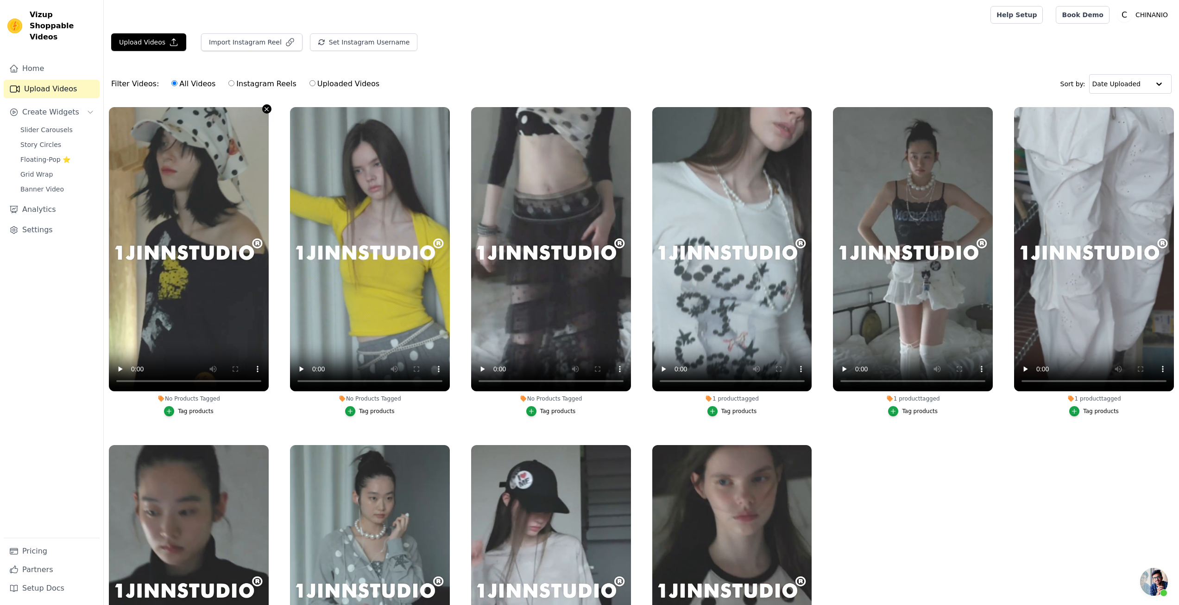
click at [265, 112] on icon "button" at bounding box center [266, 109] width 7 height 7
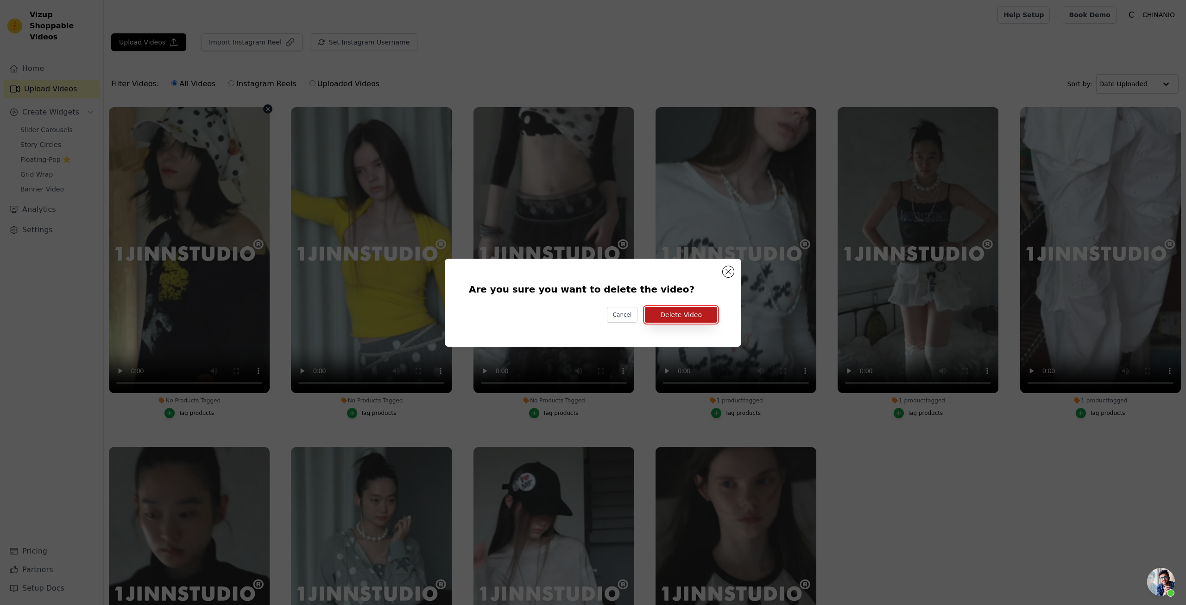
click at [685, 314] on button "Delete Video" at bounding box center [681, 315] width 72 height 16
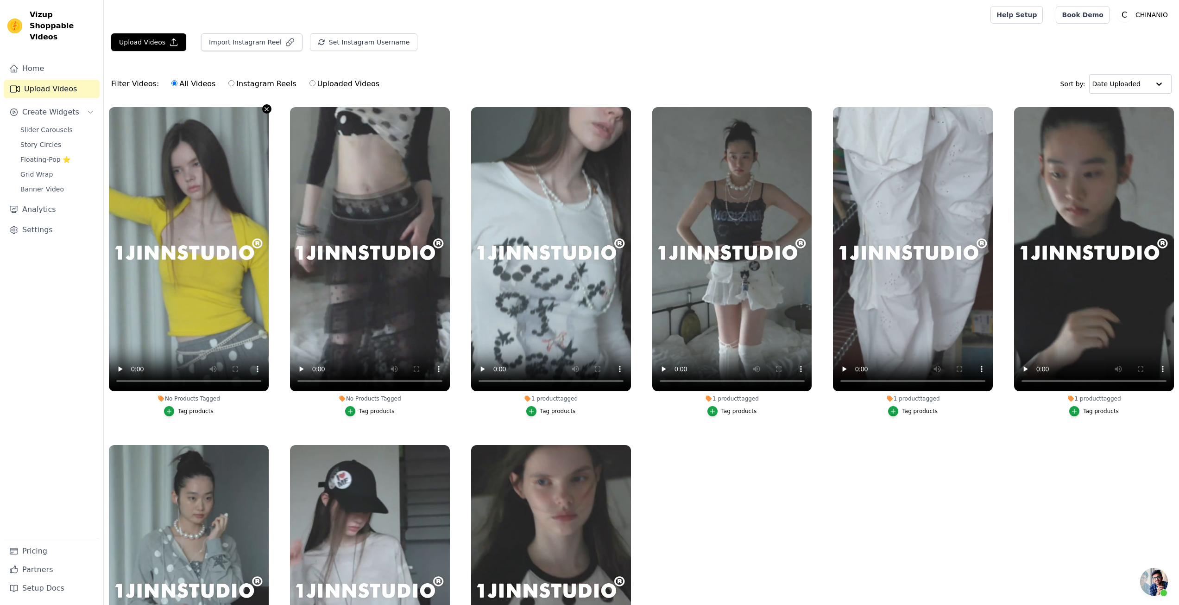
click at [264, 108] on icon "button" at bounding box center [266, 109] width 7 height 7
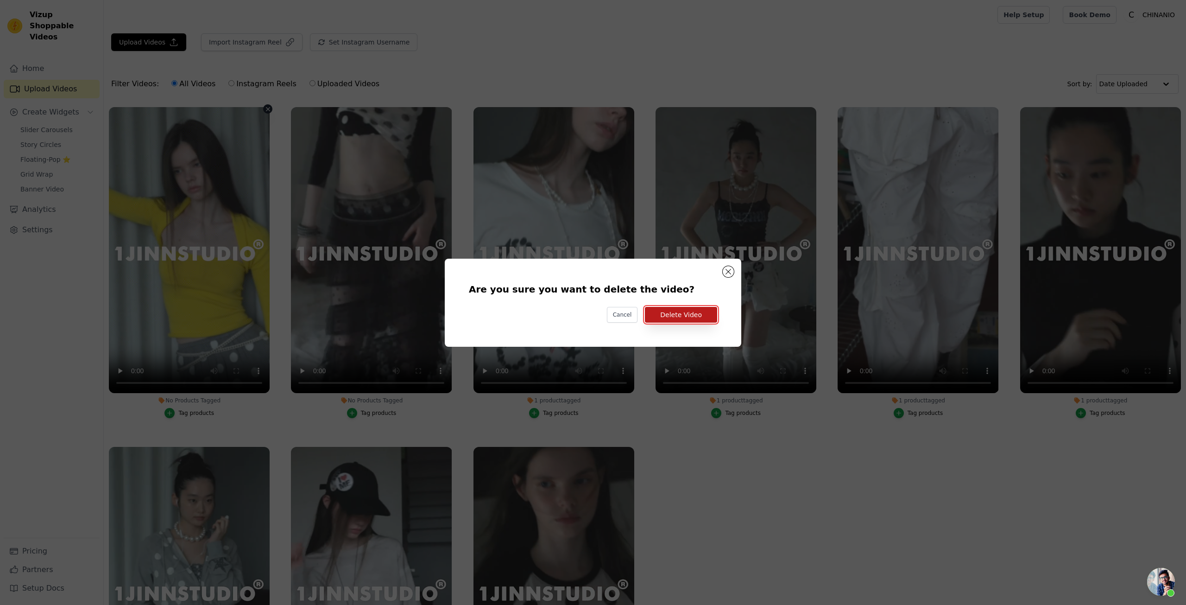
click at [699, 317] on button "Delete Video" at bounding box center [681, 315] width 72 height 16
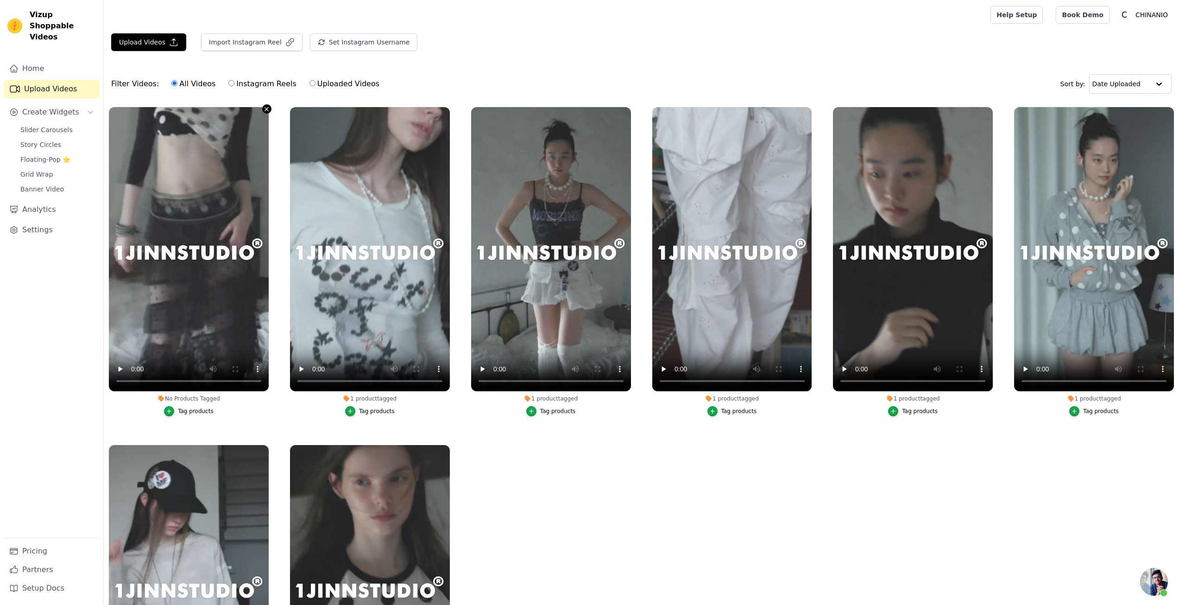
click at [265, 111] on icon "button" at bounding box center [267, 109] width 4 height 4
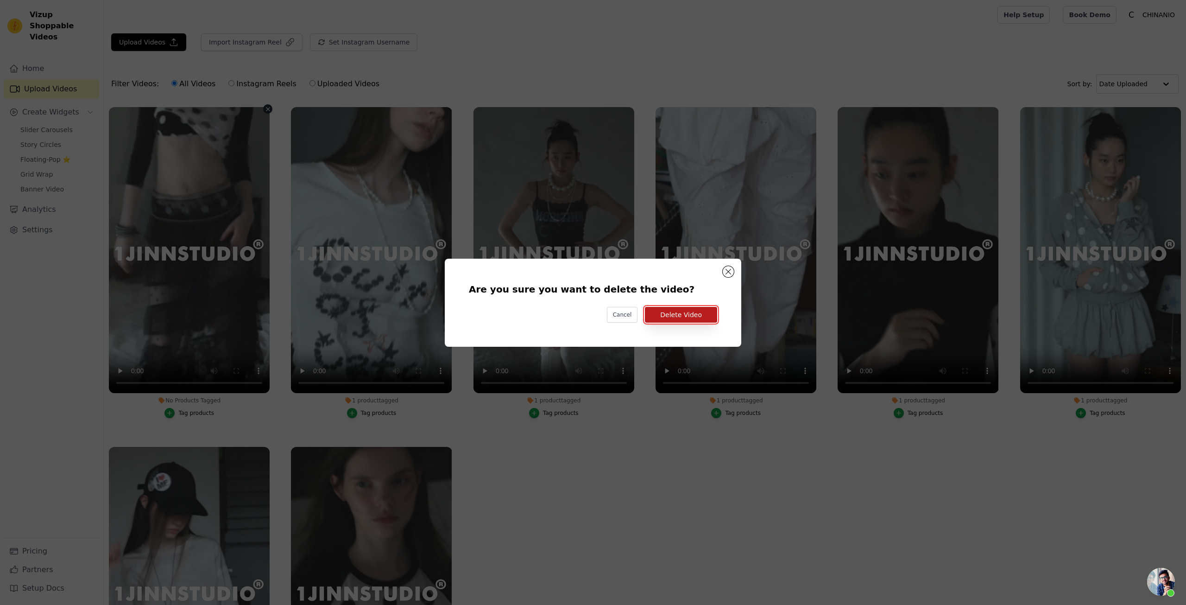
click at [673, 315] on button "Delete Video" at bounding box center [681, 315] width 72 height 16
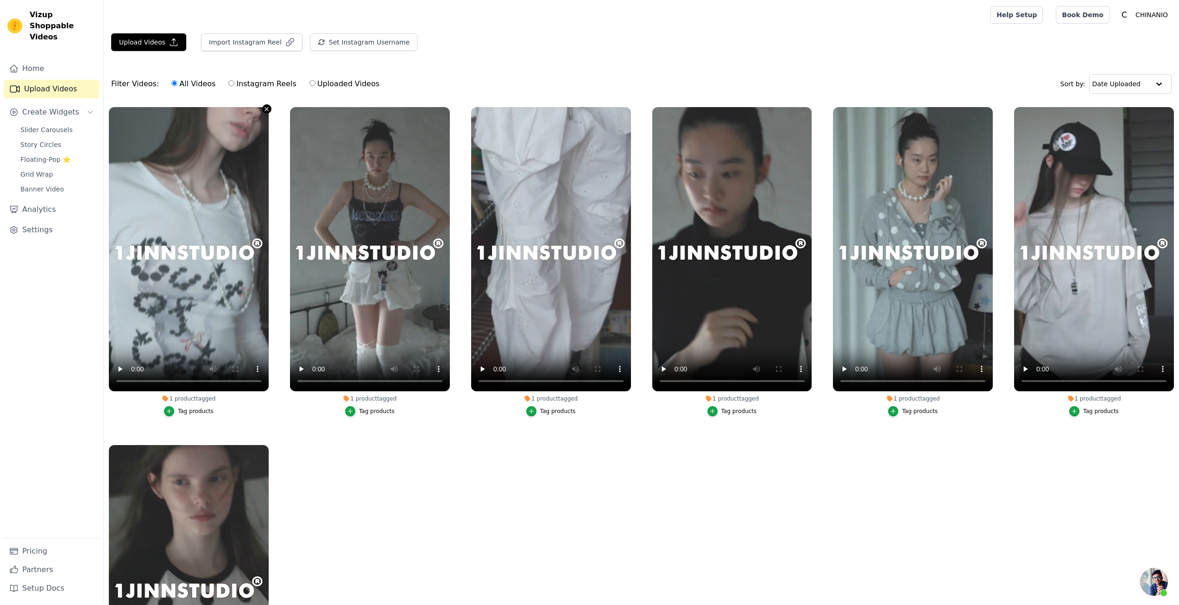
click at [265, 111] on icon "button" at bounding box center [267, 109] width 4 height 4
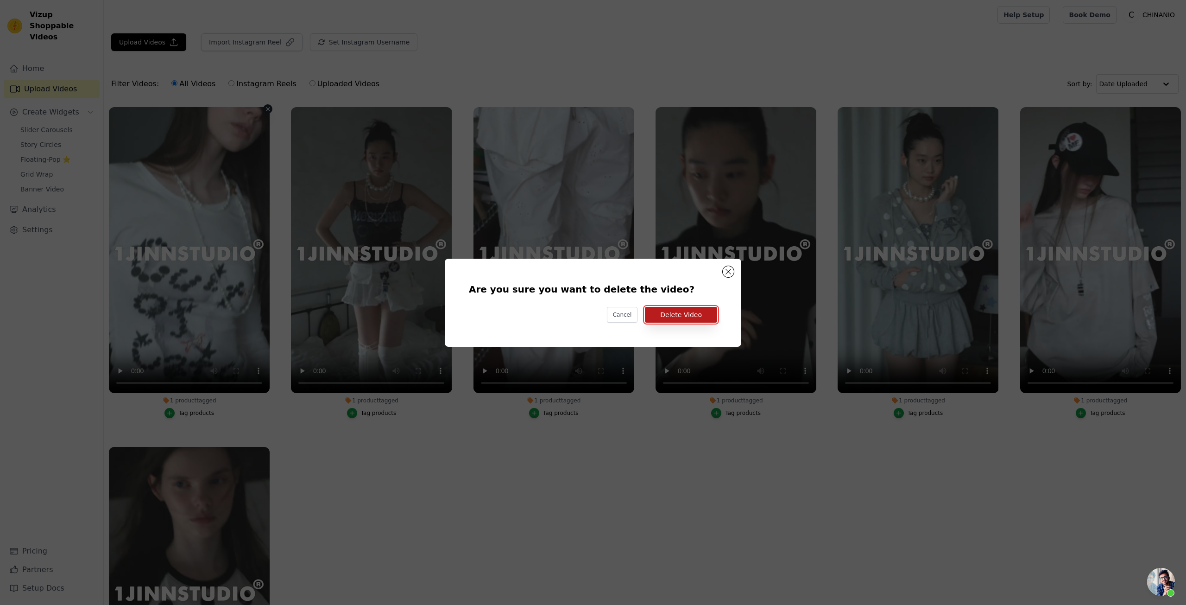
click at [682, 320] on button "Delete Video" at bounding box center [681, 315] width 72 height 16
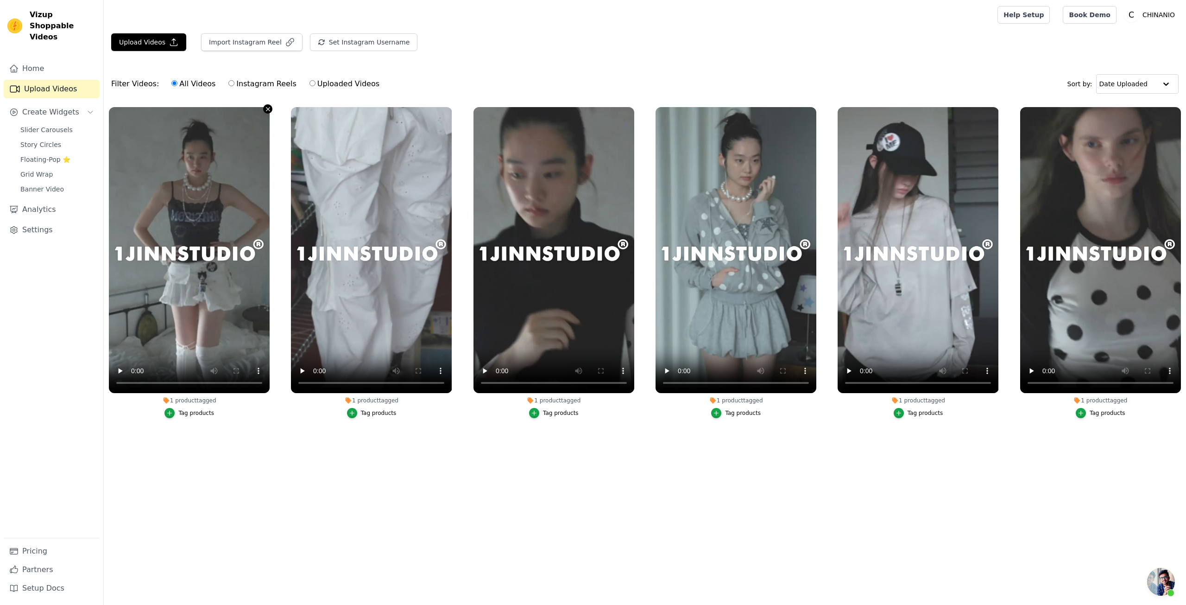
click at [265, 111] on icon "button" at bounding box center [268, 109] width 7 height 7
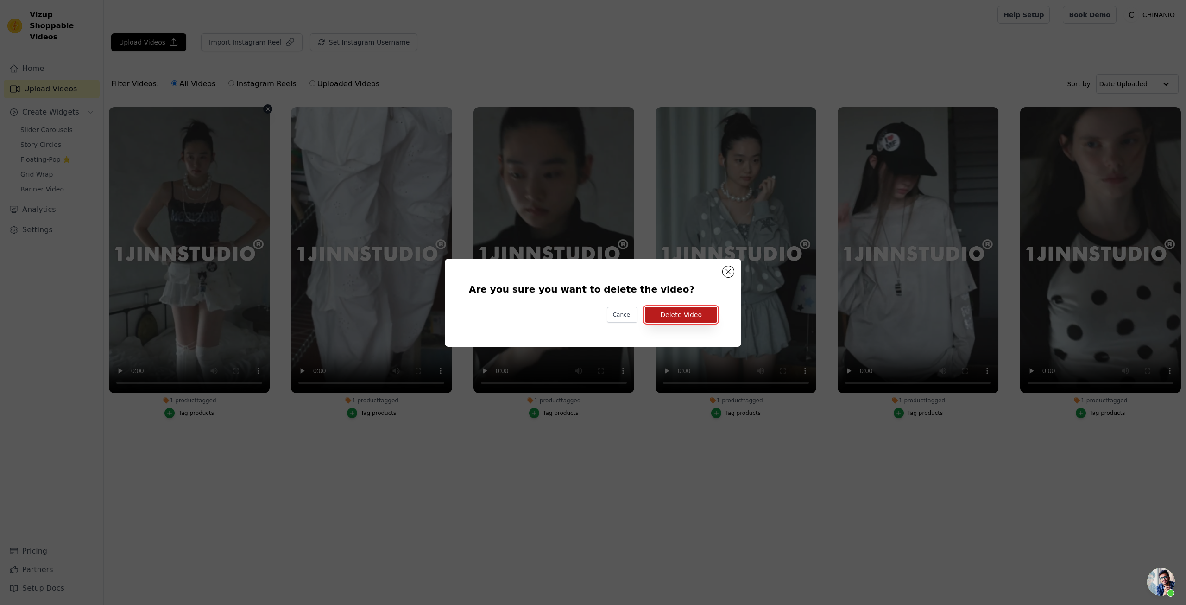
click at [680, 312] on button "Delete Video" at bounding box center [681, 315] width 72 height 16
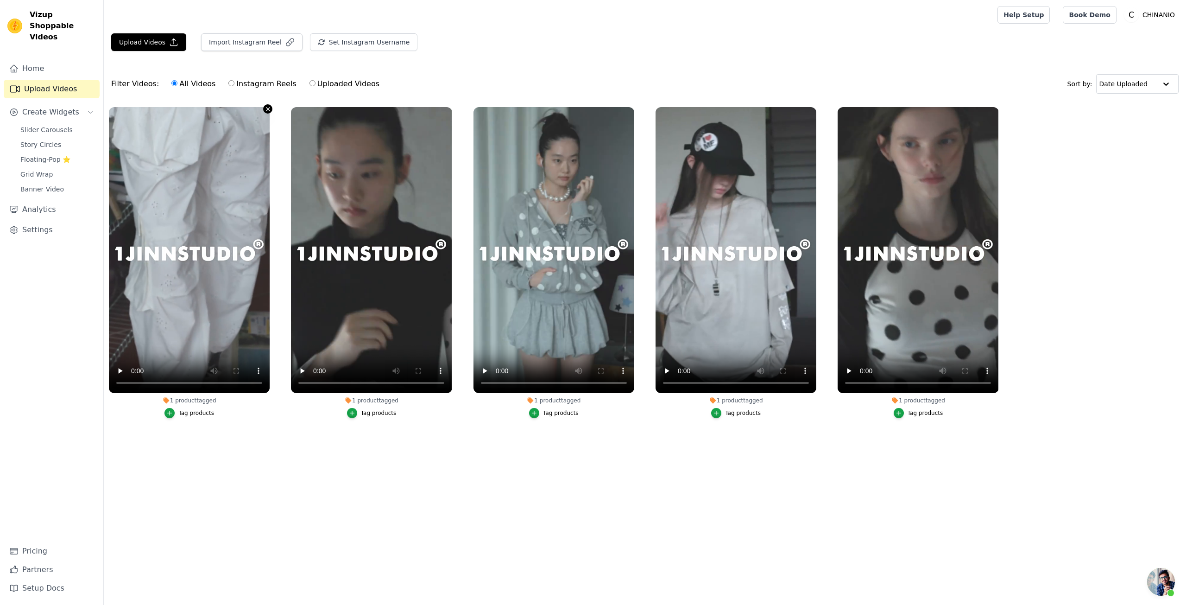
click at [266, 108] on icon "button" at bounding box center [268, 109] width 7 height 7
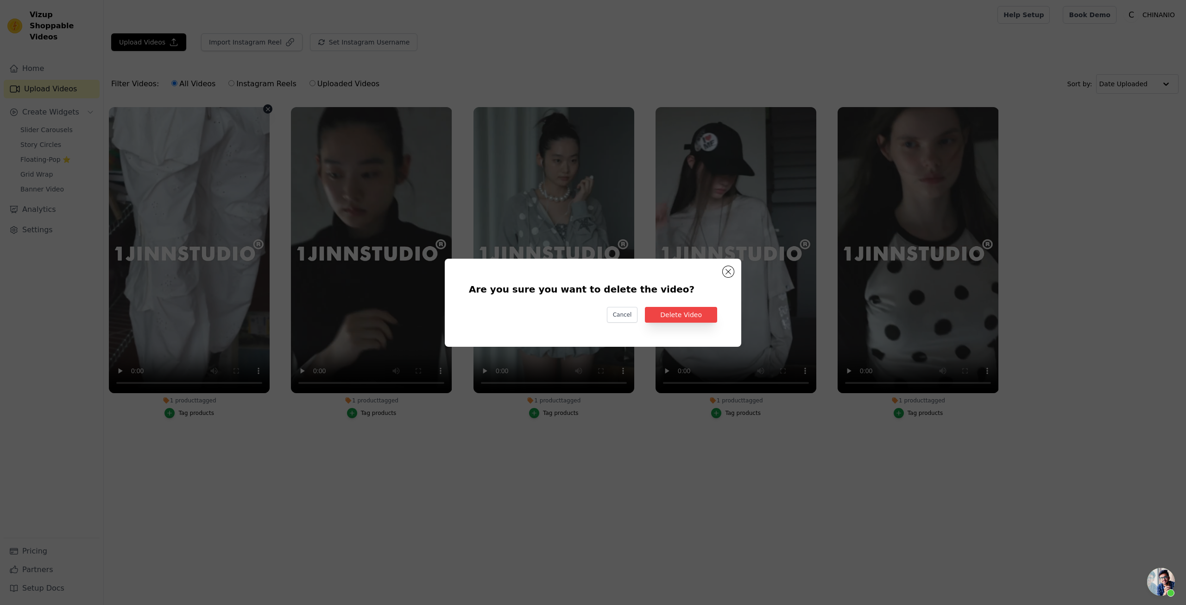
click at [666, 304] on div "Are you sure you want to delete the video? Cancel Delete Video" at bounding box center [593, 302] width 267 height 58
drag, startPoint x: 670, startPoint y: 314, endPoint x: 604, endPoint y: 291, distance: 69.8
click at [669, 314] on button "Delete Video" at bounding box center [681, 315] width 72 height 16
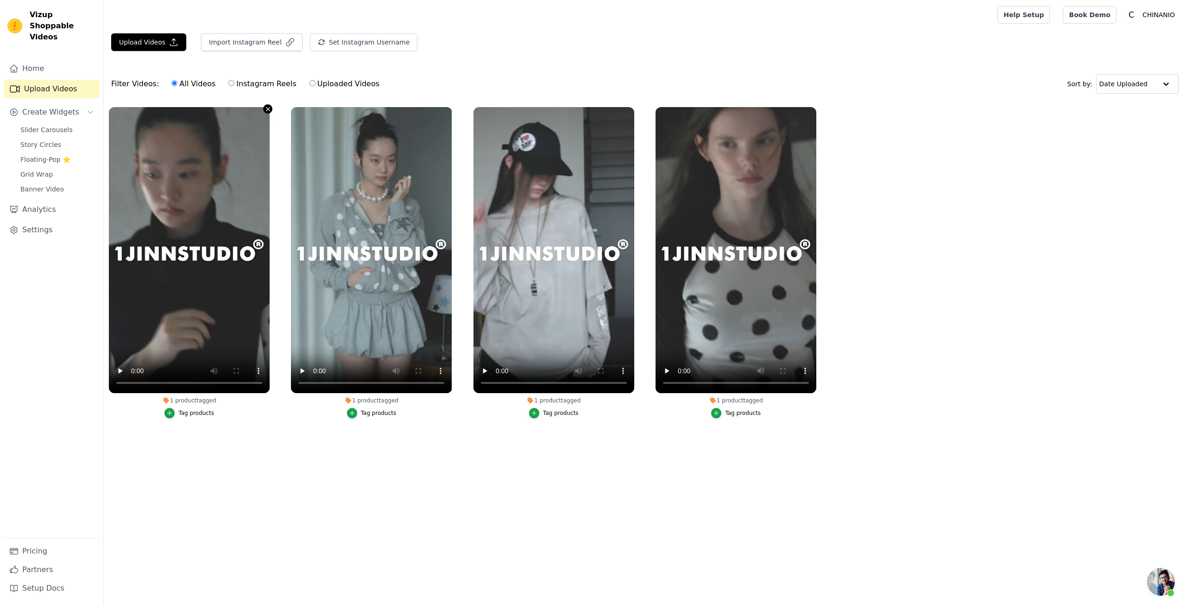
click at [268, 107] on icon "button" at bounding box center [268, 109] width 7 height 7
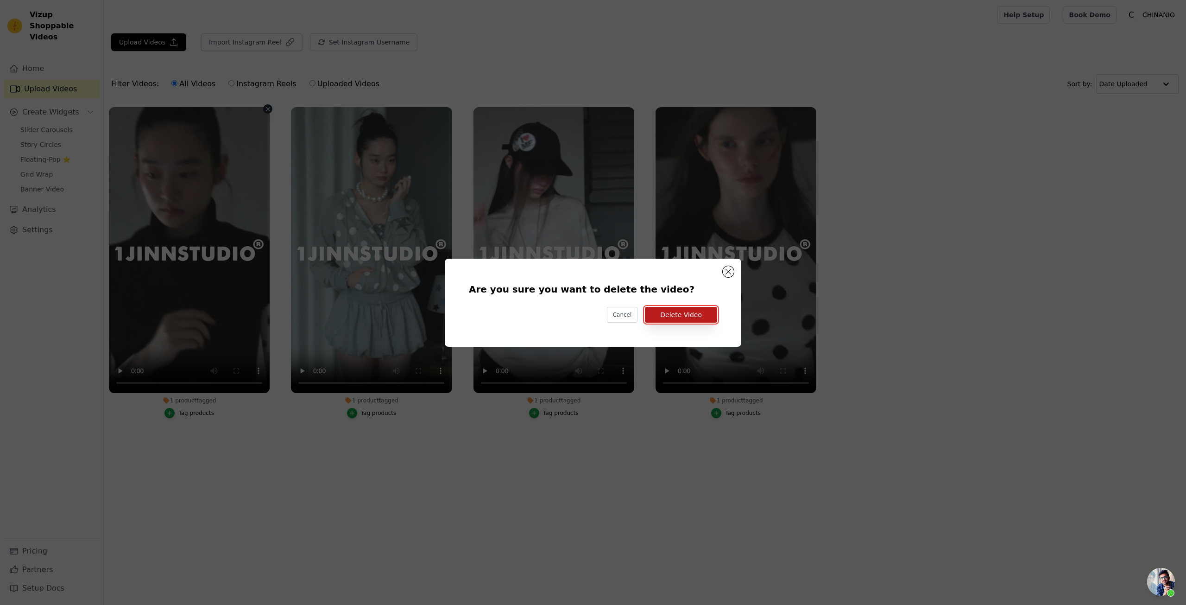
click at [676, 310] on button "Delete Video" at bounding box center [681, 315] width 72 height 16
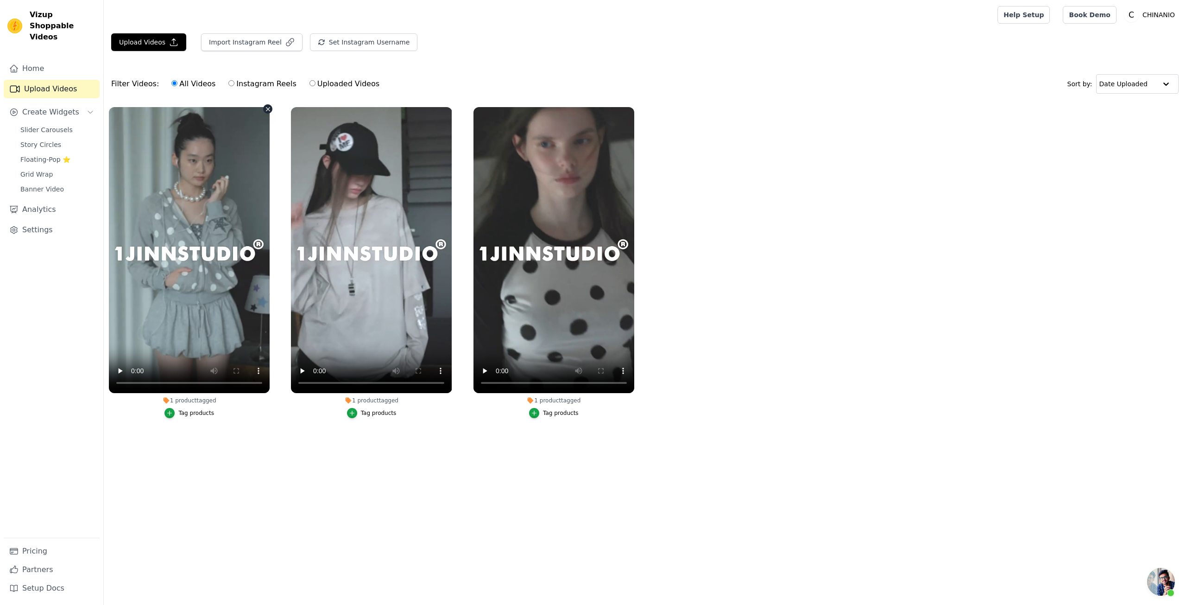
click at [266, 109] on icon "button" at bounding box center [268, 109] width 7 height 7
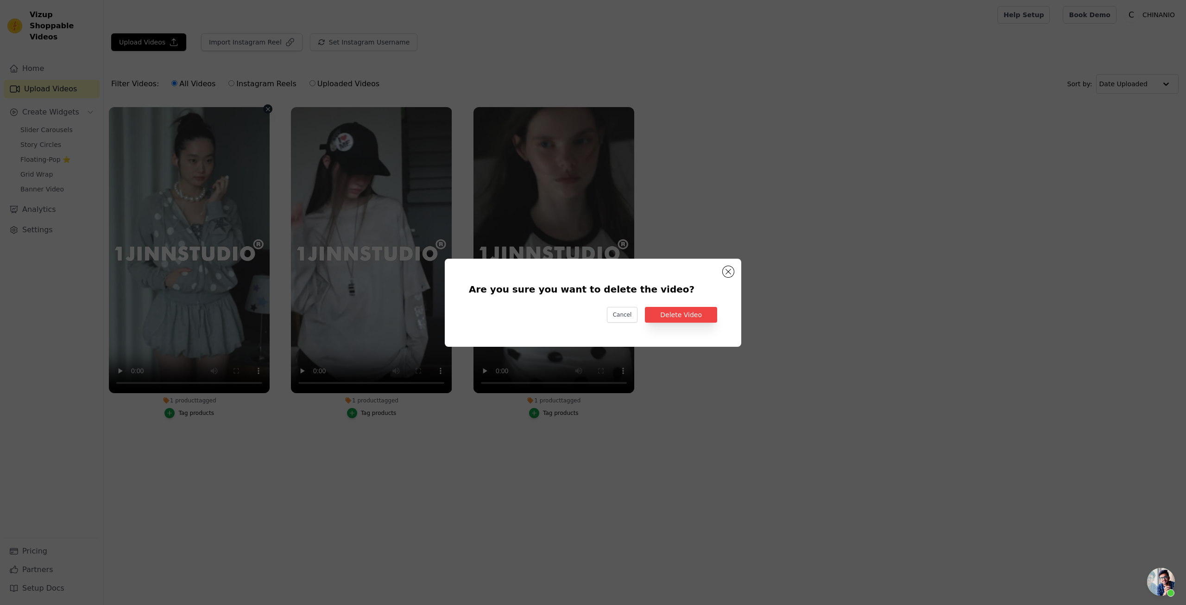
click at [719, 319] on div "Are you sure you want to delete the video? Cancel Delete Video" at bounding box center [593, 302] width 267 height 58
click at [703, 313] on button "Delete Video" at bounding box center [681, 315] width 72 height 16
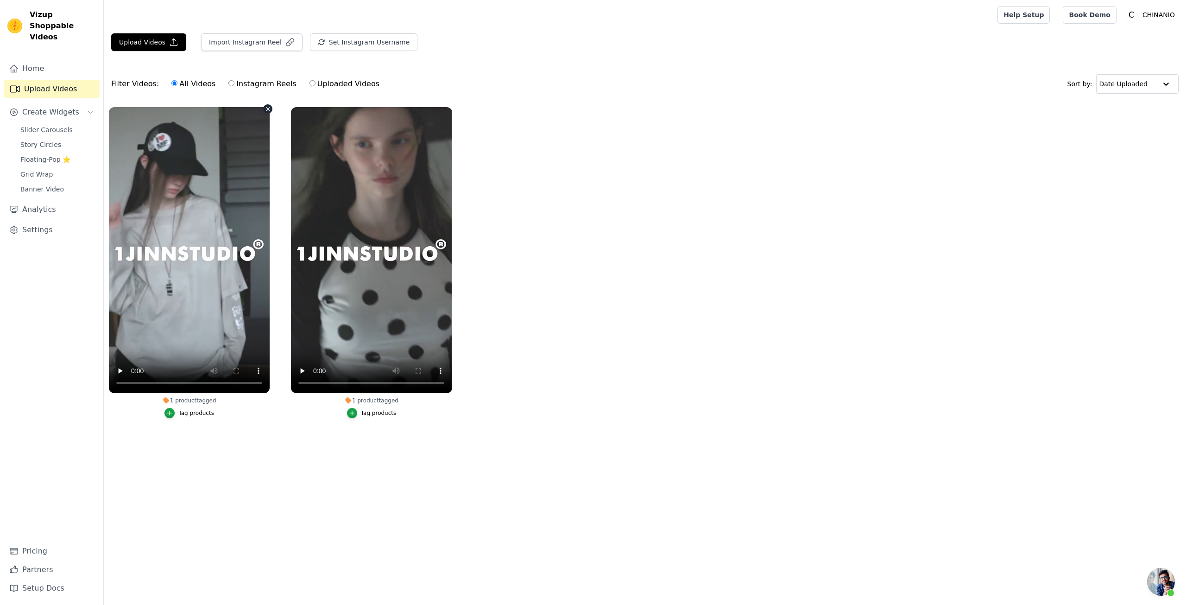
click at [266, 108] on icon "button" at bounding box center [268, 109] width 7 height 7
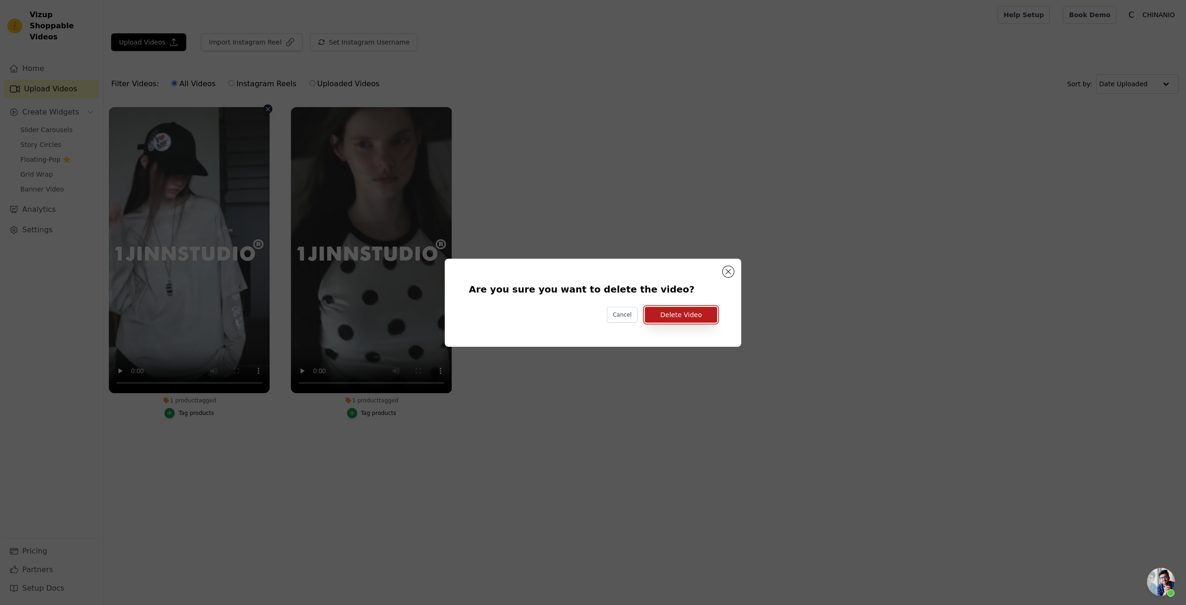
click at [690, 319] on button "Delete Video" at bounding box center [681, 315] width 72 height 16
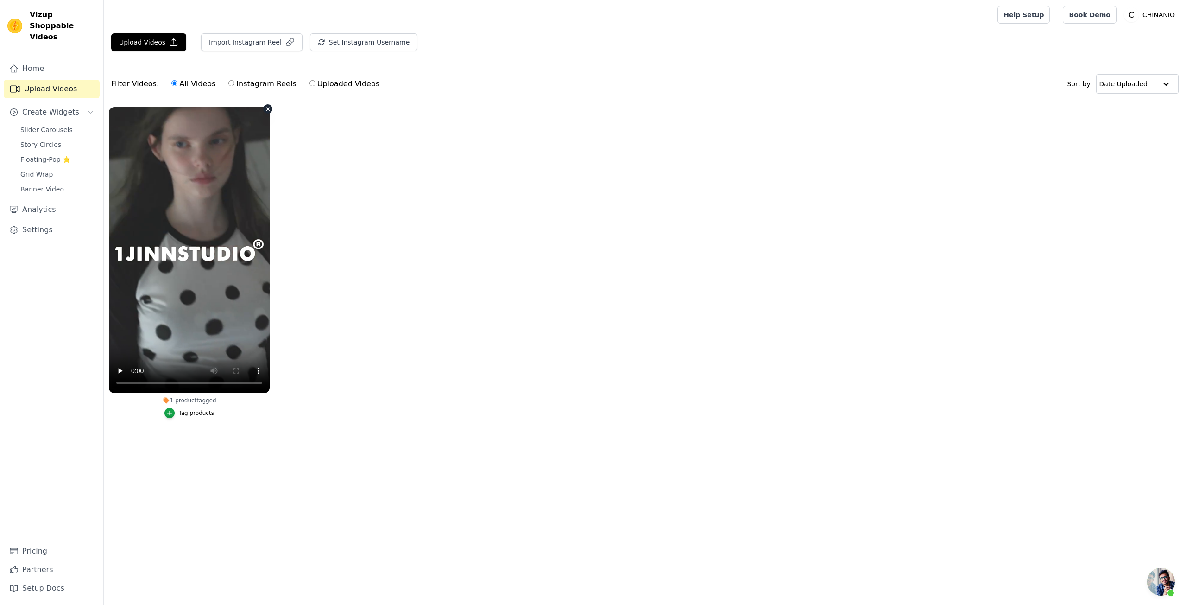
click at [266, 110] on icon "button" at bounding box center [268, 109] width 7 height 7
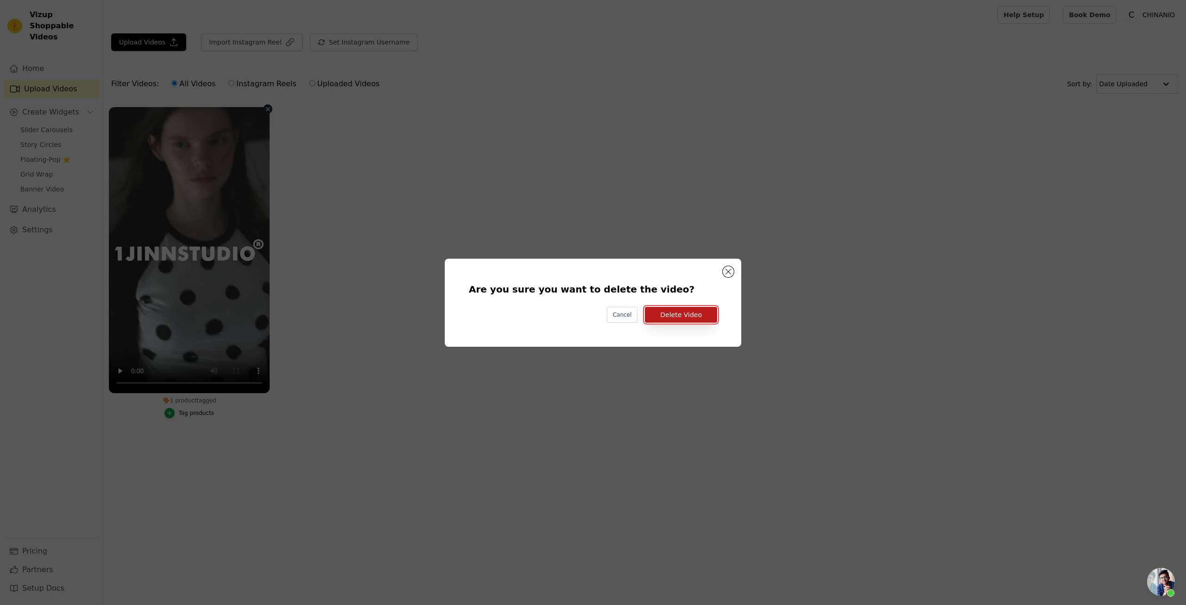
click at [660, 310] on button "Delete Video" at bounding box center [681, 315] width 72 height 16
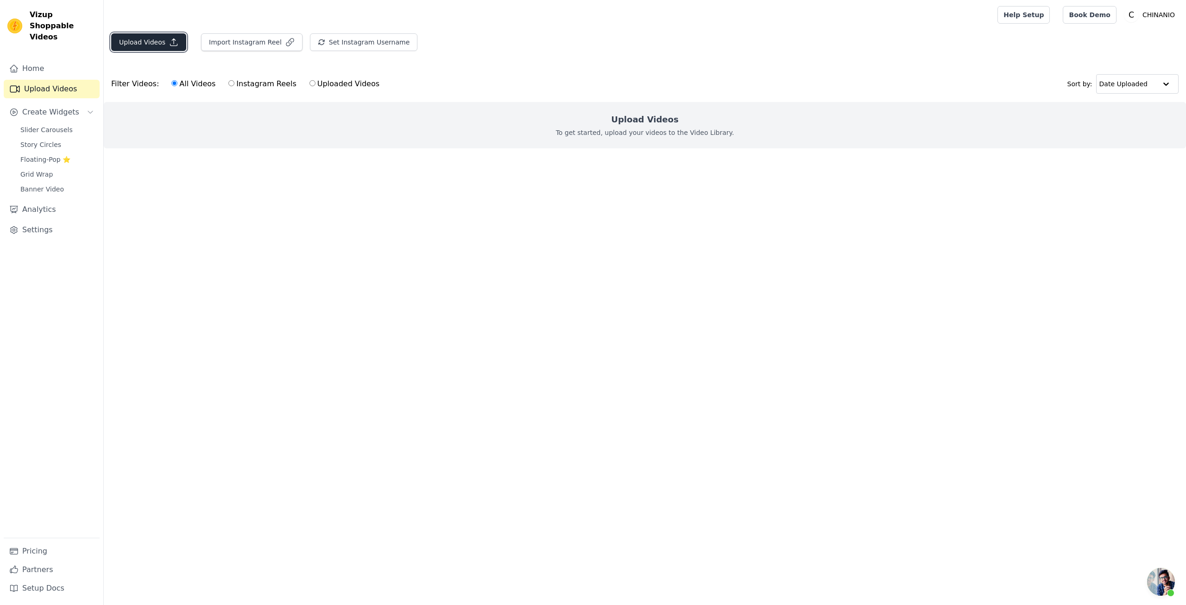
click at [162, 44] on button "Upload Videos" at bounding box center [148, 42] width 75 height 18
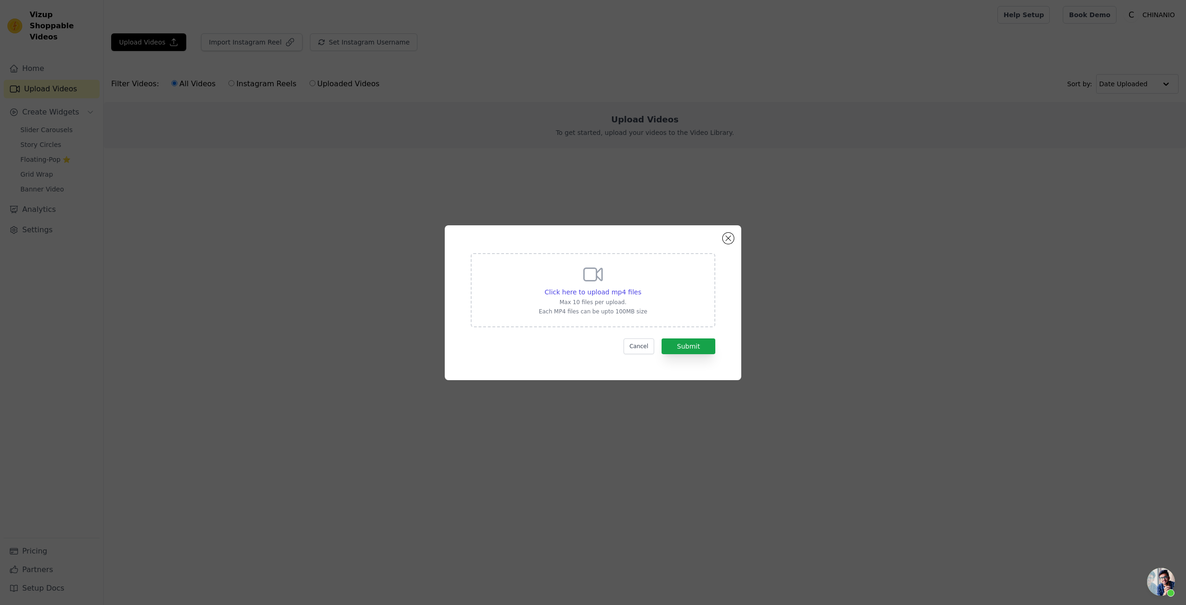
click at [560, 281] on div "Click here to upload mp4 files Max 10 files per upload. Each MP4 files can be u…" at bounding box center [593, 289] width 108 height 52
click at [641, 287] on input "Click here to upload mp4 files Max 10 files per upload. Each MP4 files can be u…" at bounding box center [641, 287] width 0 height 0
type input "C:\fakepath\1JINN STUDIO 波点拼接插肩袖连帽卫衣女中短款设计感显瘦外套-淘宝网.mp4"
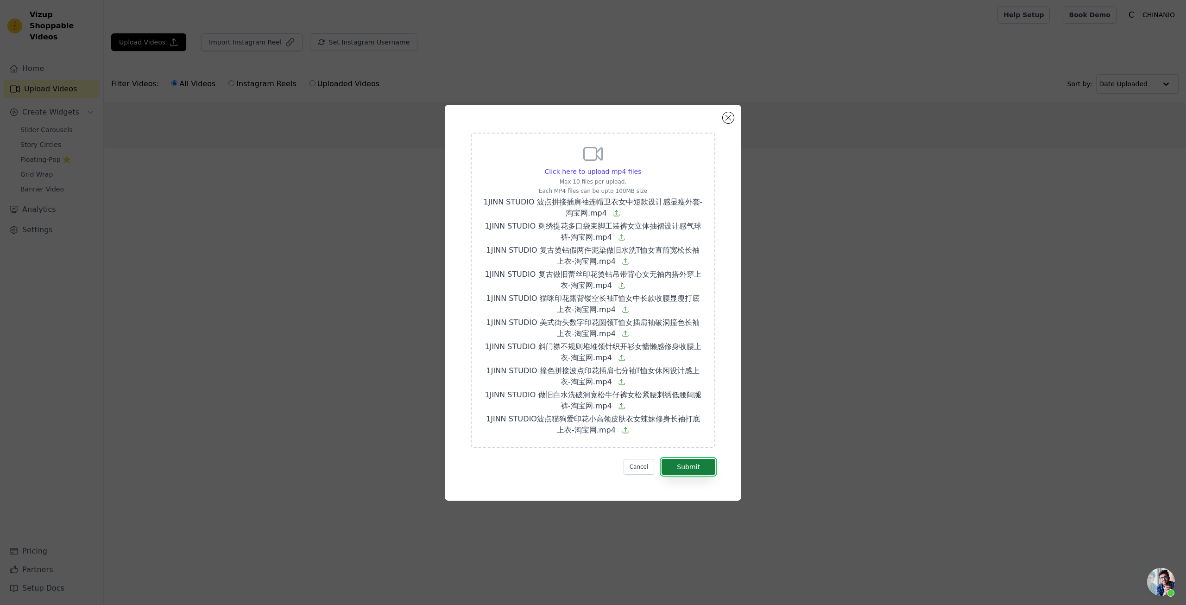
click at [697, 465] on button "Submit" at bounding box center [689, 467] width 54 height 16
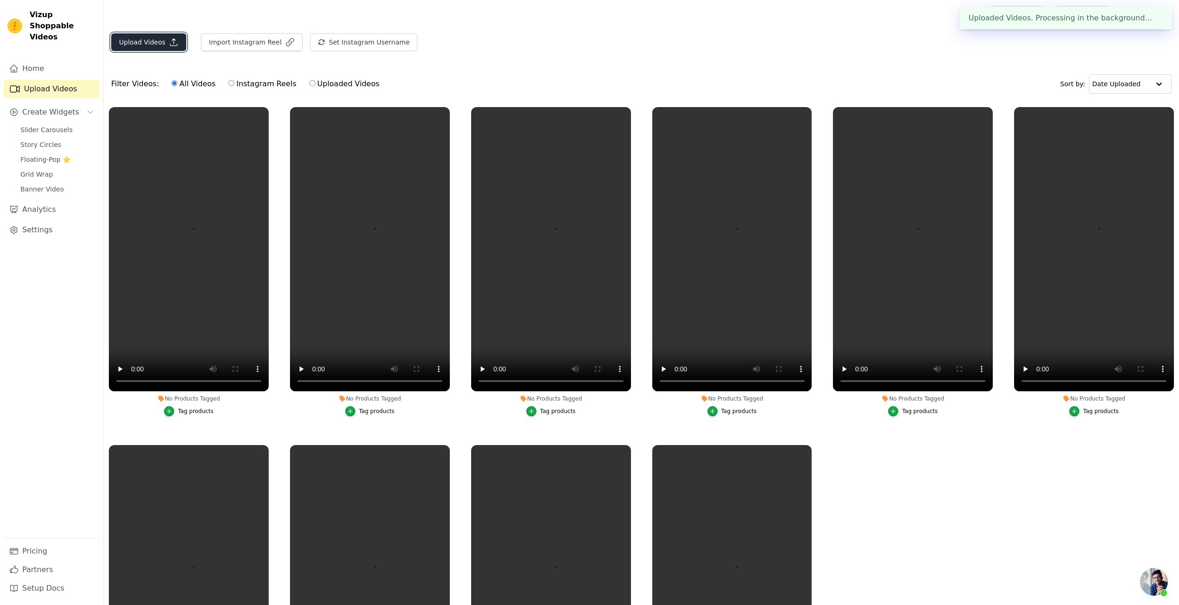
click at [162, 43] on button "Upload Videos" at bounding box center [148, 42] width 75 height 18
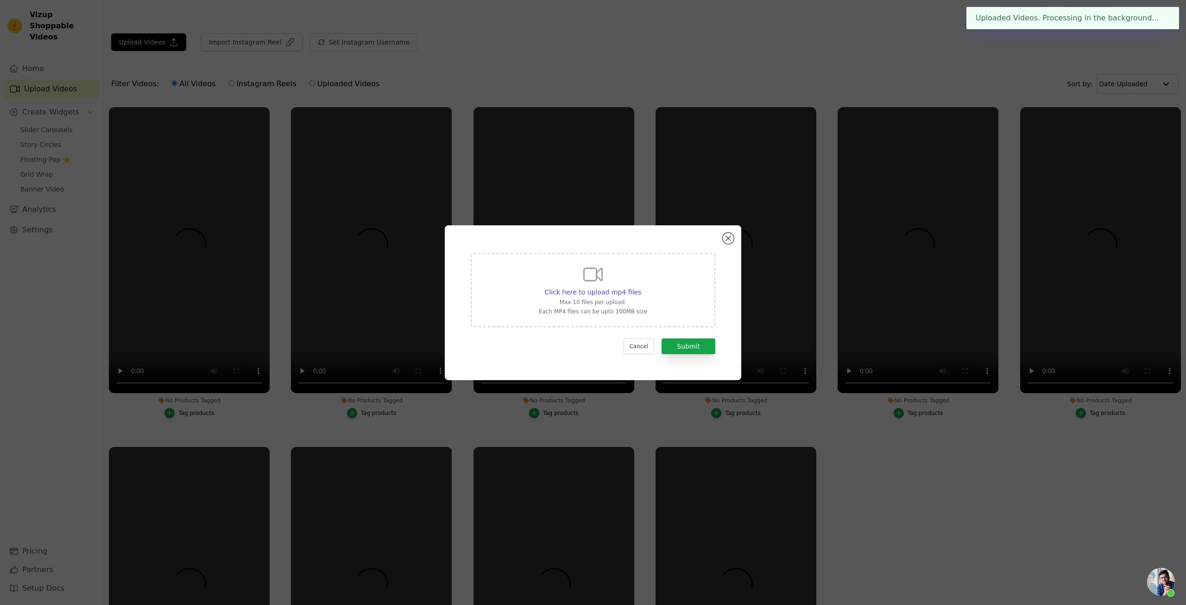
click at [565, 311] on p "Each MP4 files can be upto 100MB size" at bounding box center [593, 311] width 108 height 7
click at [641, 287] on input "Click here to upload mp4 files Max 10 files per upload. Each MP4 files can be u…" at bounding box center [641, 287] width 0 height 0
